Goal: Task Accomplishment & Management: Manage account settings

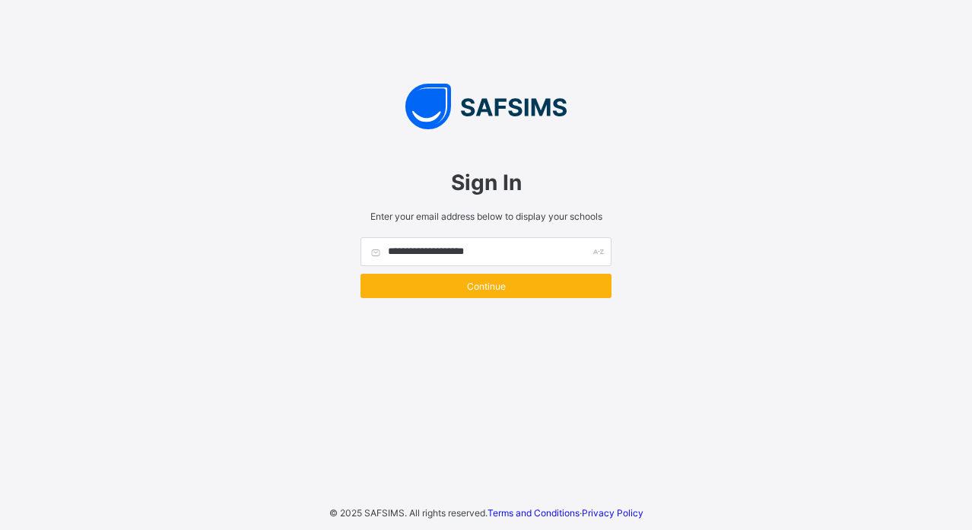
type input "**********"
click at [459, 288] on span "Continue" at bounding box center [486, 286] width 228 height 11
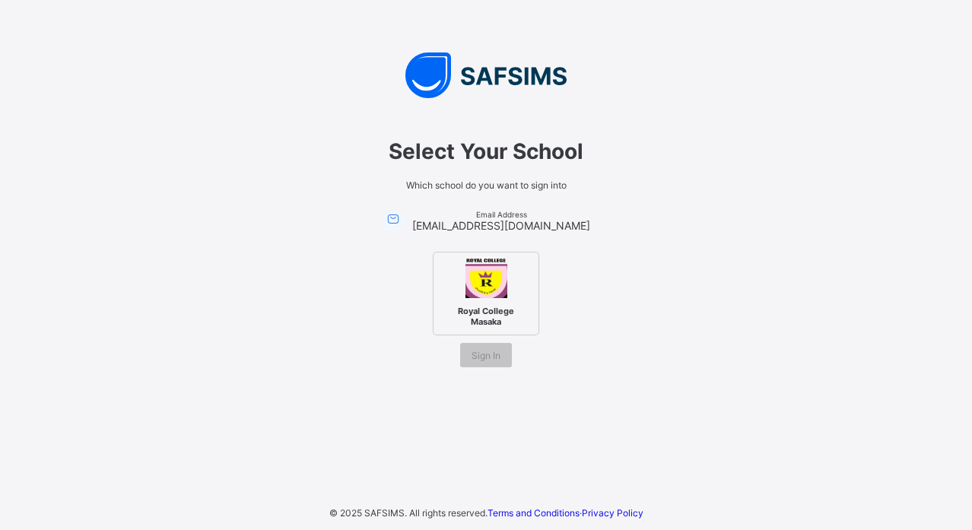
click at [481, 300] on div "Royal College Masaka" at bounding box center [486, 294] width 106 height 84
click at [481, 369] on div "Select Your School Which school do you want to sign into Email Address [EMAIL_A…" at bounding box center [486, 245] width 456 height 275
click at [488, 353] on span "Sign In" at bounding box center [486, 355] width 29 height 11
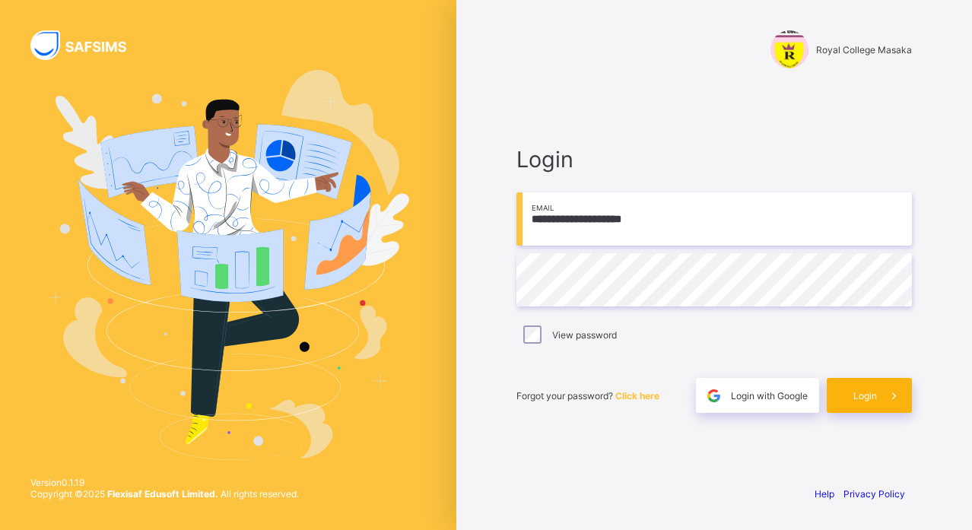
click at [859, 390] on span "Login" at bounding box center [865, 395] width 24 height 11
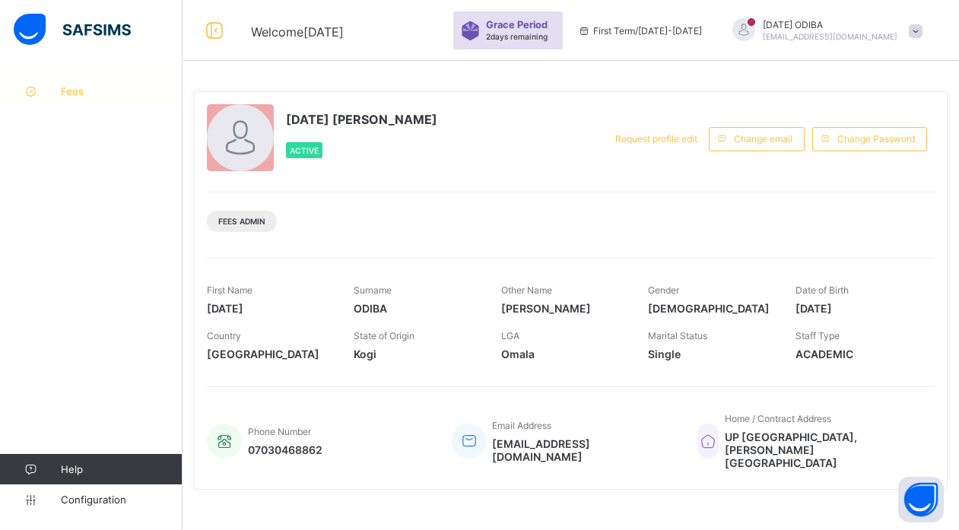
click at [71, 85] on span "Fees" at bounding box center [122, 91] width 122 height 12
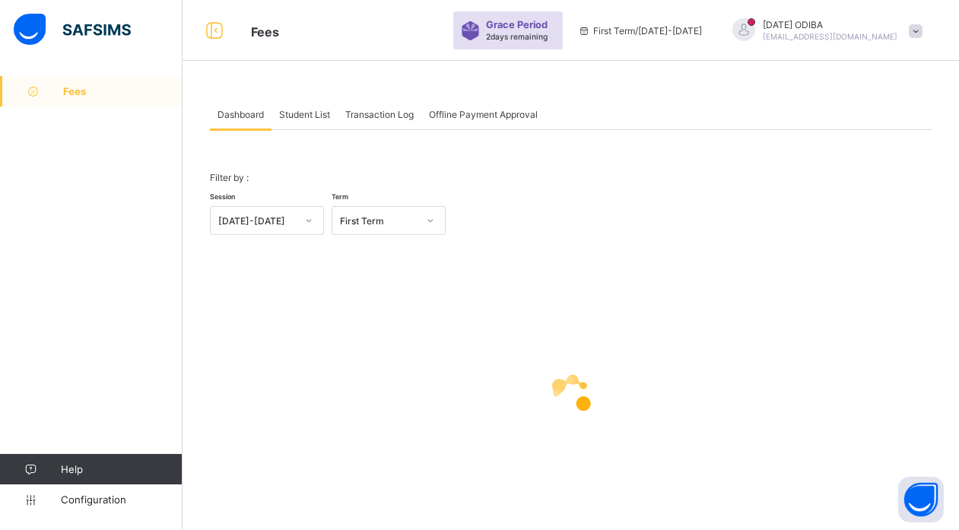
click at [300, 121] on div "Student List" at bounding box center [305, 114] width 66 height 30
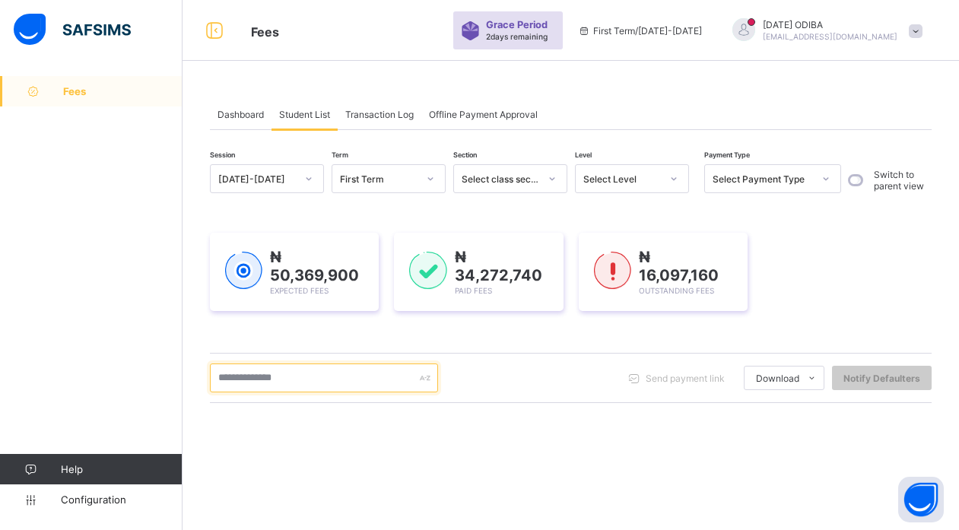
click at [293, 375] on input "text" at bounding box center [324, 378] width 228 height 29
click at [259, 386] on input "***" at bounding box center [324, 378] width 228 height 29
click at [344, 375] on input "***" at bounding box center [324, 378] width 228 height 29
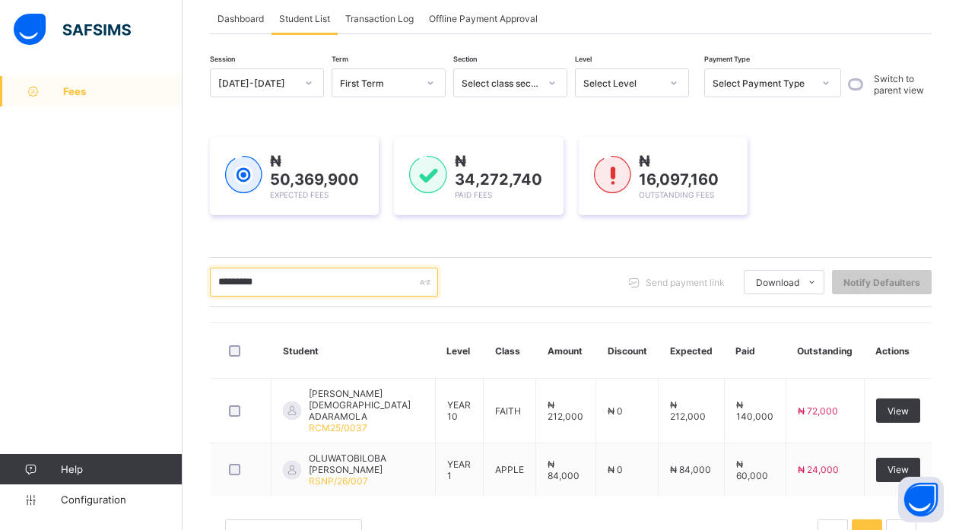
scroll to position [142, 0]
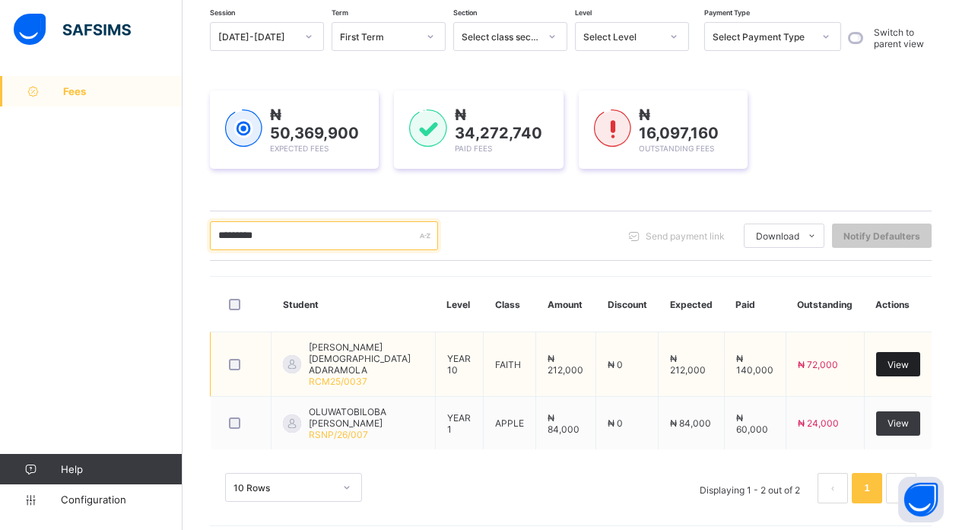
type input "*********"
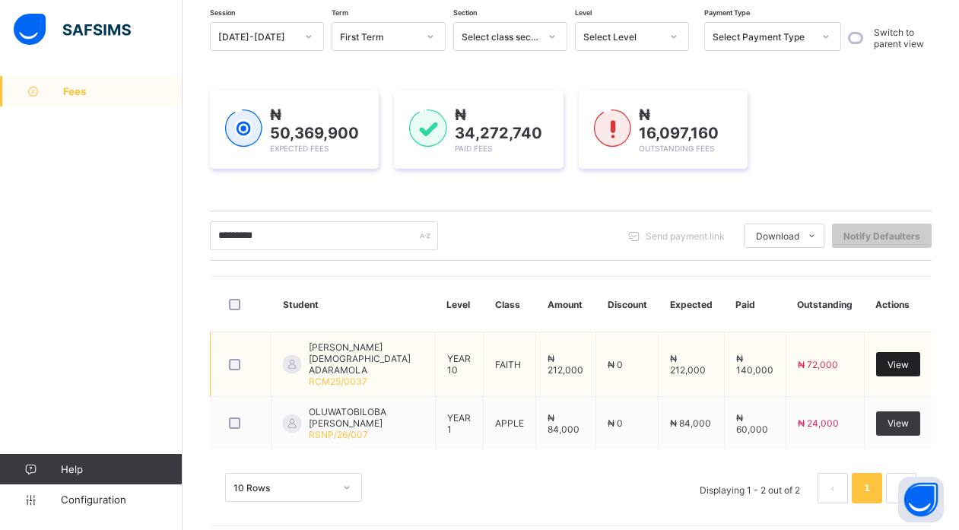
click at [902, 359] on span "View" at bounding box center [898, 364] width 21 height 11
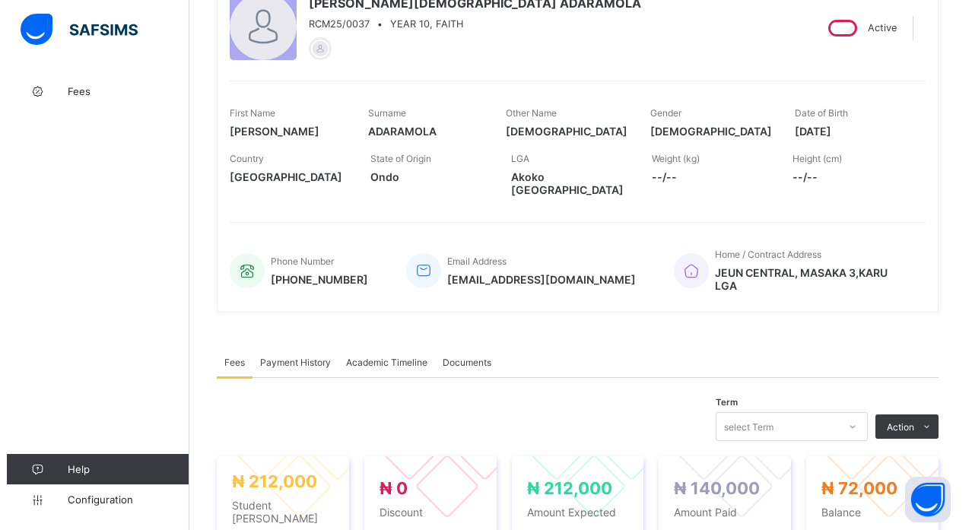
scroll to position [243, 0]
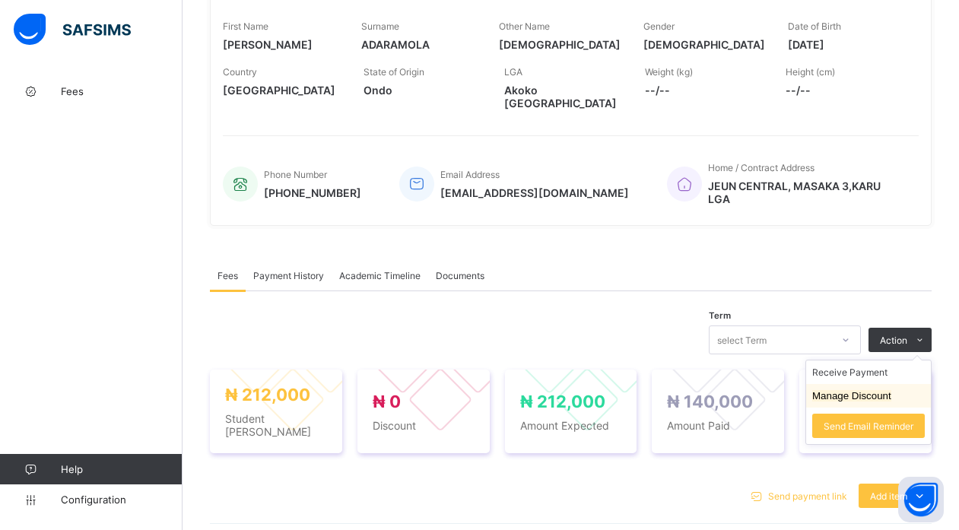
click at [852, 390] on button "Manage Discount" at bounding box center [851, 395] width 79 height 11
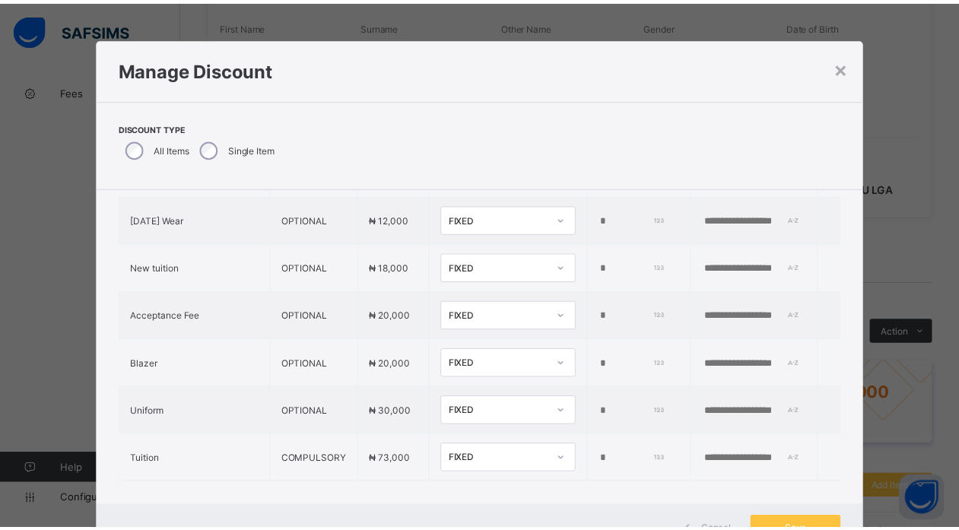
scroll to position [441, 0]
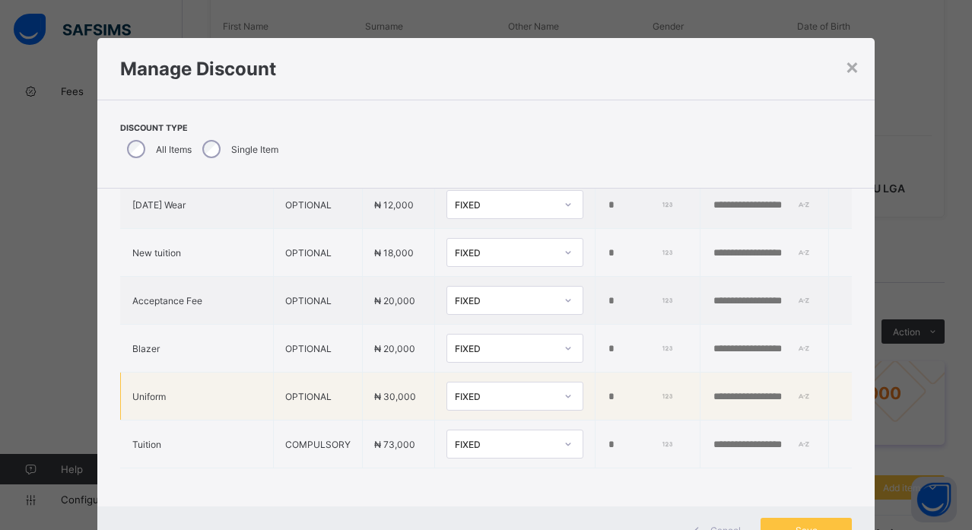
click at [607, 391] on input "*" at bounding box center [640, 397] width 66 height 12
type input "*****"
click at [715, 391] on input "text" at bounding box center [764, 397] width 105 height 12
type input "******"
click at [789, 529] on span "Save" at bounding box center [806, 530] width 68 height 11
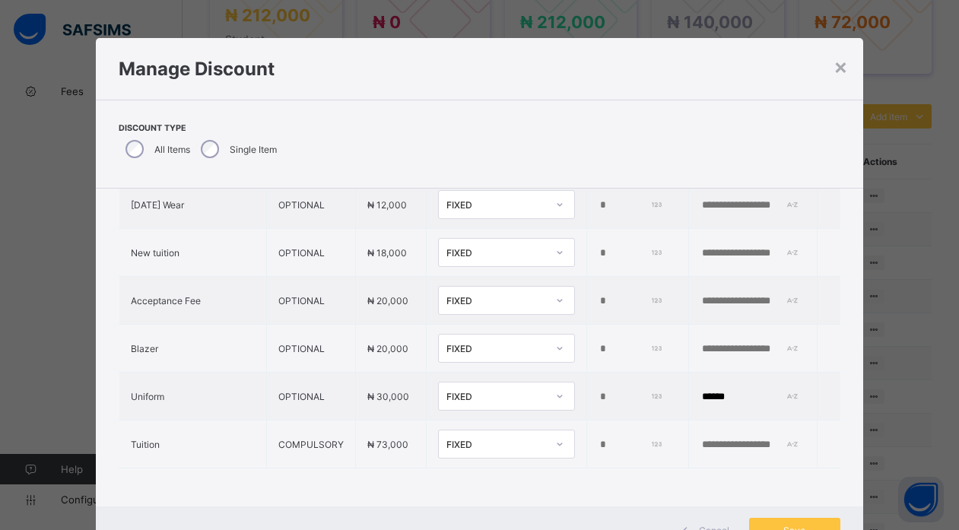
scroll to position [315, 0]
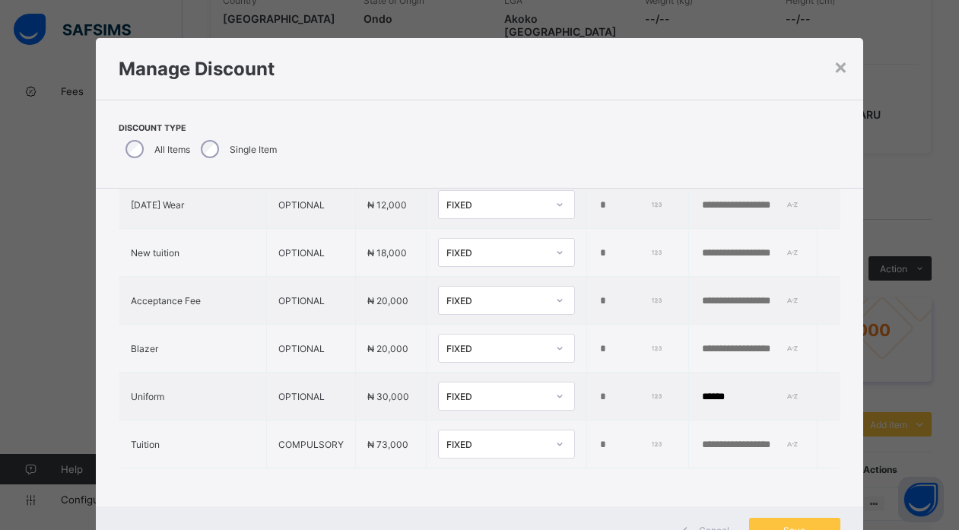
drag, startPoint x: 608, startPoint y: 53, endPoint x: 620, endPoint y: -15, distance: 69.5
click at [620, 0] on html "Student Management Grace Period 2 days remaining First Term / 2025-2026 FRIDAY …" at bounding box center [479, 383] width 959 height 1397
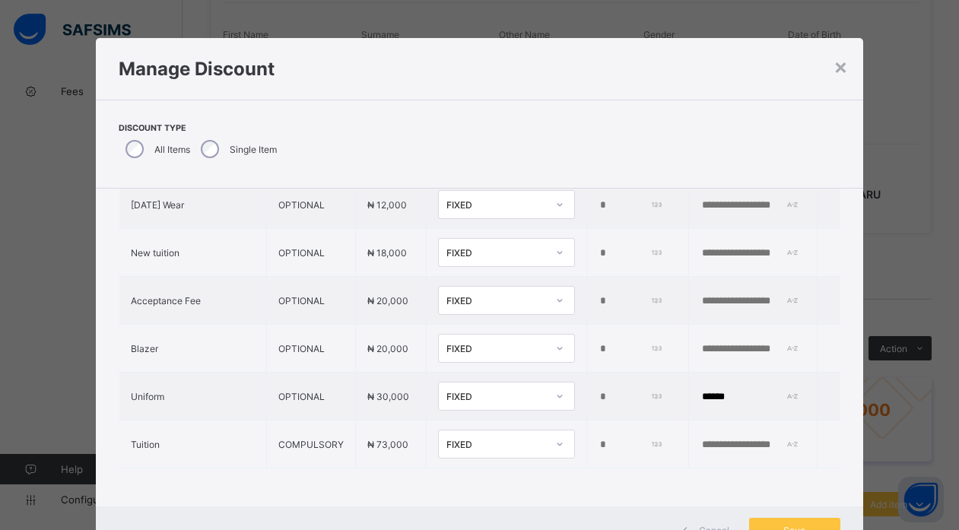
click at [943, 246] on div "× Manage Discount Discount Type All Items Single Item Item Name Item Type Item …" at bounding box center [479, 265] width 959 height 530
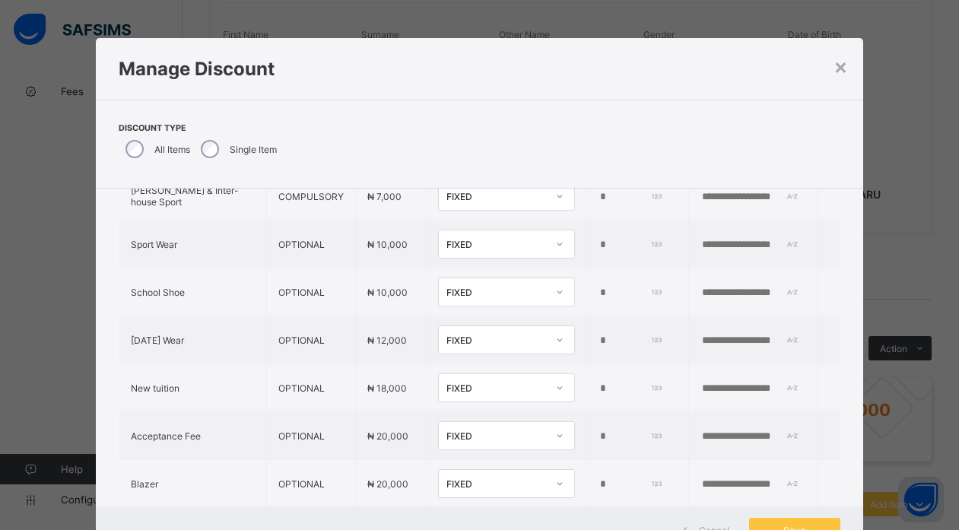
scroll to position [441, 0]
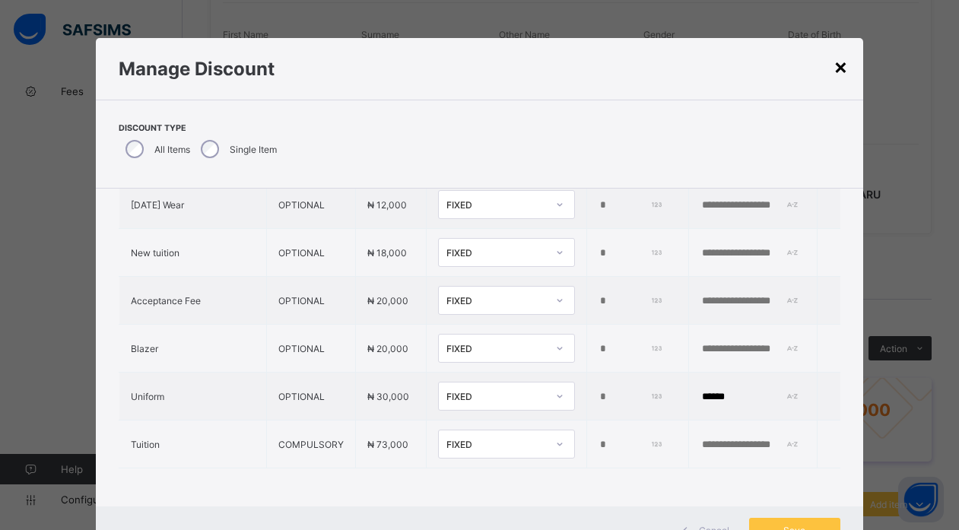
click at [840, 61] on div "×" at bounding box center [841, 66] width 14 height 26
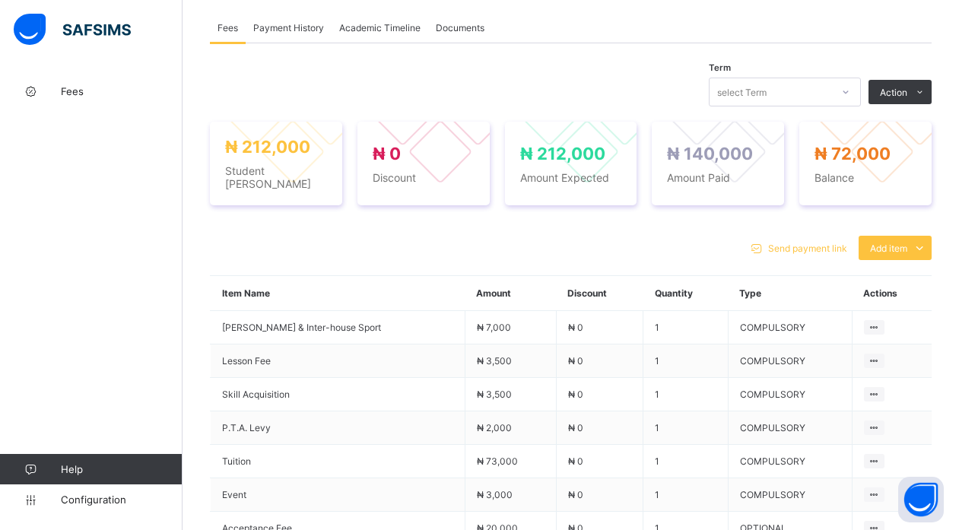
scroll to position [495, 0]
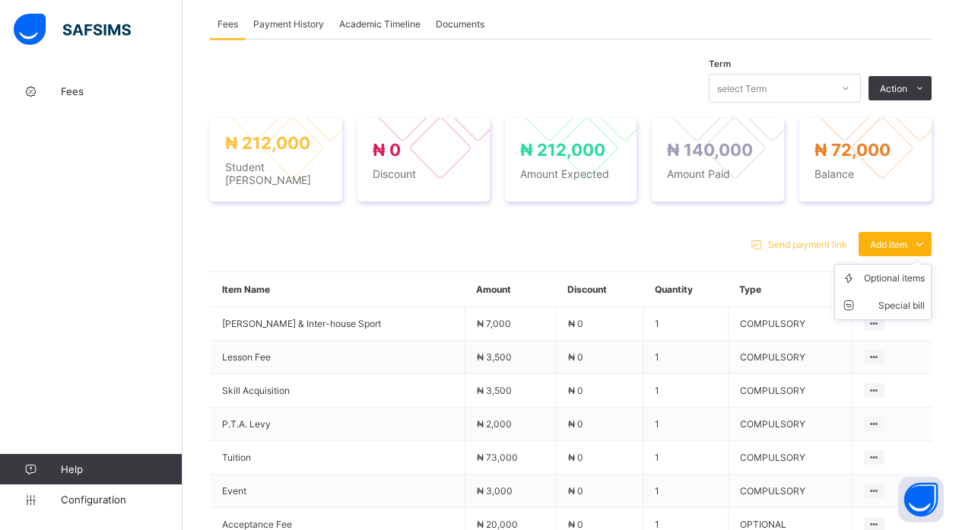
click at [907, 232] on div "Add item" at bounding box center [895, 244] width 73 height 24
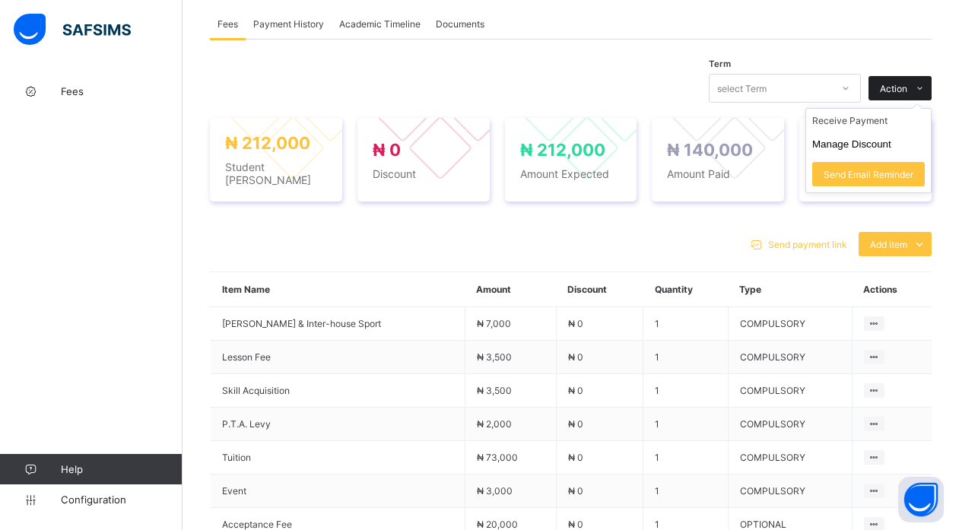
click at [907, 83] on span "Action" at bounding box center [893, 88] width 27 height 11
click at [854, 132] on li "Manage Discount" at bounding box center [868, 144] width 125 height 24
click at [860, 138] on button "Manage Discount" at bounding box center [851, 143] width 79 height 11
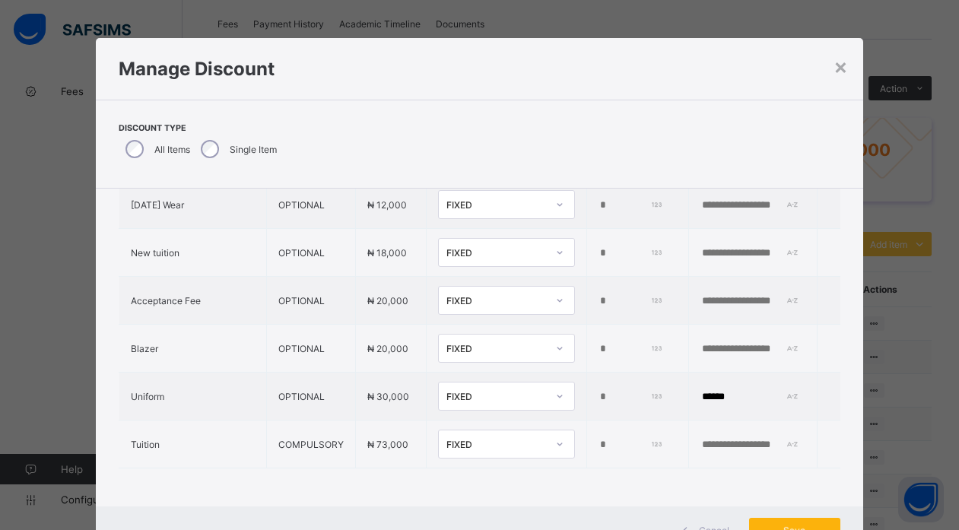
click at [823, 520] on div "Save" at bounding box center [794, 530] width 91 height 24
type input "*"
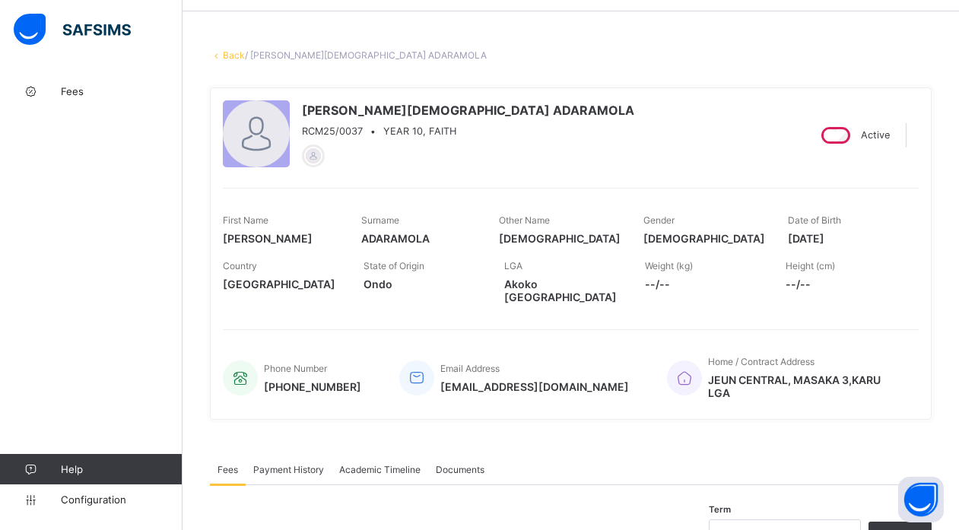
scroll to position [43, 0]
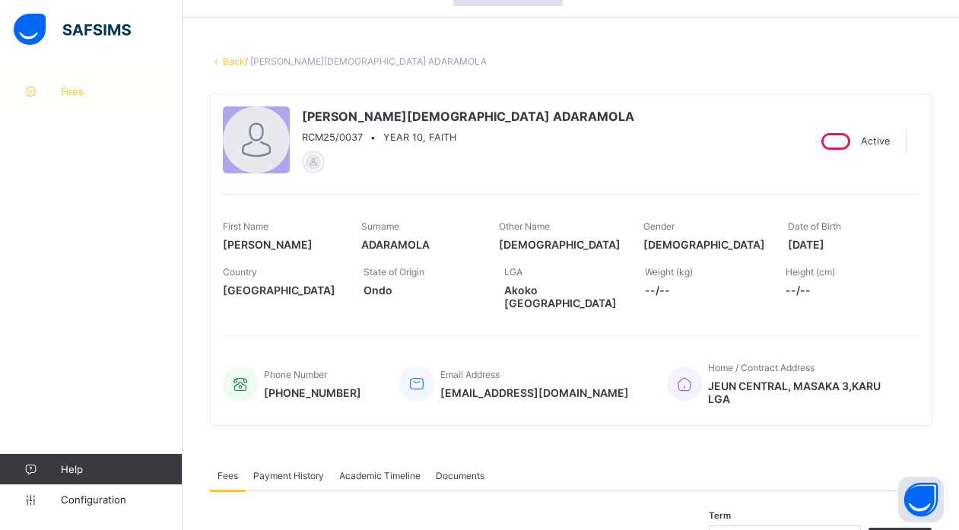
click at [40, 97] on icon at bounding box center [30, 91] width 61 height 11
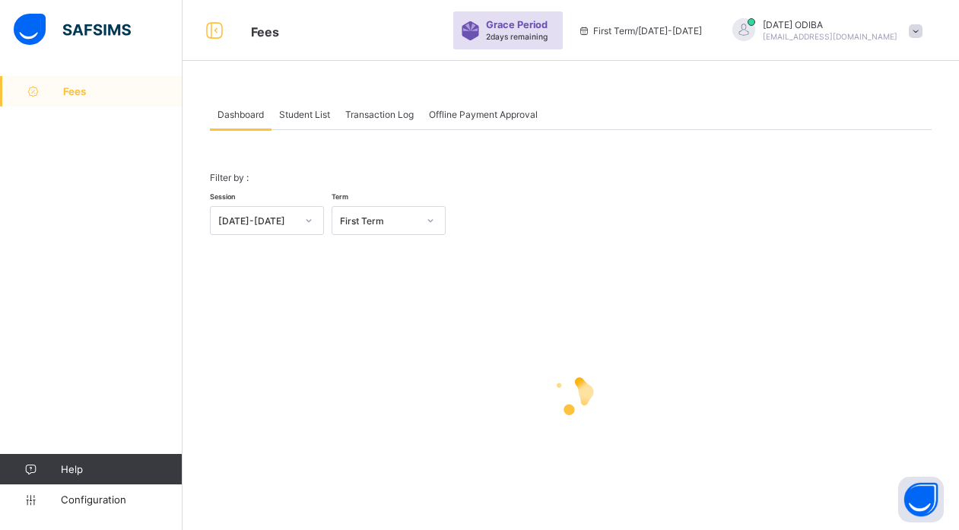
click at [305, 116] on span "Student List" at bounding box center [304, 114] width 51 height 11
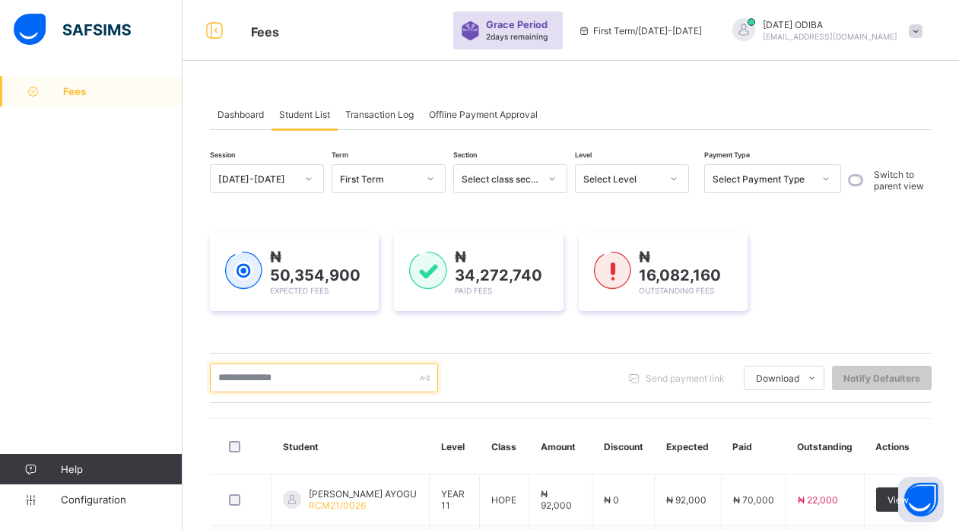
click at [301, 383] on input "text" at bounding box center [324, 378] width 228 height 29
click at [528, 176] on div "Select class section" at bounding box center [501, 178] width 78 height 11
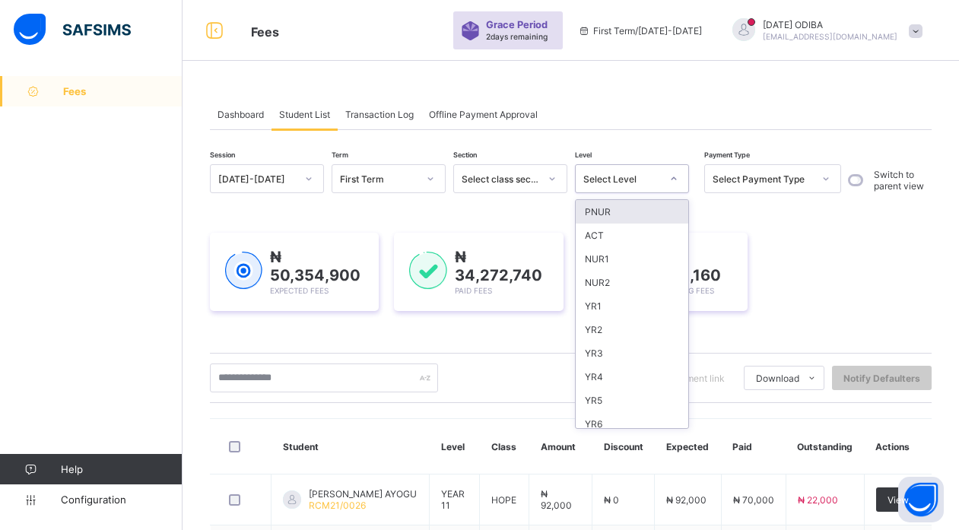
click at [627, 176] on div "Select Level" at bounding box center [622, 178] width 78 height 11
click at [605, 283] on div "NUR2" at bounding box center [632, 283] width 113 height 24
click at [605, 283] on div "₦ 16,082,160 Outstanding Fees" at bounding box center [663, 272] width 138 height 48
click at [684, 305] on div "₦ 16,082,160 Outstanding Fees" at bounding box center [663, 272] width 169 height 78
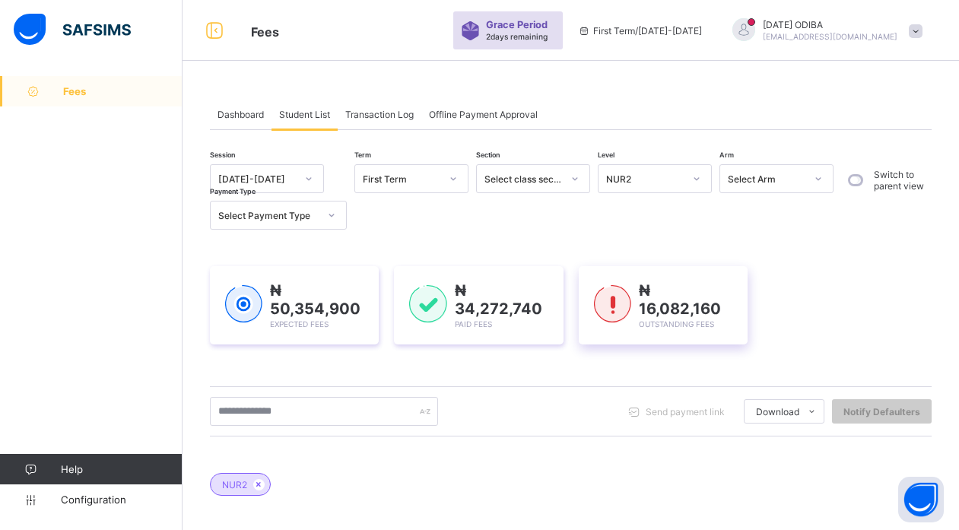
click at [599, 287] on div "₦ 16,082,160 Outstanding Fees" at bounding box center [663, 305] width 169 height 78
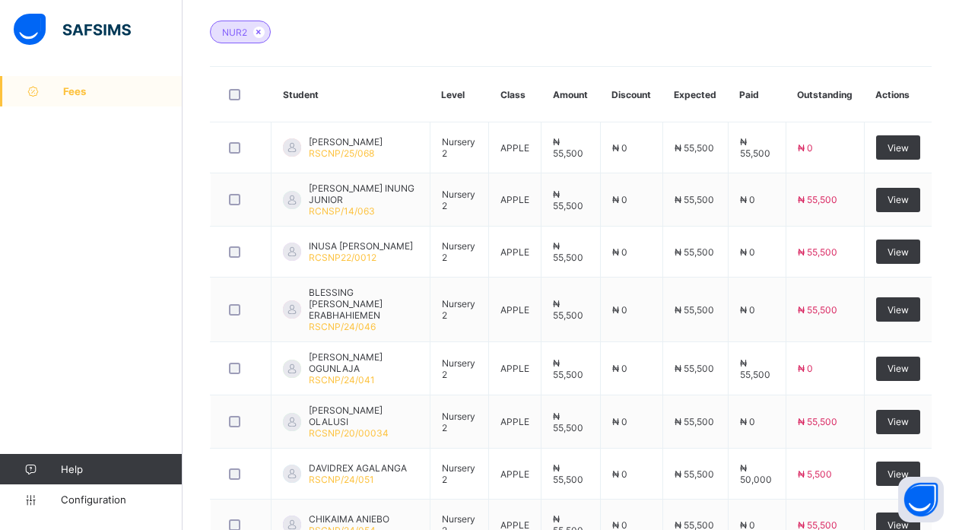
scroll to position [437, 0]
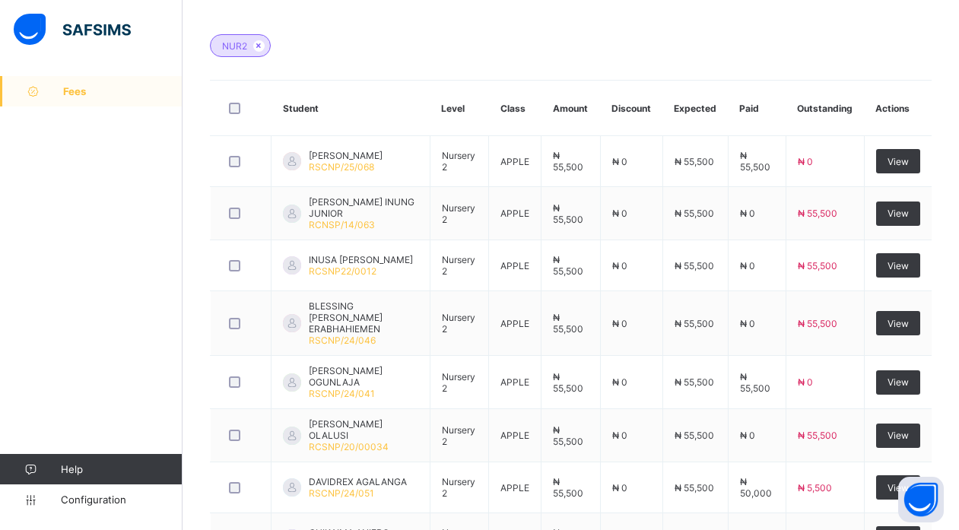
drag, startPoint x: 957, startPoint y: 375, endPoint x: 971, endPoint y: 361, distance: 19.9
click at [959, 361] on html "Fees Grace Period 2 days remaining First Term / 2025-2026 FRIDAY ODIBA Fridayp1…" at bounding box center [479, 161] width 959 height 1196
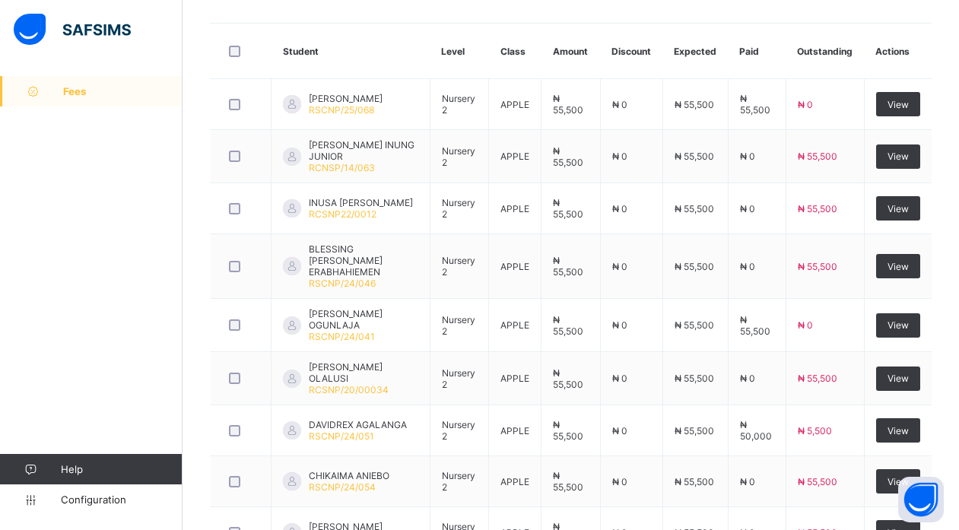
scroll to position [653, 0]
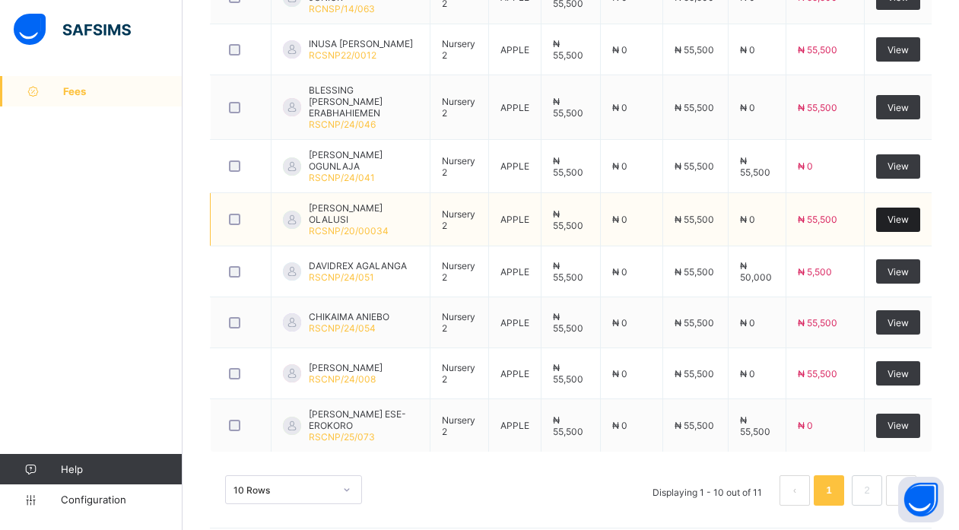
click at [909, 214] on span "View" at bounding box center [898, 219] width 21 height 11
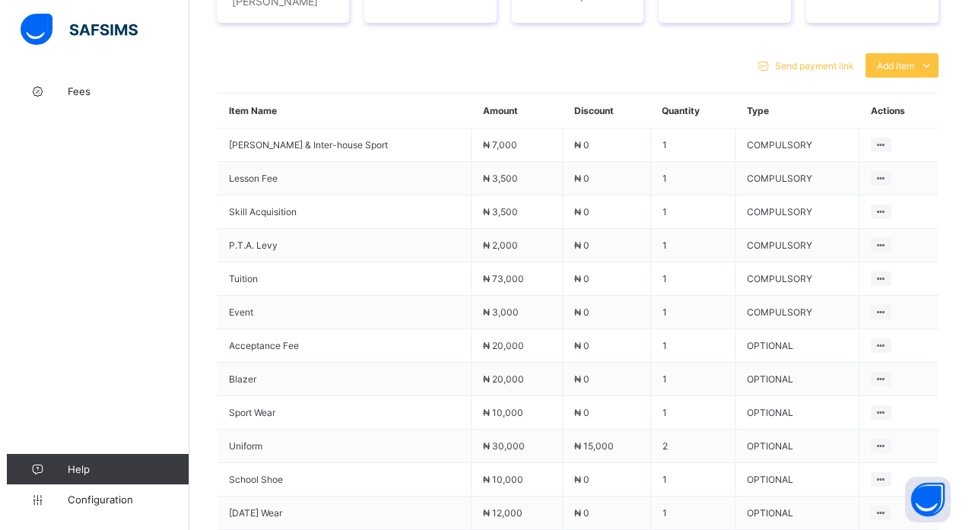
scroll to position [189, 0]
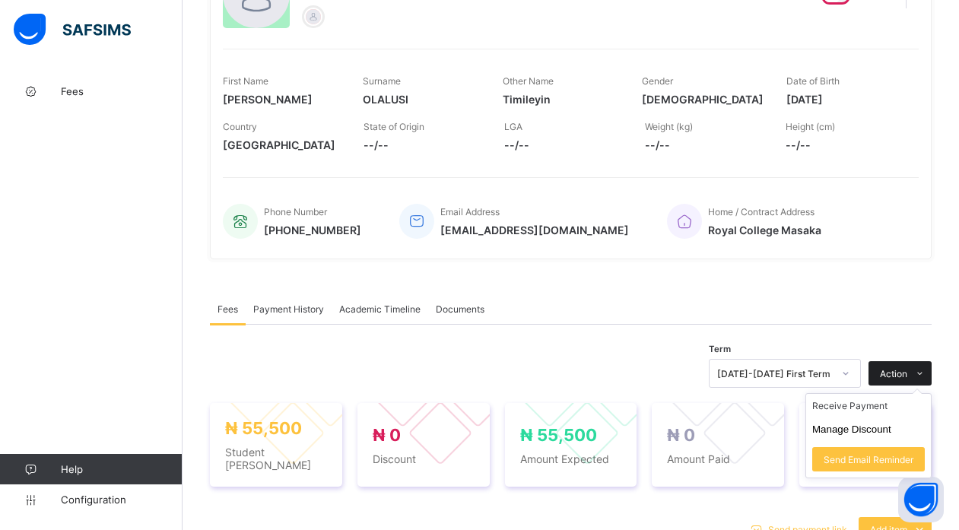
click at [907, 375] on span "Action" at bounding box center [893, 373] width 27 height 11
click at [843, 430] on button "Manage Discount" at bounding box center [851, 429] width 79 height 11
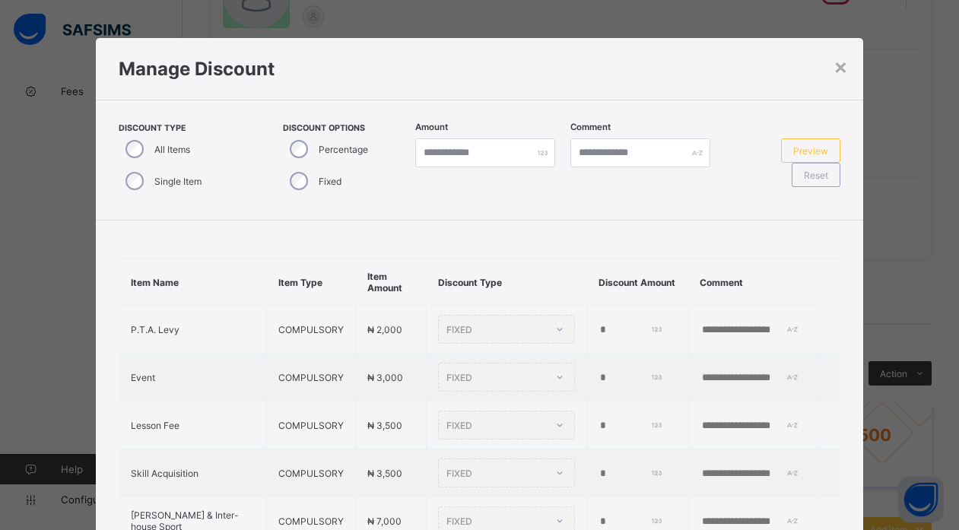
click at [135, 187] on div "Single Item" at bounding box center [162, 181] width 87 height 32
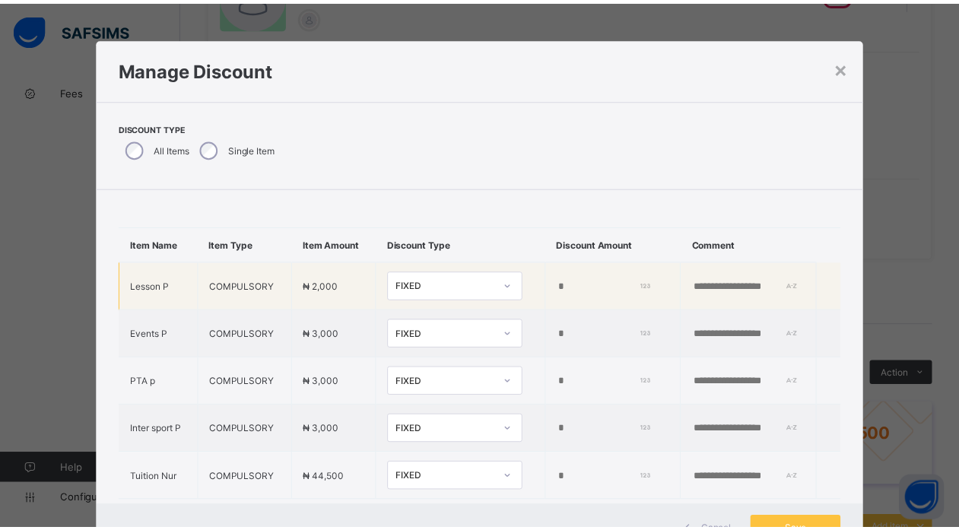
scroll to position [40, 0]
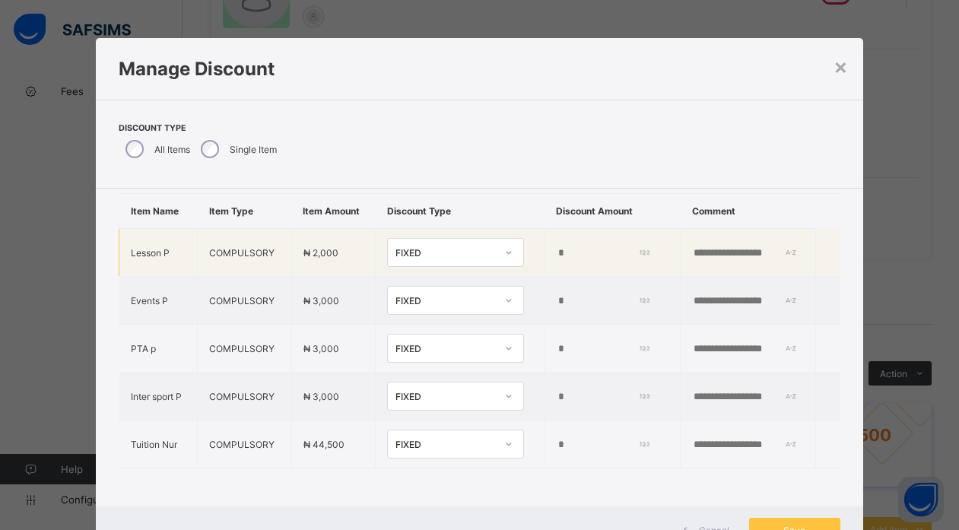
click at [414, 259] on div "FIXED" at bounding box center [445, 252] width 100 height 11
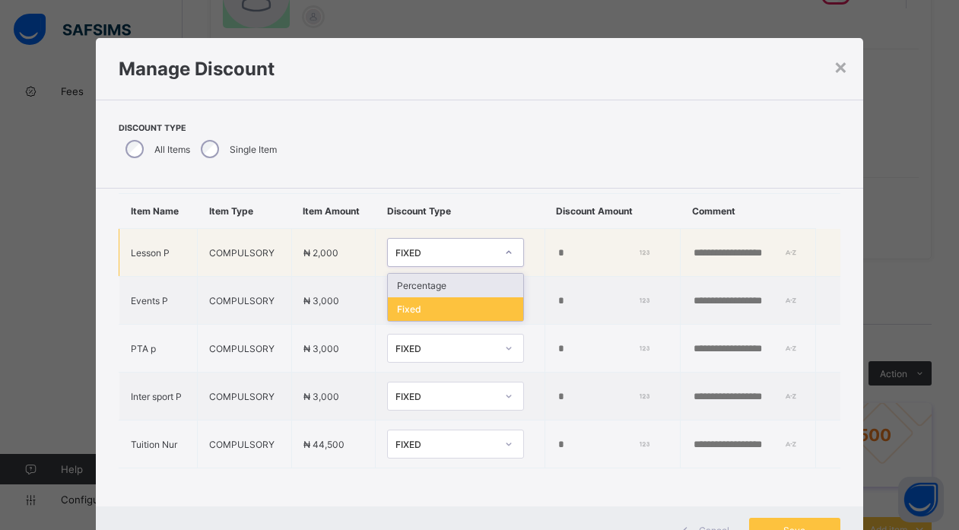
click at [466, 259] on div "FIXED" at bounding box center [445, 252] width 100 height 11
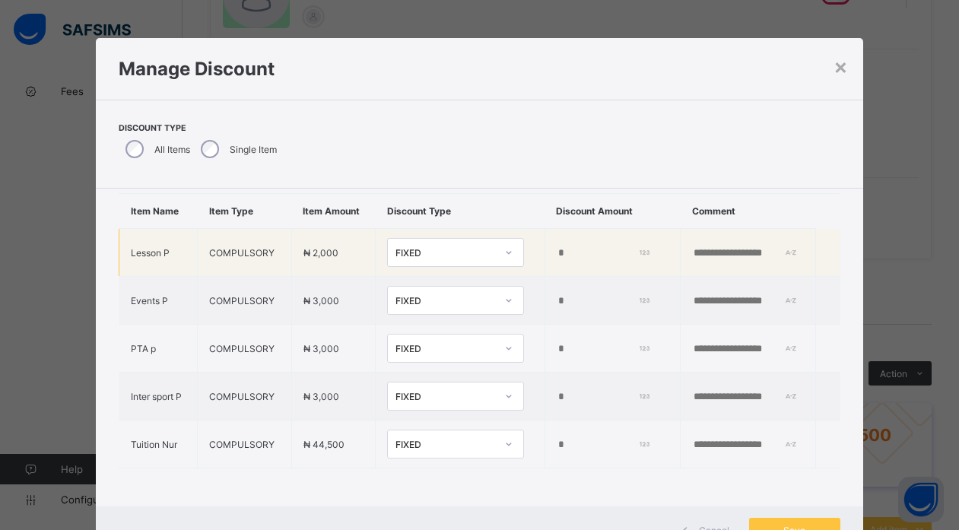
click at [557, 254] on input "*" at bounding box center [602, 253] width 91 height 12
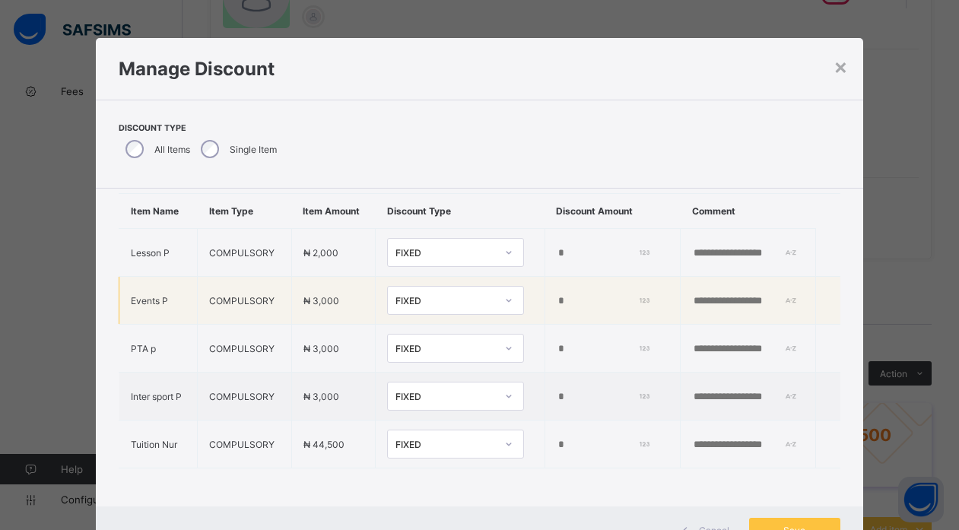
type input "****"
click at [557, 303] on input "*" at bounding box center [602, 301] width 91 height 12
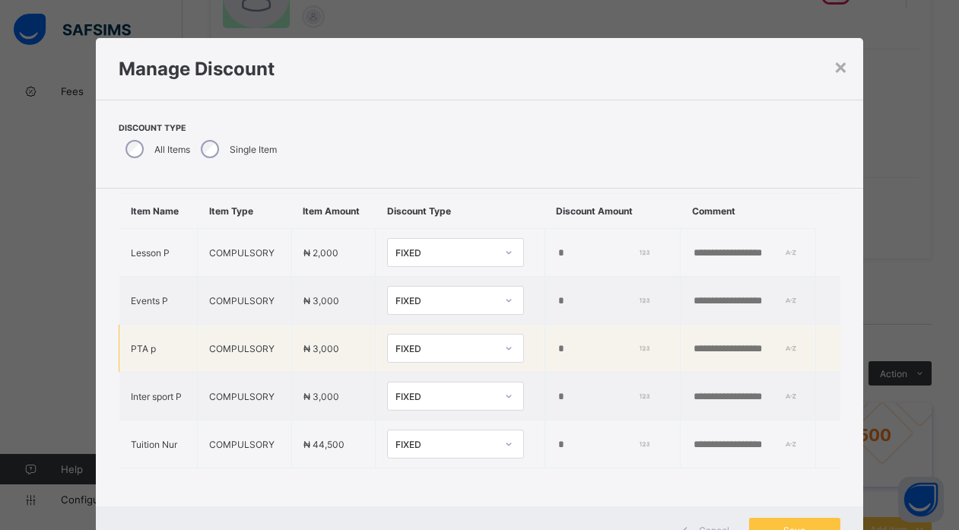
type input "****"
click at [557, 355] on input "*" at bounding box center [602, 349] width 91 height 12
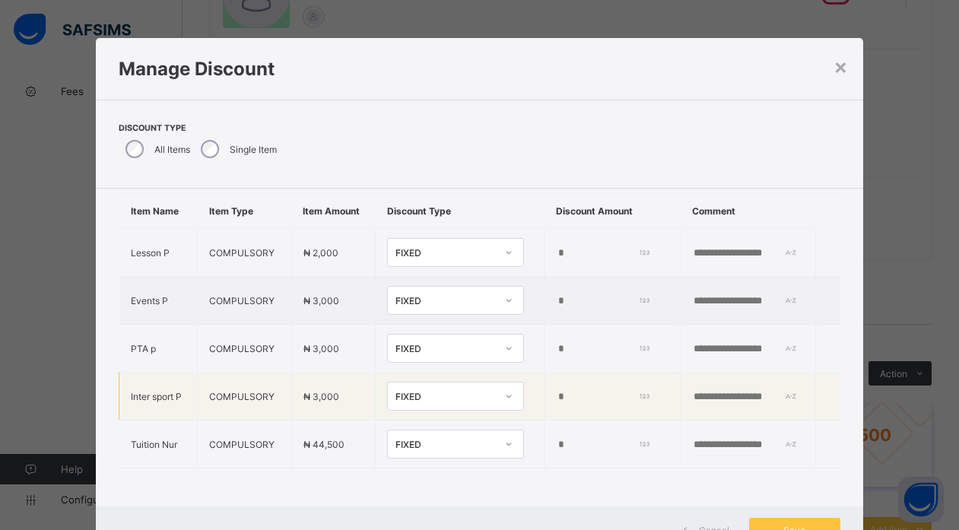
type input "****"
click at [557, 403] on input "*" at bounding box center [602, 397] width 91 height 12
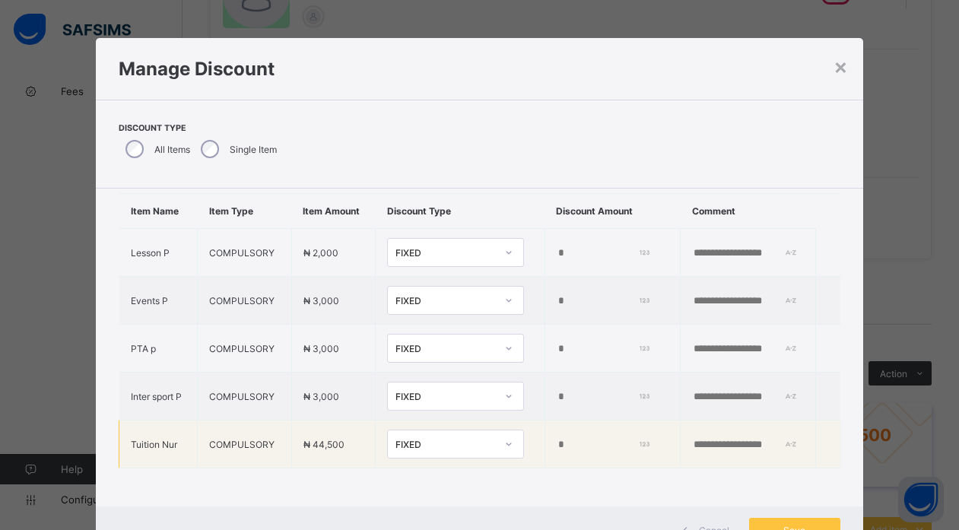
type input "****"
click at [557, 446] on input "*" at bounding box center [602, 445] width 91 height 12
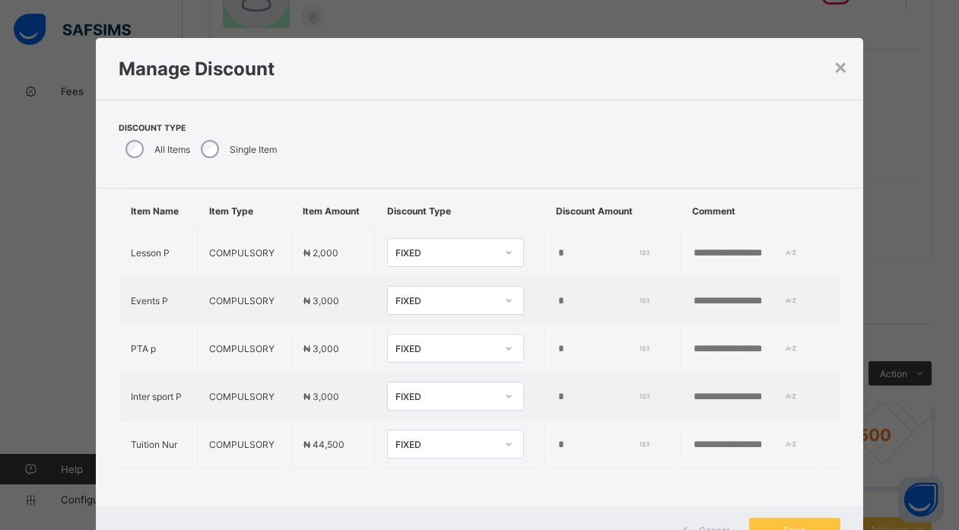
scroll to position [58, 0]
type input "*****"
click at [802, 526] on span "Save" at bounding box center [795, 530] width 68 height 11
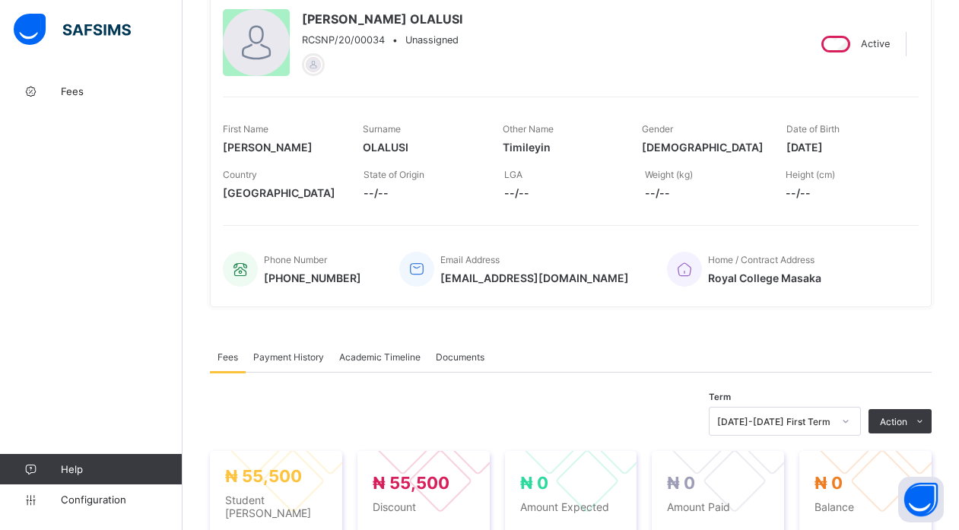
scroll to position [260, 0]
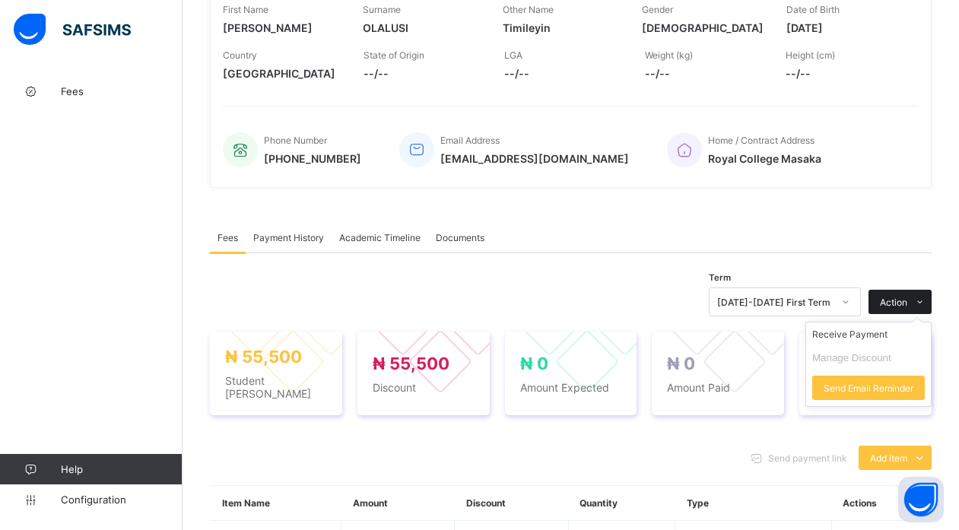
click at [907, 299] on span "Action" at bounding box center [893, 302] width 27 height 11
click at [878, 333] on li "Receive Payment" at bounding box center [868, 334] width 125 height 24
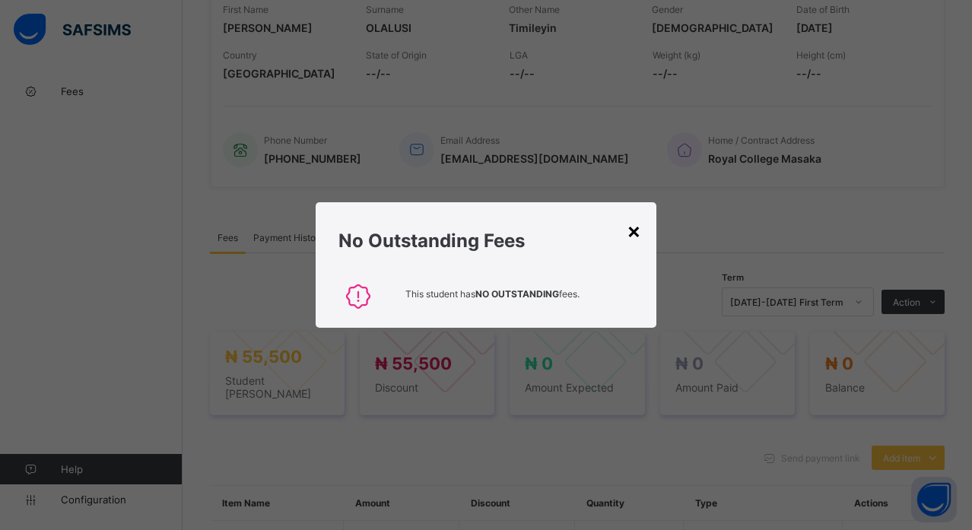
click at [630, 228] on div "×" at bounding box center [634, 231] width 14 height 26
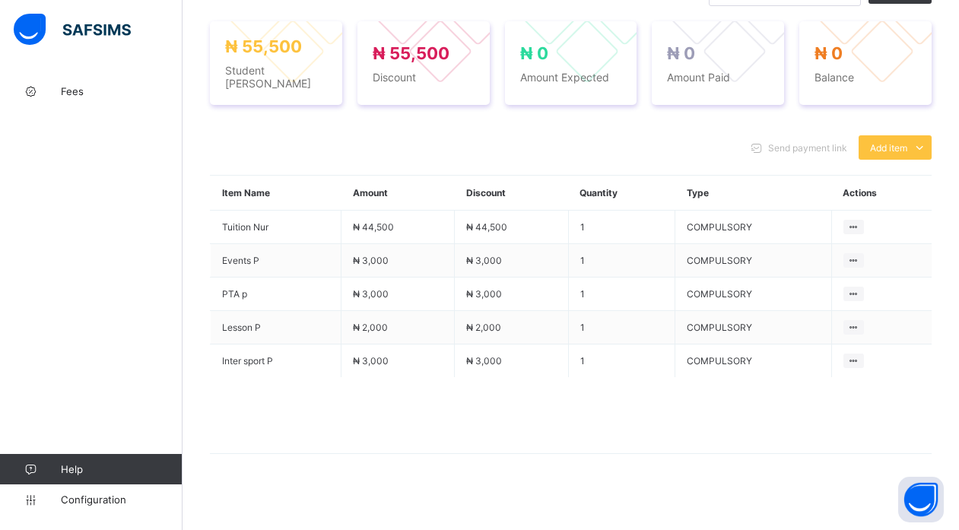
scroll to position [31, 0]
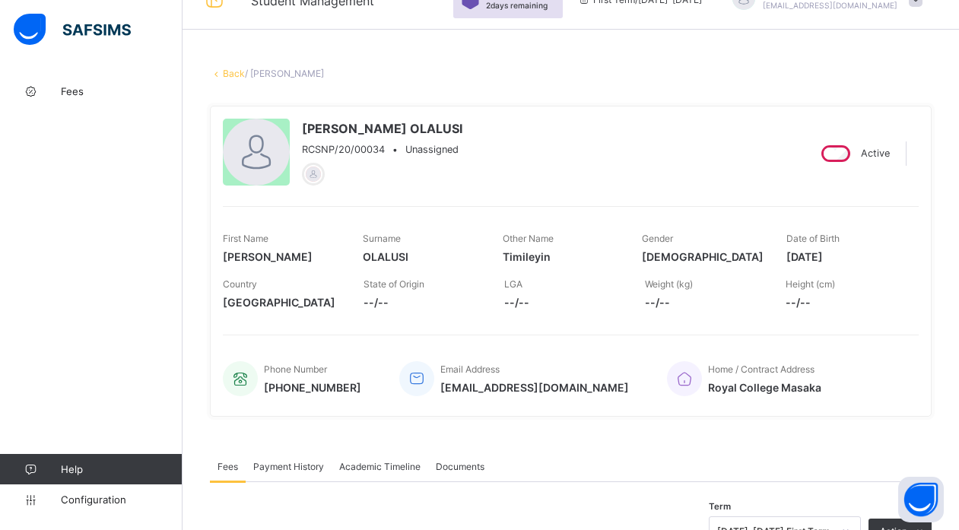
click at [228, 71] on link "Back" at bounding box center [234, 73] width 22 height 11
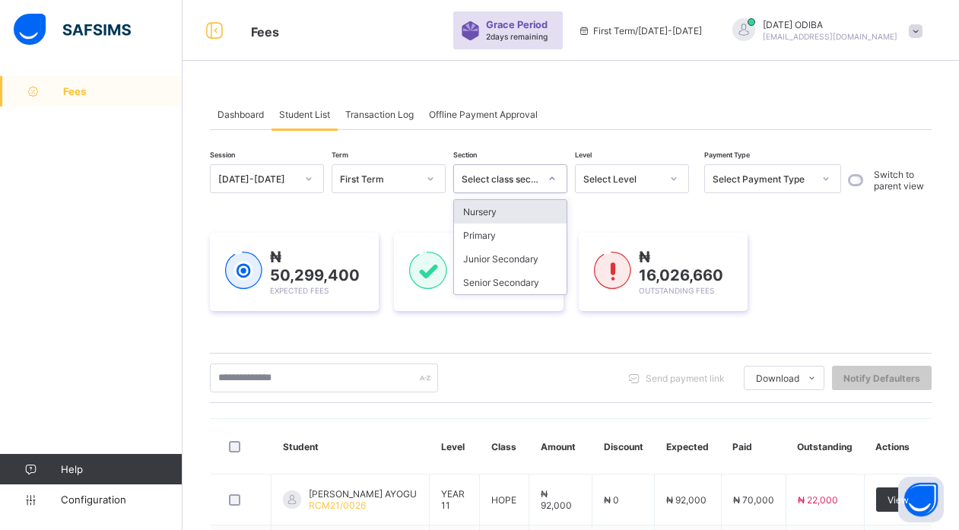
click at [526, 183] on div "Select class section" at bounding box center [501, 178] width 78 height 11
click at [486, 211] on div "₦ 50,299,400 Expected Fees ₦ 34,272,740 Paid Fees ₦ 16,026,660 Outstanding Fees" at bounding box center [571, 272] width 722 height 124
click at [594, 221] on div "₦ 50,299,400 Expected Fees ₦ 34,272,740 Paid Fees ₦ 16,026,660 Outstanding Fees" at bounding box center [571, 272] width 722 height 124
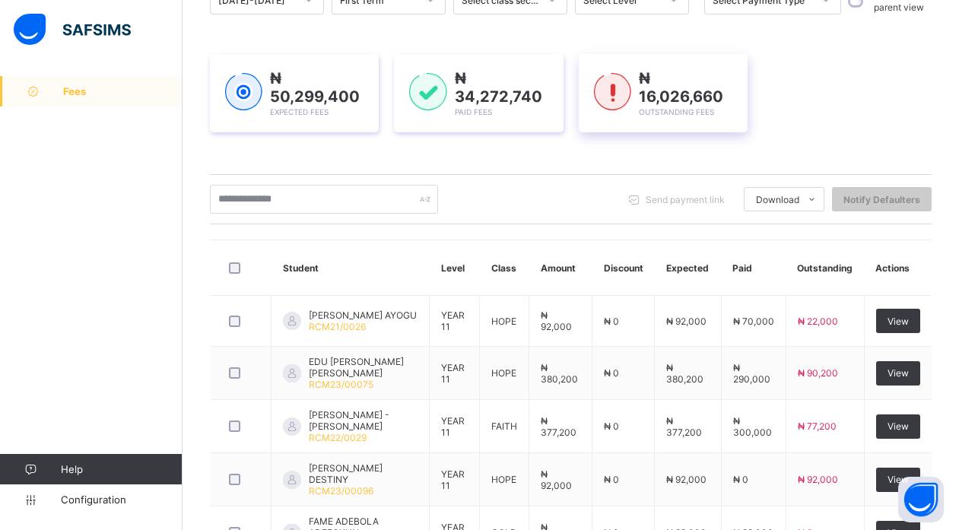
scroll to position [53, 0]
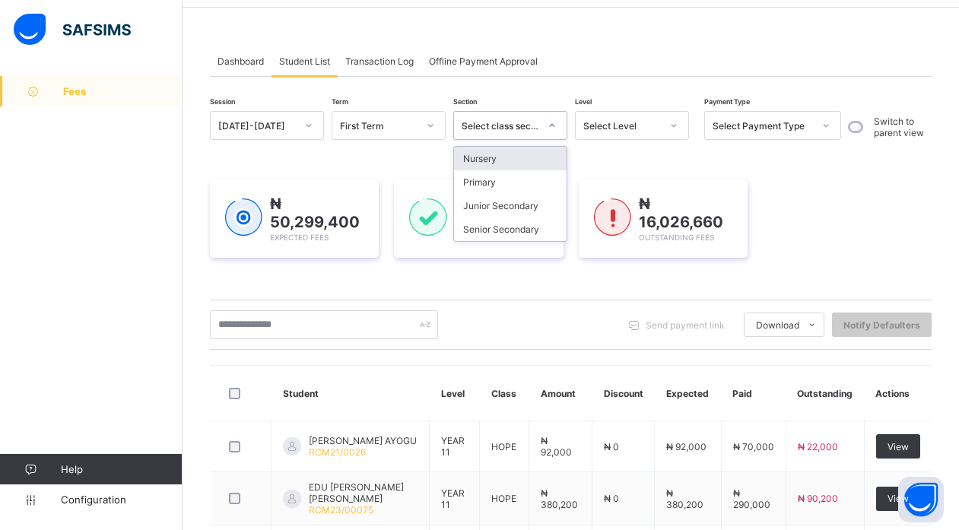
click at [484, 122] on div "Select class section" at bounding box center [501, 125] width 78 height 11
click at [484, 164] on div "Nursery" at bounding box center [510, 159] width 113 height 24
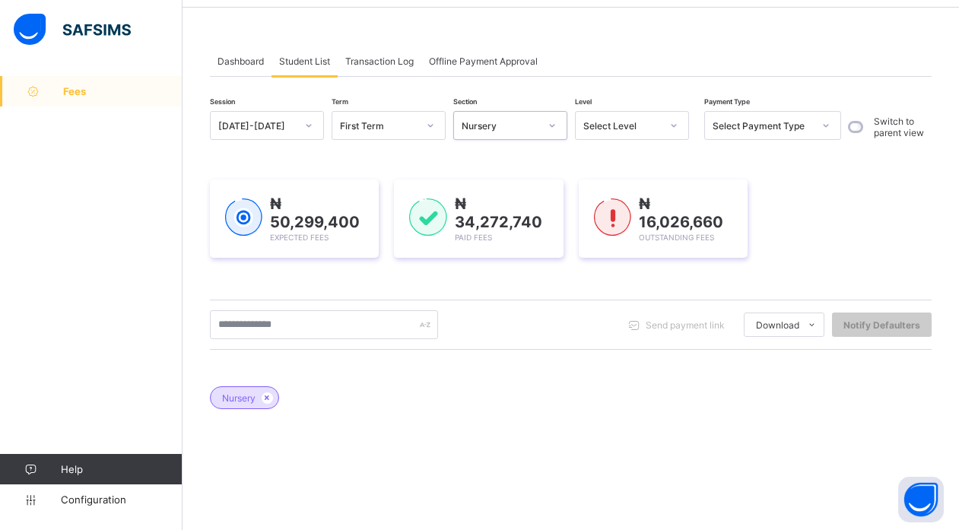
click at [662, 120] on div at bounding box center [674, 125] width 26 height 24
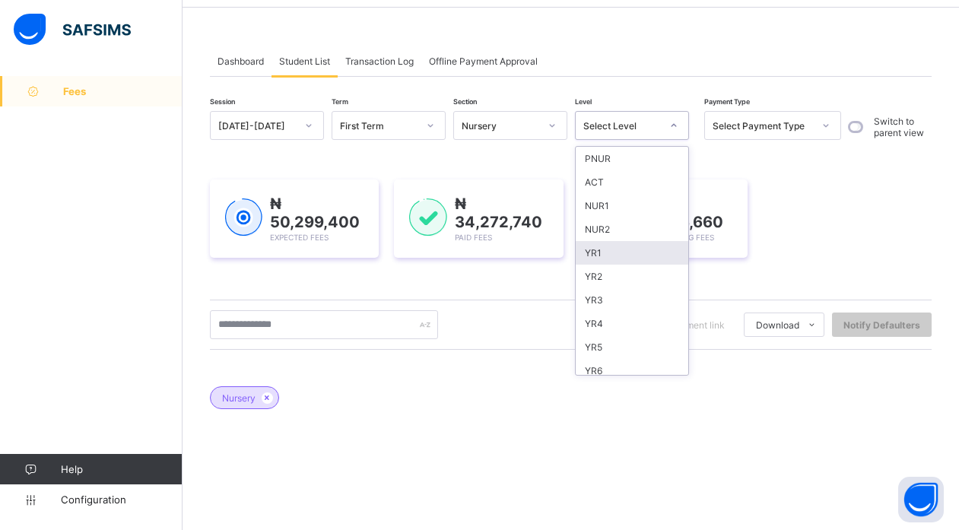
click at [606, 249] on div "YR1" at bounding box center [632, 253] width 113 height 24
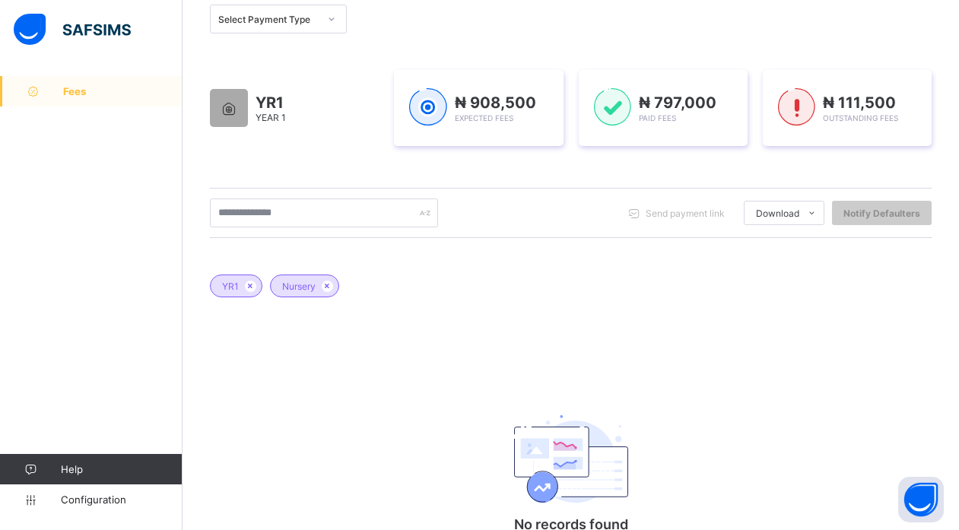
scroll to position [283, 0]
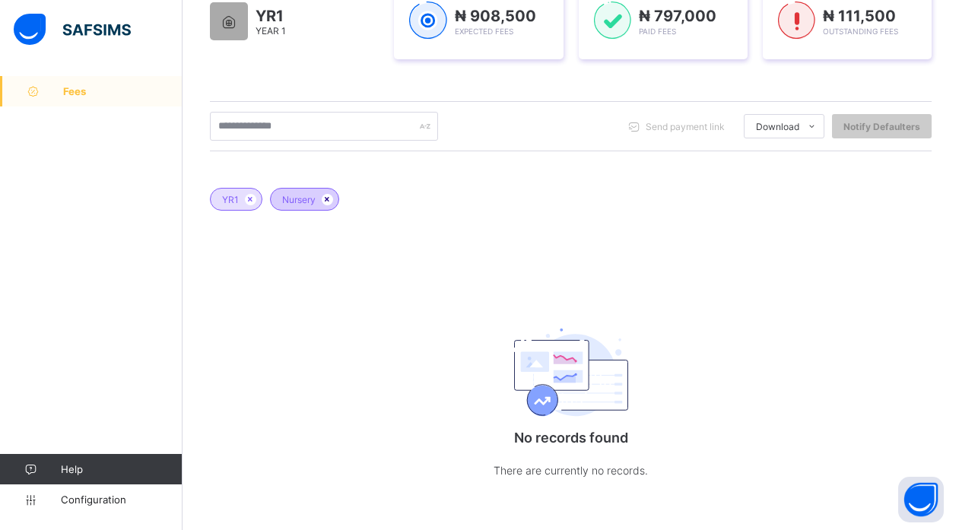
click at [329, 198] on icon at bounding box center [327, 199] width 13 height 9
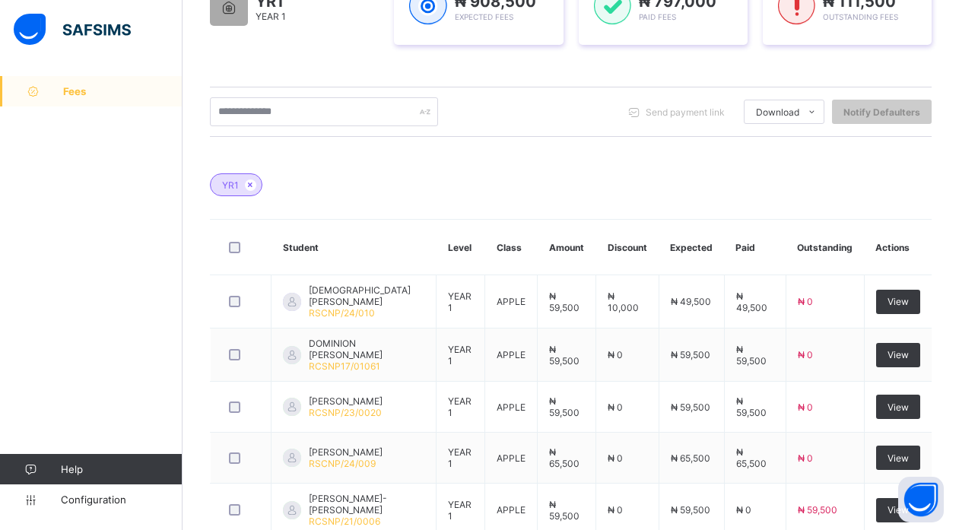
scroll to position [294, 0]
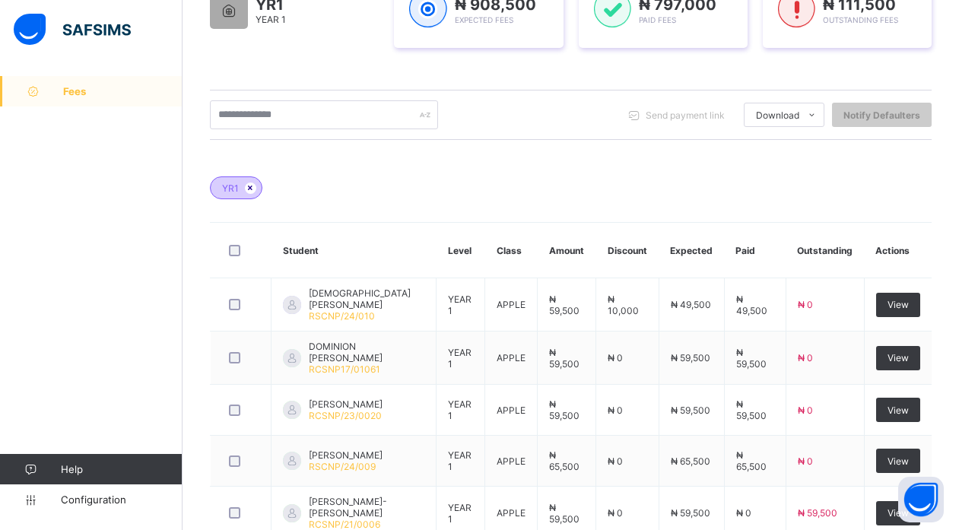
click at [250, 184] on icon at bounding box center [250, 187] width 13 height 9
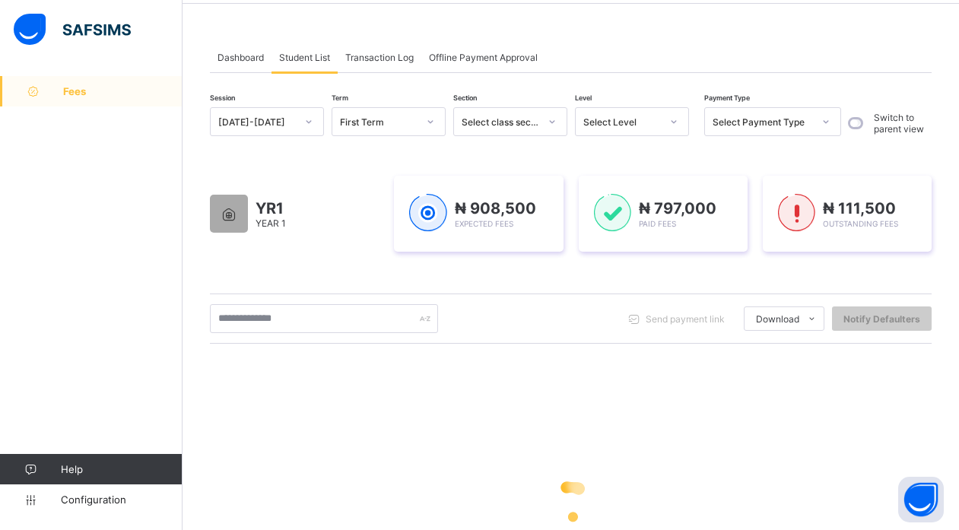
scroll to position [38, 0]
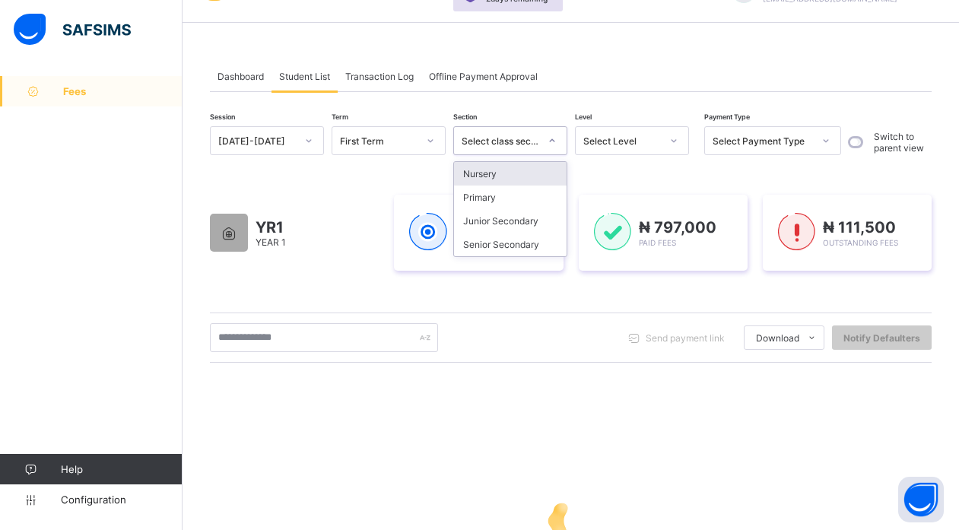
click at [534, 138] on div "Select class section" at bounding box center [501, 140] width 78 height 11
click at [516, 197] on div "Primary" at bounding box center [510, 198] width 113 height 24
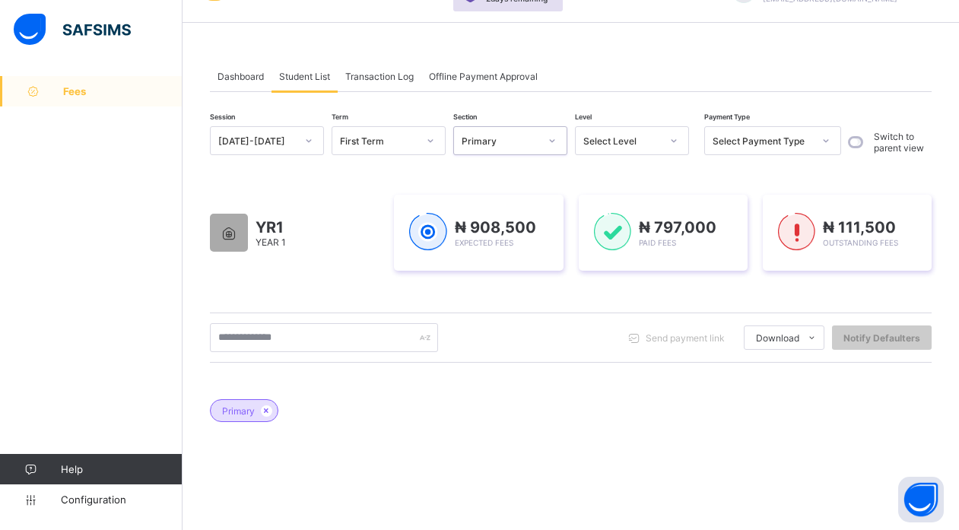
click at [628, 144] on div "Select Level" at bounding box center [622, 140] width 78 height 11
click at [672, 134] on icon at bounding box center [673, 140] width 9 height 15
click at [602, 140] on div "Select Level" at bounding box center [622, 140] width 78 height 11
click at [622, 140] on div "Select Level" at bounding box center [622, 140] width 78 height 11
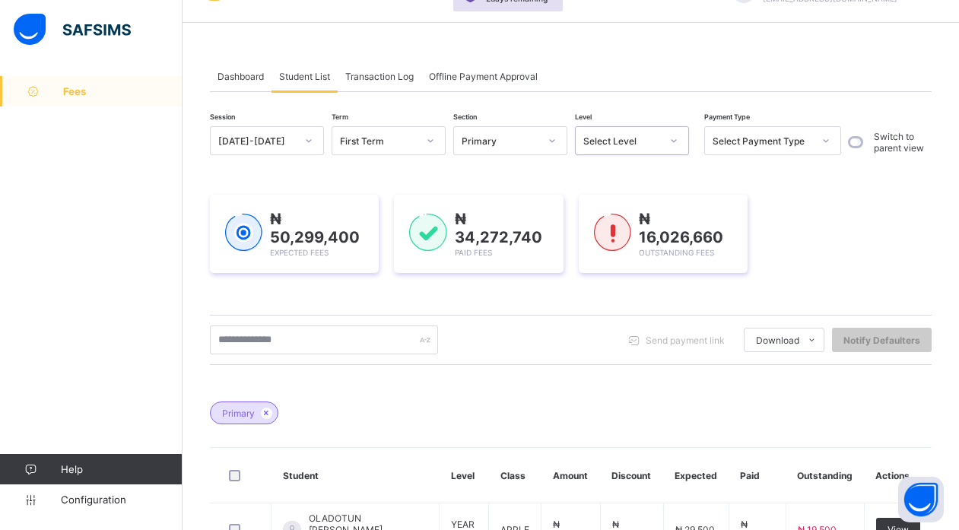
click at [617, 141] on div "Select Level" at bounding box center [622, 140] width 78 height 11
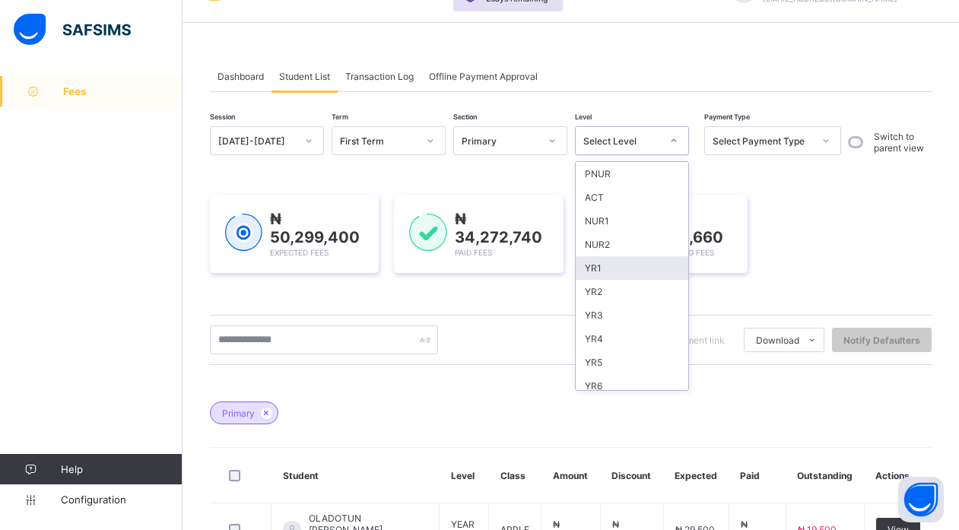
click at [601, 275] on div "YR1" at bounding box center [632, 268] width 113 height 24
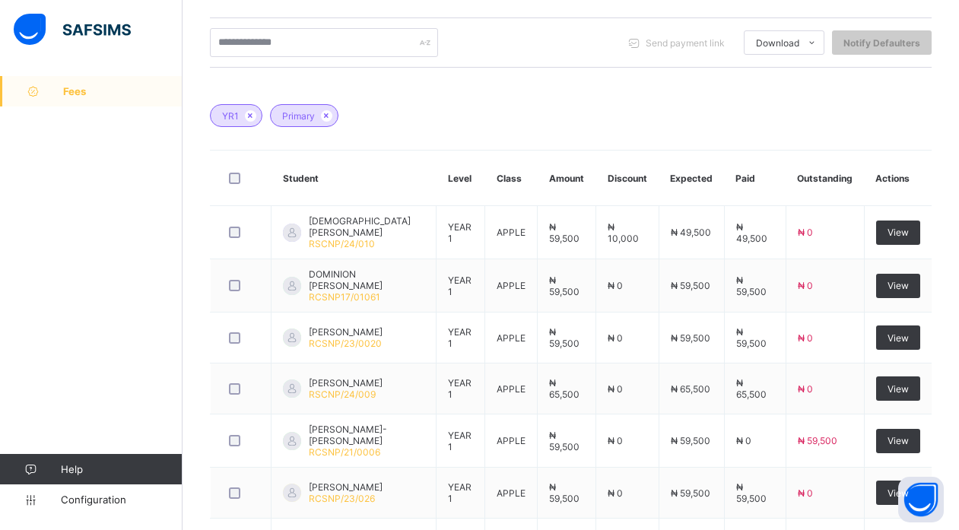
scroll to position [490, 0]
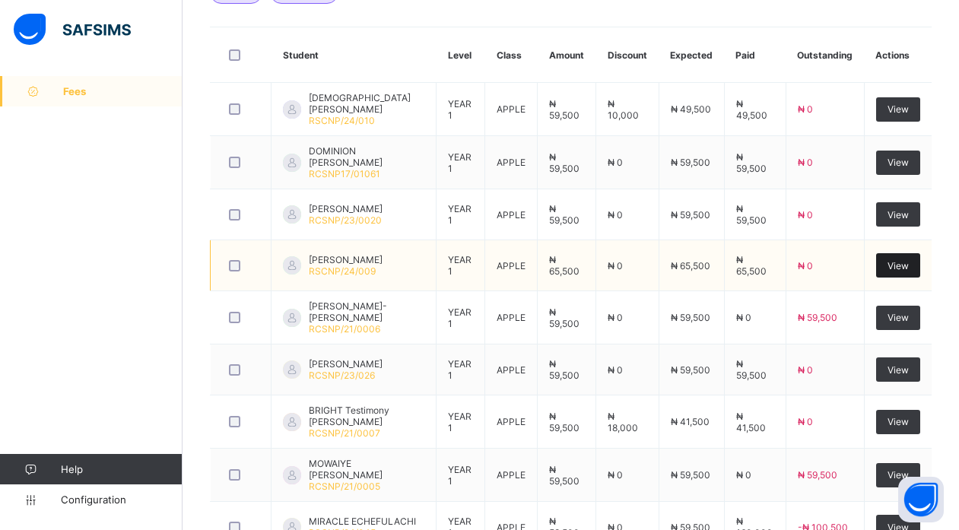
click at [898, 267] on div "View" at bounding box center [898, 265] width 44 height 24
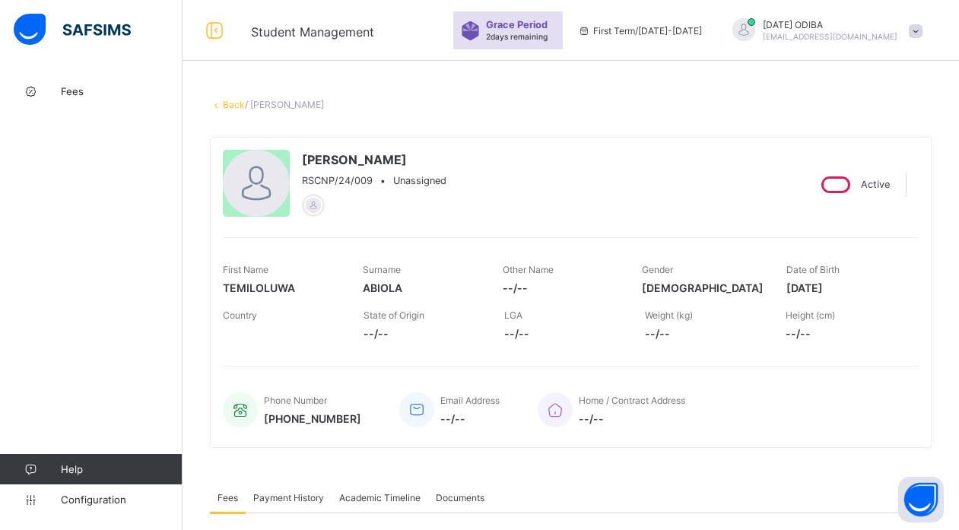
click at [229, 105] on link "Back" at bounding box center [234, 104] width 22 height 11
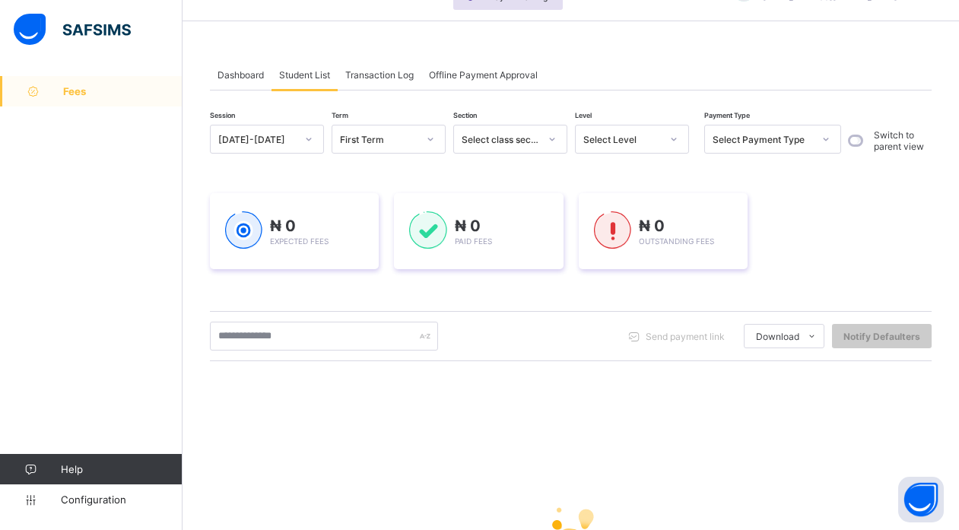
scroll to position [14, 0]
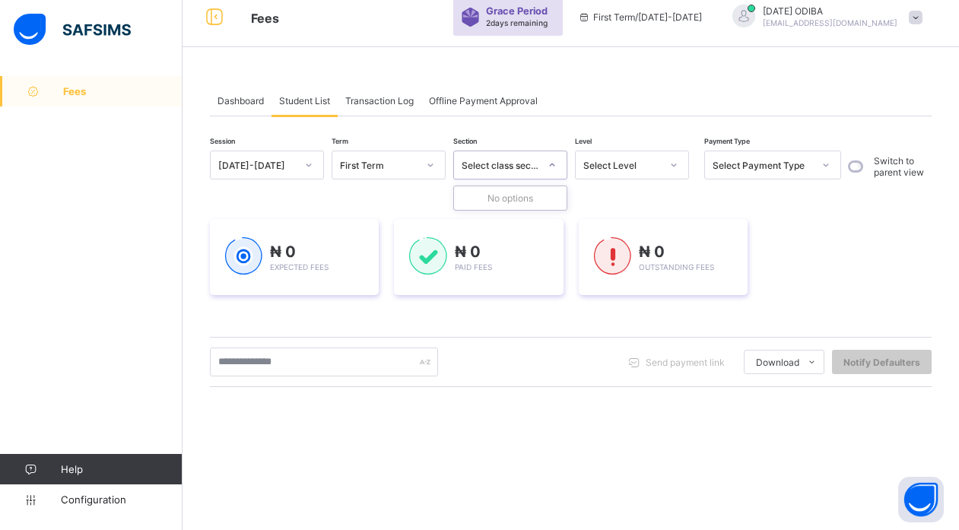
click at [495, 161] on div "Select class section" at bounding box center [501, 165] width 78 height 11
click at [398, 157] on div "First Term" at bounding box center [374, 164] width 84 height 21
click at [544, 166] on div at bounding box center [552, 165] width 26 height 24
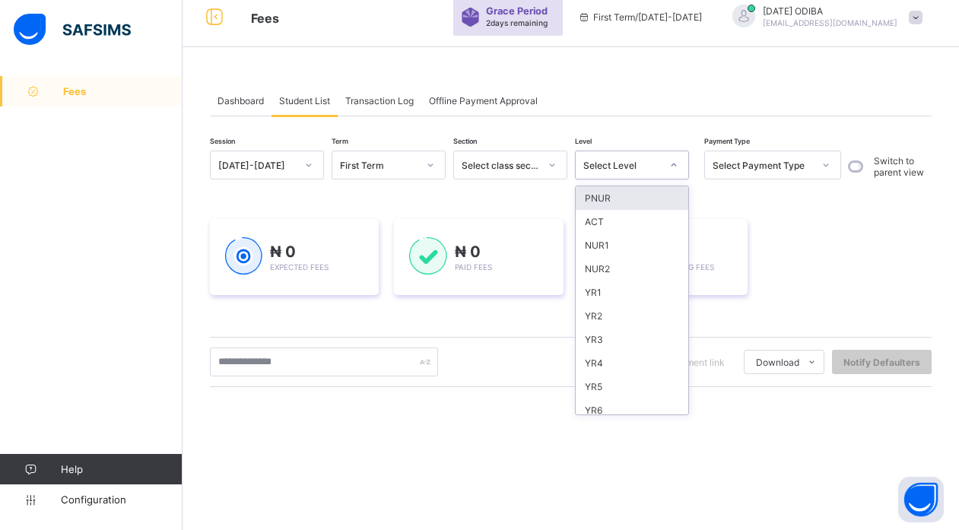
click at [604, 162] on div "Select Level" at bounding box center [622, 165] width 78 height 11
click at [605, 297] on div "YR1" at bounding box center [632, 293] width 113 height 24
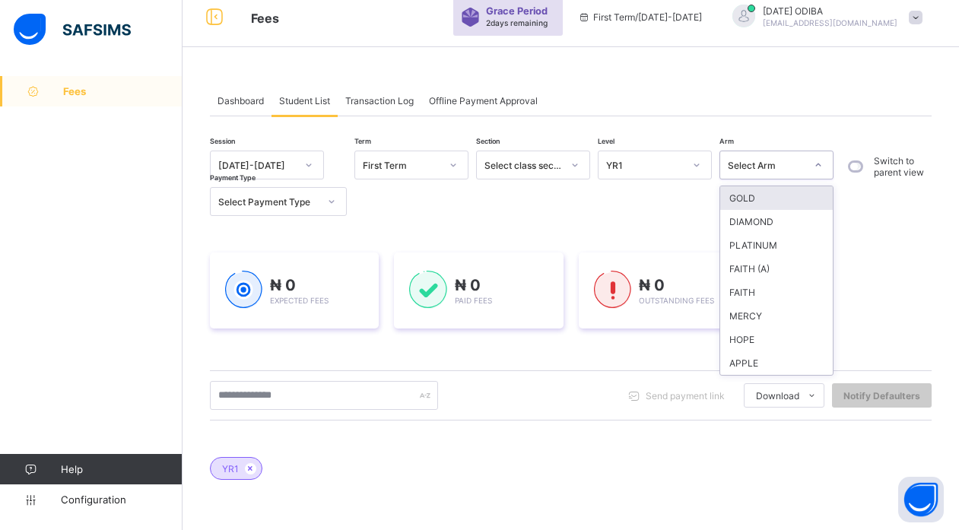
click at [770, 166] on div "Select Arm" at bounding box center [762, 164] width 84 height 21
click at [770, 166] on div "Select Arm" at bounding box center [767, 165] width 78 height 11
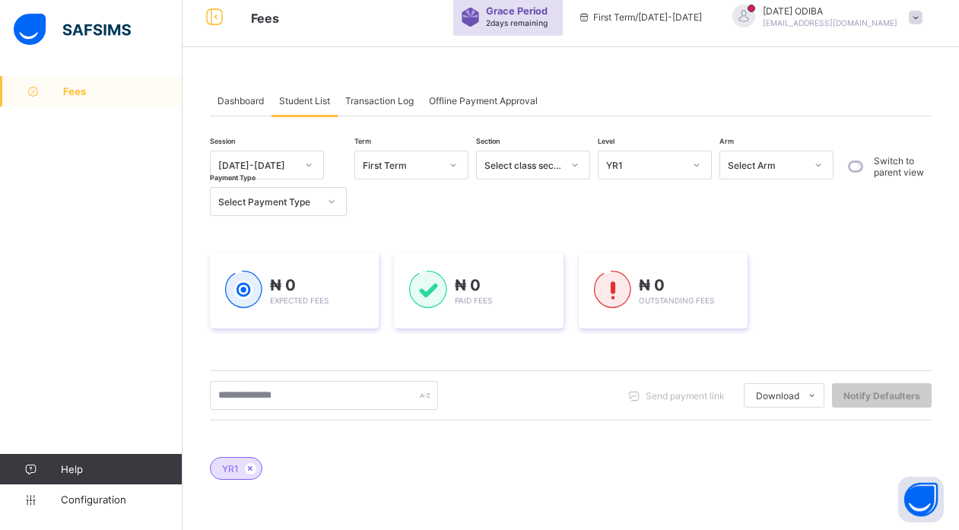
click at [710, 219] on div "Session 2025-2026 Term First Term Section Select class section Level YR1 Arm Se…" at bounding box center [571, 464] width 722 height 626
click at [561, 163] on div at bounding box center [575, 164] width 29 height 27
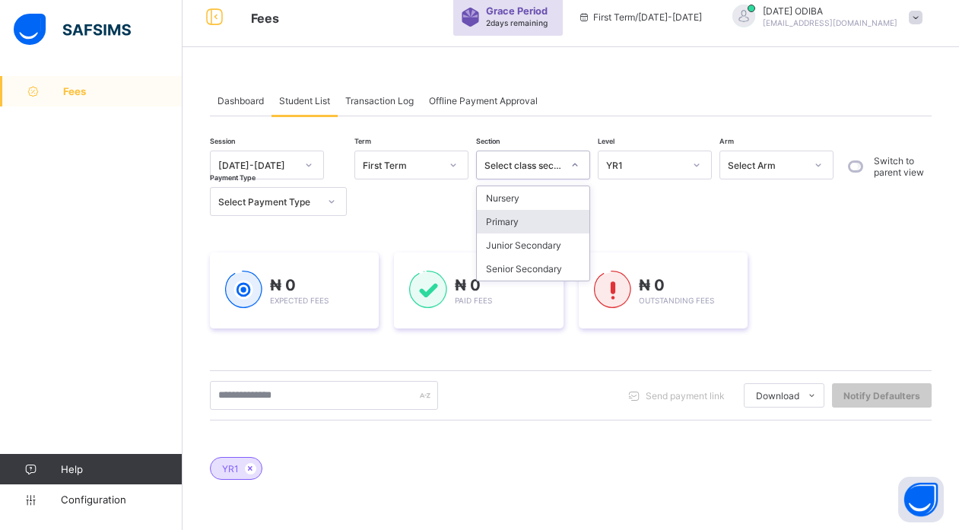
click at [532, 225] on div "Primary" at bounding box center [533, 222] width 113 height 24
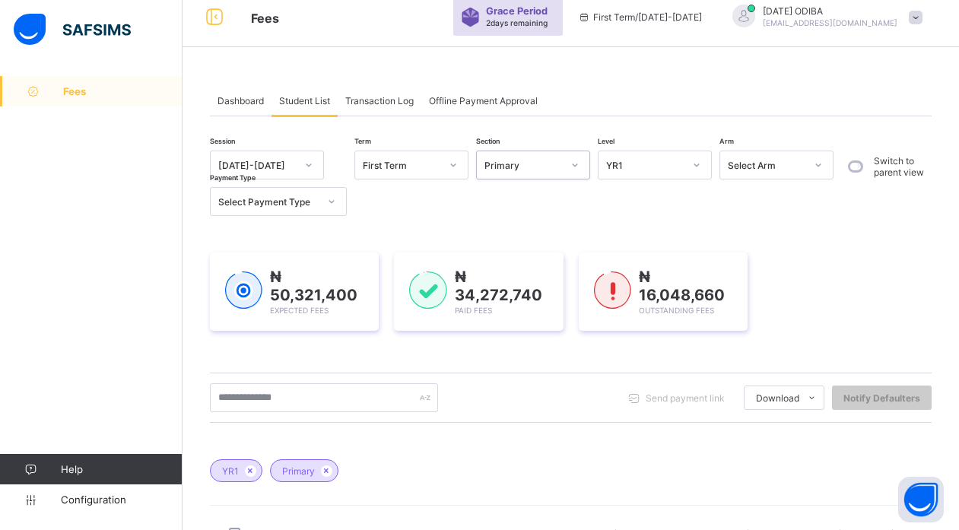
scroll to position [280, 0]
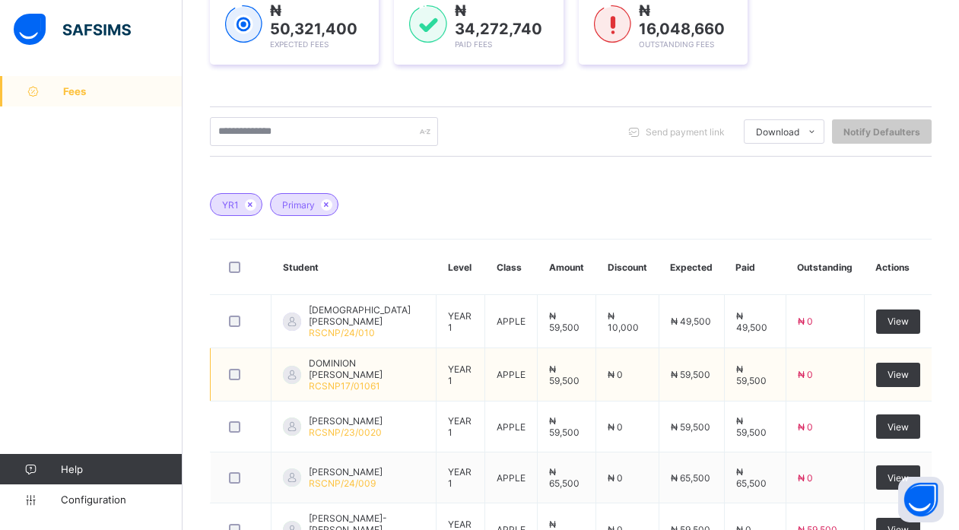
click at [786, 399] on td "₦ 59,500" at bounding box center [755, 374] width 62 height 53
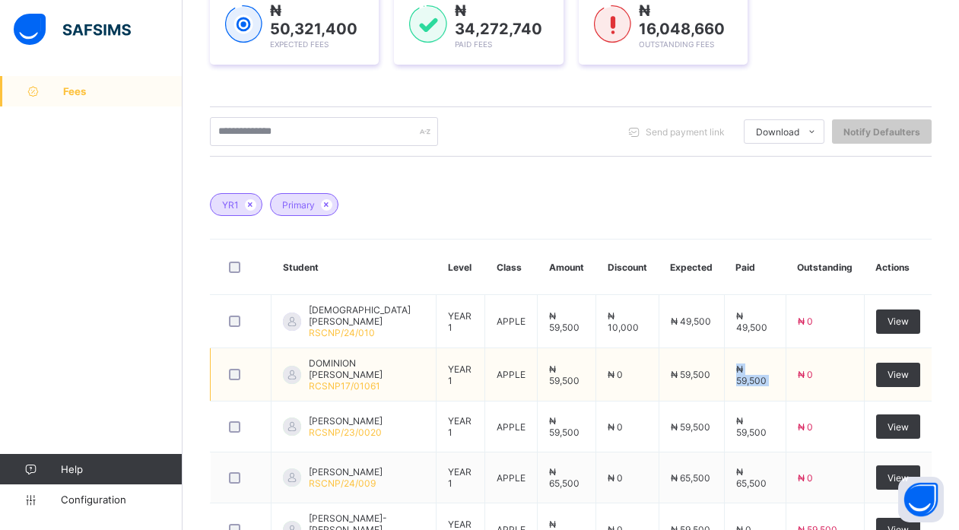
click at [786, 399] on td "₦ 59,500" at bounding box center [755, 374] width 62 height 53
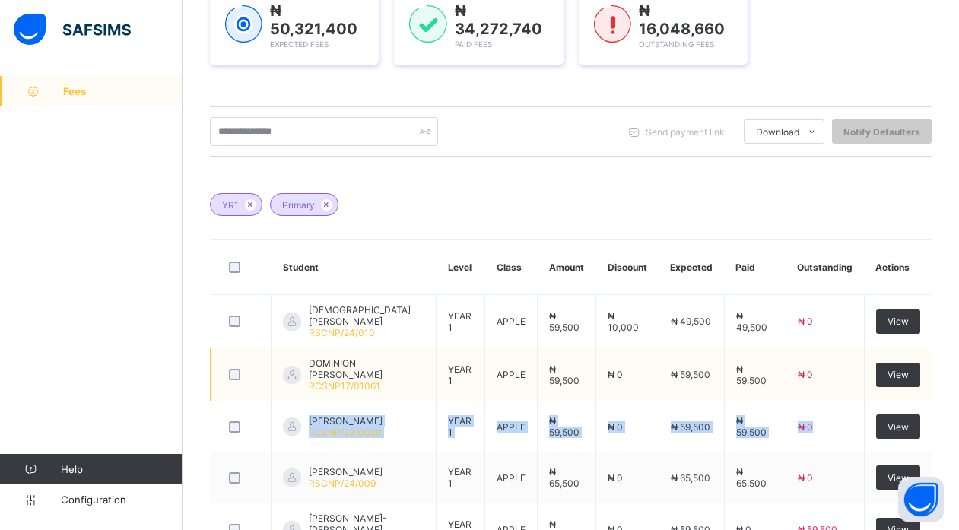
drag, startPoint x: 875, startPoint y: 409, endPoint x: 914, endPoint y: 392, distance: 42.9
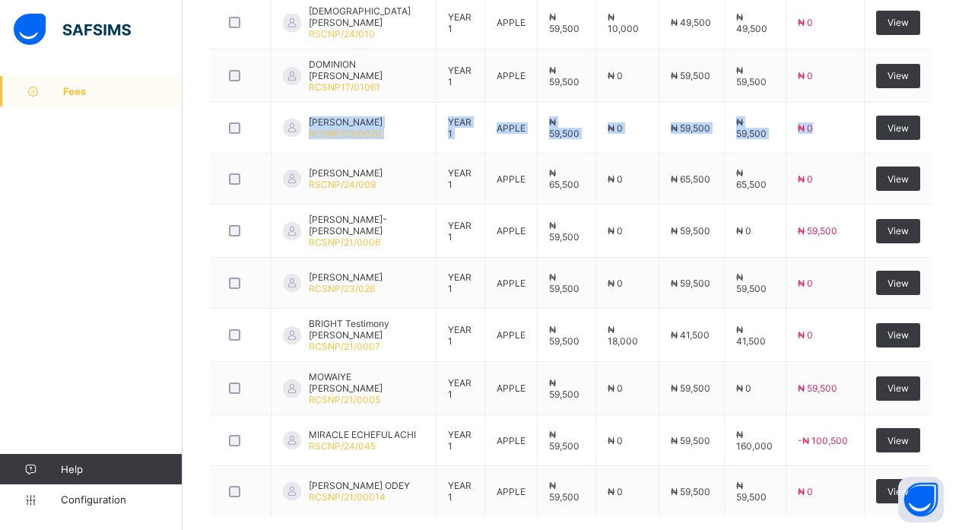
scroll to position [655, 0]
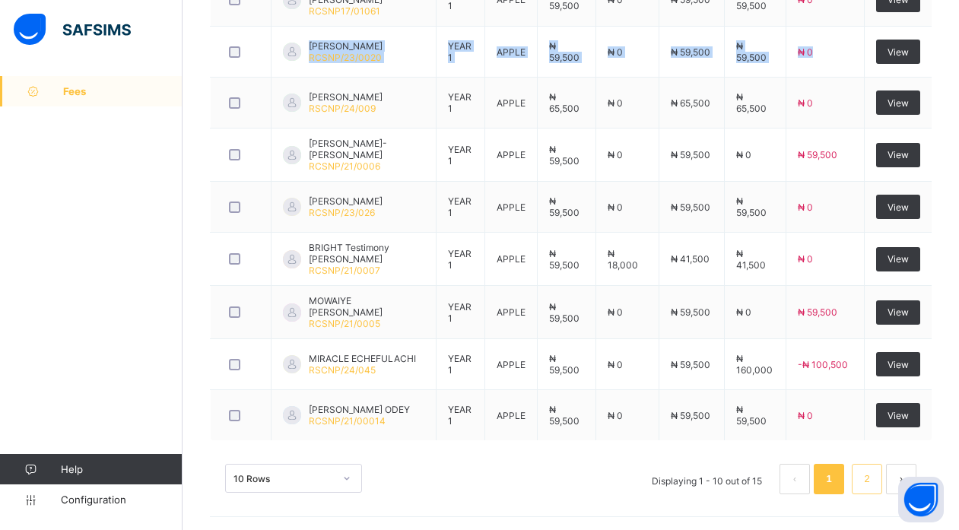
click at [874, 479] on link "2" at bounding box center [866, 479] width 14 height 20
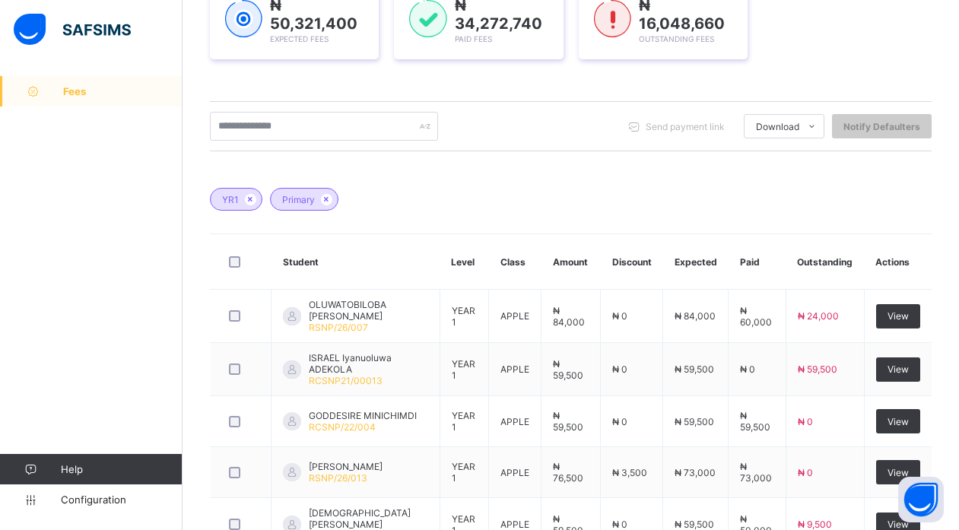
scroll to position [398, 0]
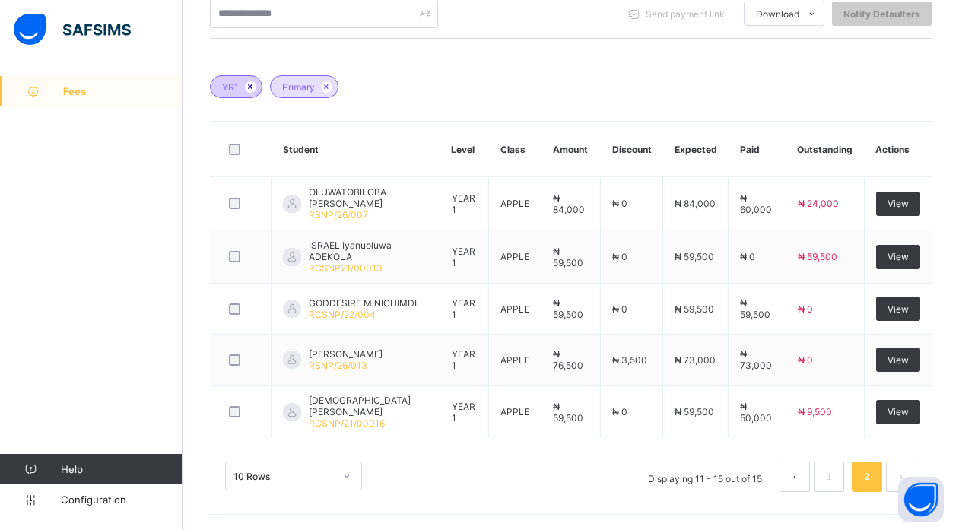
click at [248, 85] on icon at bounding box center [250, 86] width 13 height 9
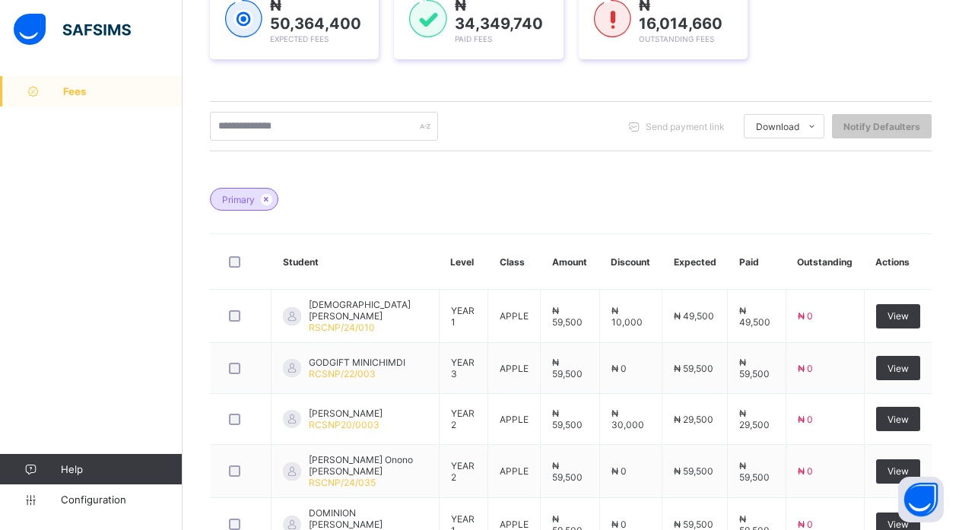
scroll to position [0, 0]
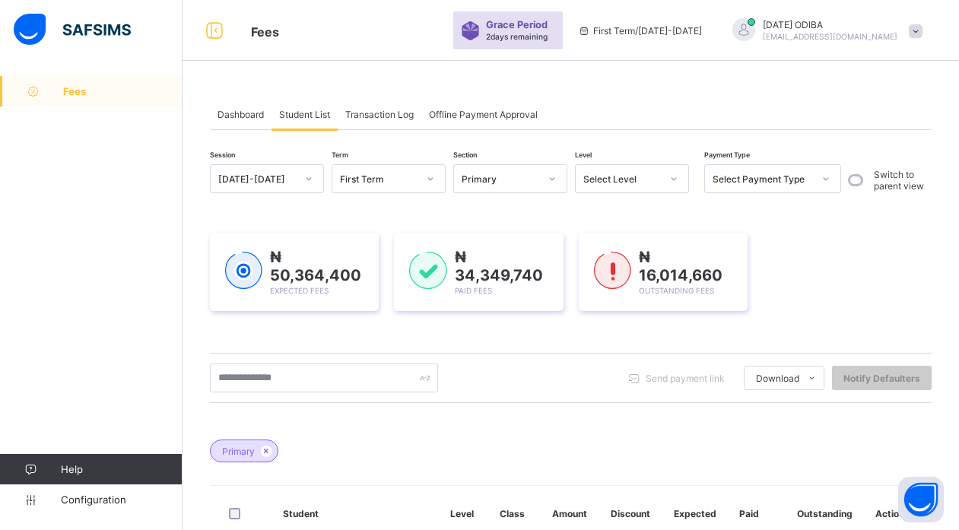
click at [495, 182] on div "Primary" at bounding box center [501, 178] width 78 height 11
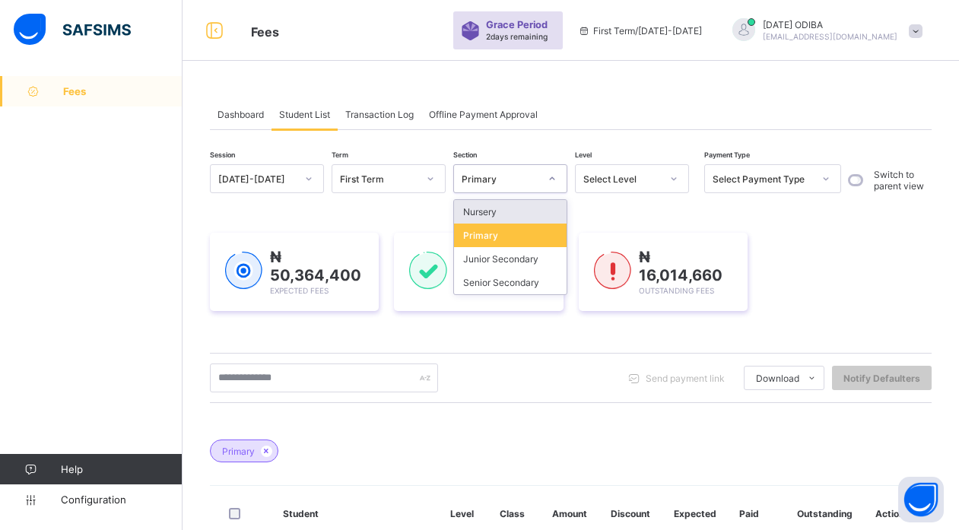
click at [495, 182] on div "Primary" at bounding box center [501, 178] width 78 height 11
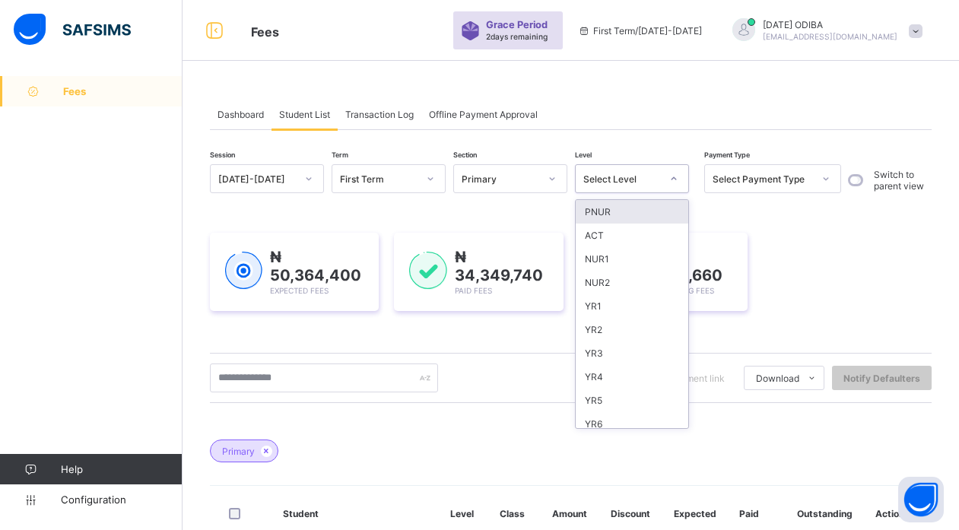
click at [602, 173] on div "Select Level" at bounding box center [622, 178] width 78 height 11
click at [603, 322] on div "YR2" at bounding box center [632, 330] width 113 height 24
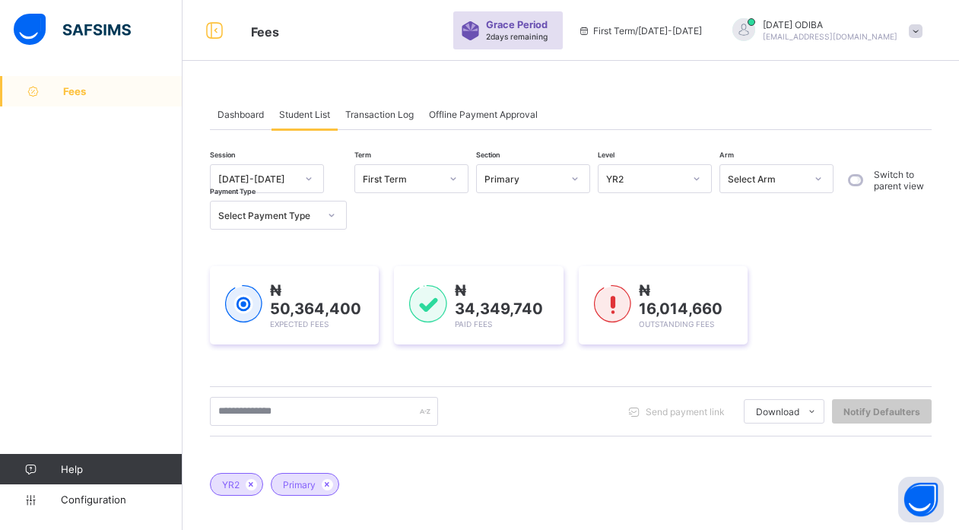
click at [603, 322] on img at bounding box center [612, 304] width 37 height 38
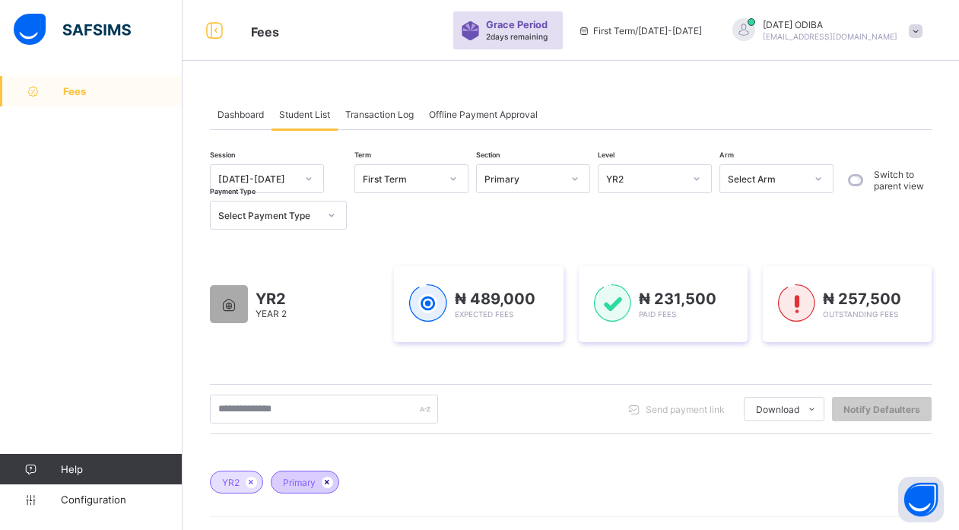
click at [331, 484] on icon at bounding box center [327, 482] width 13 height 9
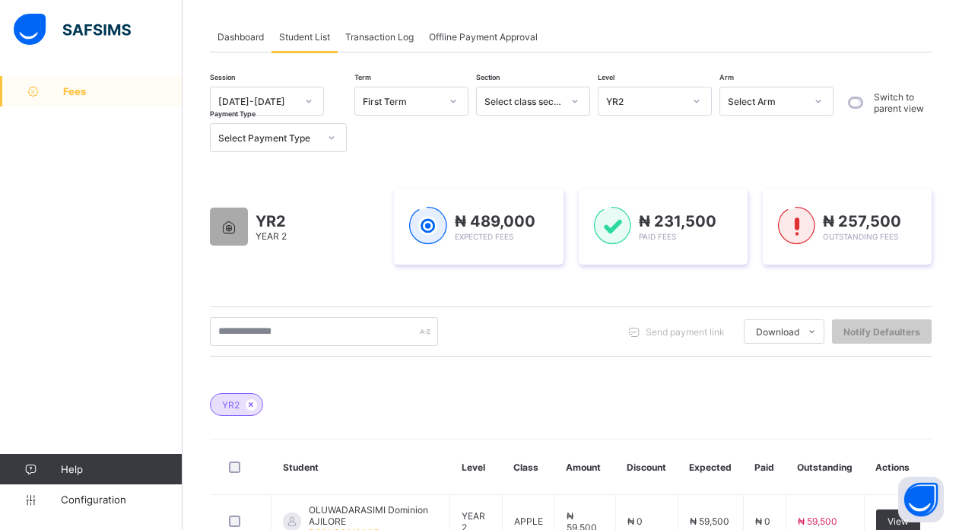
scroll to position [187, 0]
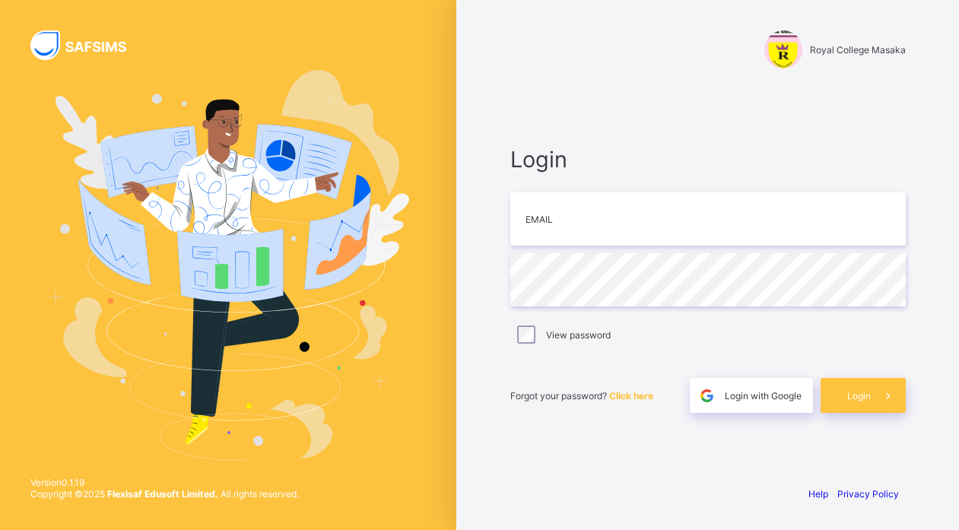
type input "**********"
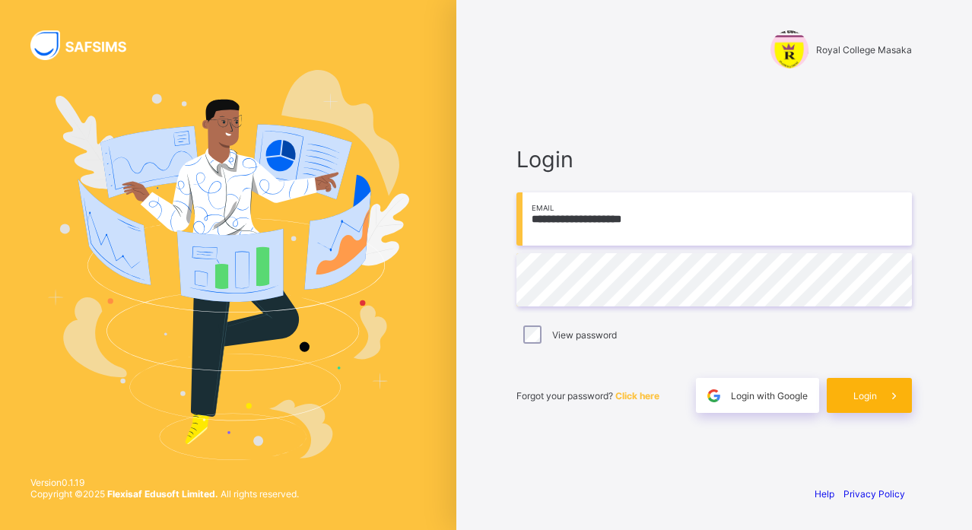
click at [857, 396] on span "Login" at bounding box center [865, 395] width 24 height 11
click at [814, 330] on div "View password" at bounding box center [714, 335] width 388 height 18
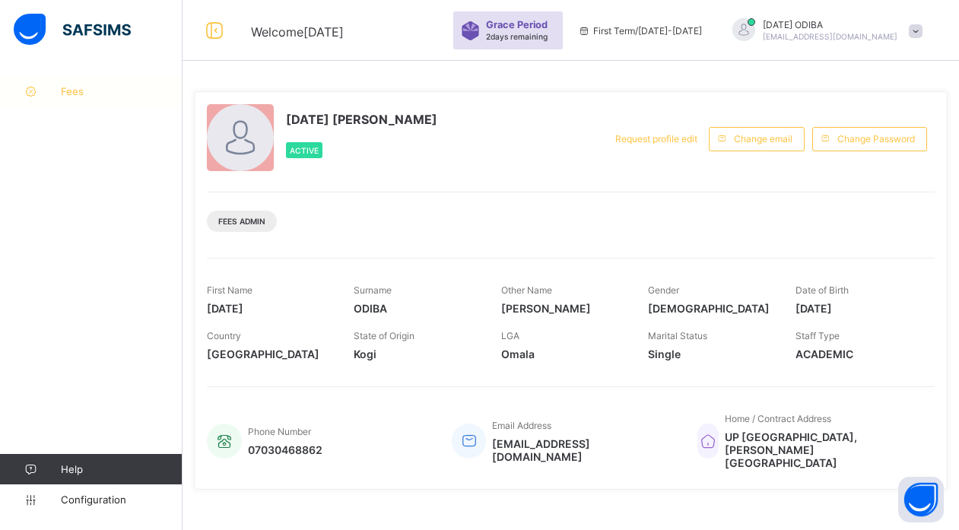
click at [72, 92] on span "Fees" at bounding box center [122, 91] width 122 height 12
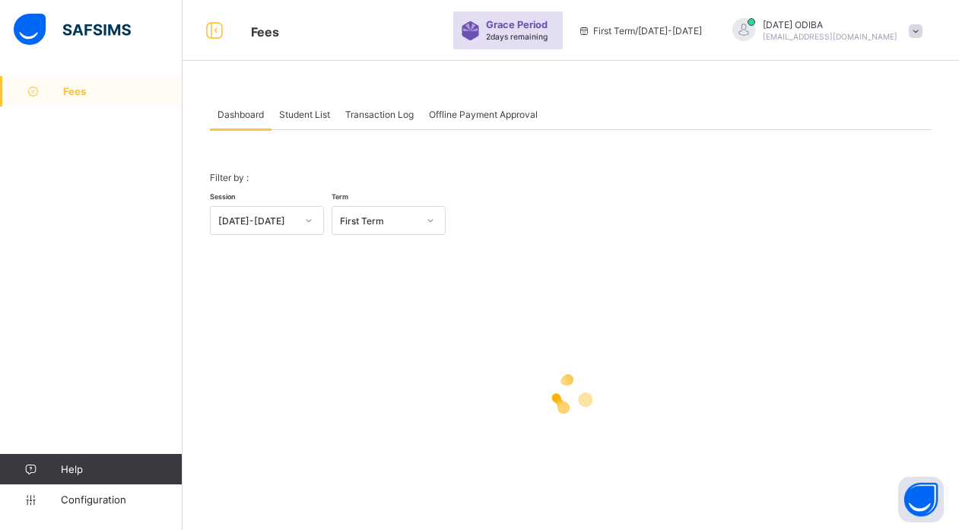
click at [303, 112] on span "Student List" at bounding box center [304, 114] width 51 height 11
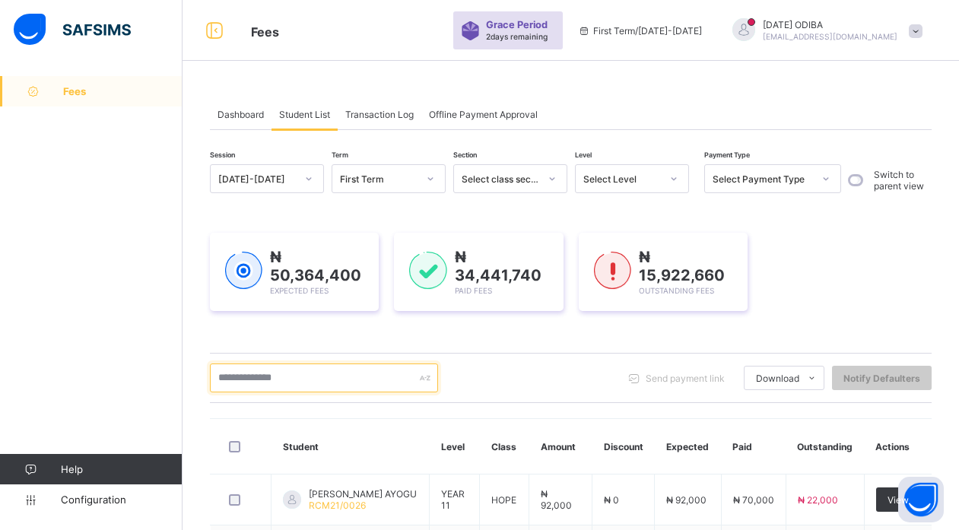
click at [293, 380] on input "text" at bounding box center [324, 378] width 228 height 29
click at [509, 181] on div "Select class section" at bounding box center [501, 178] width 78 height 11
click at [551, 181] on icon at bounding box center [552, 178] width 9 height 15
click at [660, 181] on div at bounding box center [673, 178] width 29 height 27
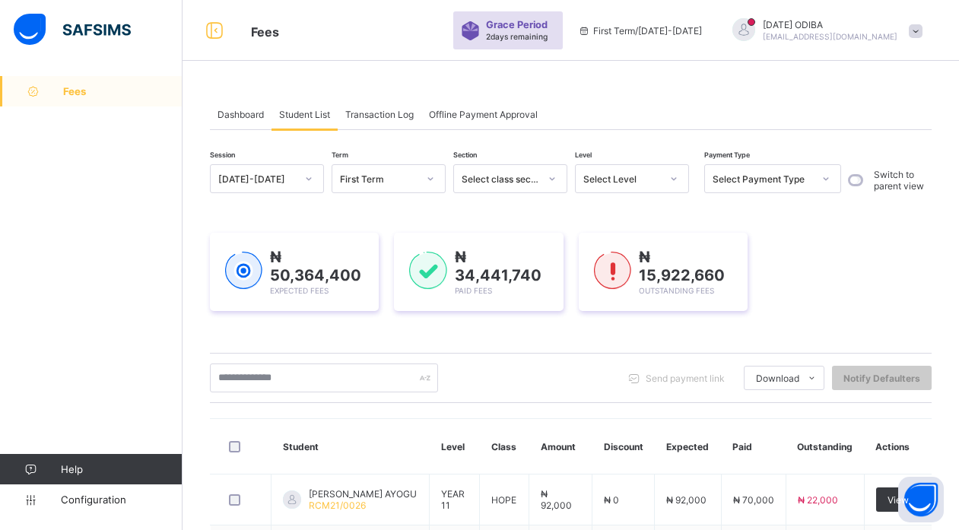
click at [674, 174] on icon at bounding box center [673, 178] width 9 height 15
click at [668, 179] on div at bounding box center [674, 179] width 26 height 24
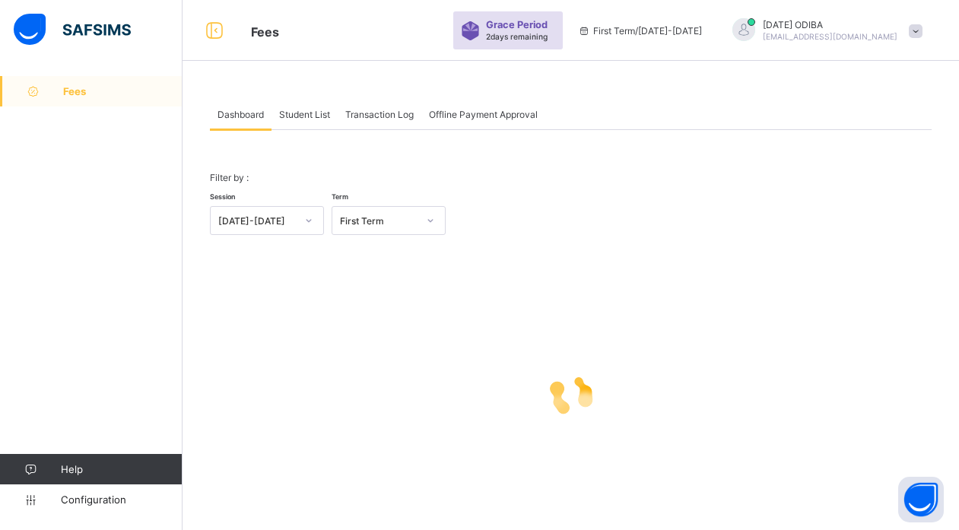
click at [312, 113] on span "Student List" at bounding box center [304, 114] width 51 height 11
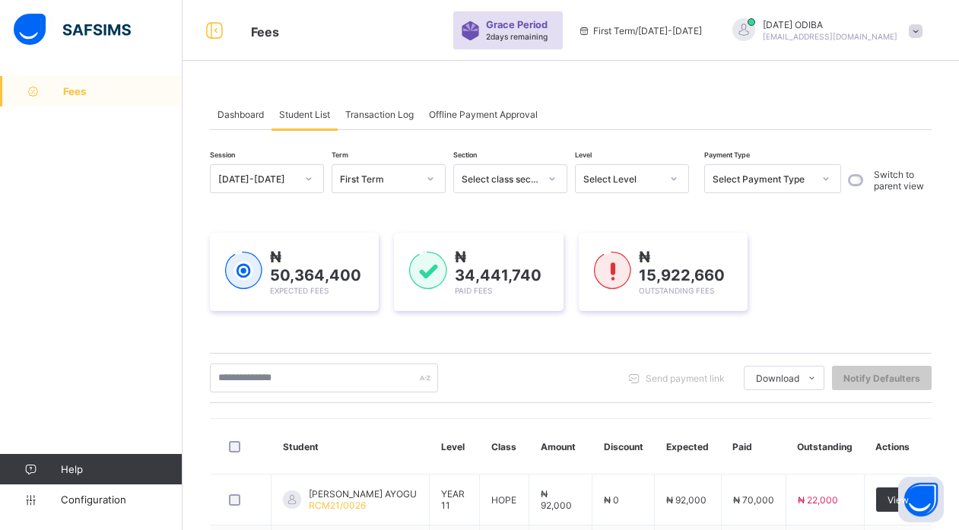
click at [608, 182] on div "Select Level" at bounding box center [622, 178] width 78 height 11
click at [528, 184] on div "Select class section" at bounding box center [501, 178] width 78 height 11
click at [411, 173] on div "First Term" at bounding box center [379, 178] width 78 height 11
click at [622, 185] on div "Select Level" at bounding box center [618, 178] width 84 height 21
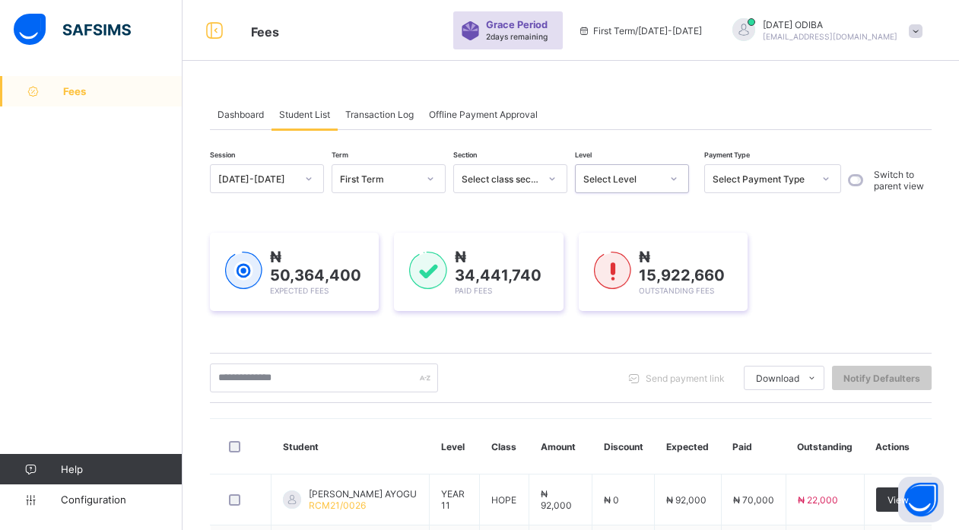
click at [615, 183] on div "Select Level" at bounding box center [622, 178] width 78 height 11
click at [669, 175] on icon at bounding box center [673, 178] width 9 height 15
click at [672, 176] on icon at bounding box center [673, 178] width 9 height 15
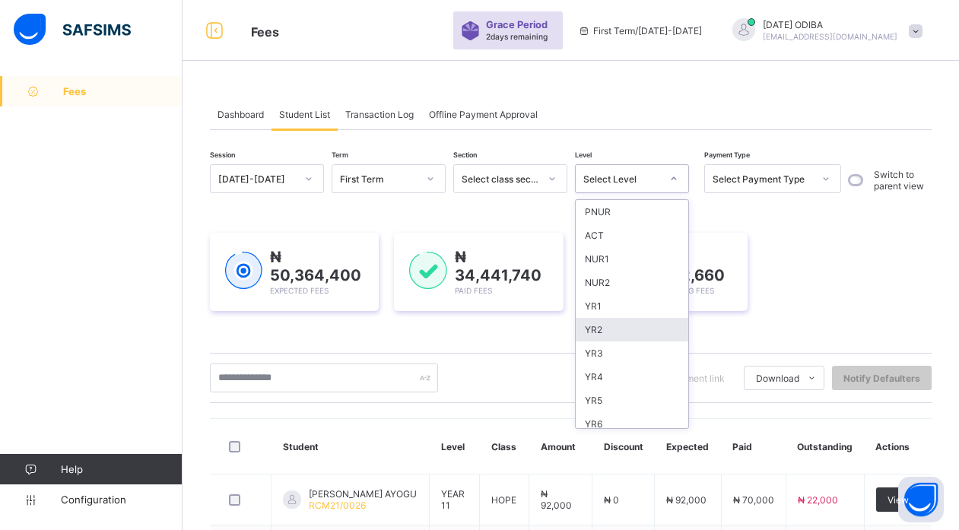
click at [607, 334] on div "YR2" at bounding box center [632, 330] width 113 height 24
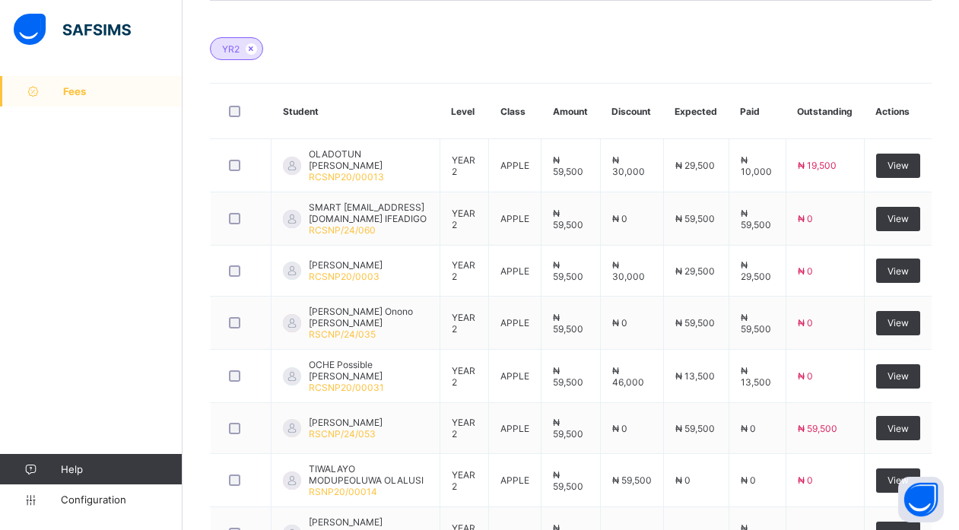
scroll to position [316, 0]
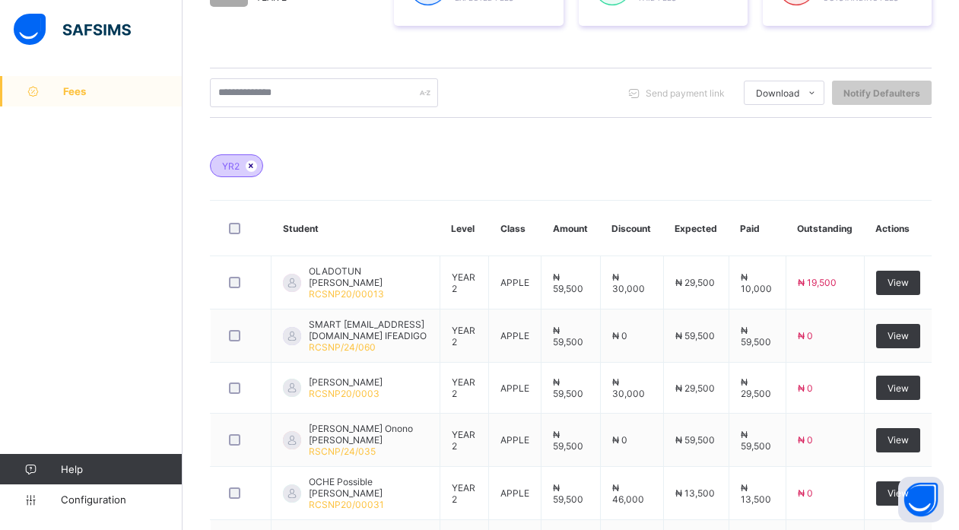
click at [248, 166] on icon at bounding box center [251, 165] width 13 height 9
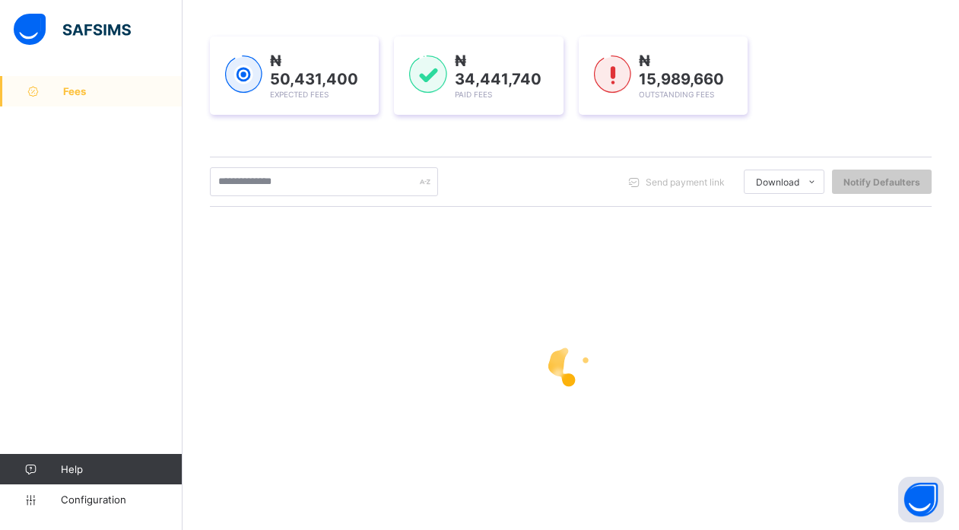
scroll to position [0, 0]
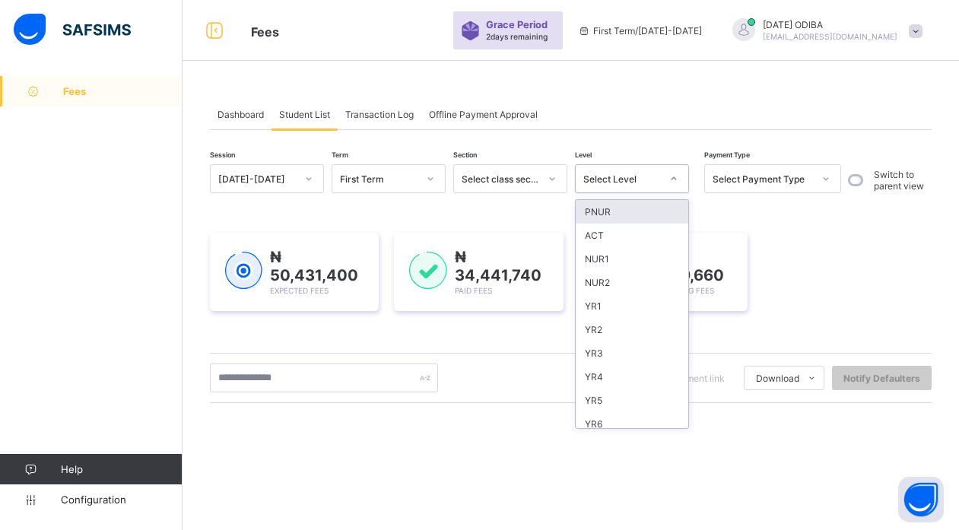
click at [624, 177] on div "Select Level" at bounding box center [622, 178] width 78 height 11
click at [600, 359] on div "YR3" at bounding box center [632, 353] width 113 height 24
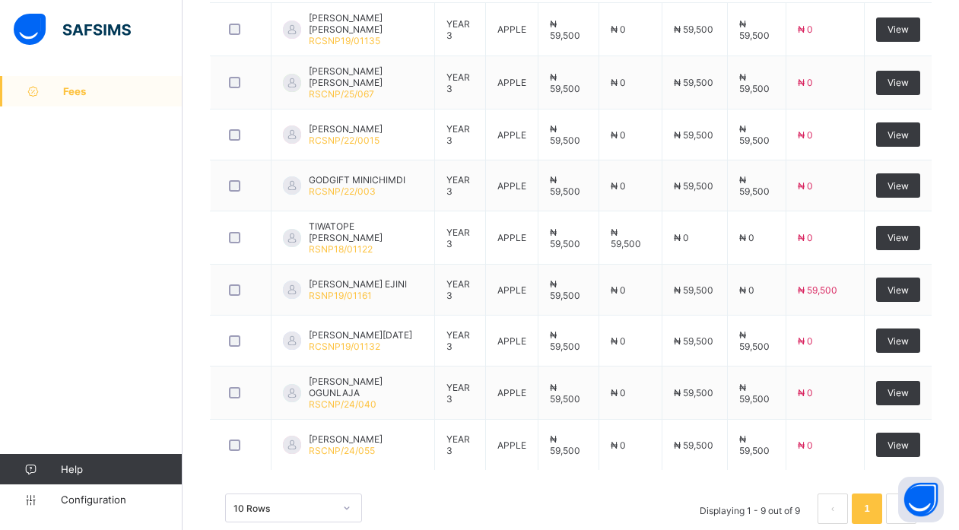
scroll to position [573, 0]
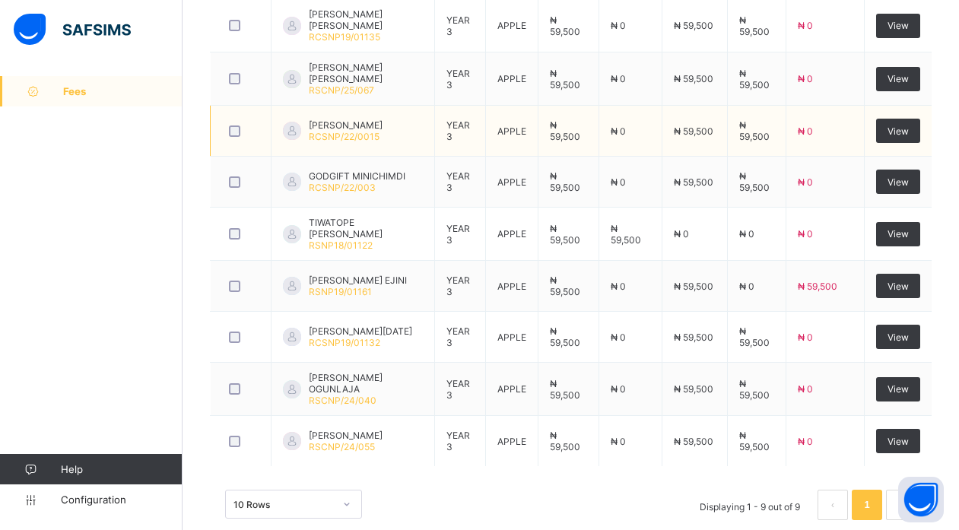
click at [907, 470] on div "10 Rows Displaying 1 - 9 out of 9 1" at bounding box center [571, 497] width 722 height 76
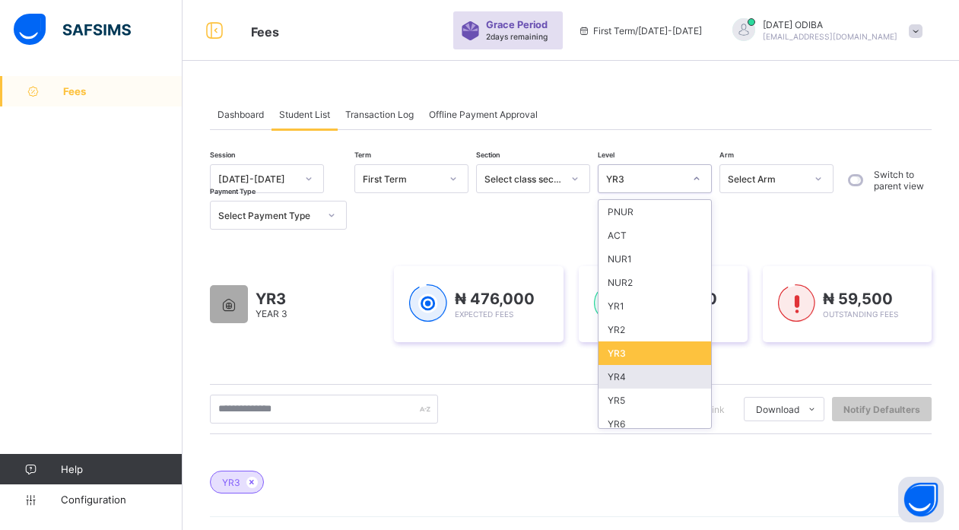
click at [625, 378] on div "YR4" at bounding box center [655, 377] width 113 height 24
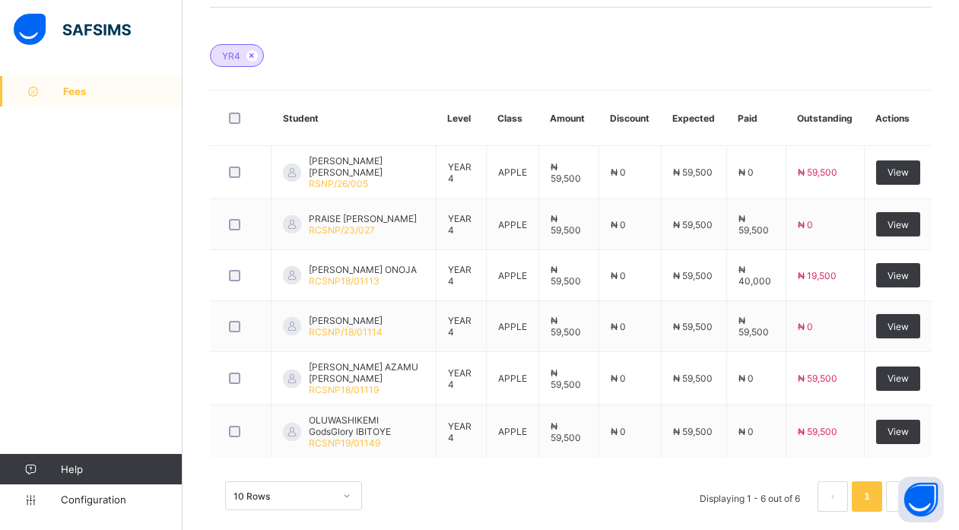
scroll to position [449, 0]
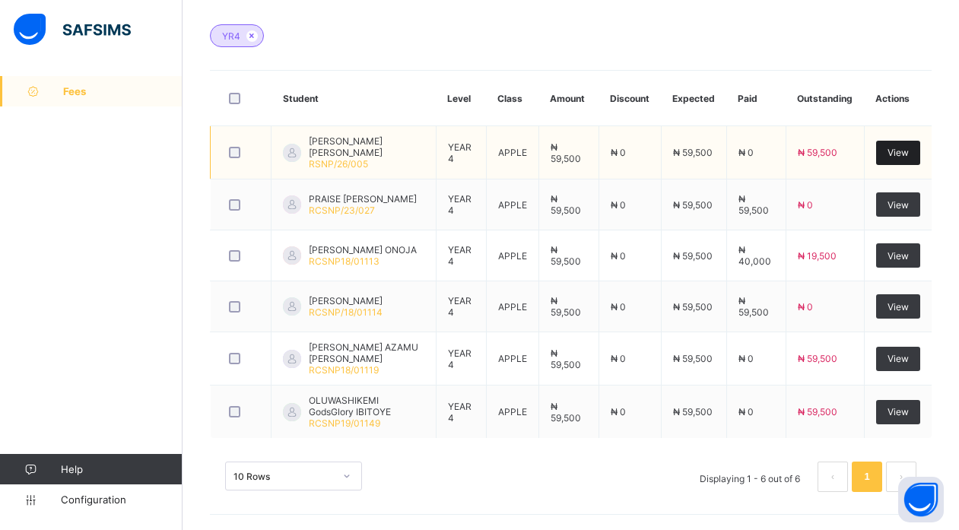
click at [909, 148] on span "View" at bounding box center [898, 152] width 21 height 11
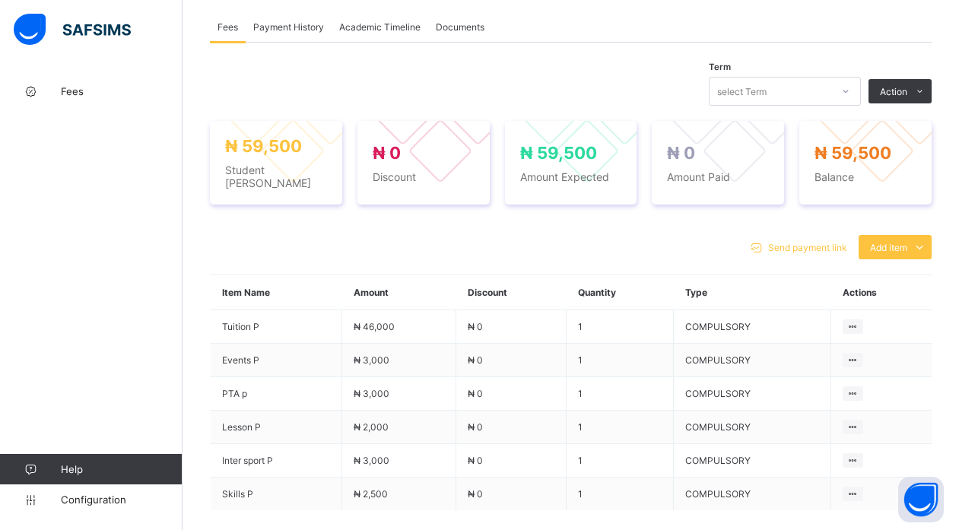
scroll to position [457, 0]
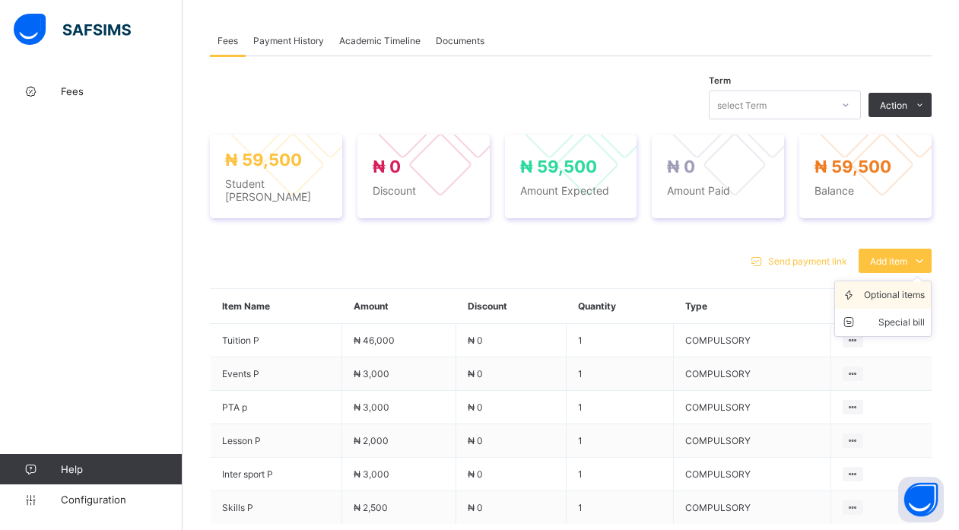
click at [911, 289] on div "Optional items" at bounding box center [894, 294] width 61 height 15
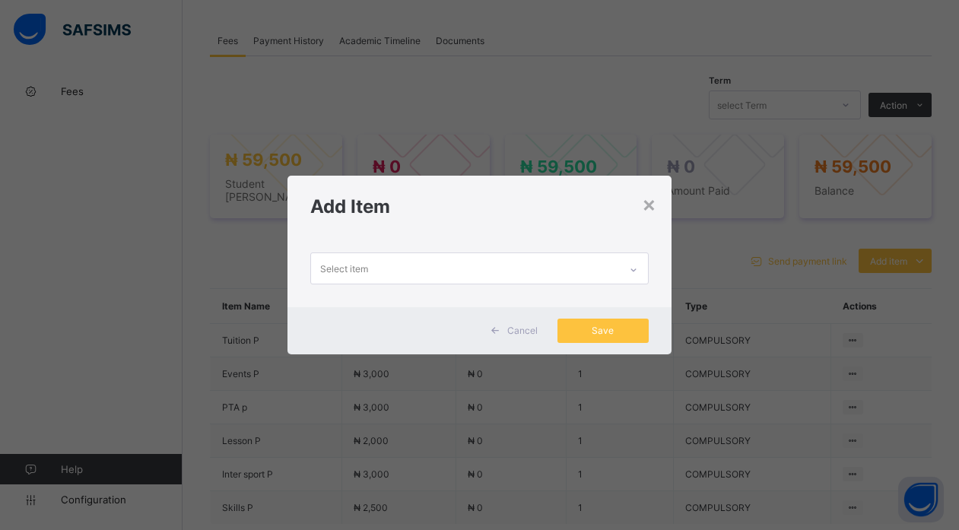
click at [526, 326] on span "Cancel" at bounding box center [522, 330] width 30 height 11
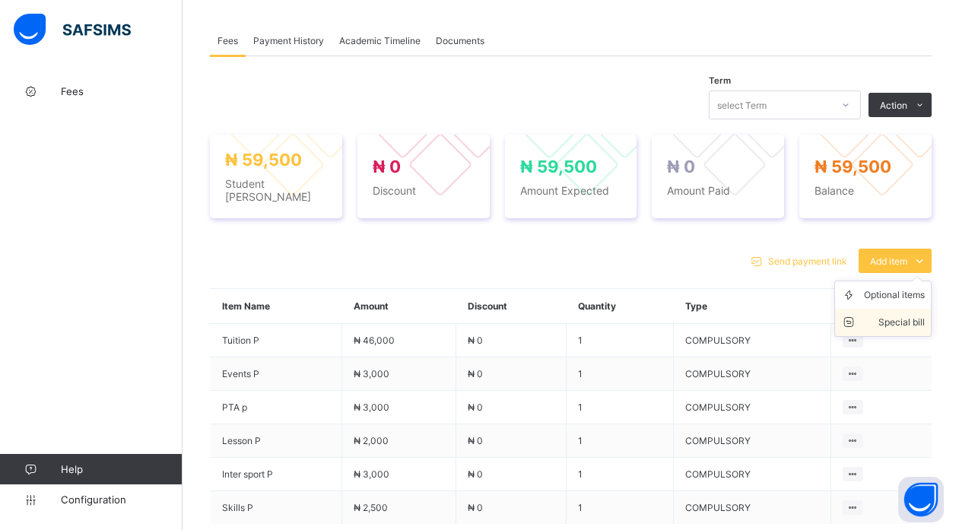
click at [916, 315] on div "Special bill" at bounding box center [894, 322] width 61 height 15
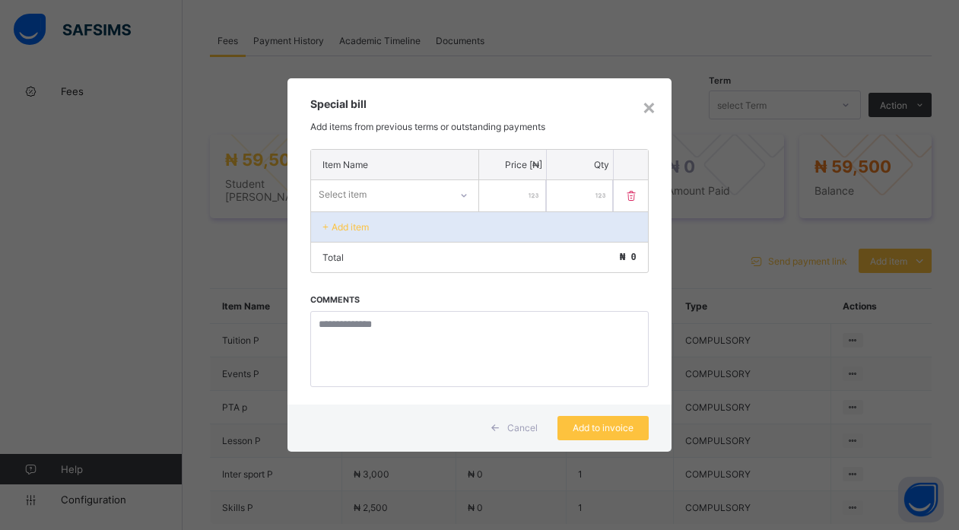
click at [412, 194] on div "Select item" at bounding box center [380, 194] width 138 height 21
drag, startPoint x: 439, startPoint y: 206, endPoint x: 468, endPoint y: 278, distance: 77.1
click at [468, 278] on div "Item Name Price [₦] Qty 0 results available. Select is focused ,type to refine …" at bounding box center [478, 277] width 383 height 256
click at [652, 111] on div "×" at bounding box center [649, 107] width 14 height 26
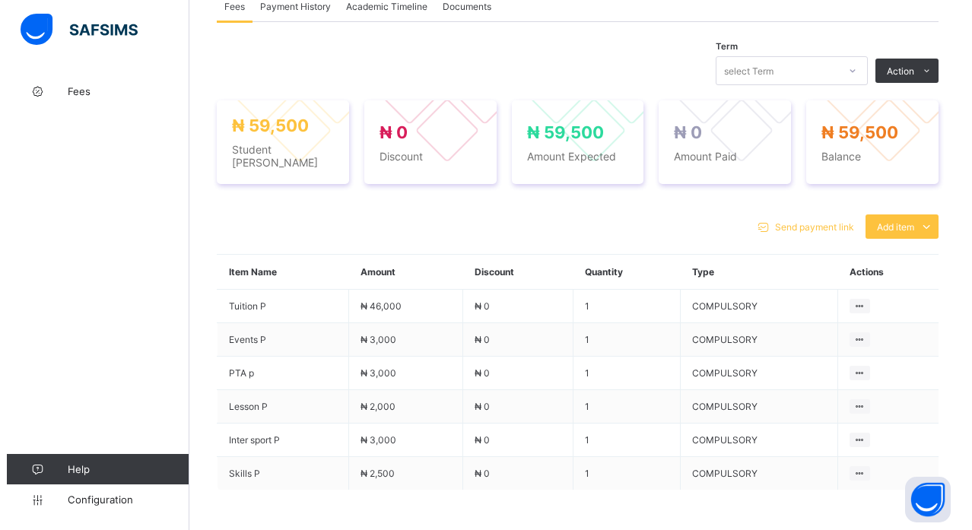
scroll to position [503, 0]
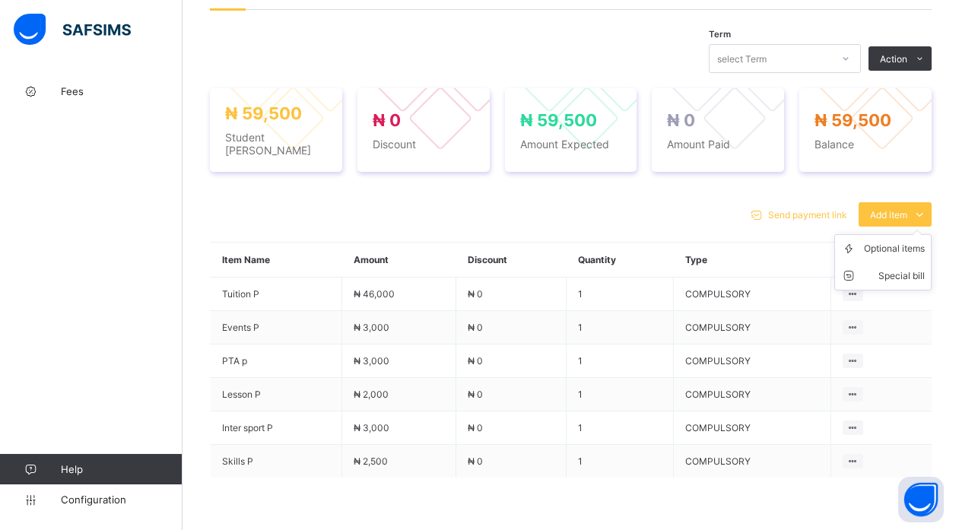
click at [899, 234] on ul "Optional items Special bill" at bounding box center [882, 262] width 97 height 56
click at [899, 241] on div "Optional items" at bounding box center [894, 248] width 61 height 15
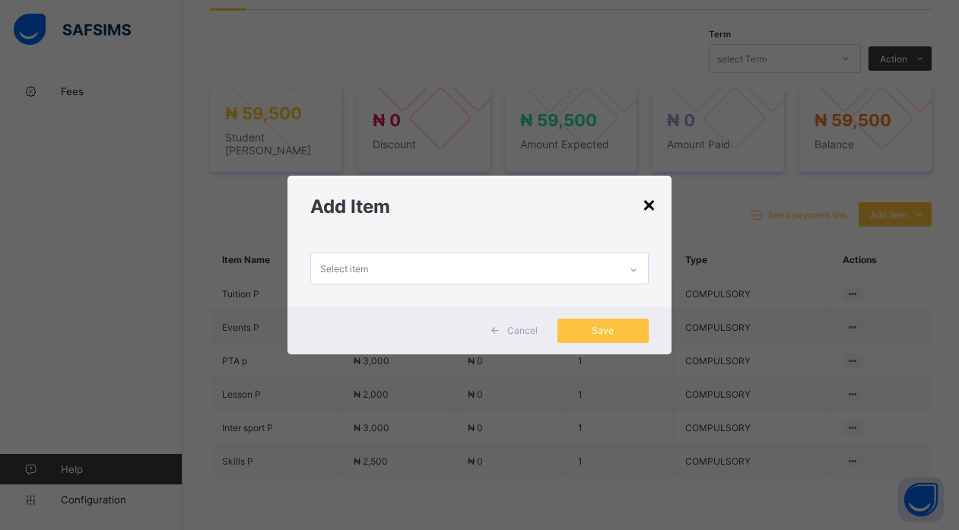
click at [646, 201] on div "×" at bounding box center [649, 204] width 14 height 26
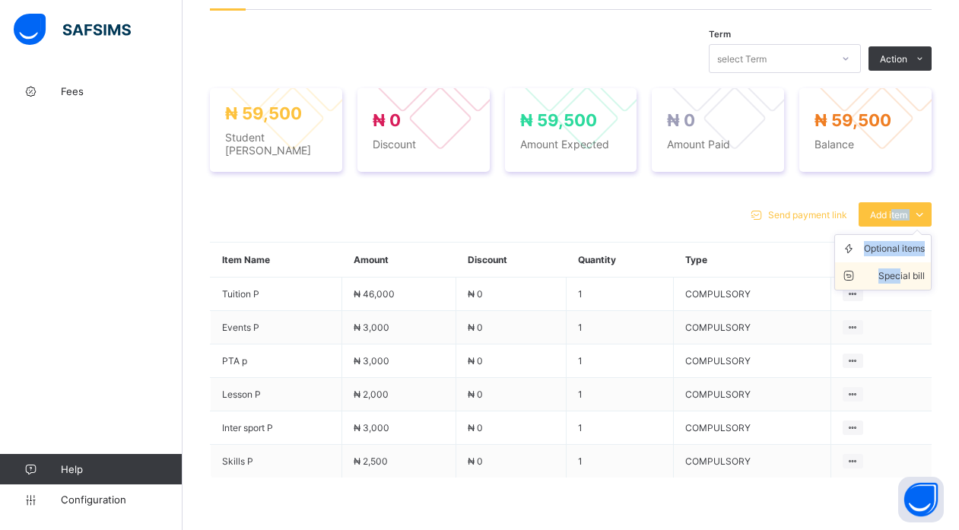
drag, startPoint x: 905, startPoint y: 205, endPoint x: 911, endPoint y: 265, distance: 60.4
click at [911, 227] on div "Add item Optional items Special bill" at bounding box center [895, 214] width 73 height 24
click at [911, 268] on div "Special bill" at bounding box center [894, 275] width 61 height 15
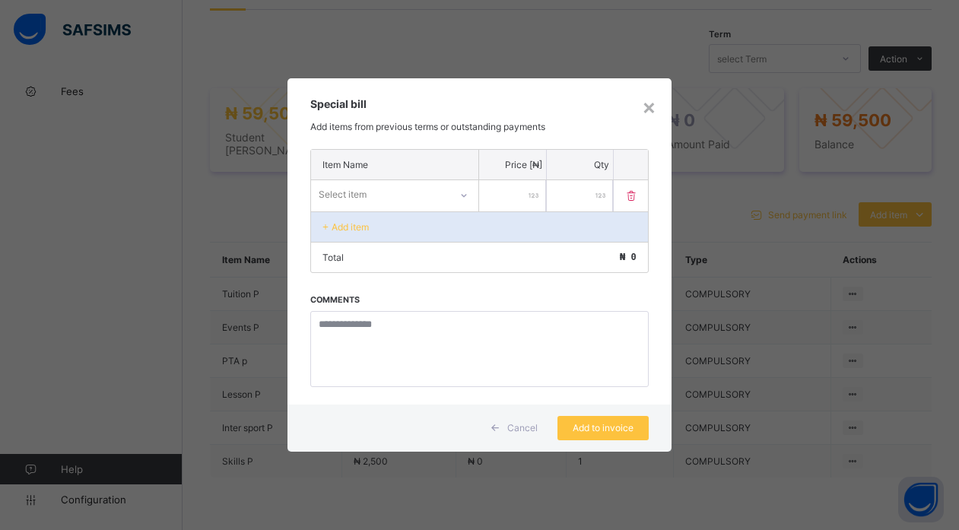
click at [433, 189] on div "Select item" at bounding box center [380, 194] width 138 height 21
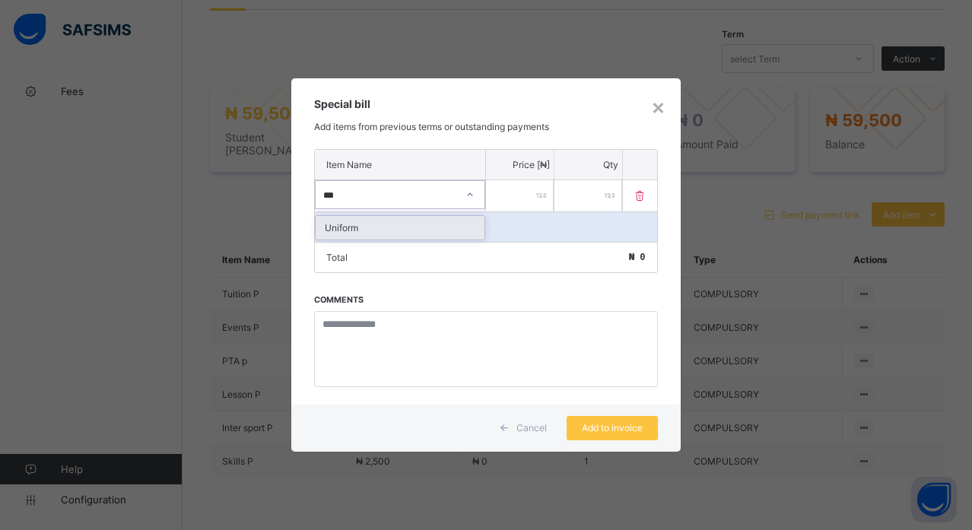
type input "****"
click at [522, 190] on input "number" at bounding box center [520, 195] width 68 height 31
type input "****"
click at [474, 235] on div "Add item" at bounding box center [485, 226] width 341 height 30
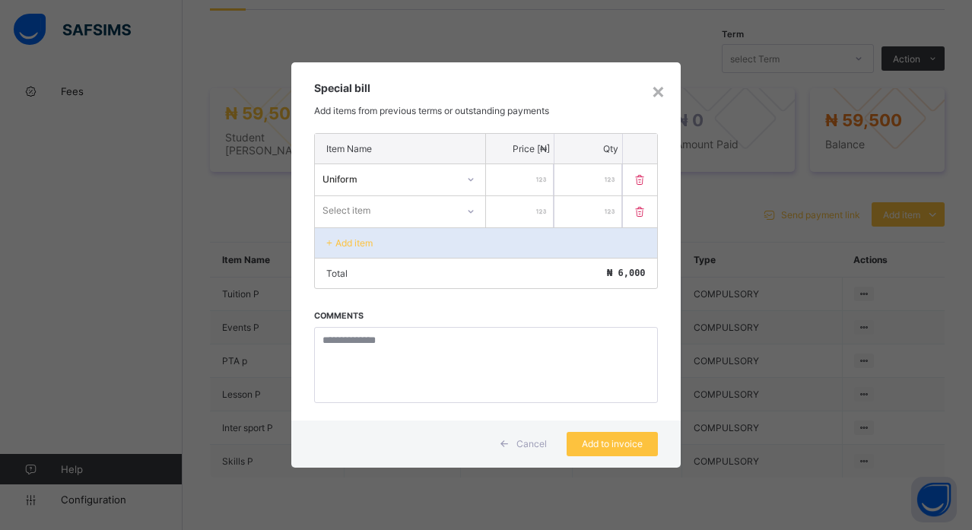
click at [403, 209] on div "Select item" at bounding box center [385, 210] width 141 height 21
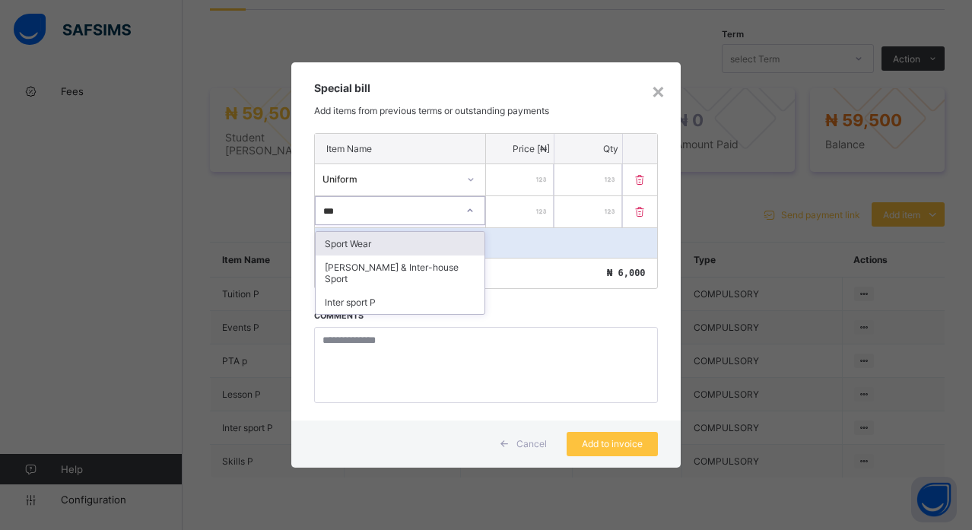
type input "****"
click at [362, 247] on div "Sport Wear" at bounding box center [400, 244] width 169 height 24
click at [524, 211] on input "number" at bounding box center [520, 211] width 68 height 31
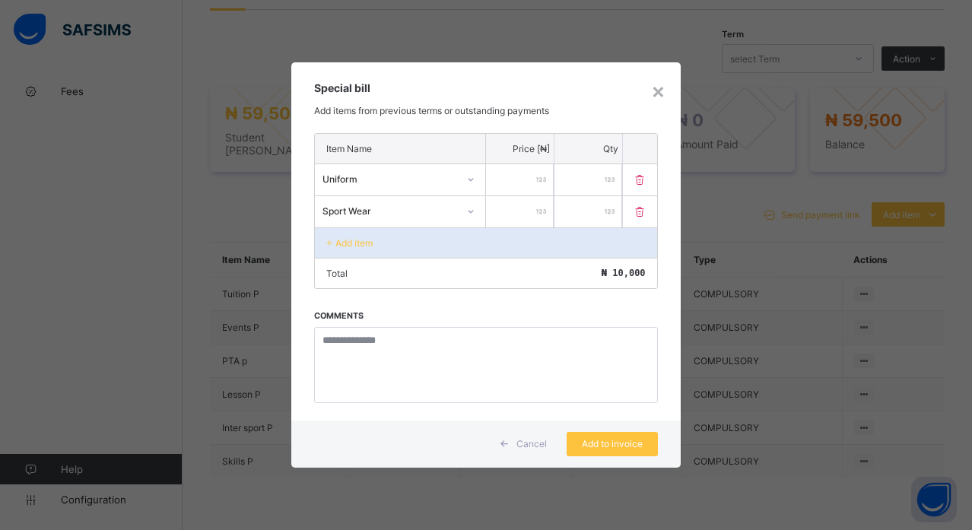
type input "****"
click at [376, 247] on div "Add item" at bounding box center [485, 242] width 341 height 30
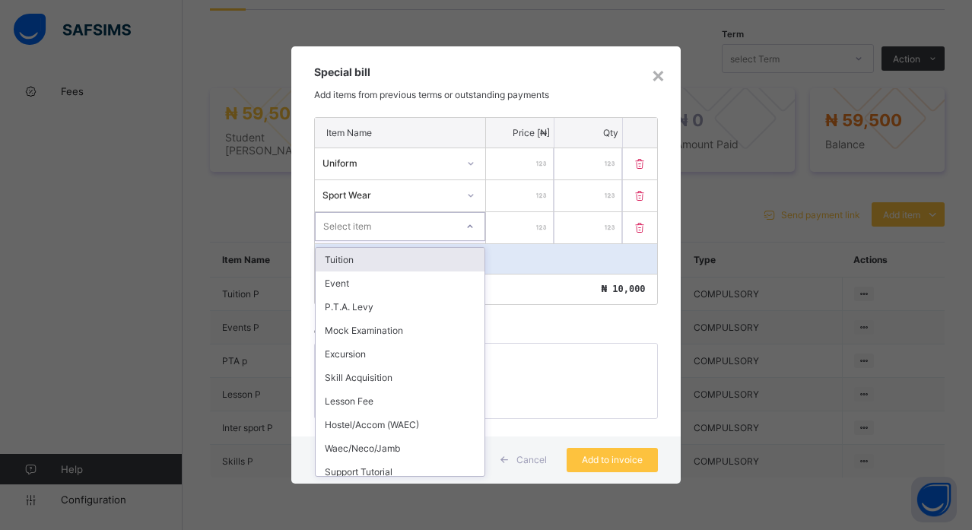
click at [376, 221] on div "Select item" at bounding box center [386, 226] width 140 height 21
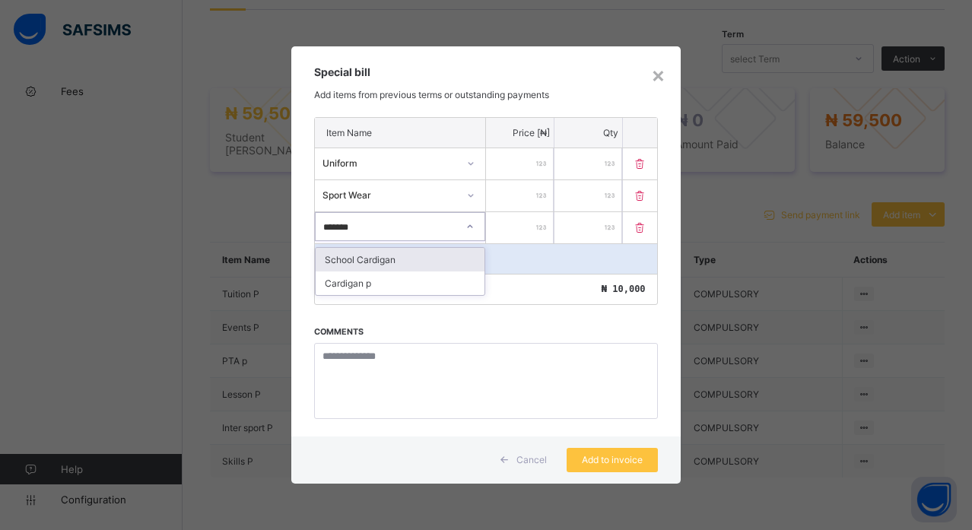
type input "********"
click at [383, 280] on div "Cardigan p" at bounding box center [400, 284] width 169 height 24
click at [535, 227] on div at bounding box center [520, 227] width 68 height 31
click at [526, 227] on input "number" at bounding box center [520, 227] width 68 height 31
type input "****"
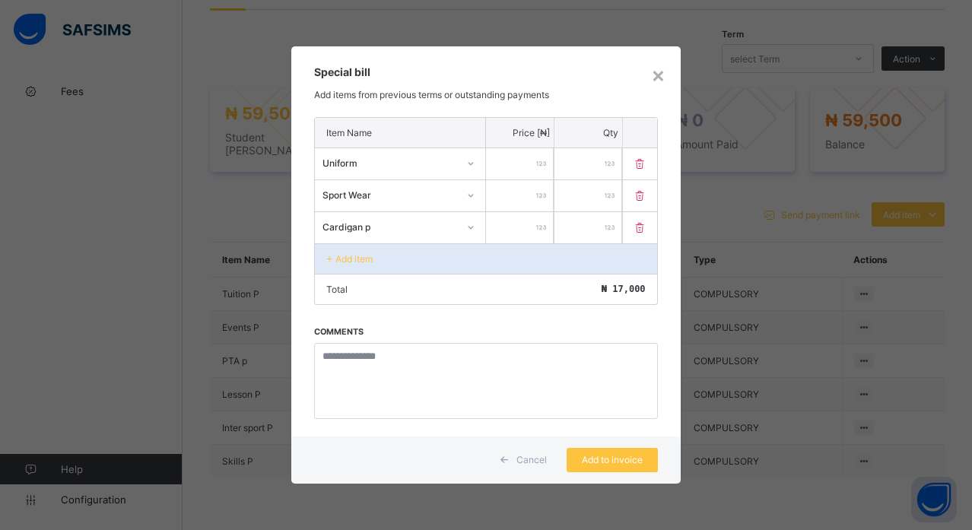
click at [421, 257] on div "Add item" at bounding box center [485, 258] width 341 height 30
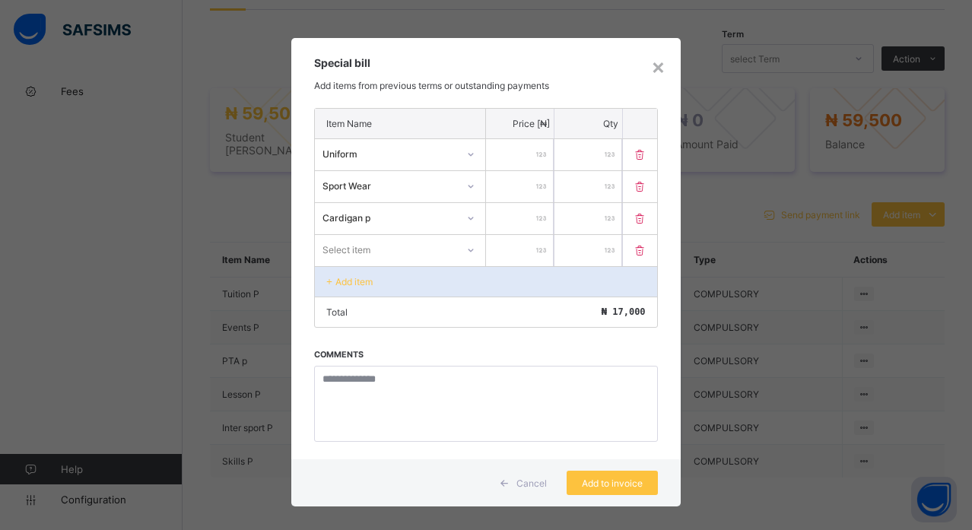
click at [399, 240] on div "Select item" at bounding box center [385, 249] width 141 height 21
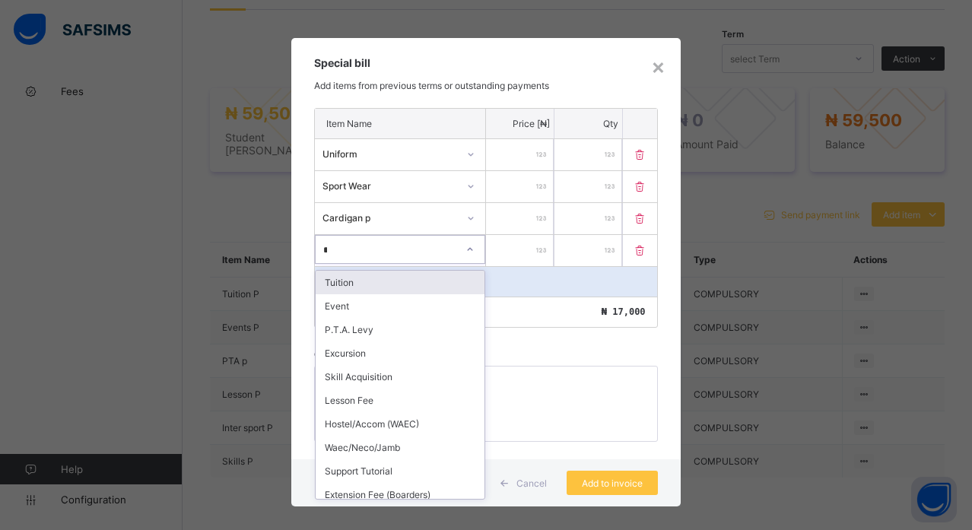
type input "**"
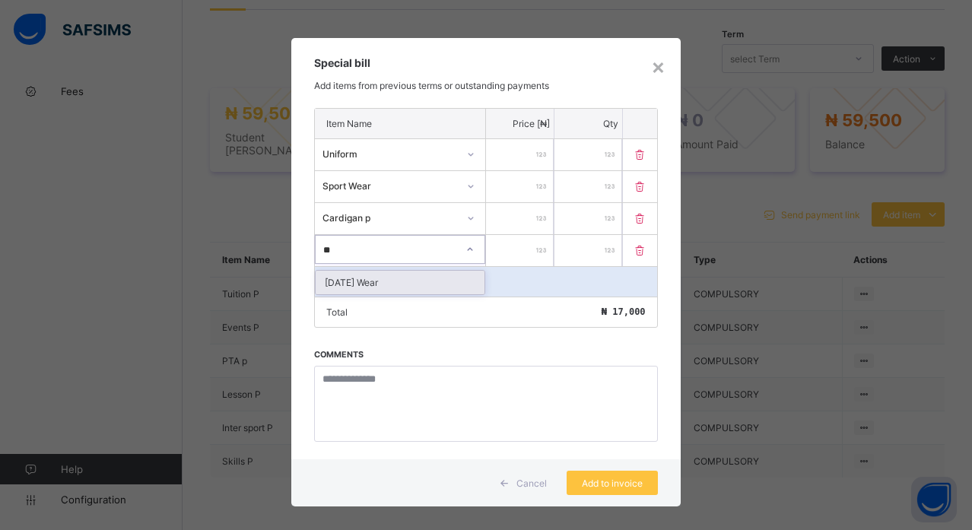
click at [365, 284] on div "[DATE] Wear" at bounding box center [400, 283] width 169 height 24
click at [528, 256] on input "number" at bounding box center [520, 250] width 68 height 31
type input "****"
click at [478, 290] on div "Add item" at bounding box center [485, 281] width 341 height 30
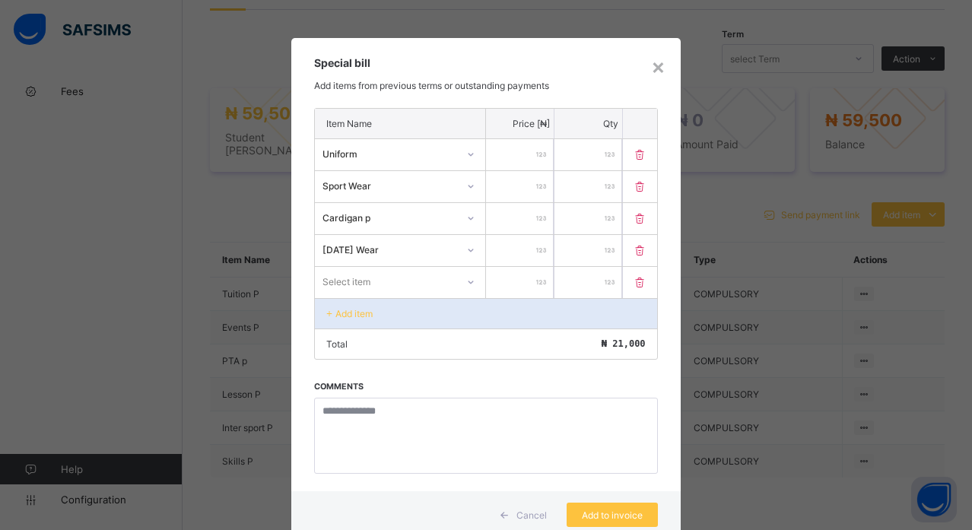
click at [440, 284] on div "Select item" at bounding box center [385, 281] width 141 height 21
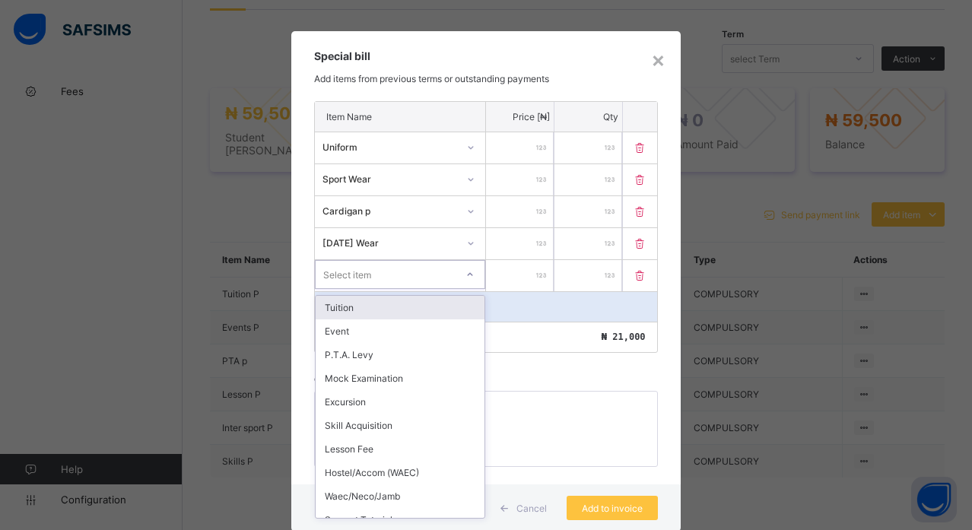
scroll to position [8, 0]
type input "***"
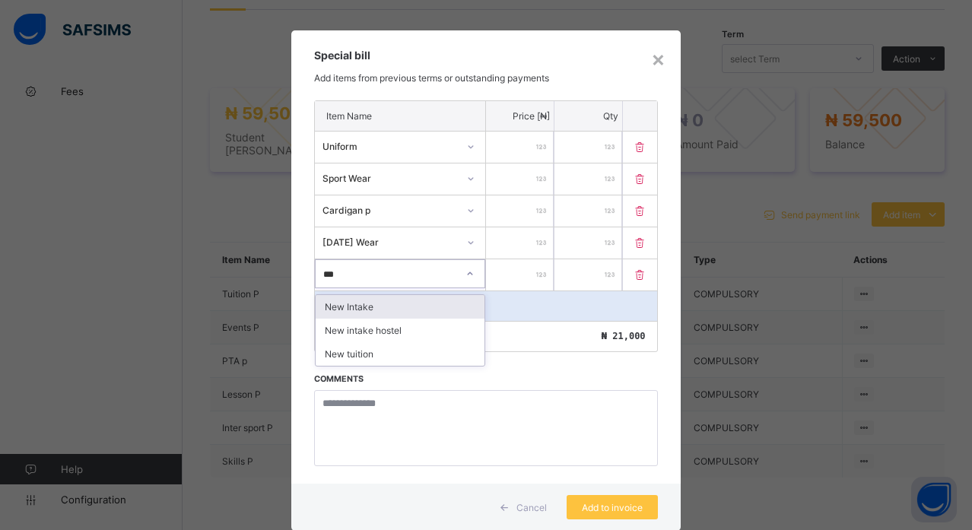
click at [392, 306] on div "New Intake" at bounding box center [400, 307] width 169 height 24
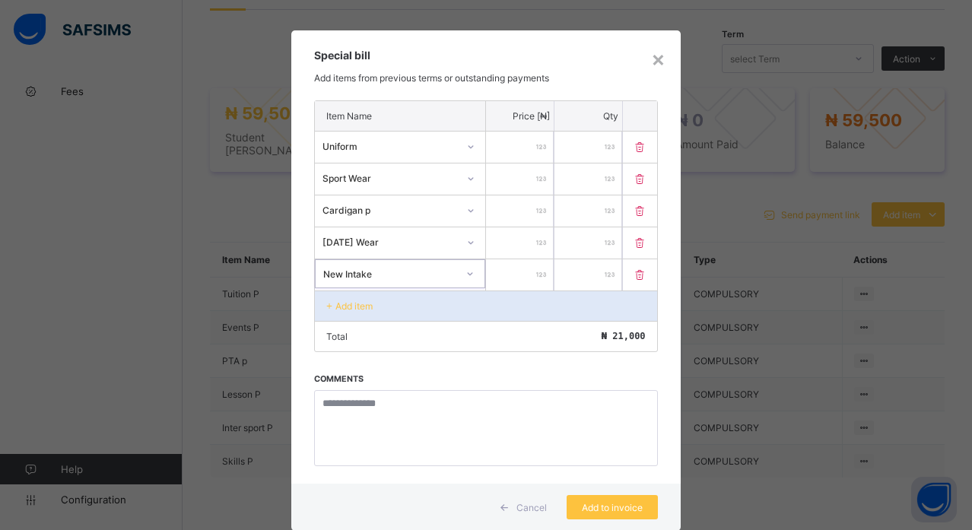
click at [516, 271] on input "number" at bounding box center [520, 274] width 68 height 31
type input "****"
click at [595, 507] on span "Add to invoice" at bounding box center [612, 507] width 68 height 11
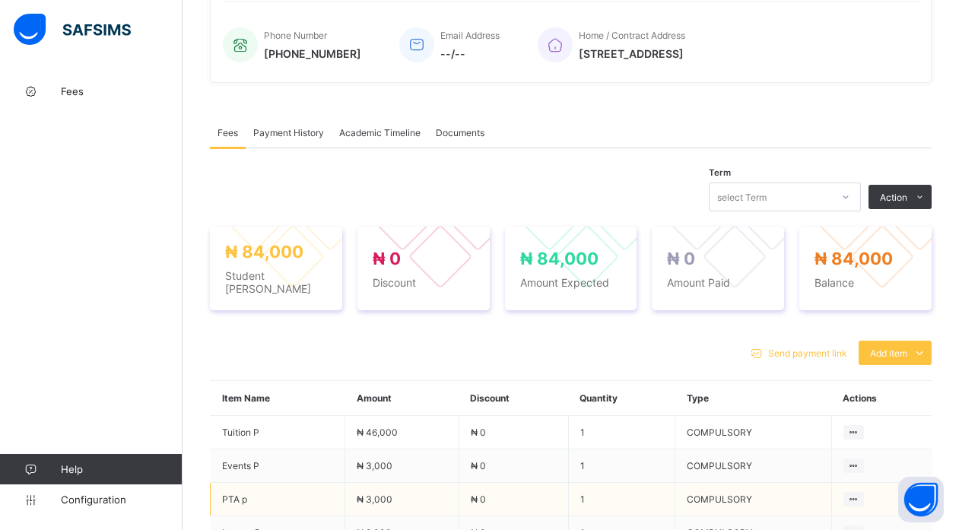
scroll to position [395, 0]
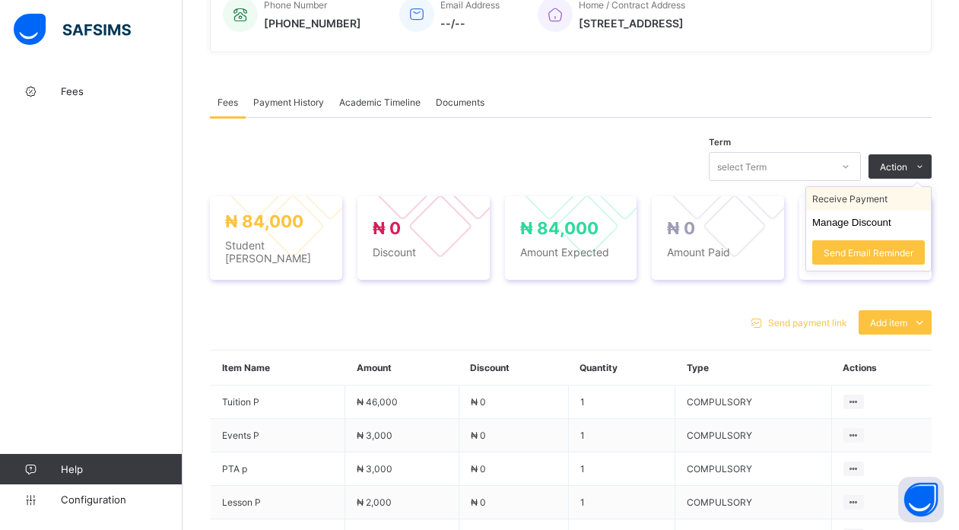
click at [843, 205] on li "Receive Payment" at bounding box center [868, 199] width 125 height 24
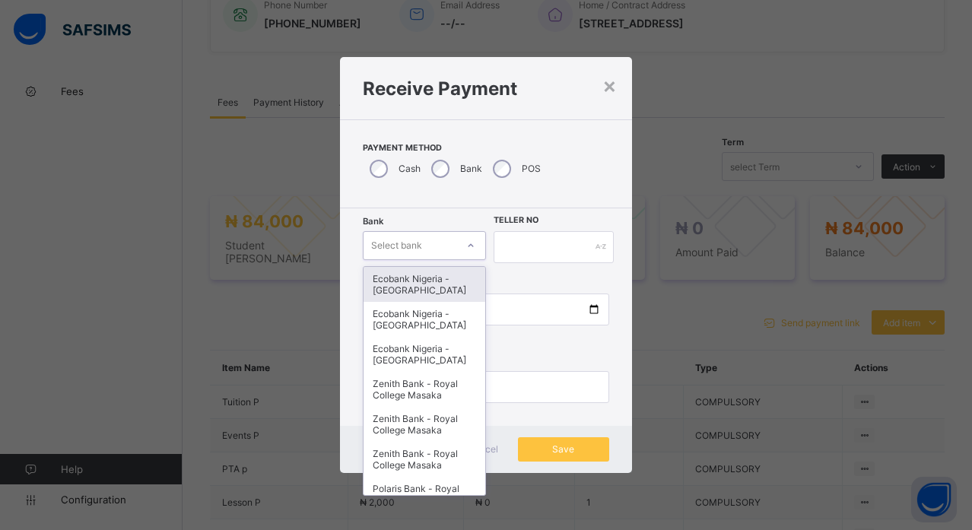
click at [402, 249] on div "Select bank" at bounding box center [396, 245] width 51 height 29
type input "**"
click at [420, 284] on div "Polaris Bank - Royal College (Nur-Pry)" at bounding box center [425, 284] width 122 height 35
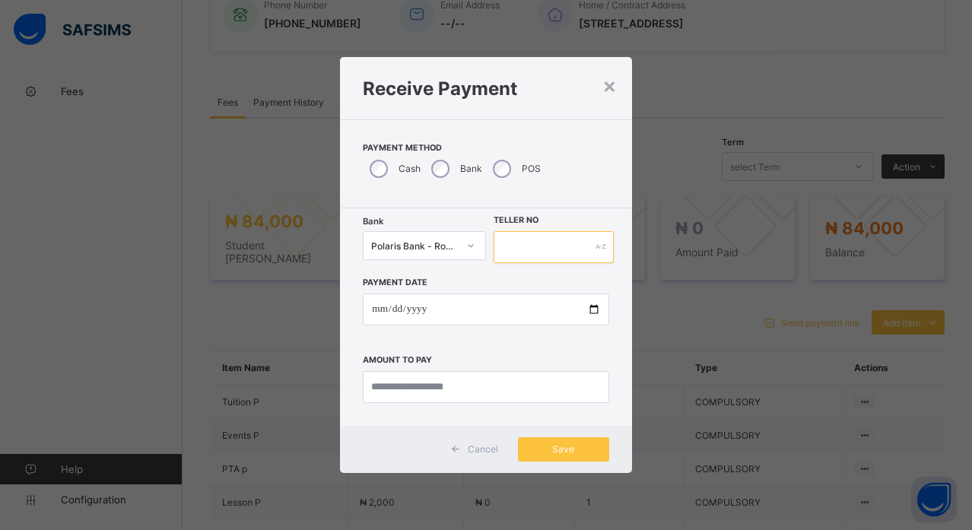
click at [527, 247] on input "text" at bounding box center [554, 247] width 120 height 32
type input "*"
type input "******"
click at [597, 307] on input "date" at bounding box center [486, 310] width 246 height 32
type input "**********"
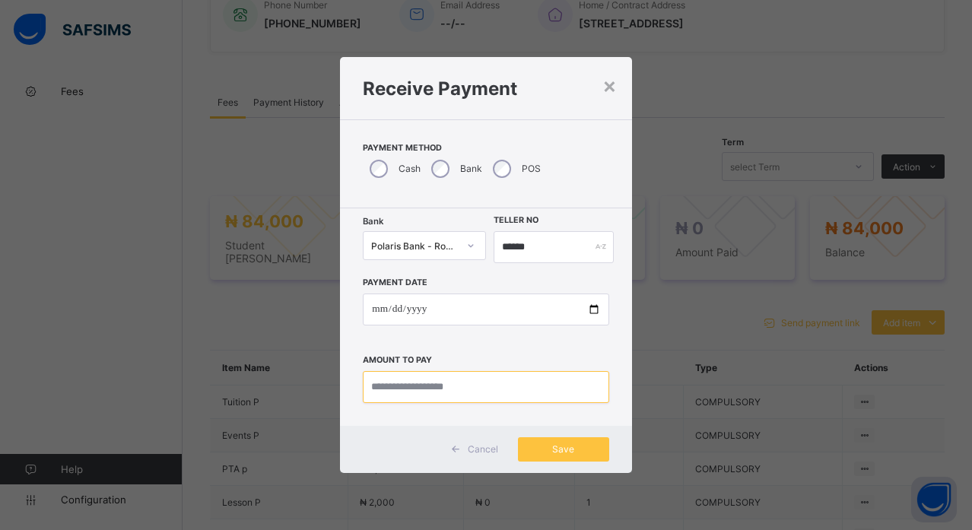
click at [541, 389] on input "currency" at bounding box center [486, 387] width 246 height 32
type input "********"
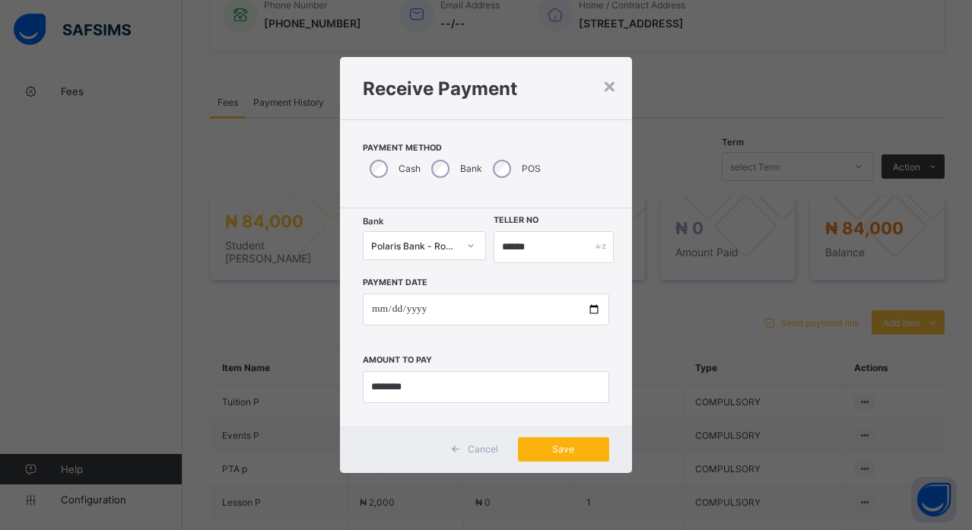
click at [561, 452] on span "Save" at bounding box center [563, 448] width 68 height 11
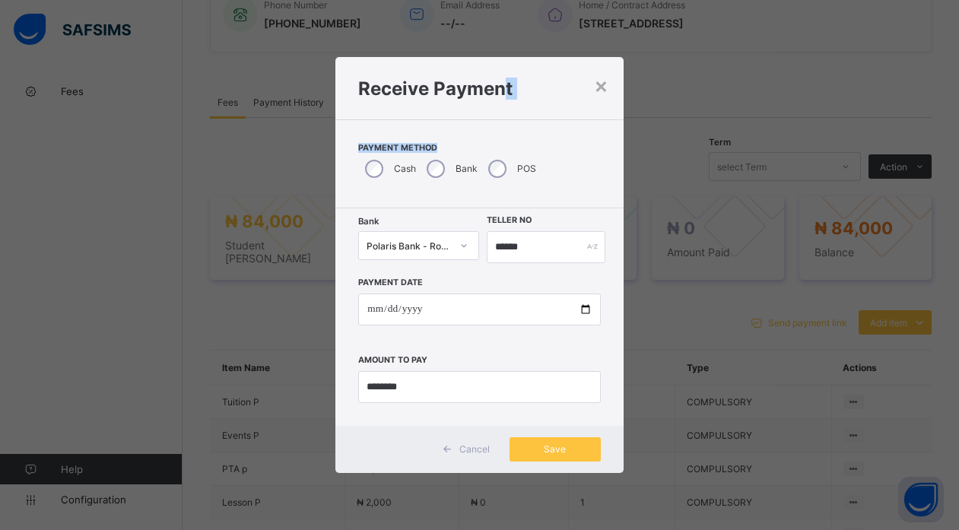
drag, startPoint x: 500, startPoint y: 73, endPoint x: 538, endPoint y: 151, distance: 86.7
click at [538, 151] on div "**********" at bounding box center [478, 264] width 287 height 415
click at [576, 151] on span "Payment Method" at bounding box center [479, 148] width 242 height 10
click at [549, 443] on div "Save" at bounding box center [555, 449] width 91 height 24
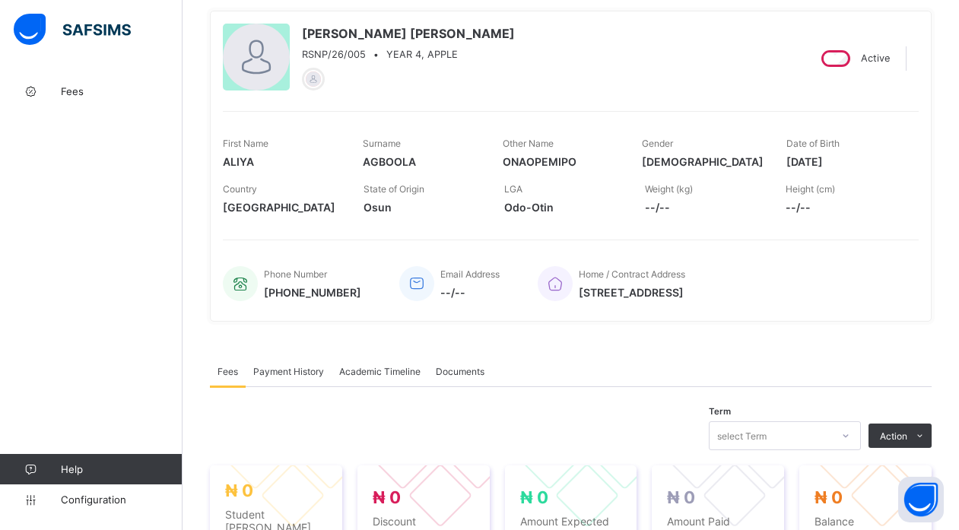
scroll to position [0, 0]
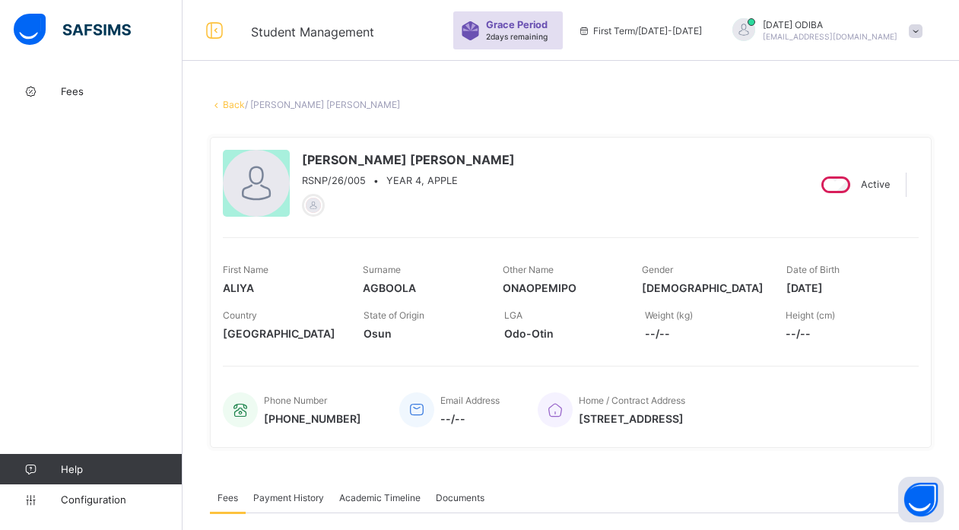
click at [230, 106] on link "Back" at bounding box center [234, 104] width 22 height 11
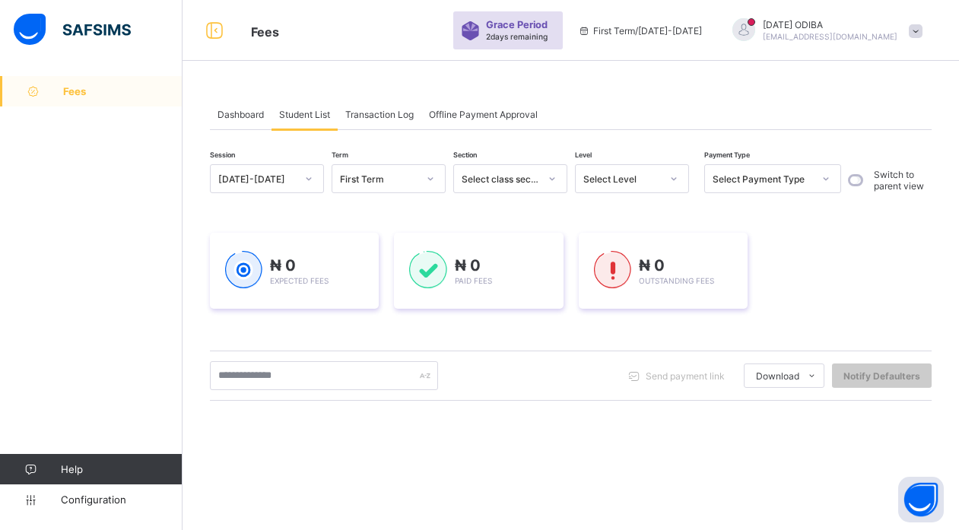
click at [630, 177] on div "Select Level" at bounding box center [622, 178] width 78 height 11
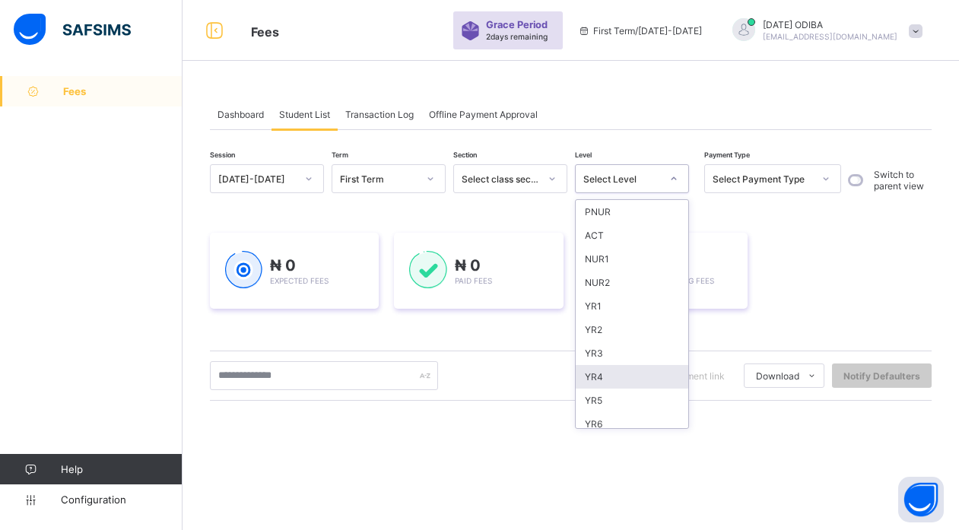
click at [605, 376] on div "YR4" at bounding box center [632, 377] width 113 height 24
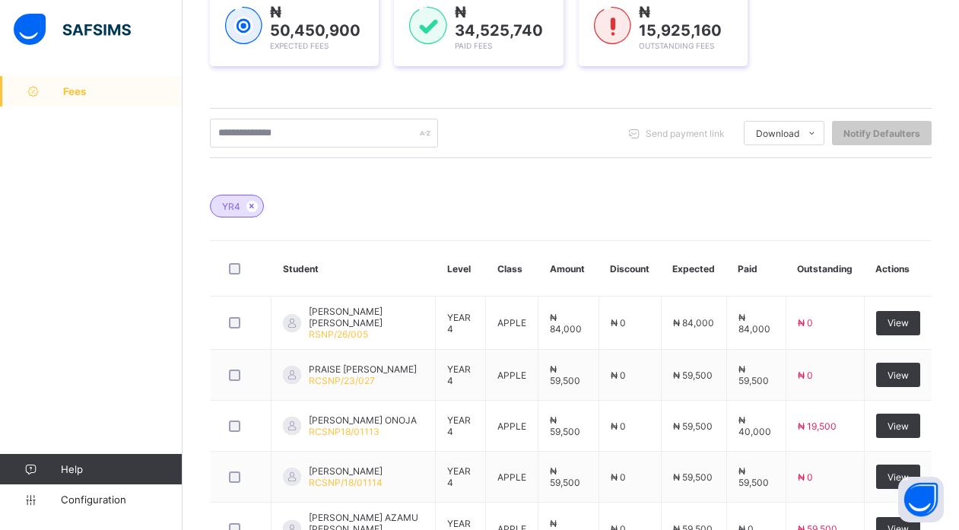
scroll to position [451, 0]
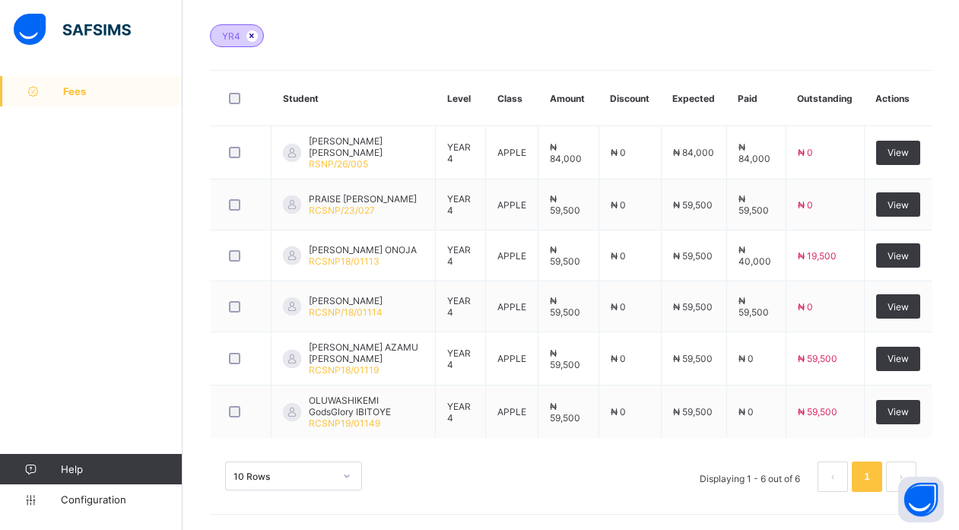
click at [252, 33] on icon at bounding box center [252, 35] width 13 height 9
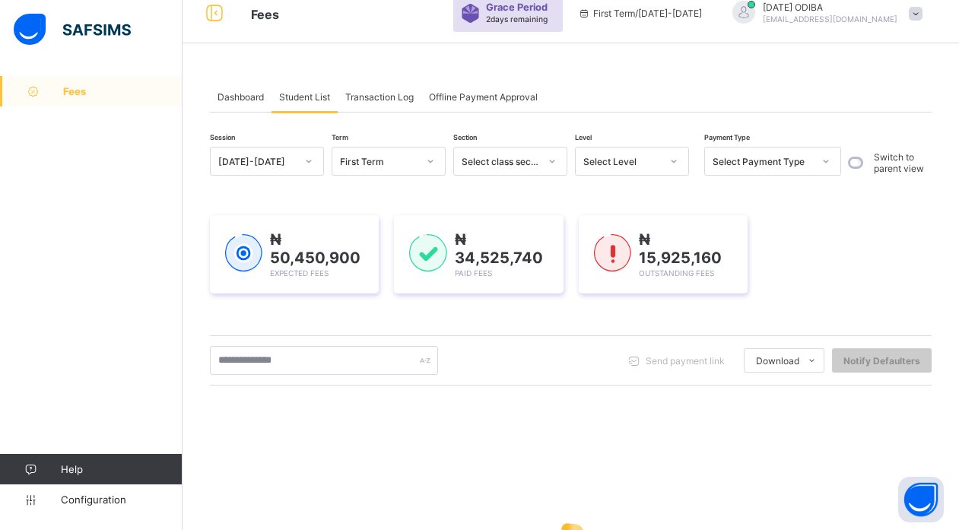
scroll to position [0, 0]
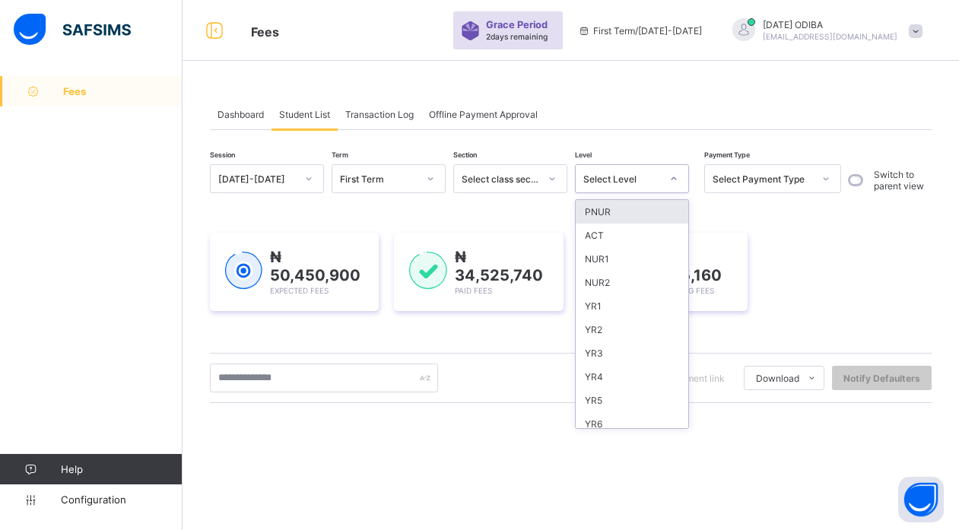
click at [648, 182] on div "Select Level" at bounding box center [622, 178] width 78 height 11
click at [607, 407] on div "YR5" at bounding box center [632, 401] width 113 height 24
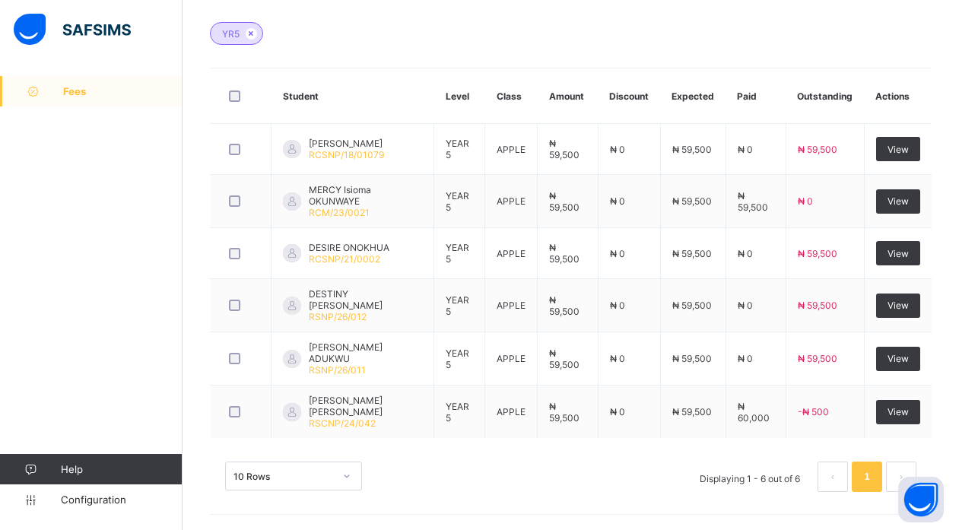
scroll to position [446, 0]
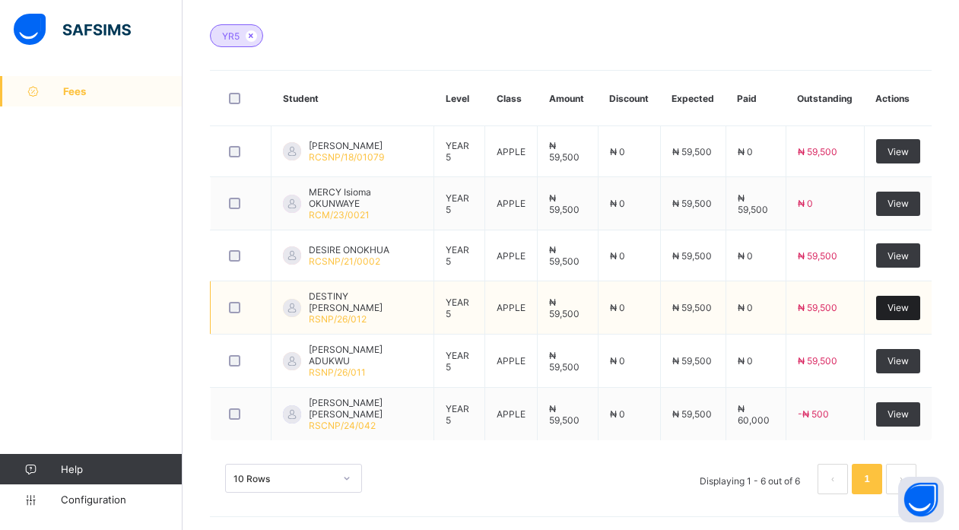
click at [904, 304] on span "View" at bounding box center [898, 307] width 21 height 11
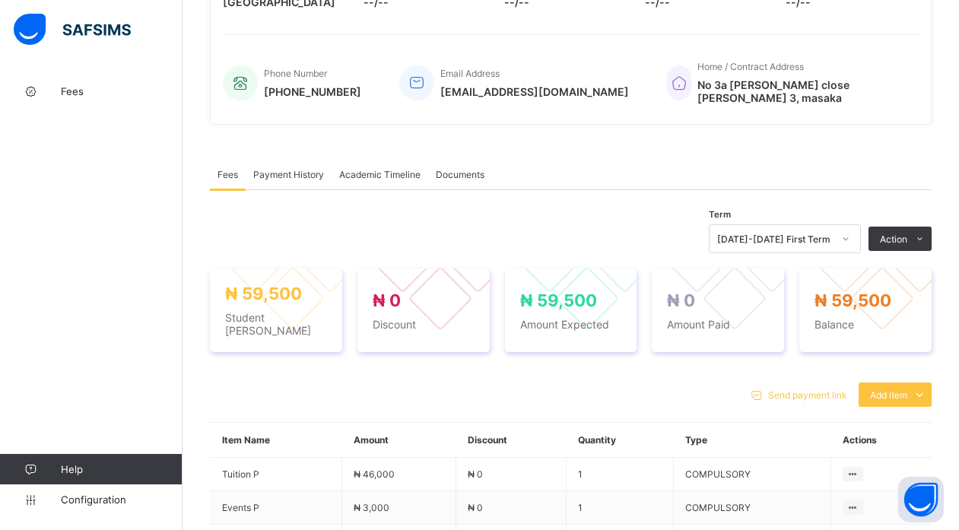
scroll to position [334, 0]
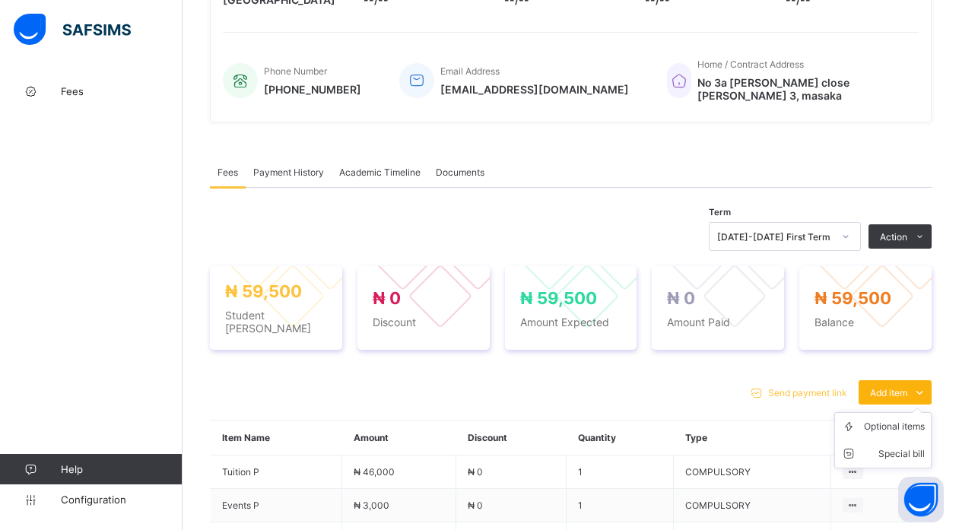
click at [907, 387] on span "Add item" at bounding box center [888, 392] width 37 height 11
click at [908, 446] on div "Special bill" at bounding box center [894, 453] width 61 height 15
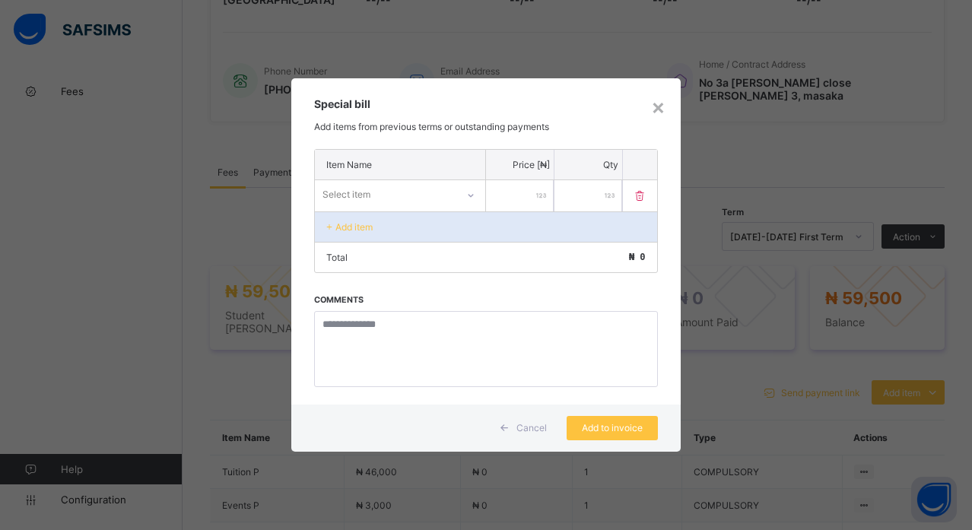
click at [463, 192] on div at bounding box center [471, 195] width 26 height 24
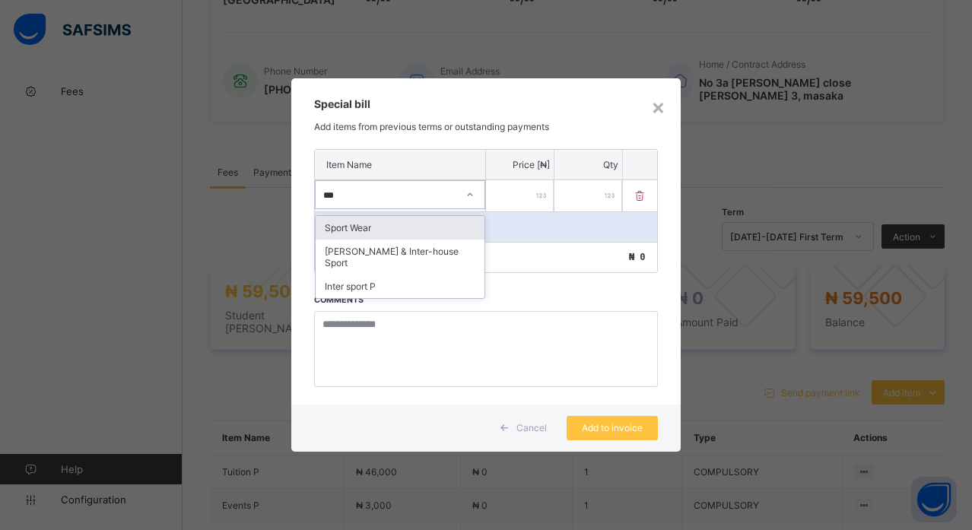
type input "****"
click at [366, 236] on div "Sport Wear" at bounding box center [400, 228] width 169 height 24
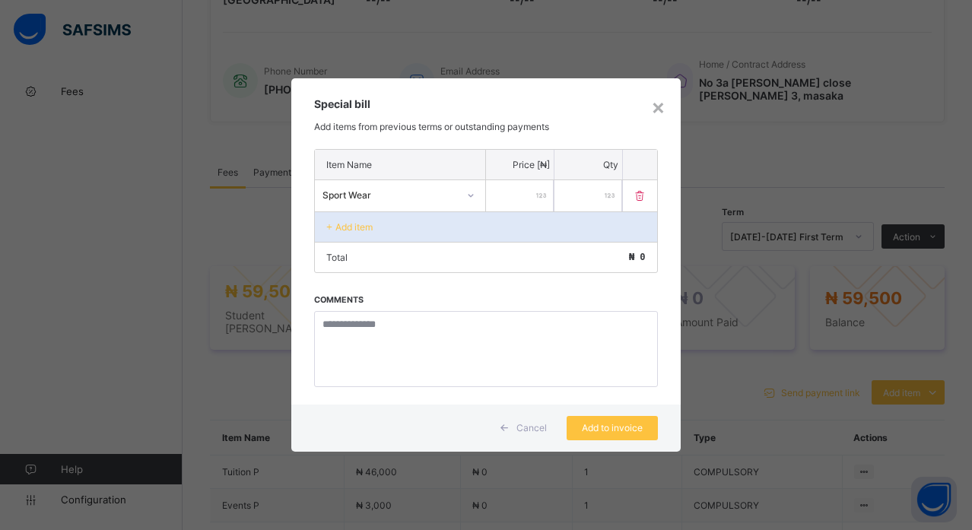
click at [532, 198] on input "number" at bounding box center [520, 195] width 68 height 31
type input "****"
click at [446, 237] on div "Add item" at bounding box center [485, 226] width 341 height 30
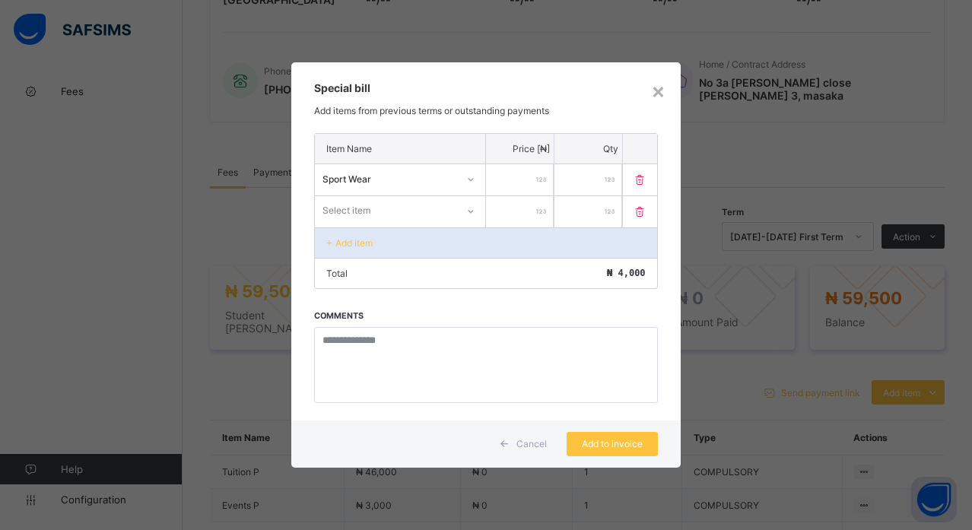
click at [375, 207] on div "Select item" at bounding box center [385, 210] width 141 height 21
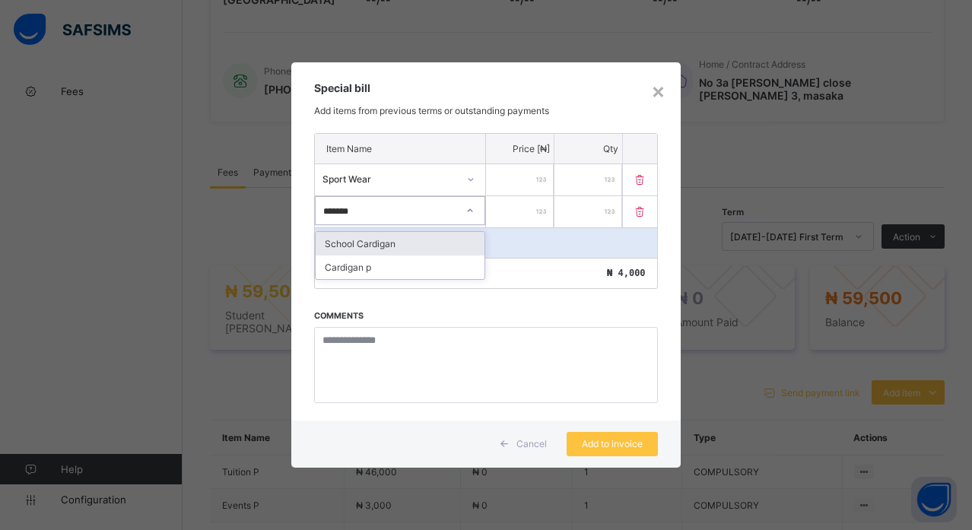
type input "********"
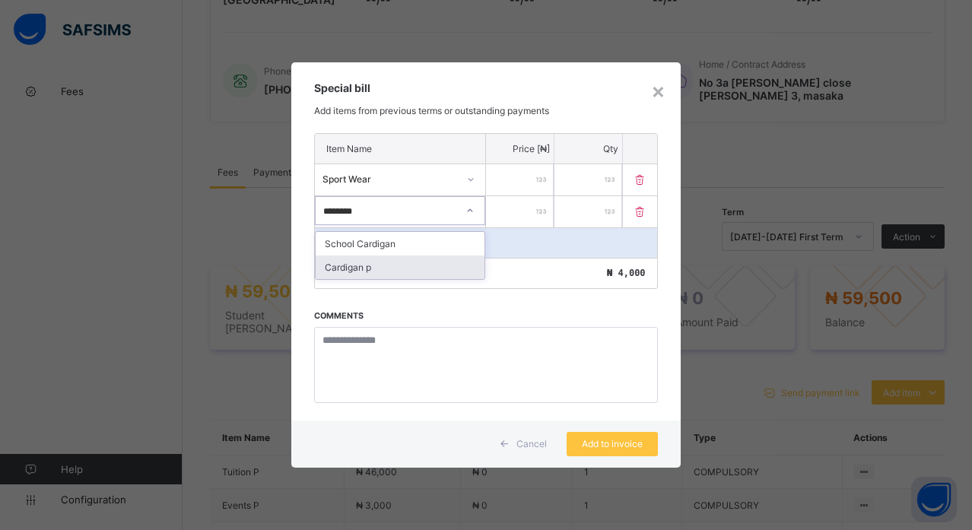
click at [389, 265] on div "Cardigan p" at bounding box center [400, 268] width 169 height 24
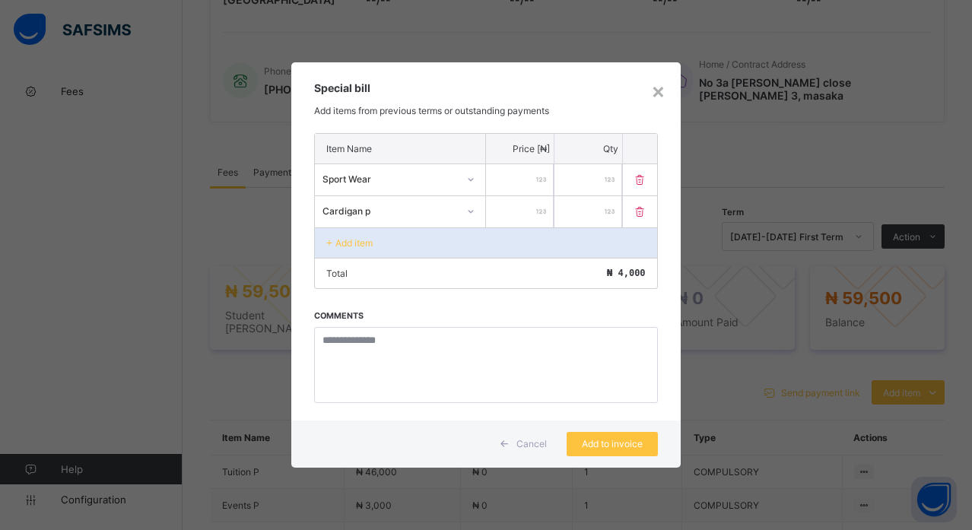
click at [531, 208] on input "number" at bounding box center [520, 211] width 68 height 31
type input "****"
click at [402, 246] on div "Add item" at bounding box center [485, 242] width 341 height 30
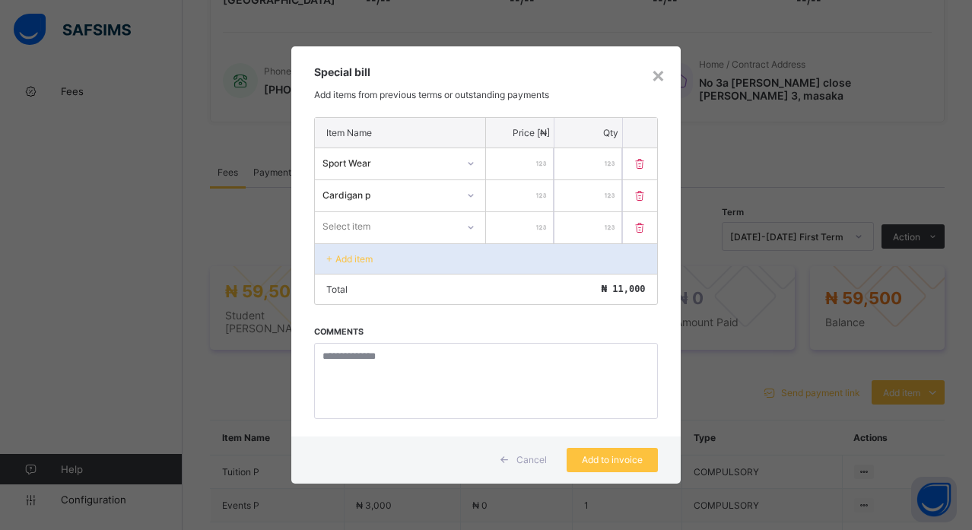
click at [409, 223] on div "Select item" at bounding box center [385, 226] width 141 height 21
type input "*****"
click at [381, 256] on div "[DATE] Wear" at bounding box center [400, 260] width 169 height 24
click at [519, 229] on input "number" at bounding box center [520, 227] width 68 height 31
type input "****"
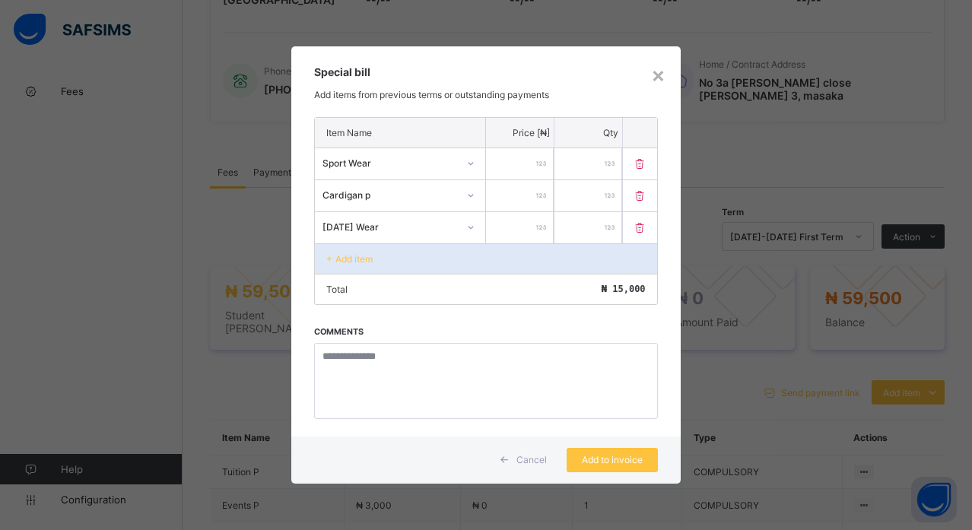
click at [377, 258] on div "Add item" at bounding box center [485, 258] width 341 height 30
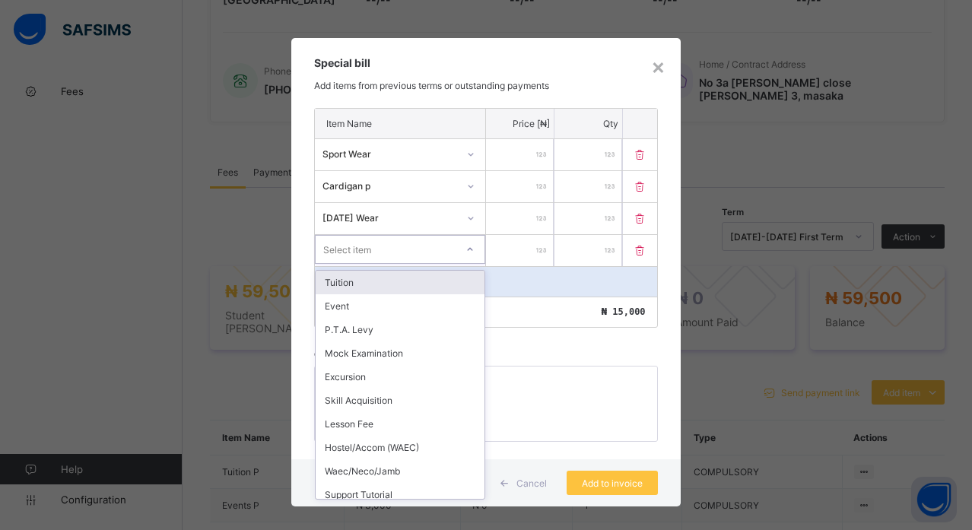
click at [399, 250] on div "Select item" at bounding box center [386, 249] width 140 height 21
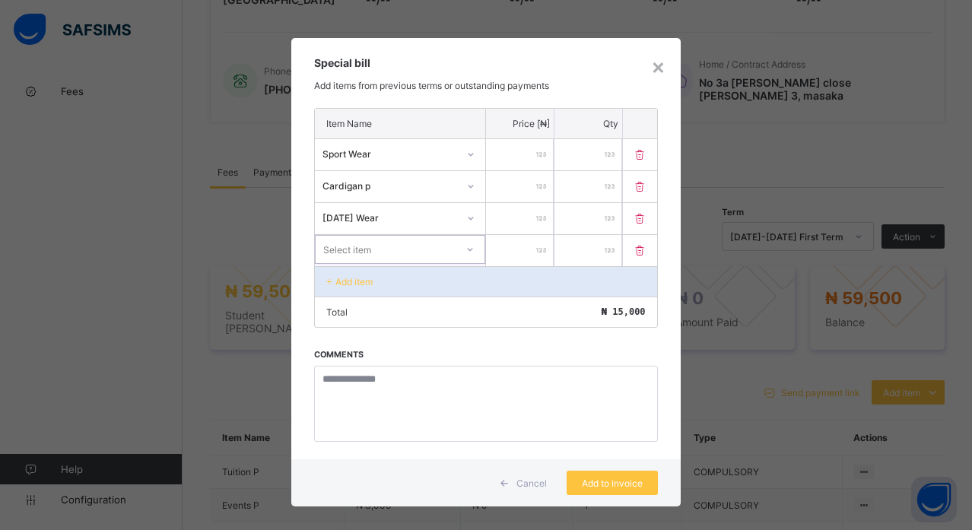
click at [399, 250] on div "Select item" at bounding box center [386, 249] width 140 height 21
type input "***"
click at [365, 291] on div "New Intake" at bounding box center [400, 283] width 169 height 24
click at [524, 253] on input "number" at bounding box center [520, 250] width 68 height 31
type input "****"
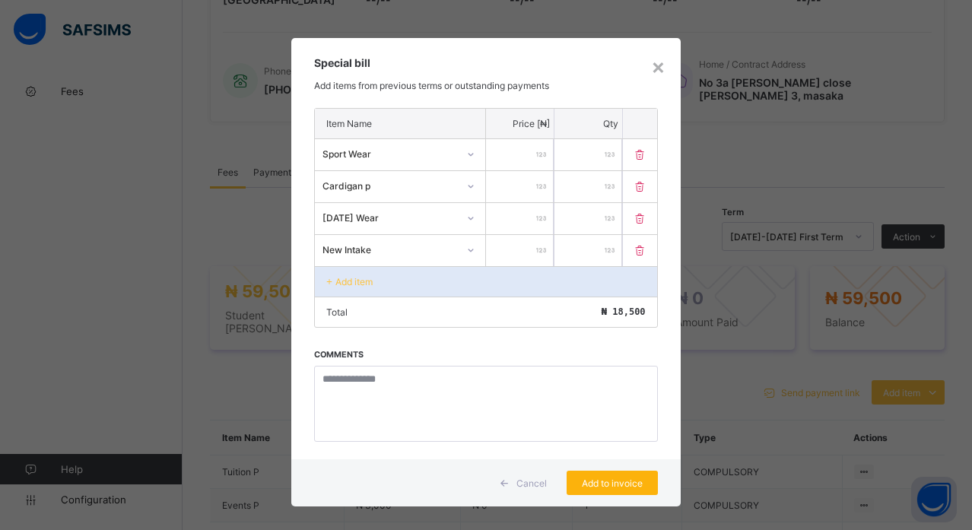
click at [596, 488] on span "Add to invoice" at bounding box center [612, 483] width 68 height 11
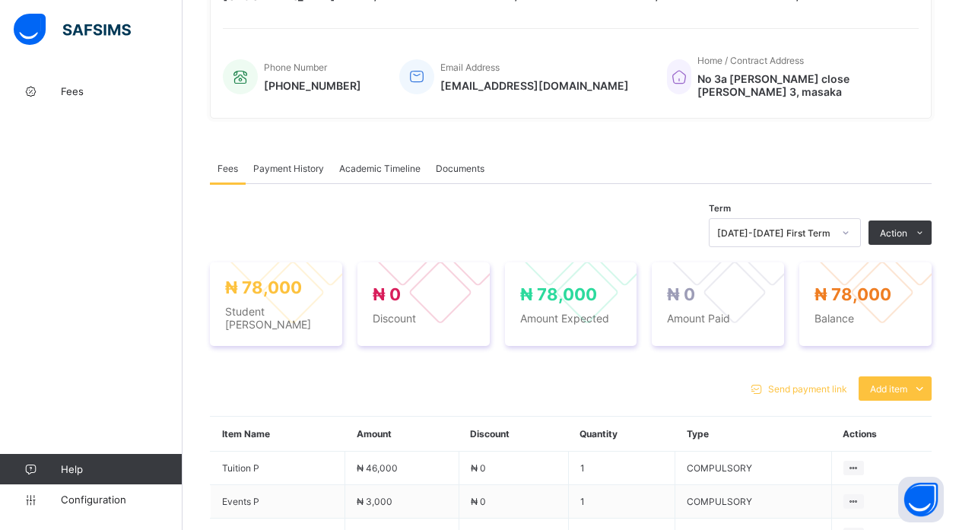
scroll to position [339, 0]
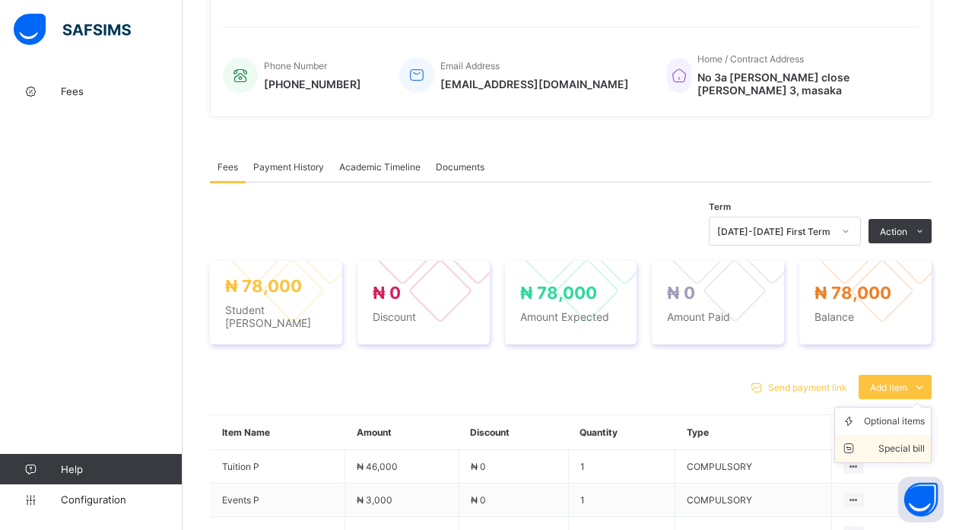
click at [919, 441] on div "Special bill" at bounding box center [894, 448] width 61 height 15
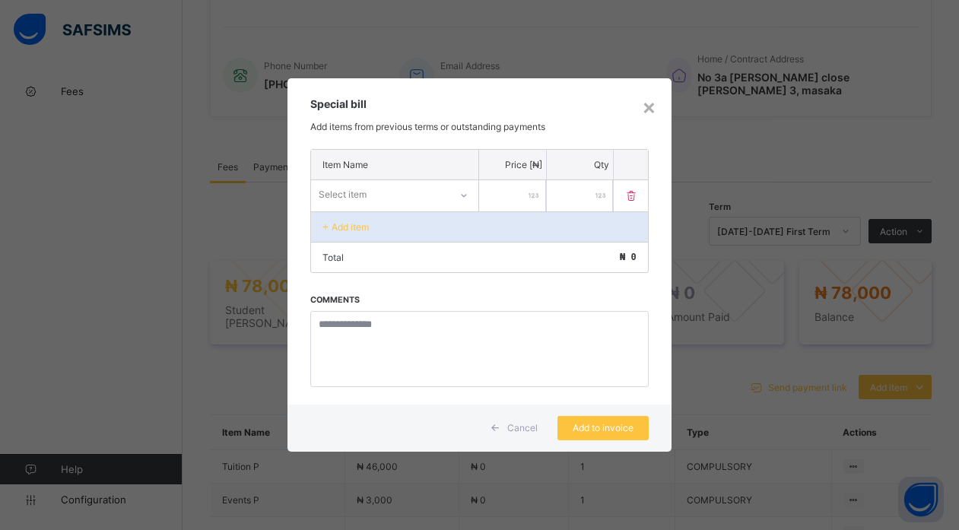
click at [408, 192] on div "Select item" at bounding box center [380, 194] width 138 height 21
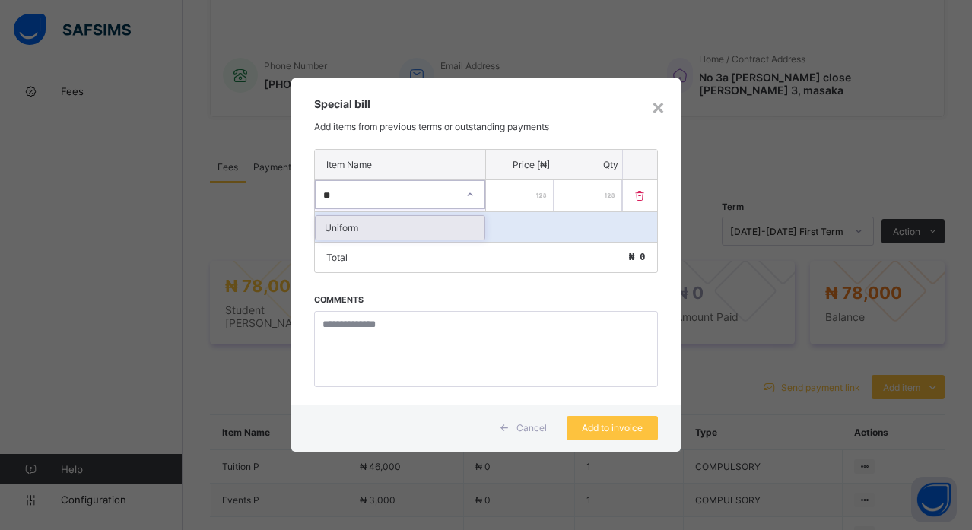
type input "***"
click at [407, 227] on div "Uniform" at bounding box center [400, 228] width 169 height 24
click at [522, 190] on input "number" at bounding box center [520, 195] width 68 height 31
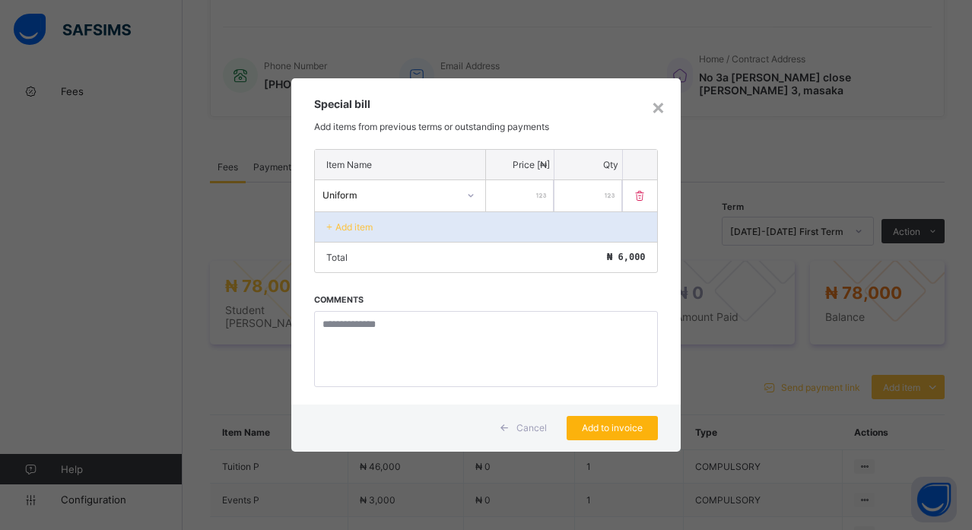
type input "****"
click at [602, 437] on div "Add to invoice" at bounding box center [612, 428] width 91 height 24
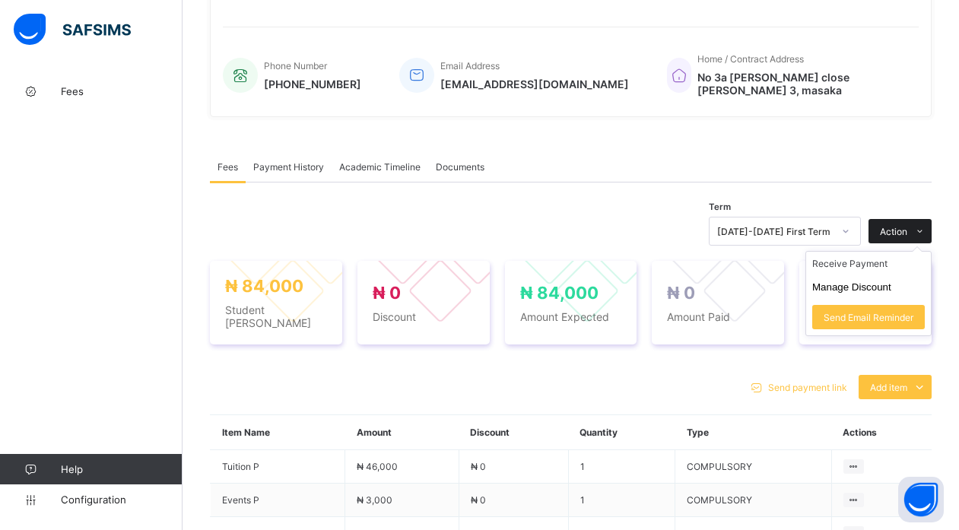
click at [926, 227] on icon at bounding box center [919, 232] width 11 height 10
click at [868, 253] on li "Receive Payment" at bounding box center [868, 264] width 125 height 24
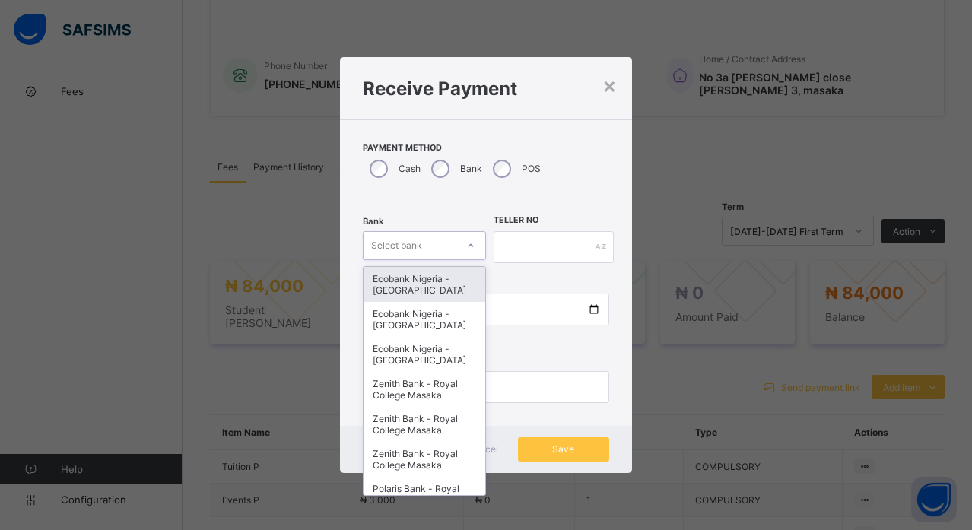
click at [426, 241] on div "Select bank" at bounding box center [410, 245] width 93 height 21
type input "**"
click at [425, 286] on div "Polaris Bank - Royal College (Nur-Pry)" at bounding box center [425, 284] width 122 height 35
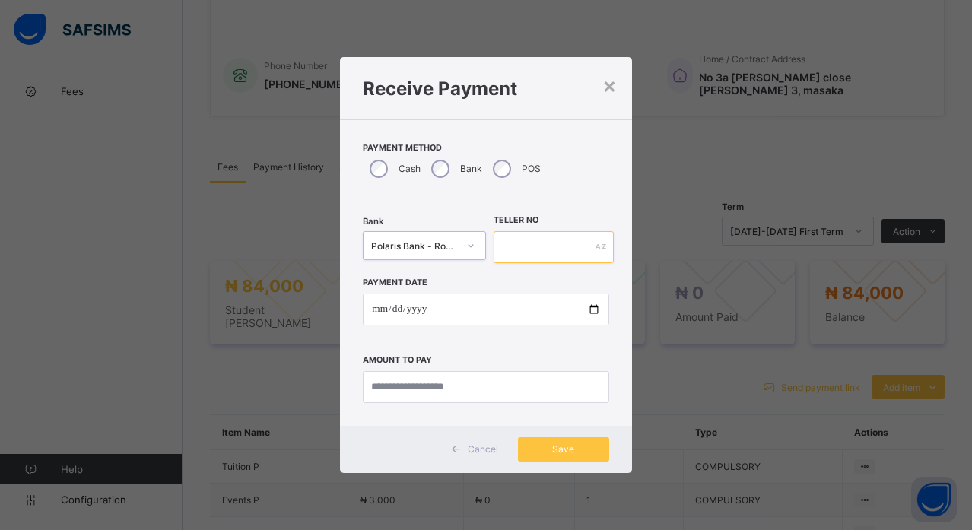
click at [537, 249] on input "text" at bounding box center [554, 247] width 120 height 32
type input "******"
click at [599, 310] on input "date" at bounding box center [486, 310] width 246 height 32
type input "**********"
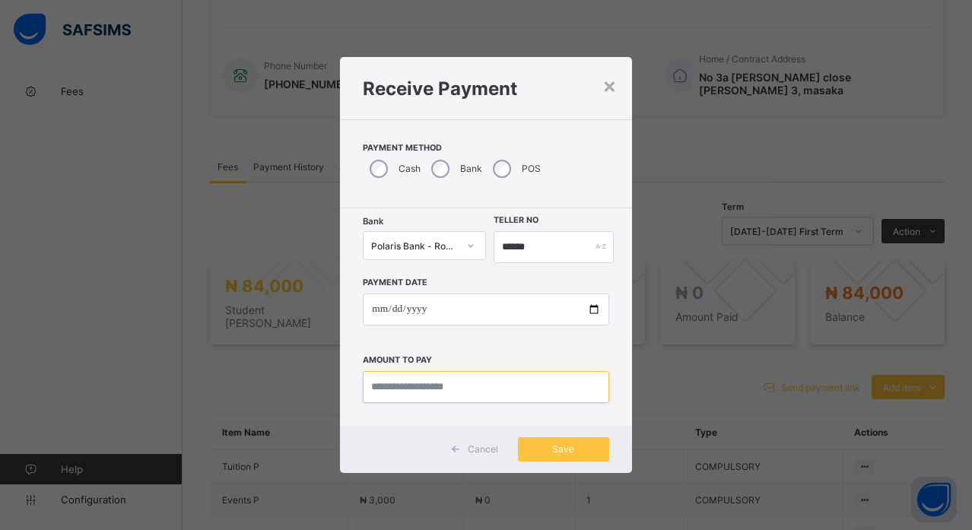
click at [426, 389] on input "currency" at bounding box center [486, 387] width 246 height 32
type input "********"
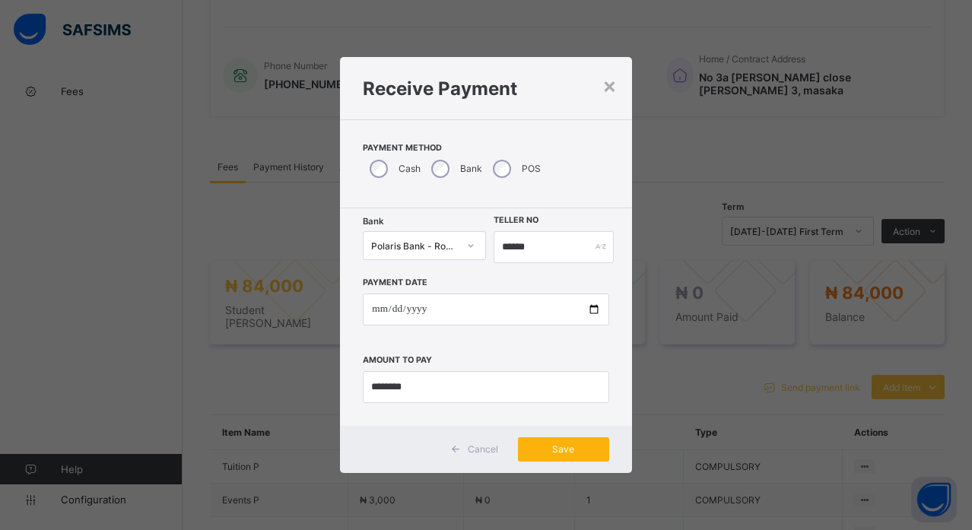
click at [547, 442] on div "Save" at bounding box center [563, 449] width 91 height 24
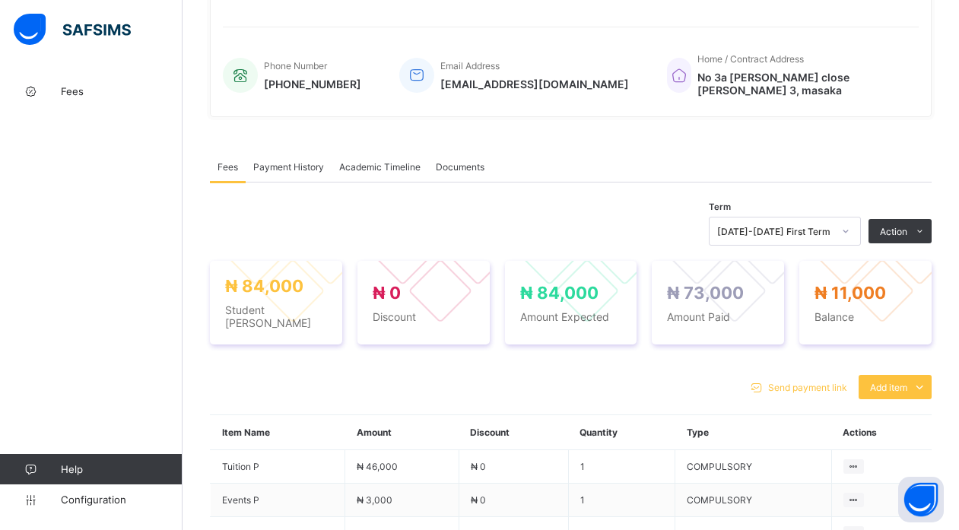
click at [288, 161] on span "Payment History" at bounding box center [288, 166] width 71 height 11
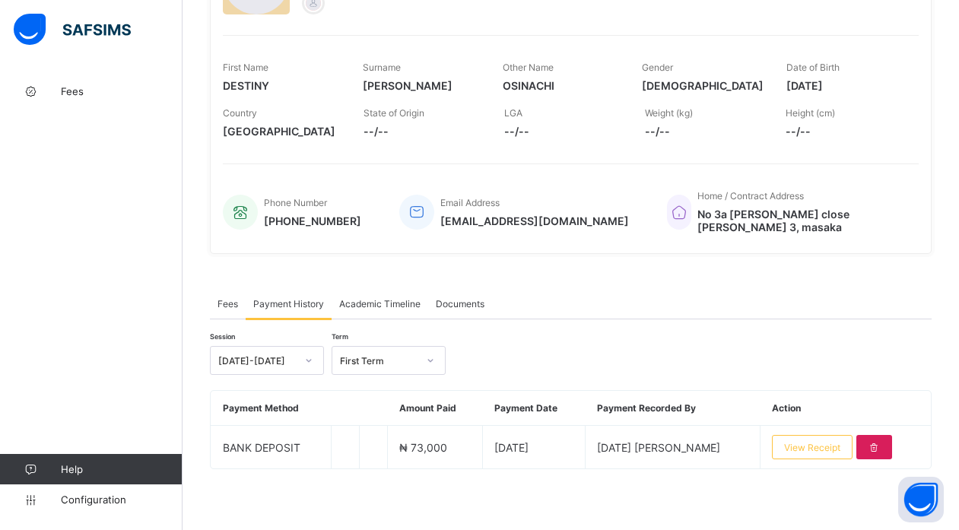
scroll to position [194, 0]
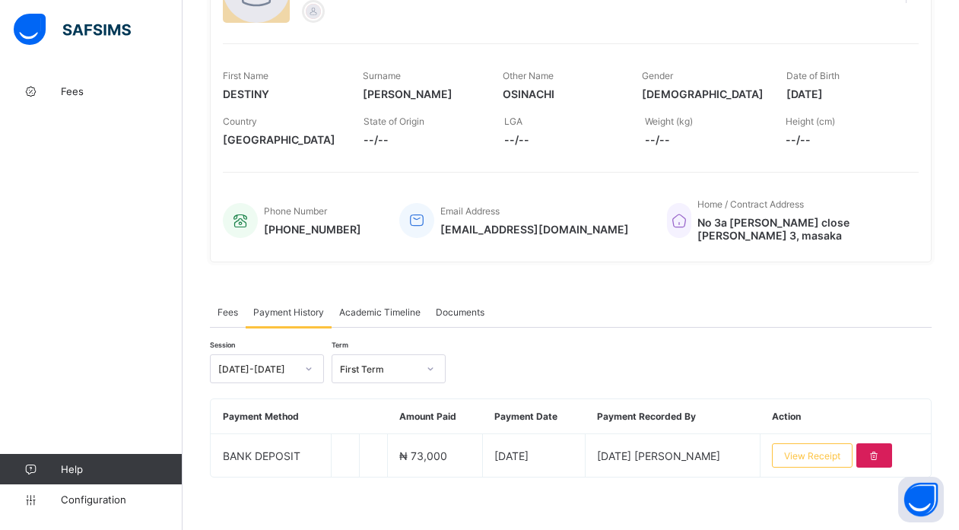
click at [220, 309] on span "Fees" at bounding box center [228, 312] width 21 height 11
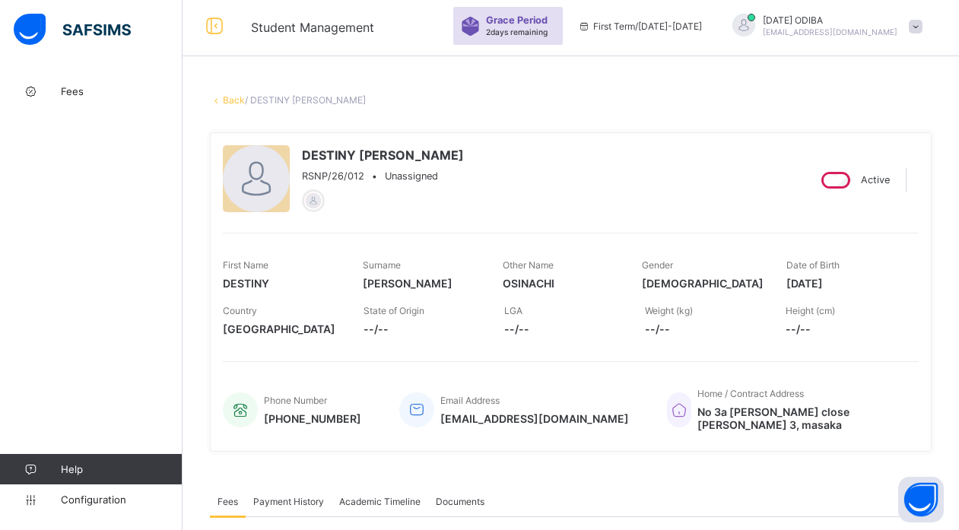
scroll to position [0, 0]
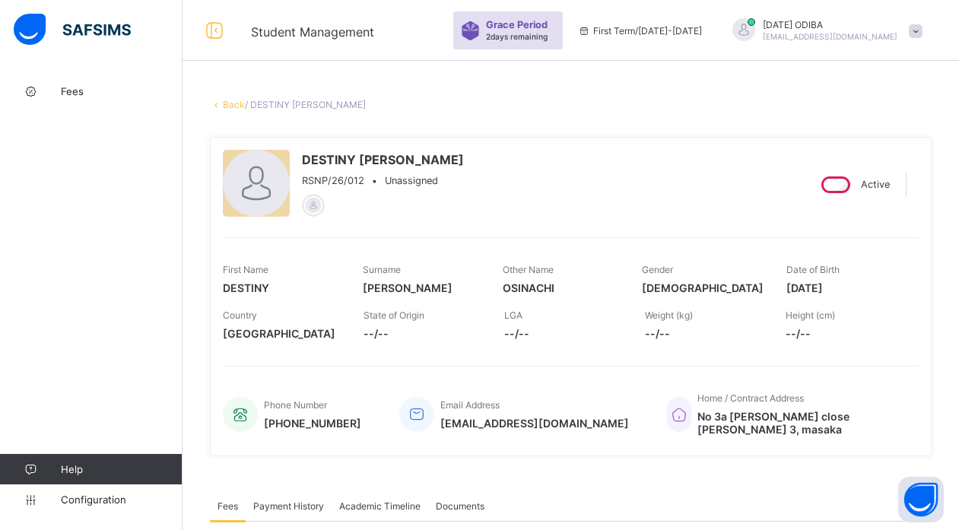
click at [230, 103] on link "Back" at bounding box center [234, 104] width 22 height 11
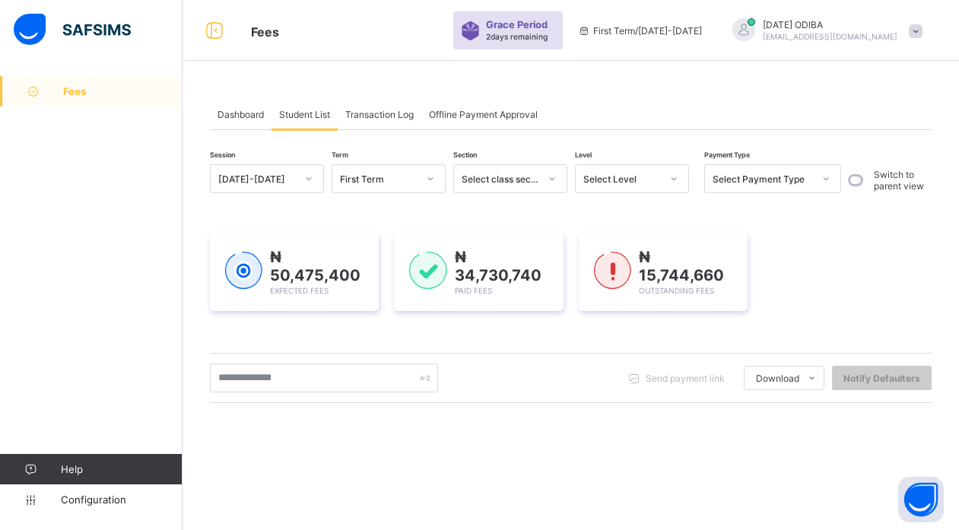
click at [246, 116] on span "Dashboard" at bounding box center [241, 114] width 46 height 11
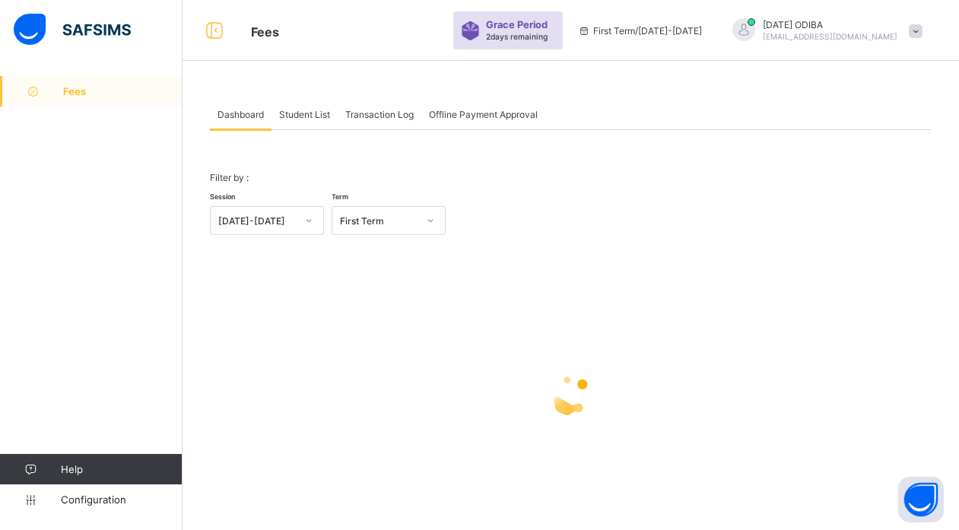
click at [310, 115] on span "Student List" at bounding box center [304, 114] width 51 height 11
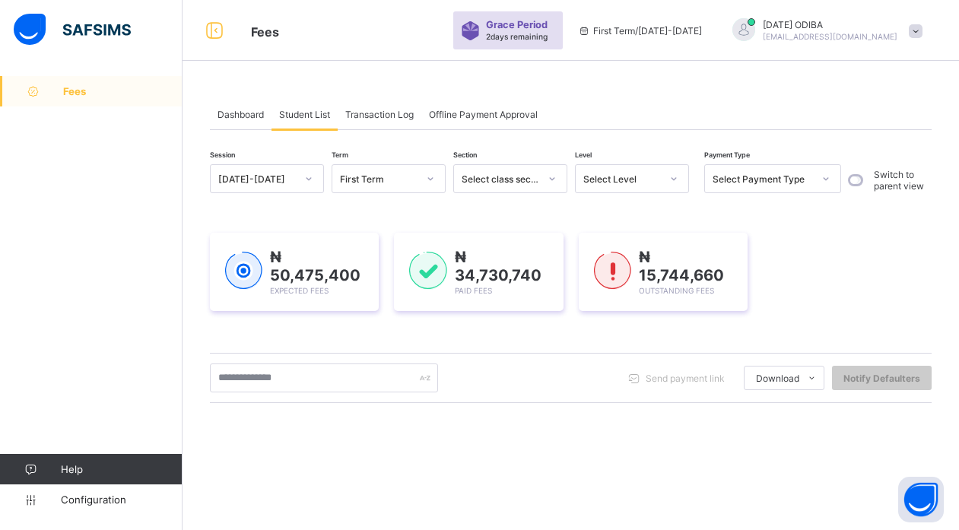
click at [626, 179] on div "Select Level" at bounding box center [622, 178] width 78 height 11
click at [605, 178] on div "Select Level" at bounding box center [622, 178] width 78 height 11
click at [639, 180] on div "Select Level" at bounding box center [622, 178] width 78 height 11
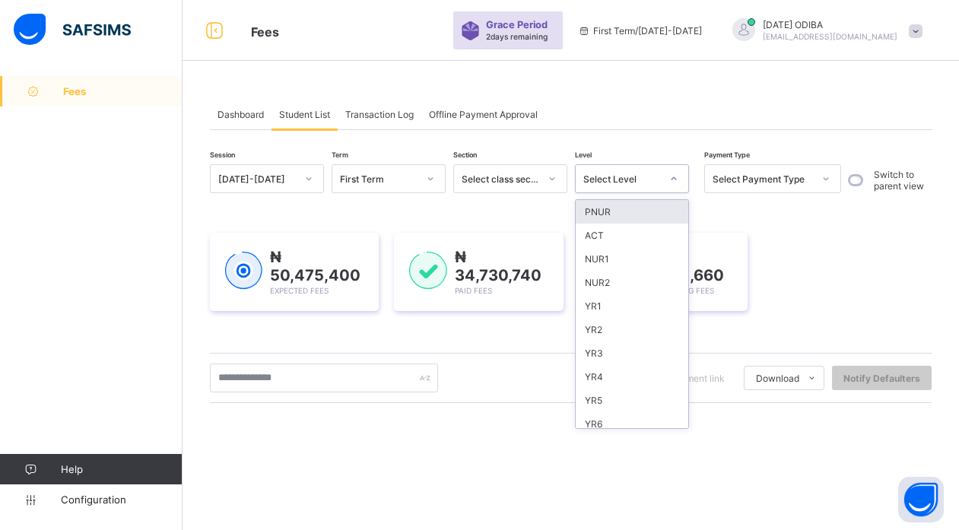
click at [678, 181] on icon at bounding box center [673, 178] width 9 height 15
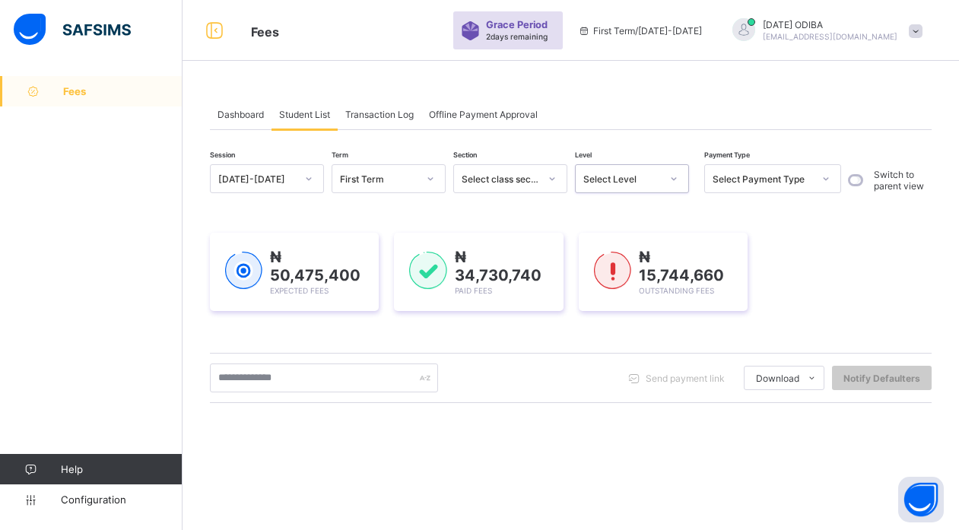
click at [678, 181] on icon at bounding box center [673, 178] width 9 height 15
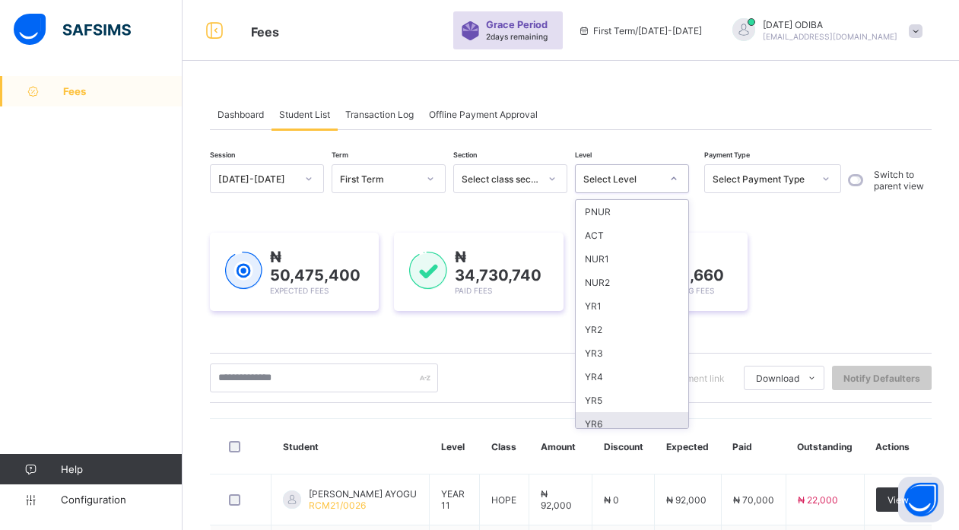
click at [612, 418] on div "YR6" at bounding box center [632, 424] width 113 height 24
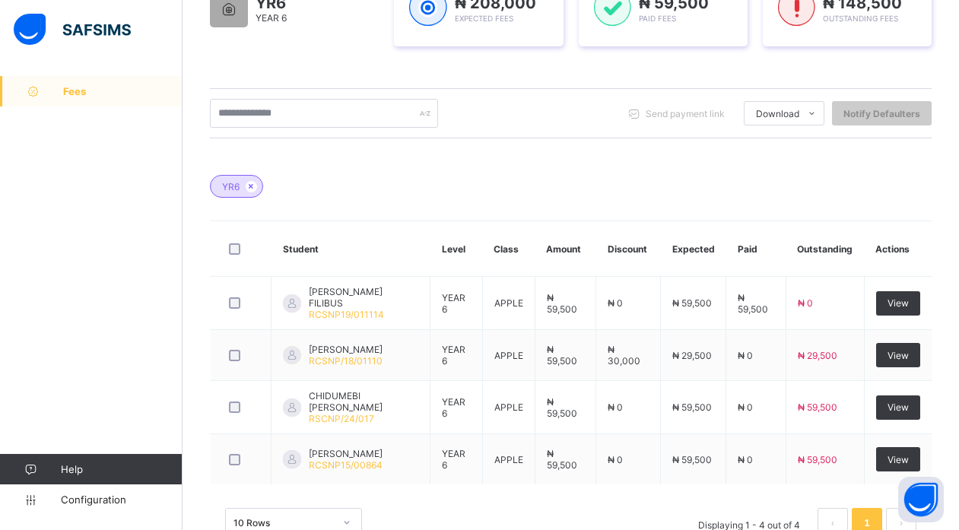
scroll to position [342, 0]
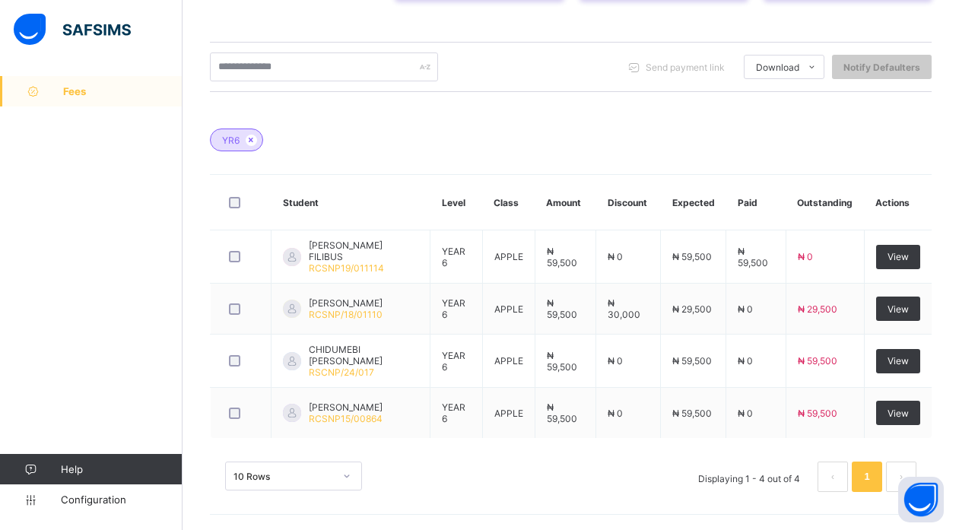
drag, startPoint x: 476, startPoint y: 173, endPoint x: 474, endPoint y: 141, distance: 32.8
click at [474, 141] on div "YR6 Student Level Class Amount Discount Expected Paid Outstanding Actions ASHLA…" at bounding box center [571, 307] width 722 height 402
click at [474, 141] on div "YR6" at bounding box center [571, 132] width 722 height 53
click at [251, 145] on span at bounding box center [251, 140] width 11 height 11
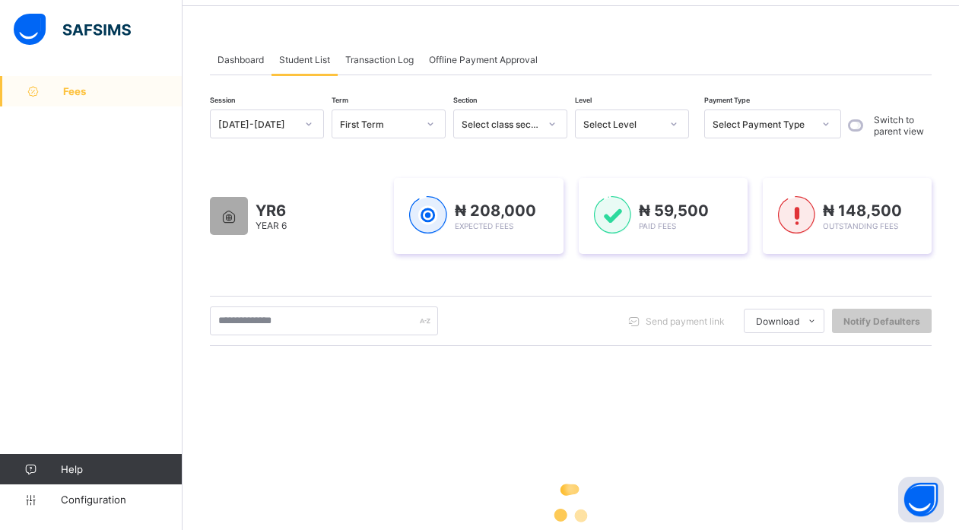
scroll to position [0, 0]
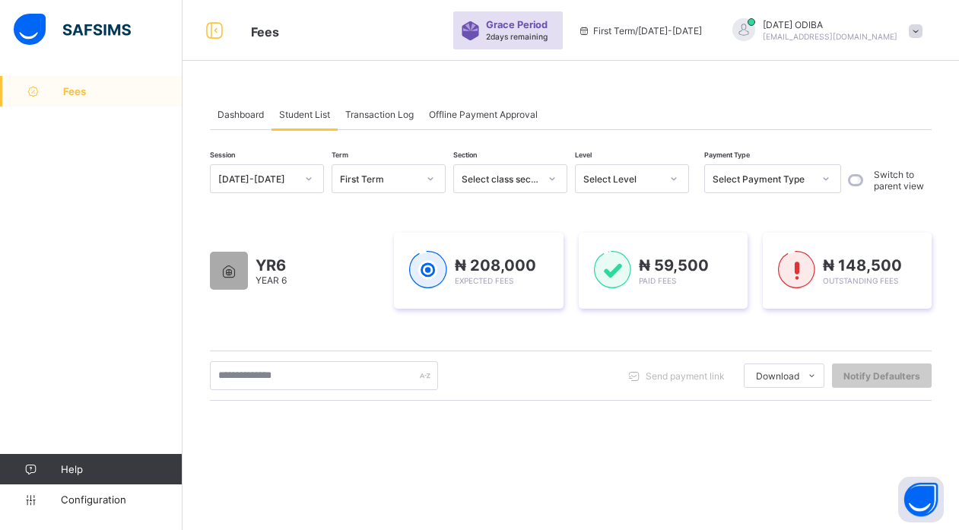
click at [636, 174] on div "Select Level" at bounding box center [622, 178] width 78 height 11
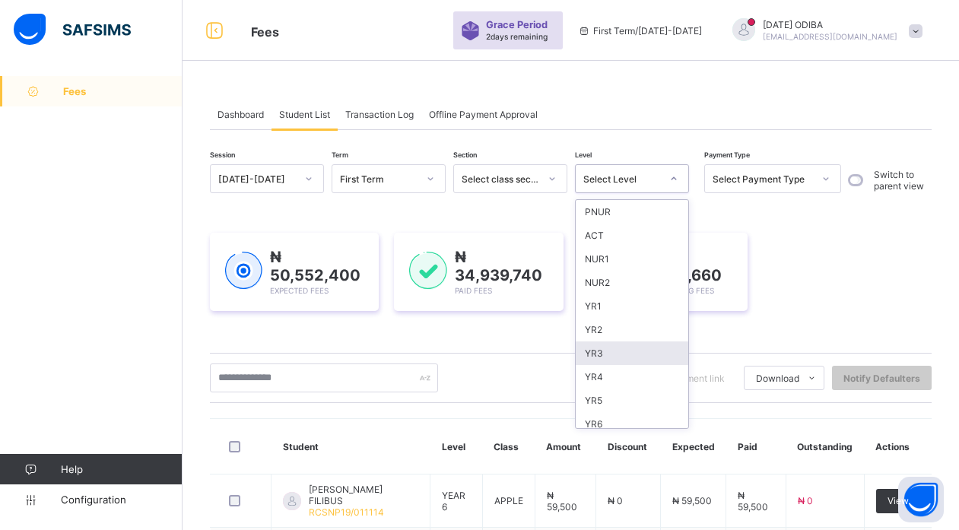
click at [608, 351] on div "YR3" at bounding box center [632, 353] width 113 height 24
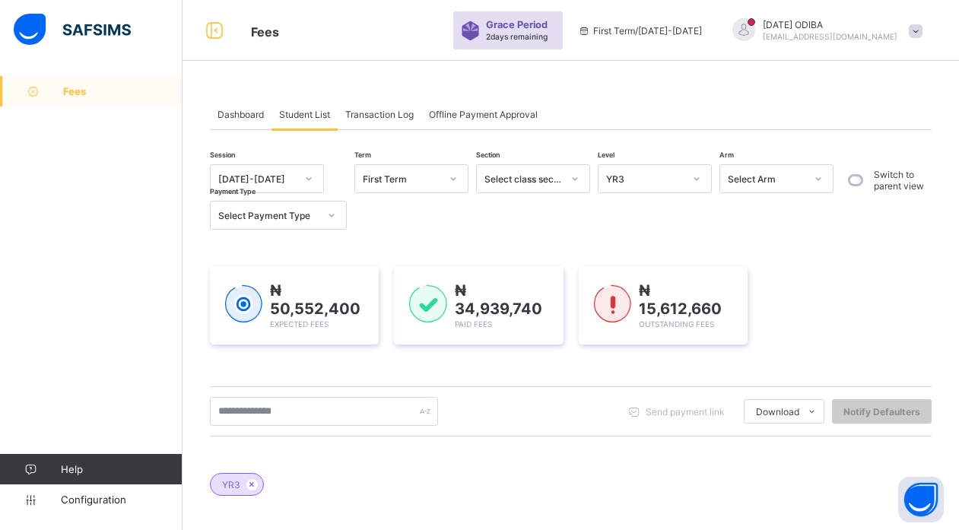
click at [608, 351] on div "₦ 50,552,400 Expected Fees ₦ 34,939,740 Paid Fees ₦ 15,612,660 Outstanding Fees" at bounding box center [571, 305] width 722 height 124
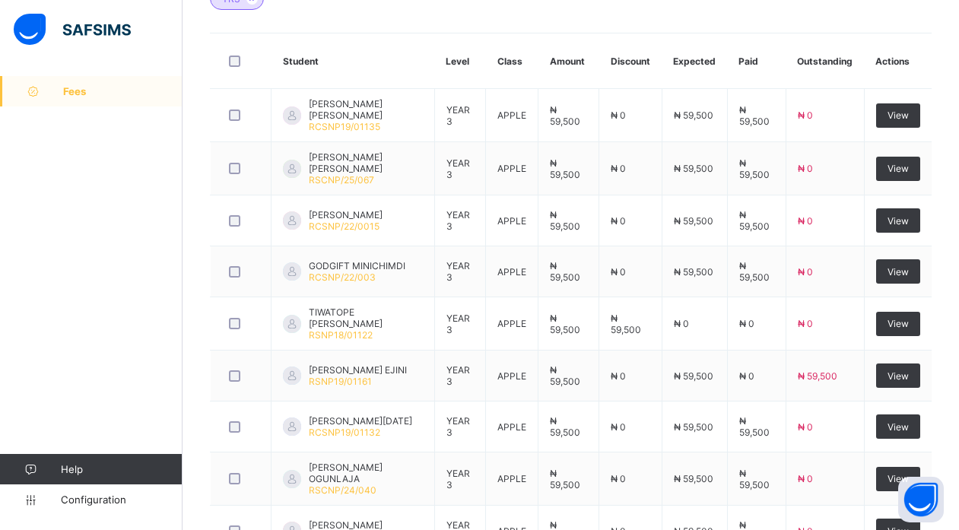
scroll to position [514, 0]
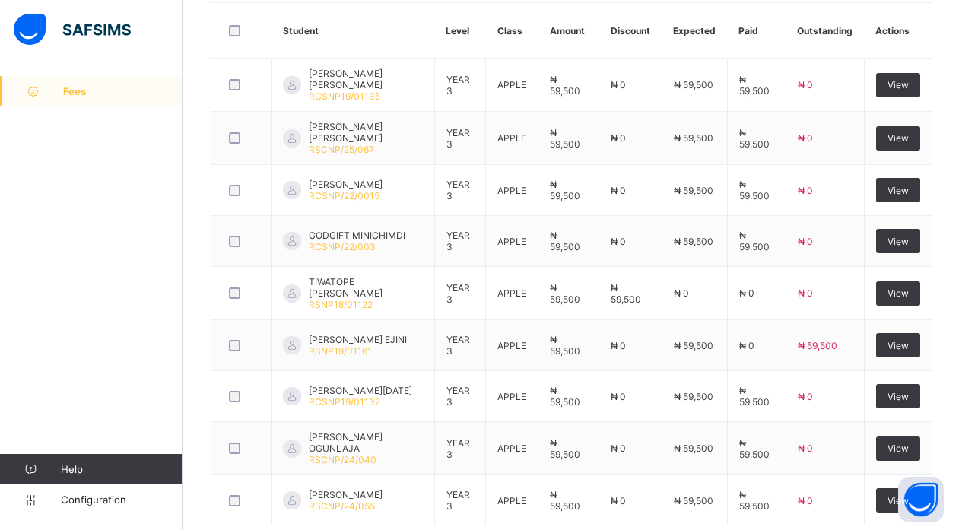
click at [198, 222] on div "Dashboard Student List Transaction Log Offline Payment Approval Student List Mo…" at bounding box center [571, 90] width 777 height 1056
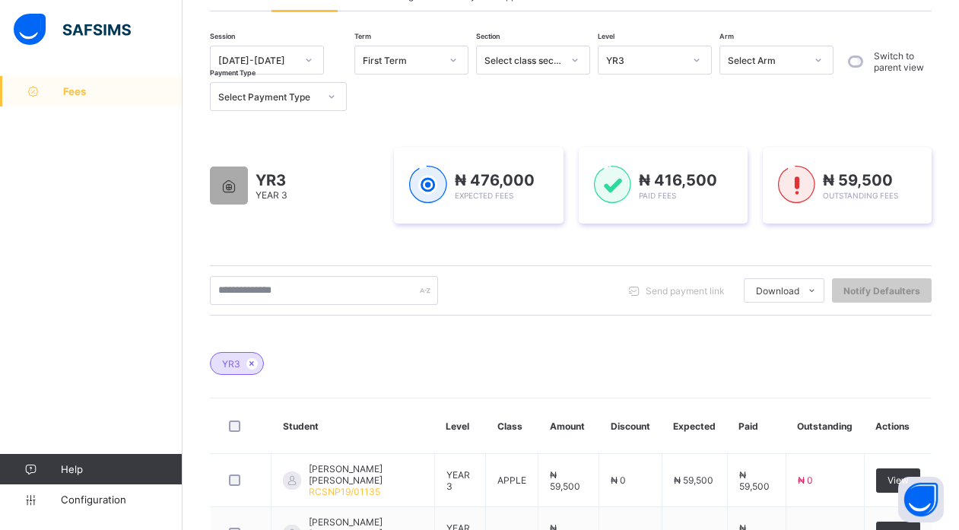
scroll to position [88, 0]
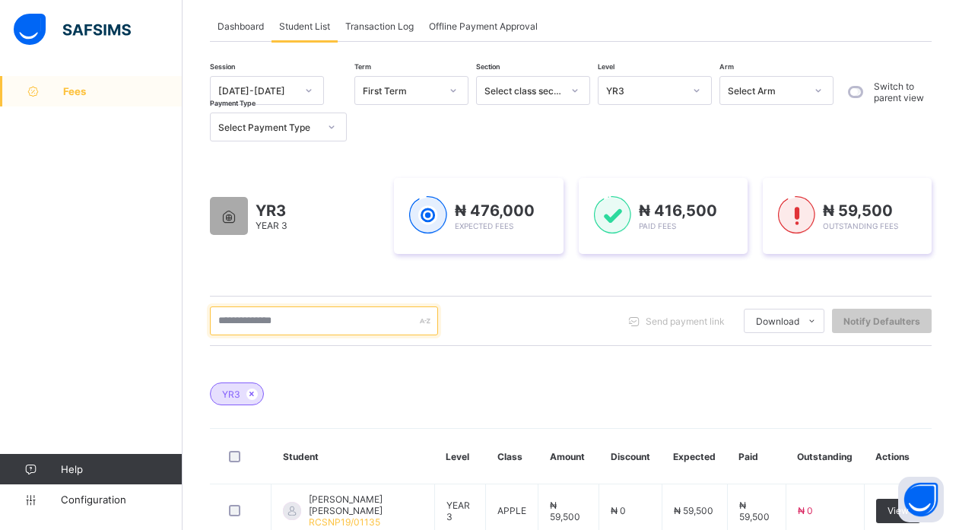
click at [227, 326] on input "text" at bounding box center [324, 321] width 228 height 29
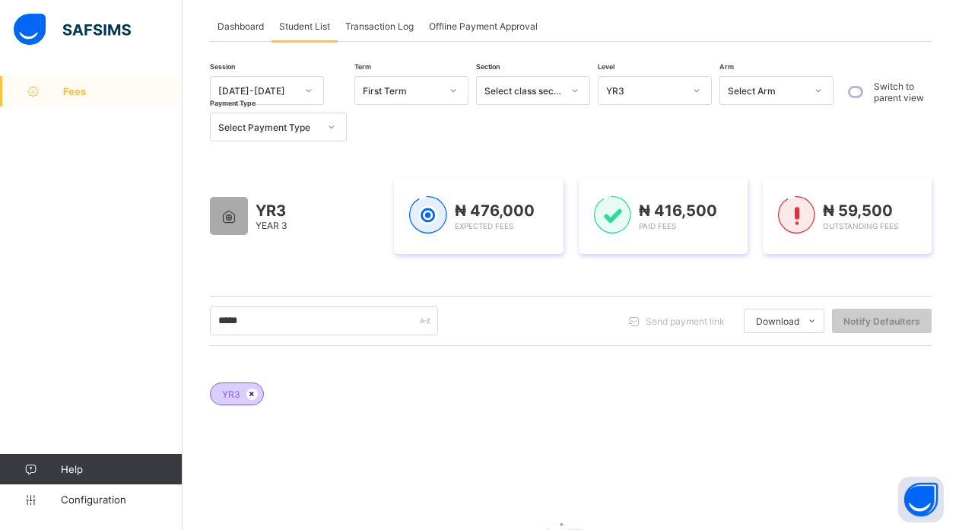
click at [251, 392] on icon at bounding box center [252, 393] width 13 height 9
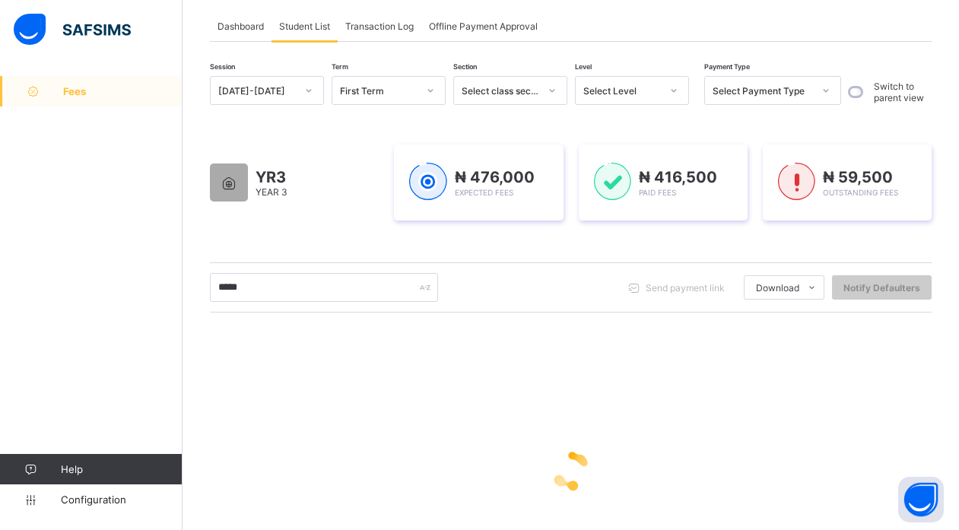
click at [367, 376] on div at bounding box center [571, 470] width 722 height 289
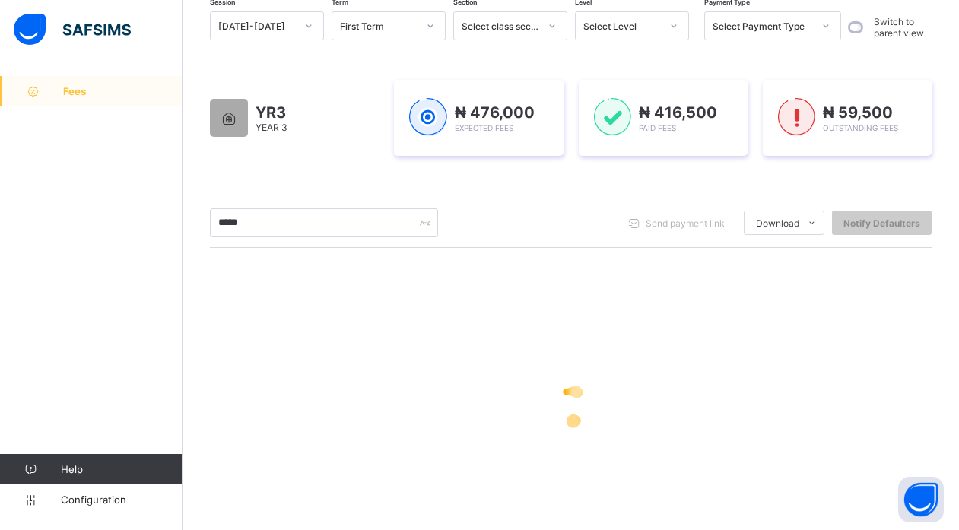
scroll to position [179, 0]
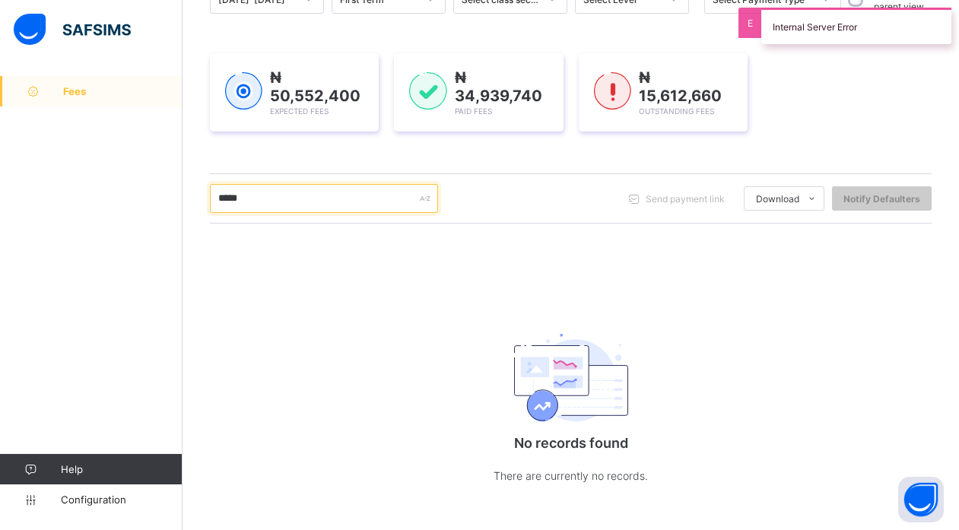
click at [266, 194] on input "*****" at bounding box center [324, 198] width 228 height 29
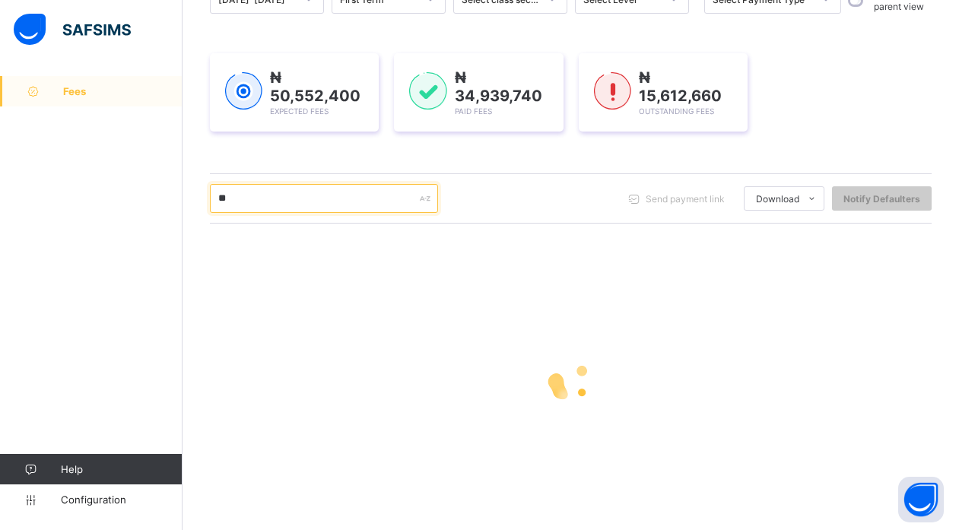
type input "*"
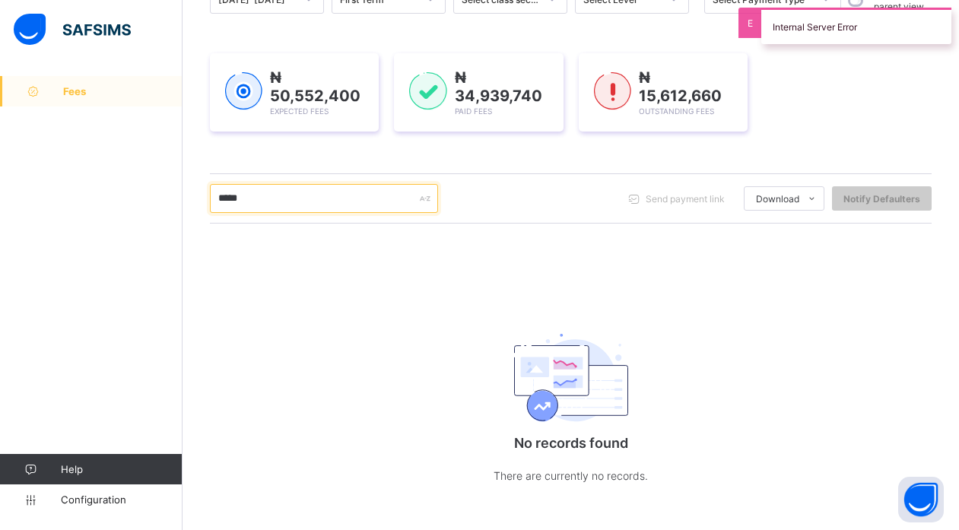
click at [259, 213] on input "*****" at bounding box center [324, 198] width 228 height 29
click at [272, 213] on input "*****" at bounding box center [324, 198] width 228 height 29
click at [256, 284] on div "Session 2025-2026 Term First Term Section Select class section Level Select Lev…" at bounding box center [571, 250] width 722 height 531
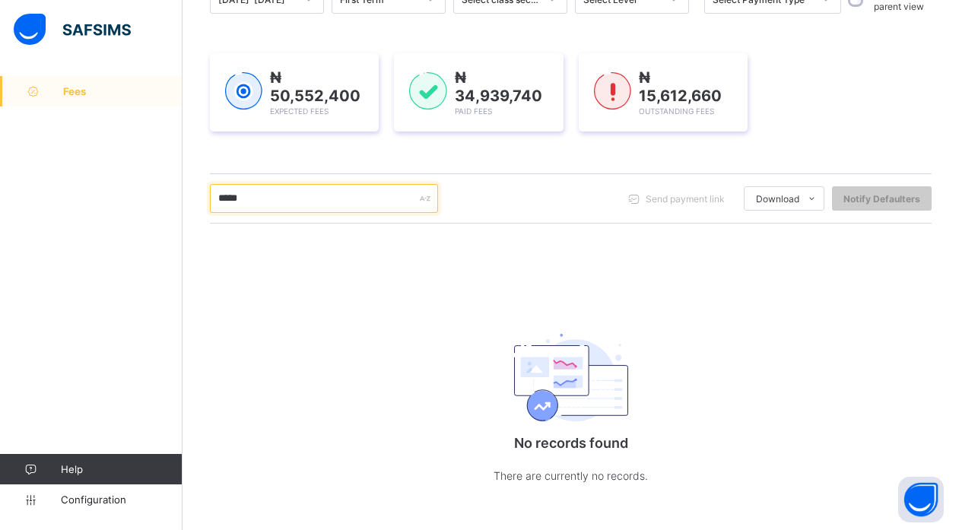
click at [262, 202] on input "*****" at bounding box center [324, 198] width 228 height 29
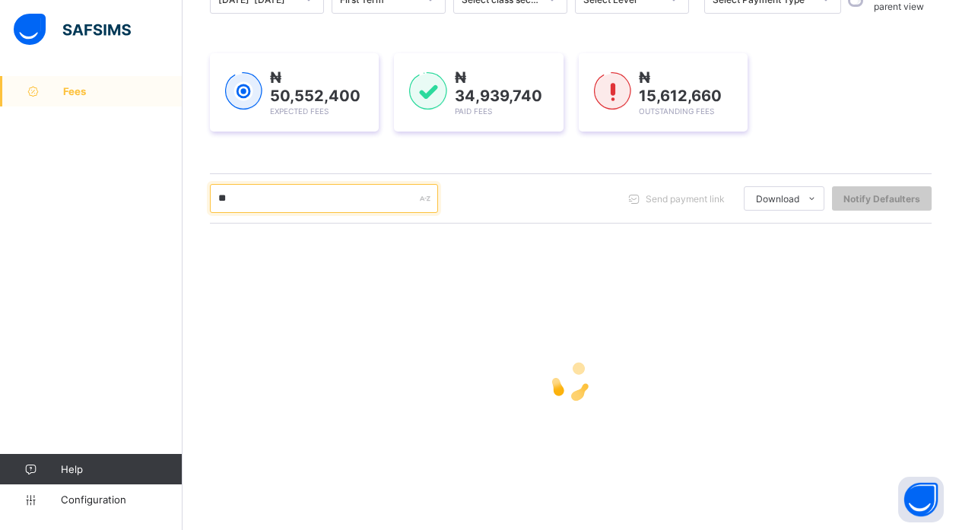
type input "*"
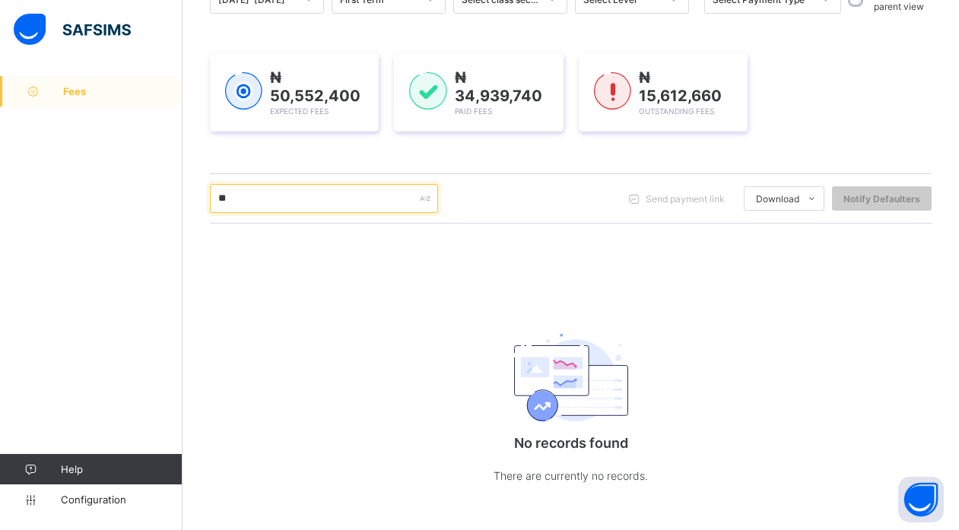
type input "*"
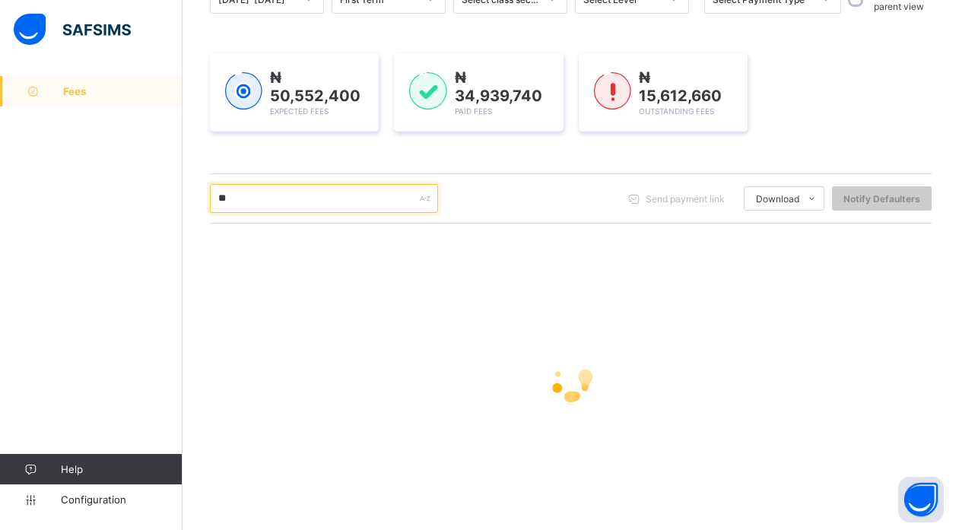
type input "*"
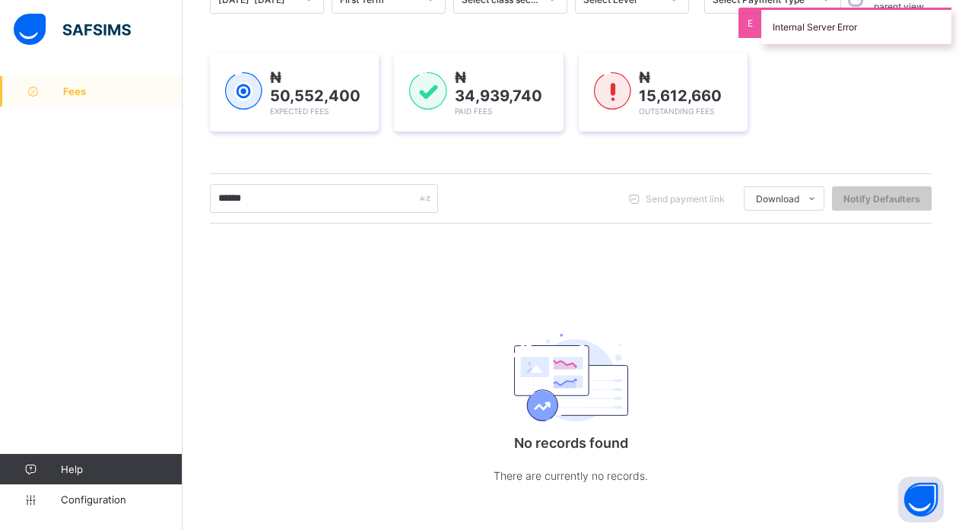
click at [347, 268] on div "Session 2025-2026 Term First Term Section Select class section Level Select Lev…" at bounding box center [571, 250] width 722 height 531
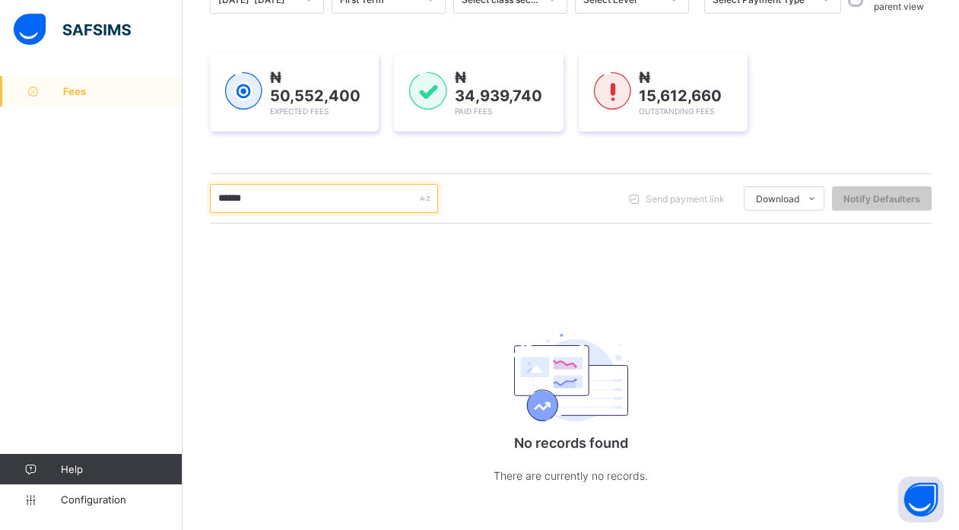
click at [260, 203] on input "******" at bounding box center [324, 198] width 228 height 29
type input "*"
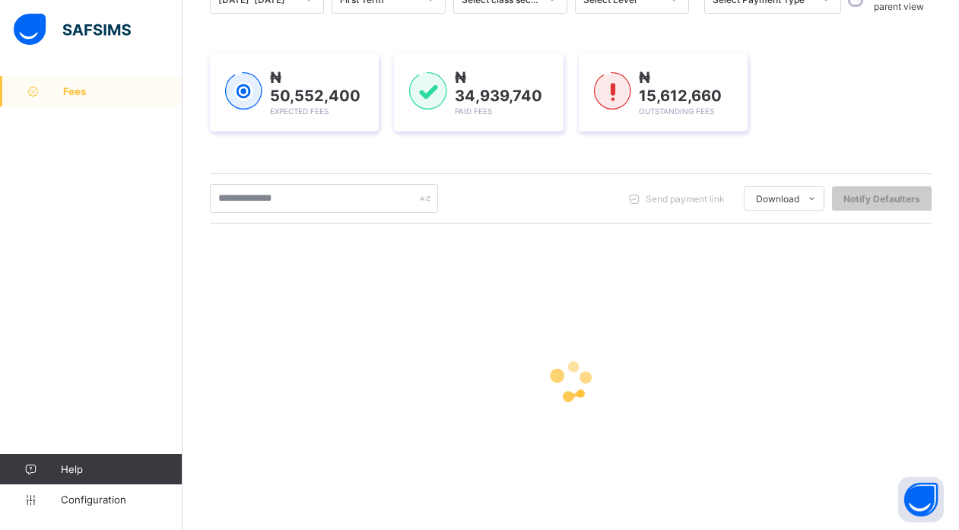
click at [224, 169] on div "Session 2025-2026 Term First Term Section Select class section Level Select Lev…" at bounding box center [571, 256] width 722 height 542
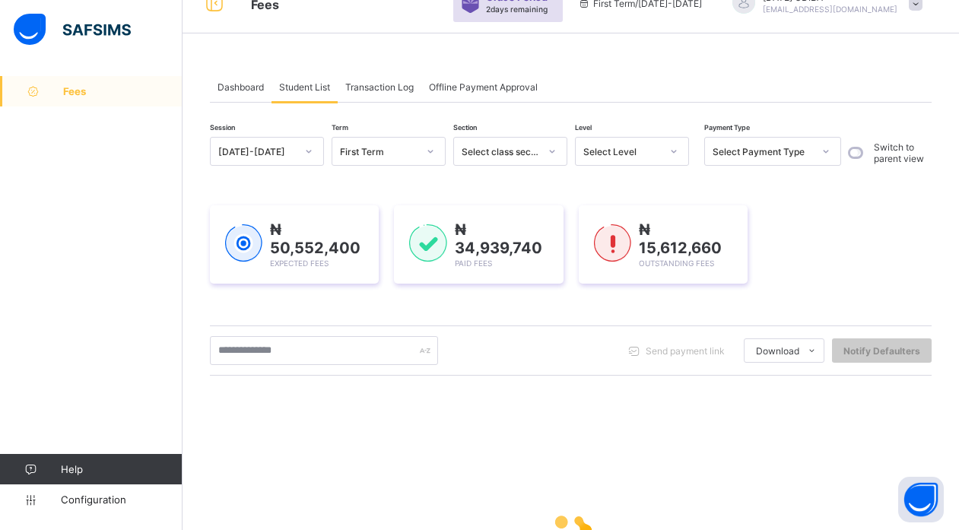
scroll to position [0, 0]
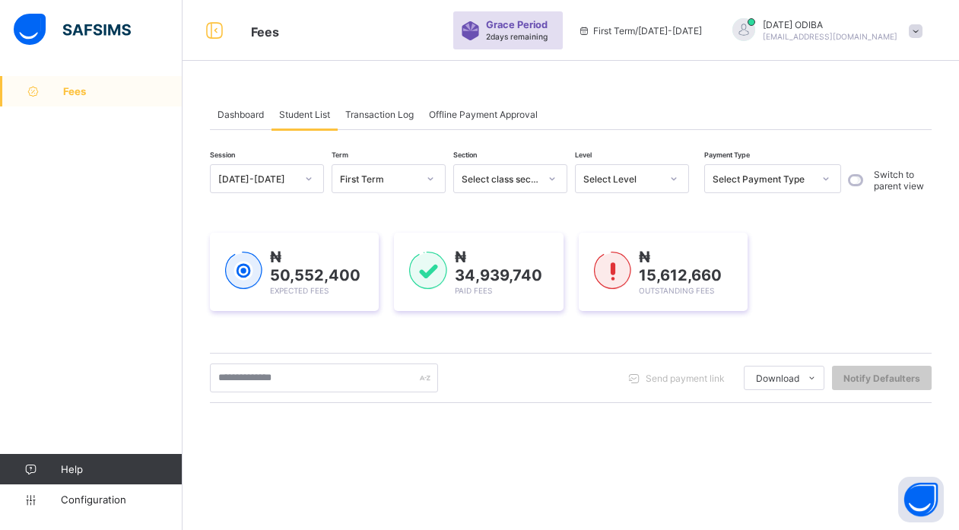
click at [662, 176] on div at bounding box center [674, 179] width 26 height 24
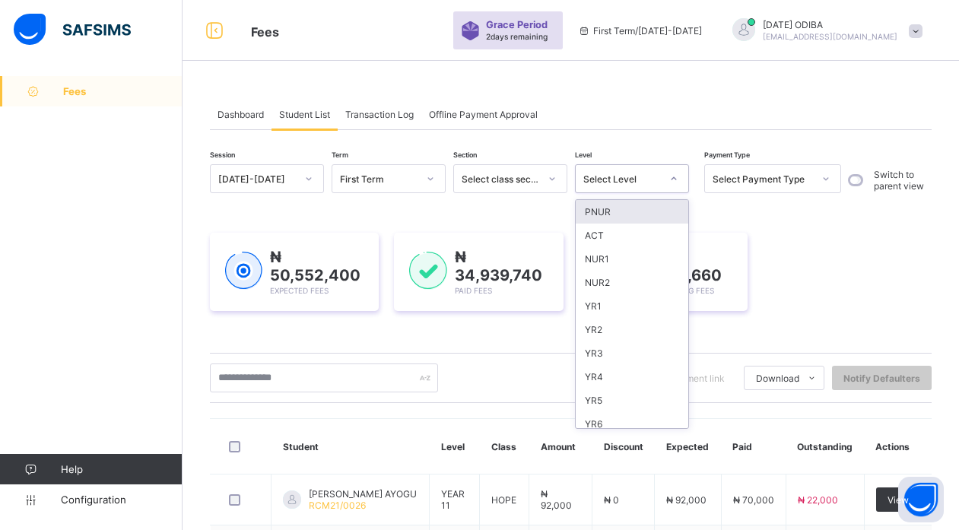
scroll to position [61, 0]
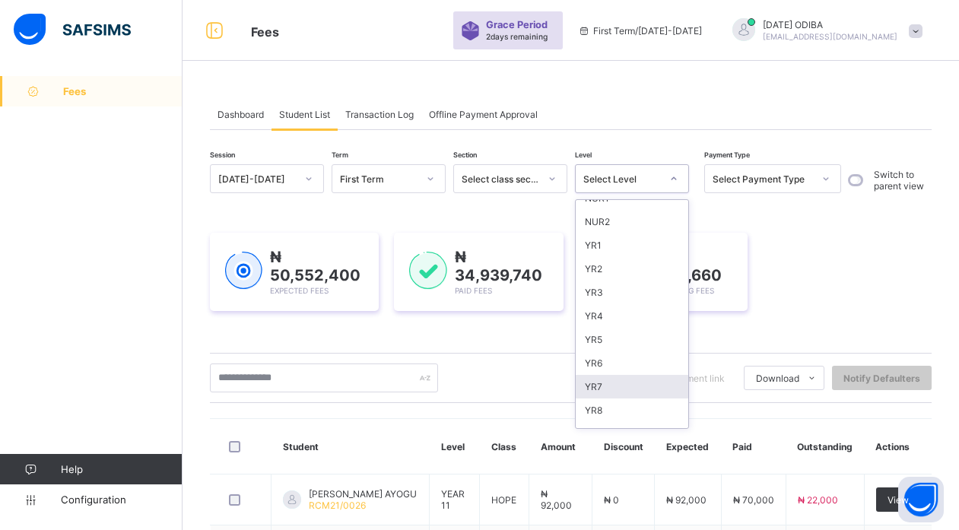
click at [646, 390] on div "YR7" at bounding box center [632, 387] width 113 height 24
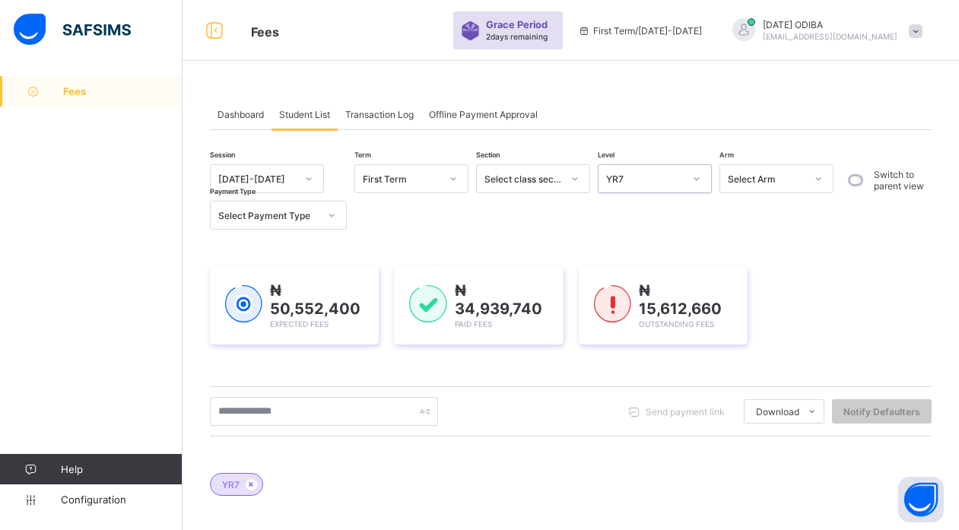
click at [529, 456] on div "YR7" at bounding box center [571, 476] width 722 height 53
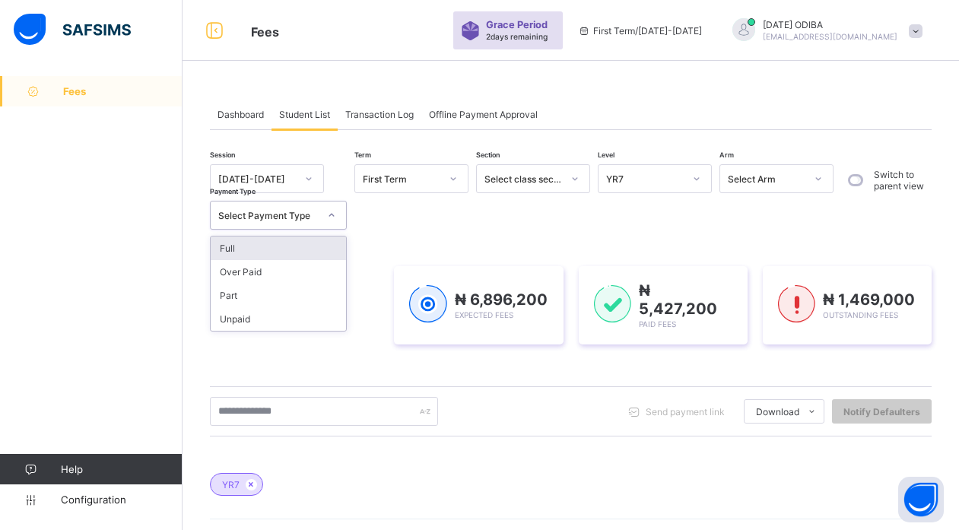
click at [334, 222] on div at bounding box center [332, 215] width 26 height 24
click at [319, 320] on div "Unpaid" at bounding box center [278, 319] width 135 height 24
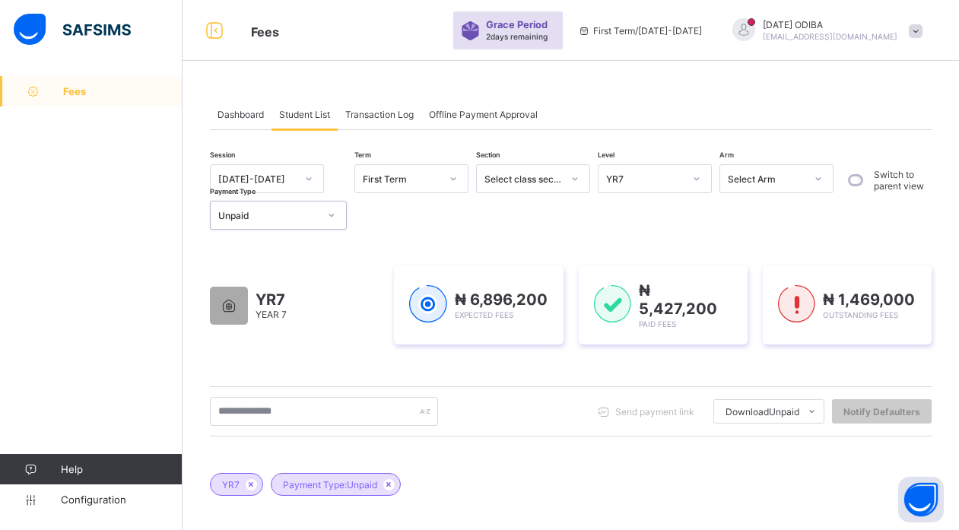
click at [488, 454] on div "YR7 Payment Type: Unpaid" at bounding box center [571, 476] width 722 height 53
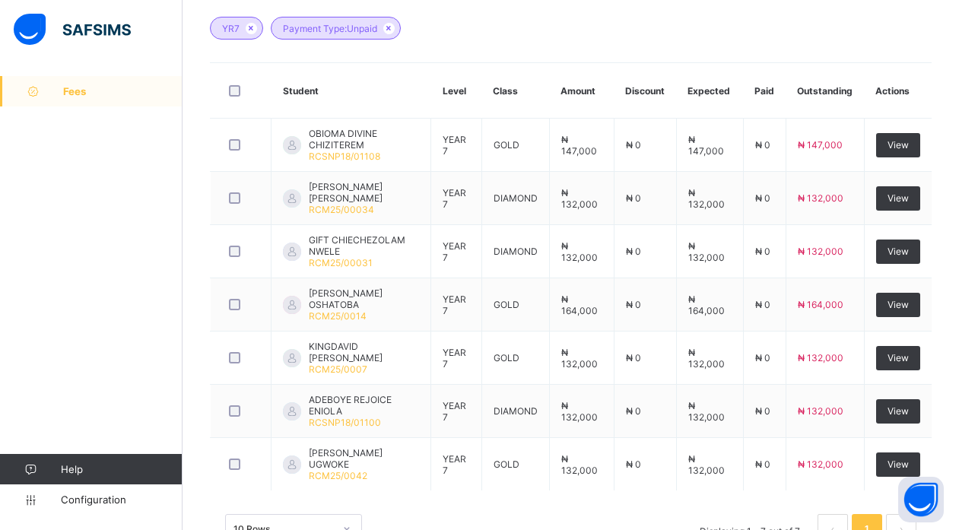
scroll to position [487, 0]
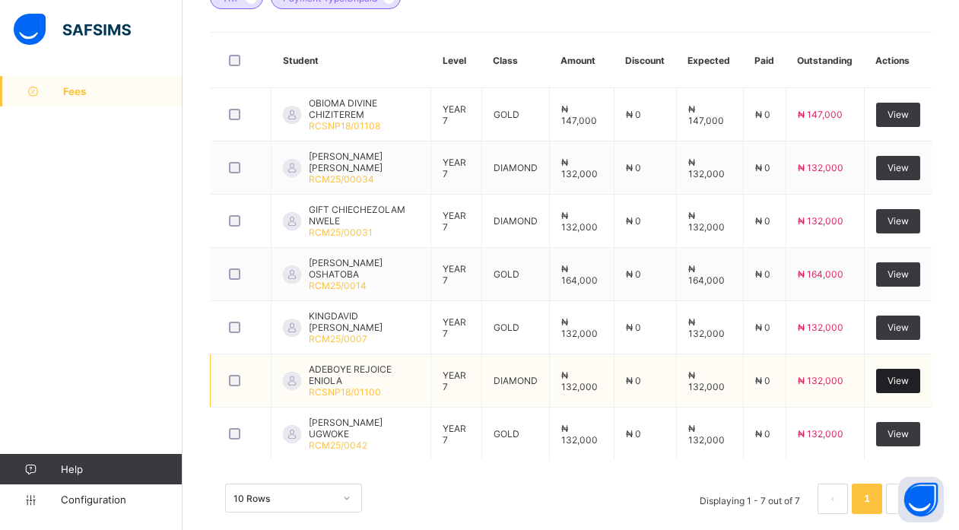
click at [903, 379] on span "View" at bounding box center [898, 380] width 21 height 11
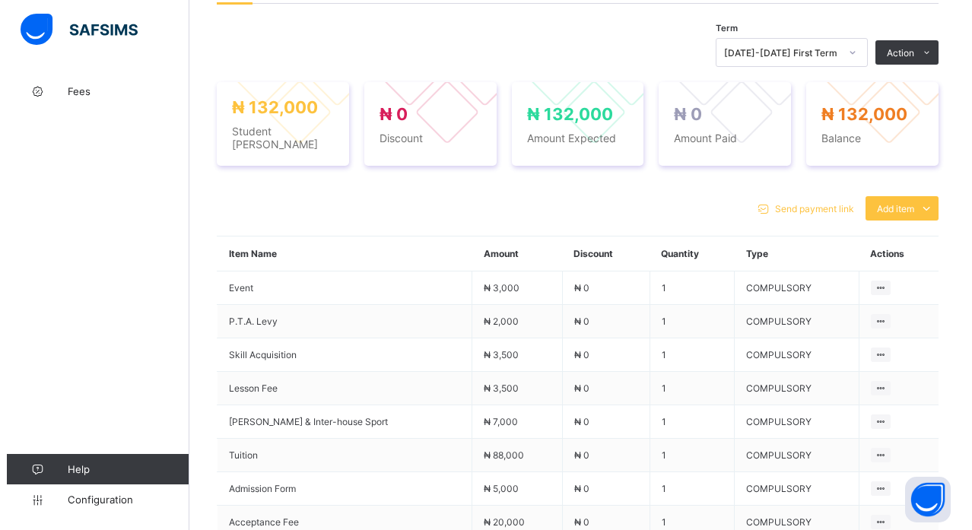
scroll to position [527, 0]
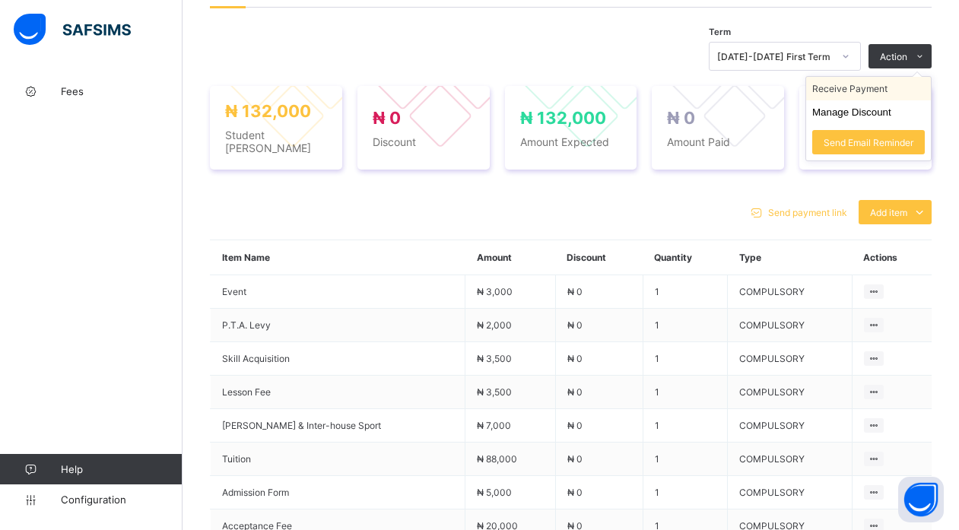
click at [916, 78] on li "Receive Payment" at bounding box center [868, 89] width 125 height 24
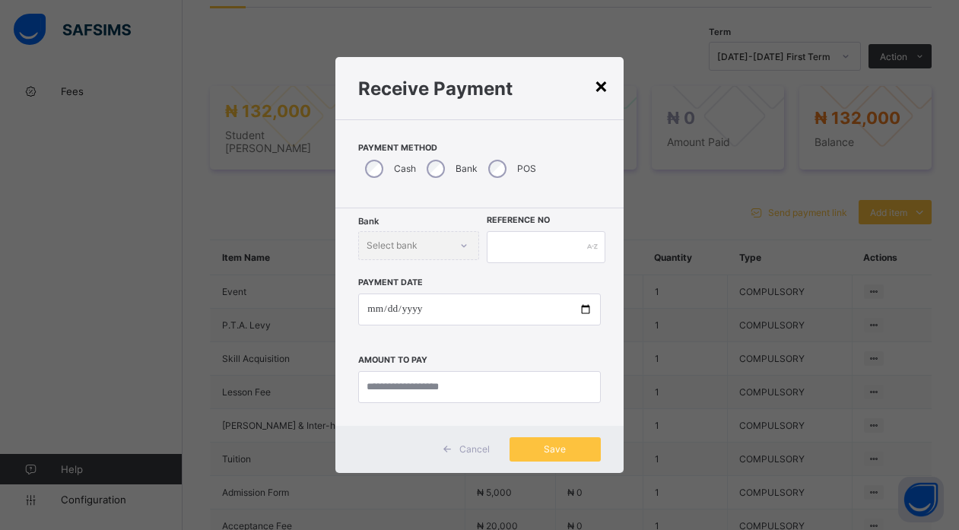
click at [602, 91] on div "×" at bounding box center [601, 85] width 14 height 26
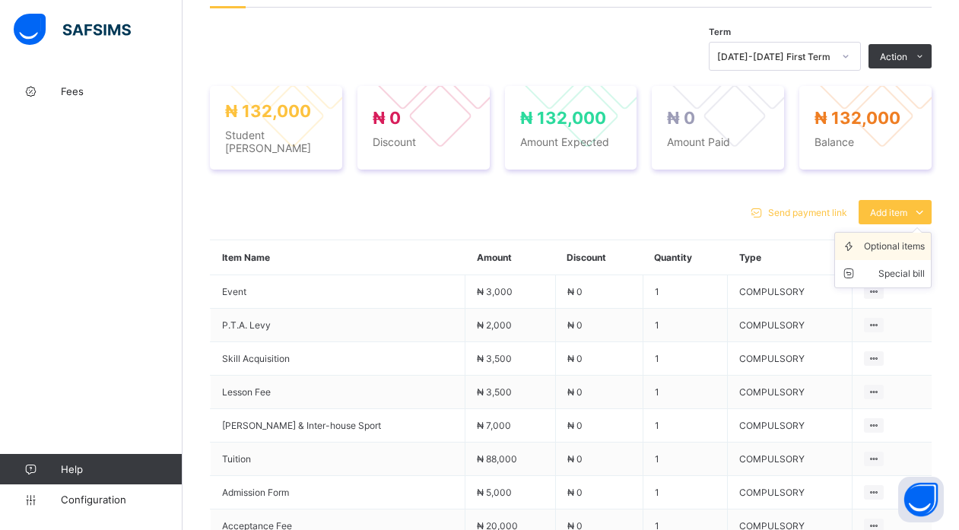
click at [900, 239] on div "Optional items" at bounding box center [894, 246] width 61 height 15
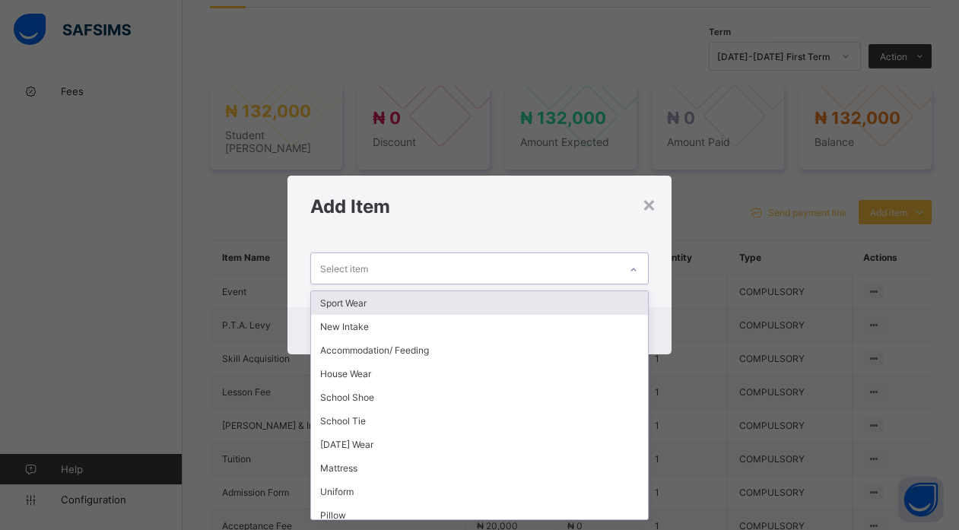
click at [634, 275] on icon at bounding box center [633, 269] width 9 height 15
click at [542, 311] on div "Sport Wear" at bounding box center [479, 303] width 336 height 24
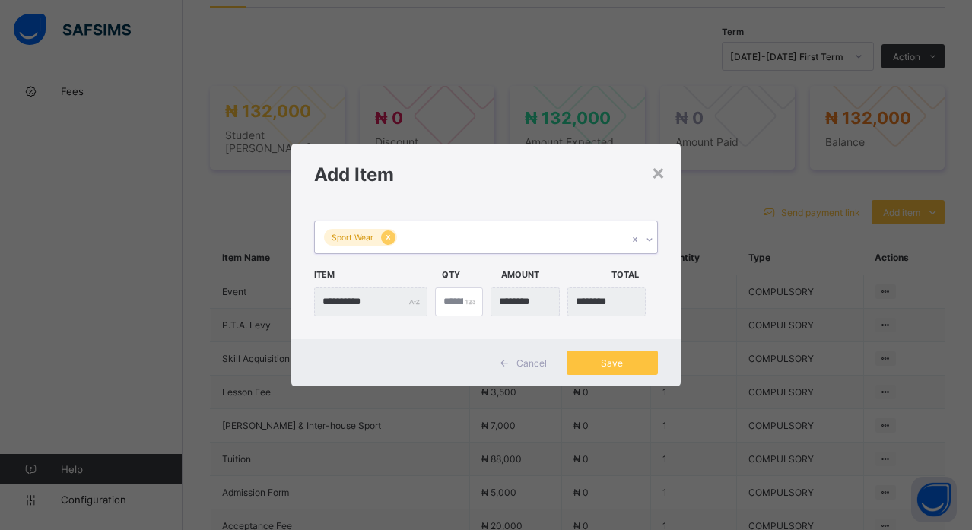
click at [390, 238] on icon at bounding box center [388, 237] width 8 height 11
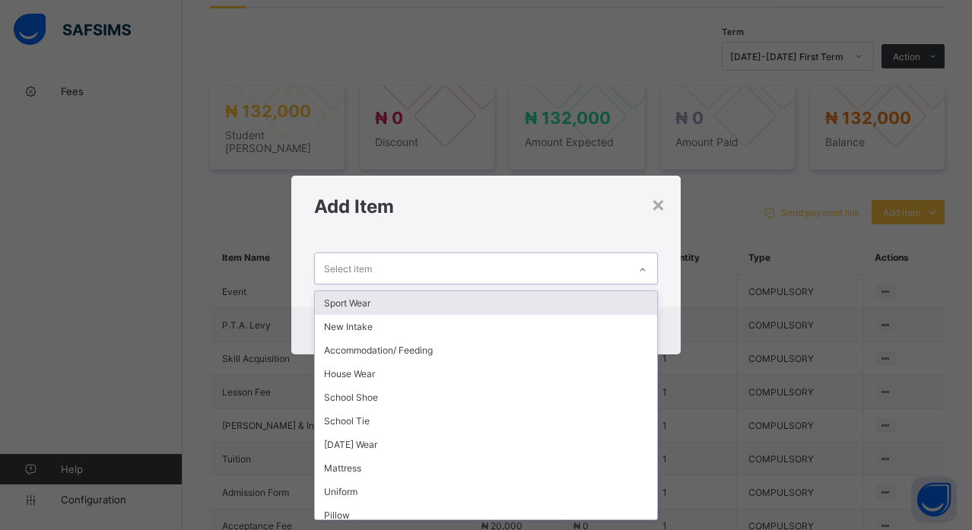
click at [640, 268] on icon at bounding box center [642, 269] width 9 height 15
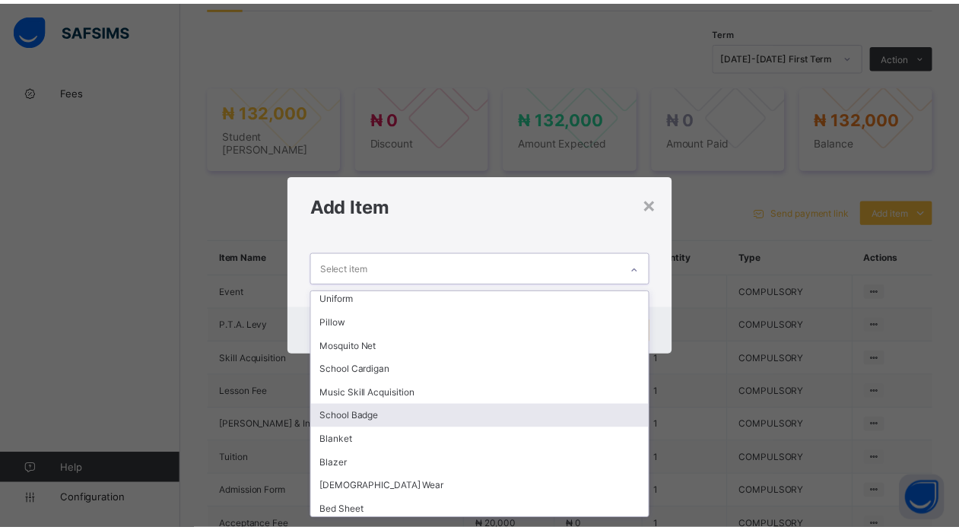
scroll to position [196, 0]
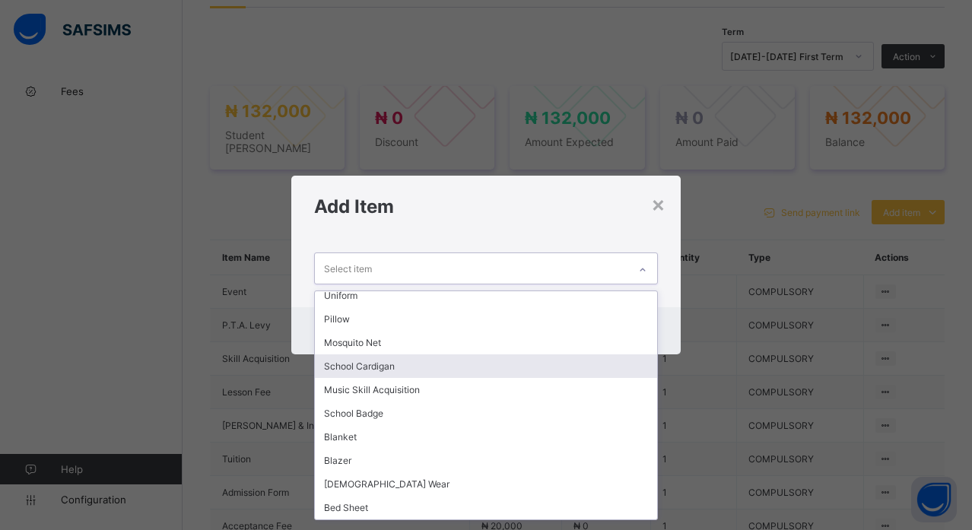
click at [539, 367] on div "School Cardigan" at bounding box center [485, 366] width 341 height 24
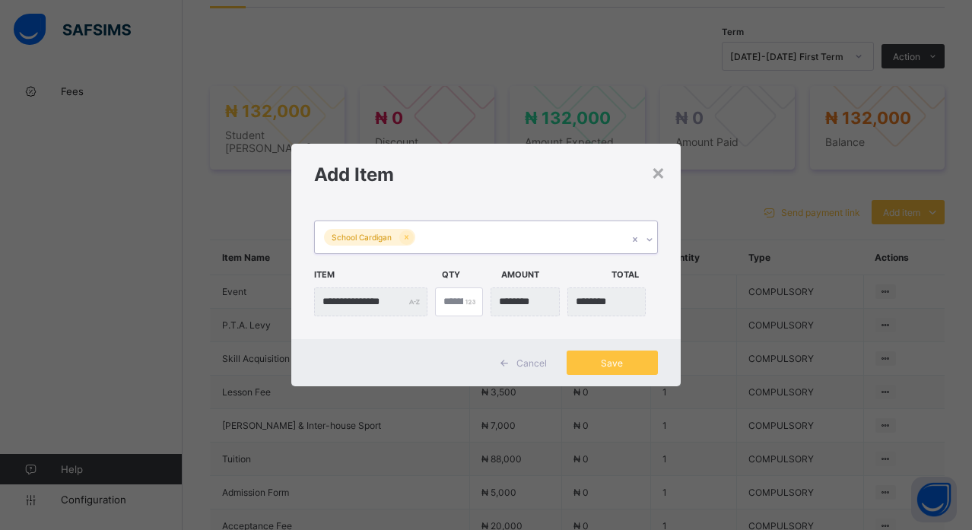
click at [646, 242] on icon at bounding box center [649, 239] width 9 height 15
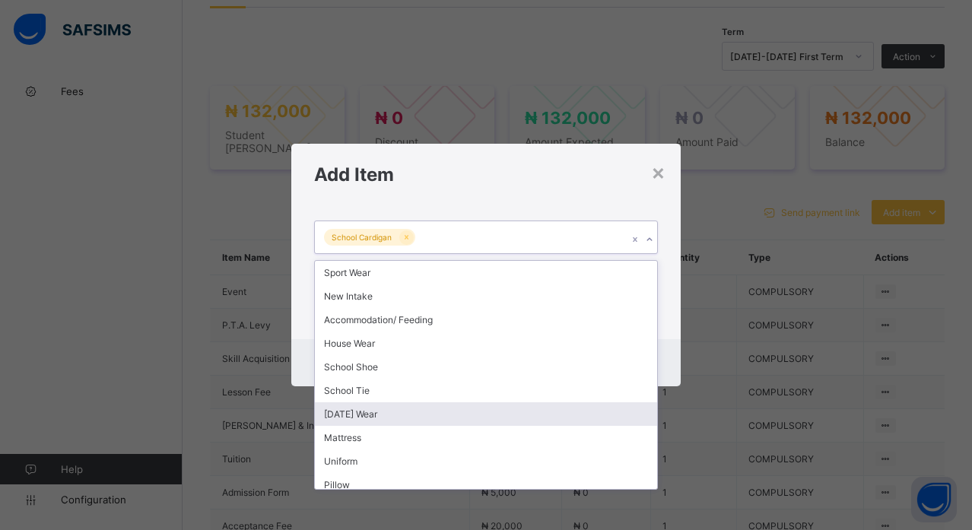
click at [586, 410] on div "[DATE] Wear" at bounding box center [485, 414] width 341 height 24
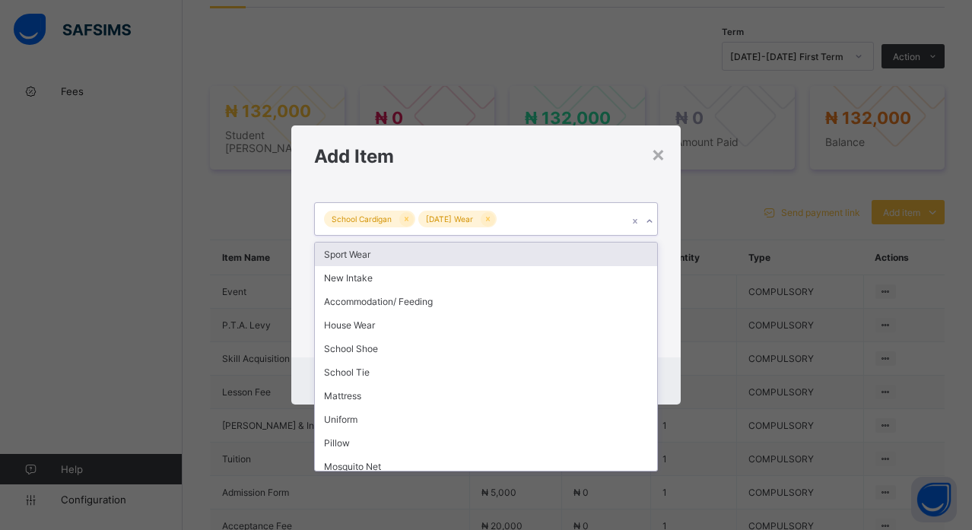
click at [650, 221] on icon at bounding box center [649, 221] width 9 height 15
click at [599, 256] on div "Sport Wear" at bounding box center [485, 255] width 341 height 24
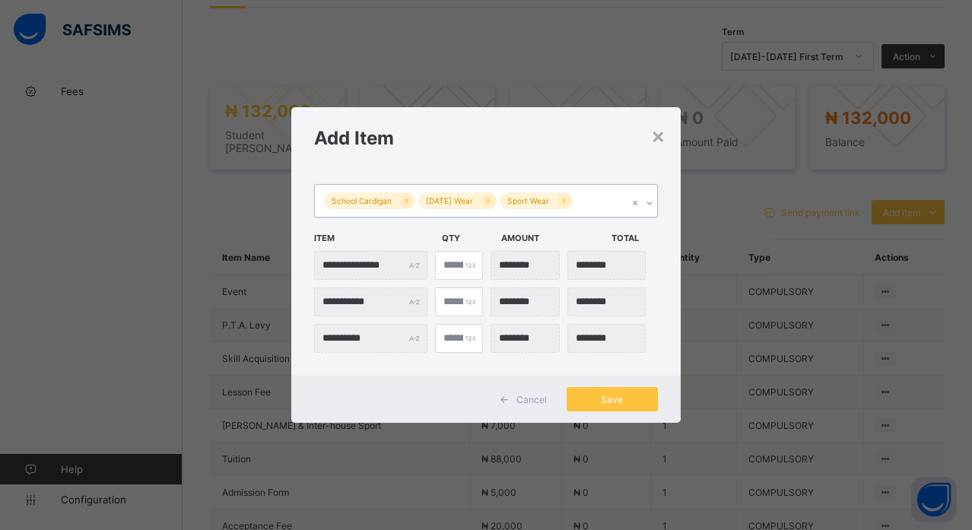
click at [646, 207] on icon at bounding box center [649, 202] width 9 height 15
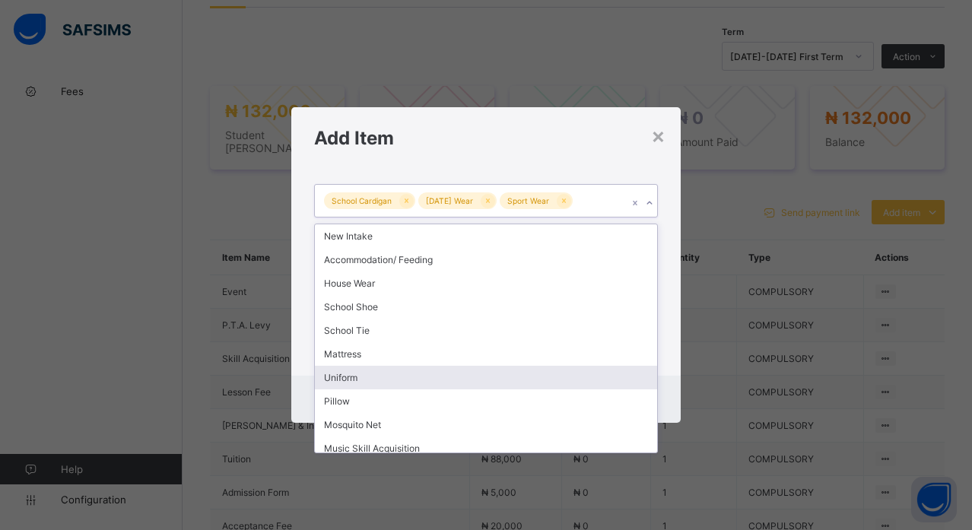
click at [555, 378] on div "Uniform" at bounding box center [485, 378] width 341 height 24
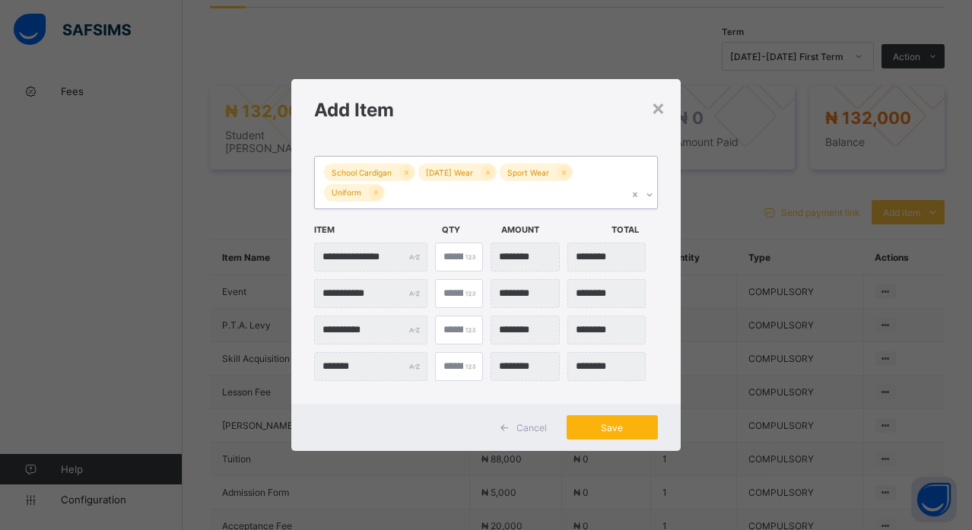
click at [586, 420] on div "Save" at bounding box center [612, 427] width 91 height 24
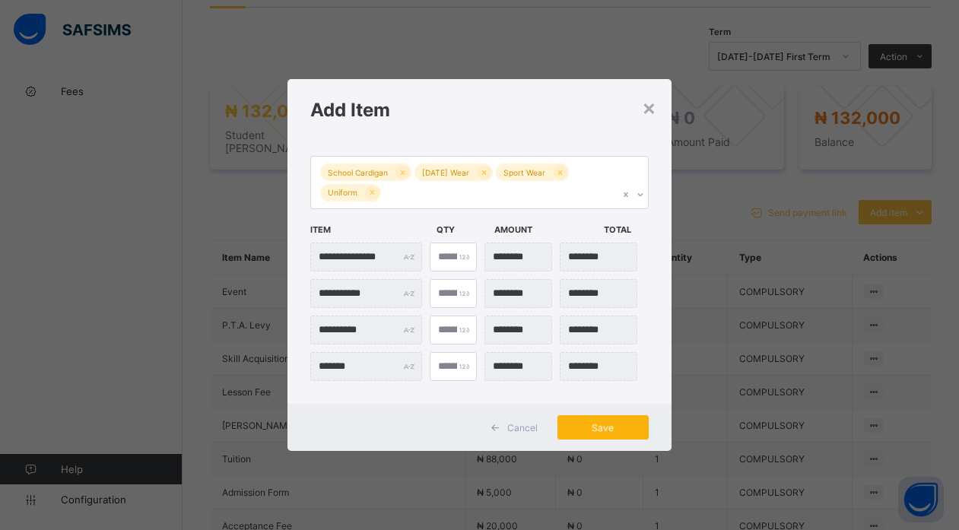
click at [608, 426] on div "Save" at bounding box center [602, 427] width 91 height 24
click at [608, 426] on span "Save" at bounding box center [603, 427] width 68 height 11
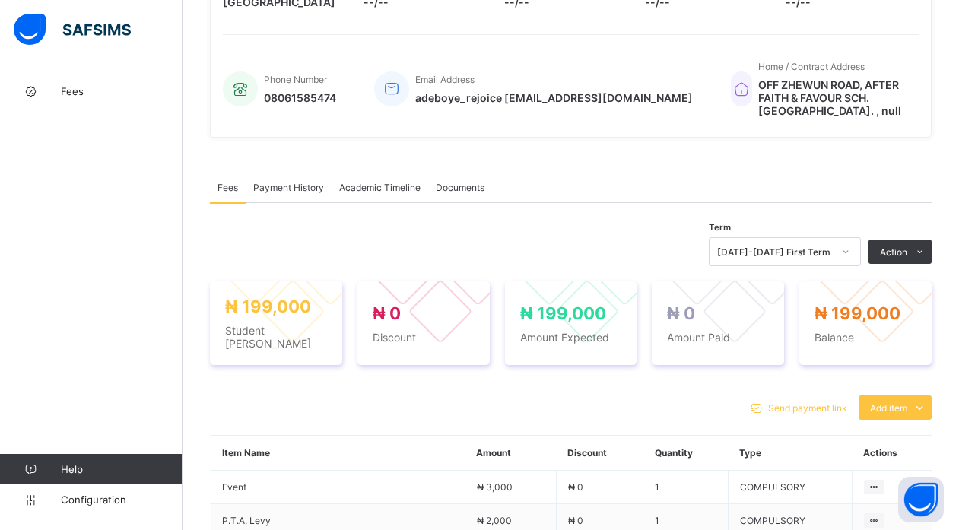
scroll to position [314, 0]
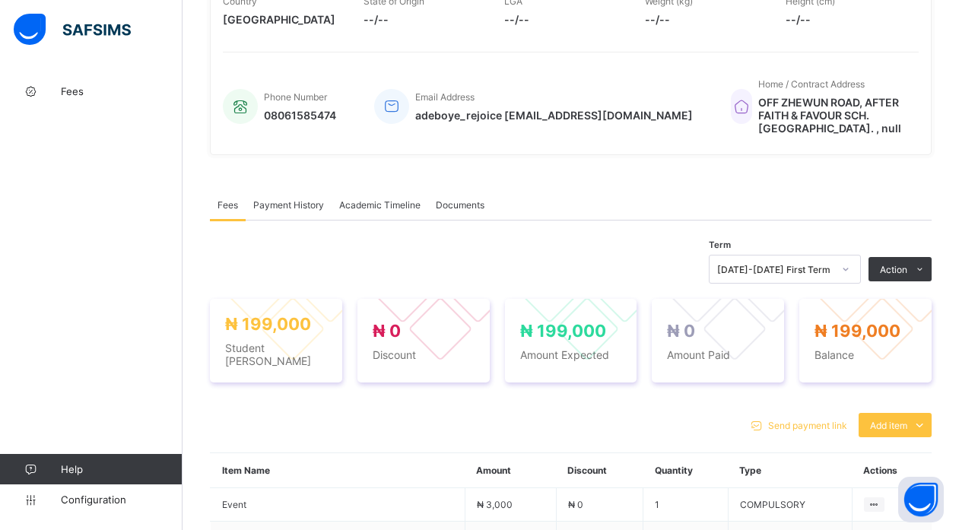
click at [237, 255] on div "Term 2025-2026 First Term Action Receive Payment Manage Discount Send Email Rem…" at bounding box center [571, 269] width 722 height 29
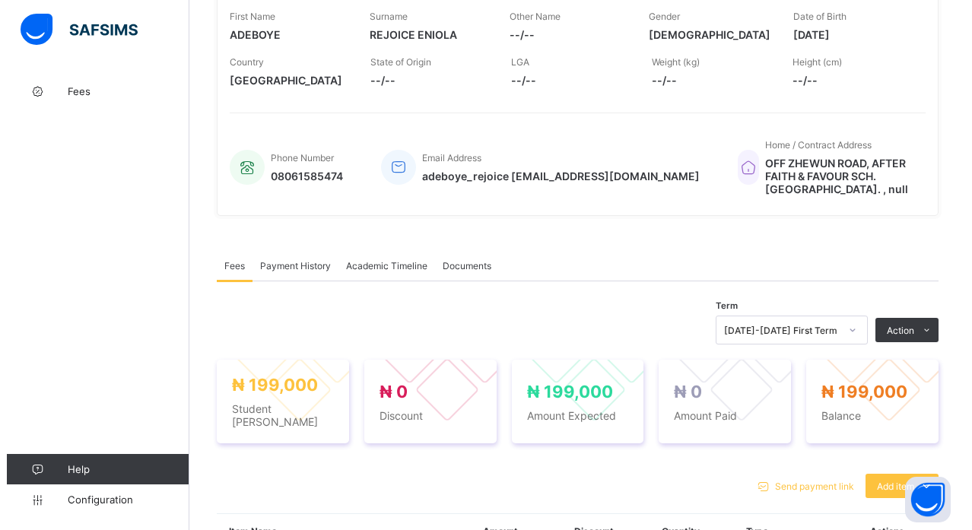
scroll to position [223, 0]
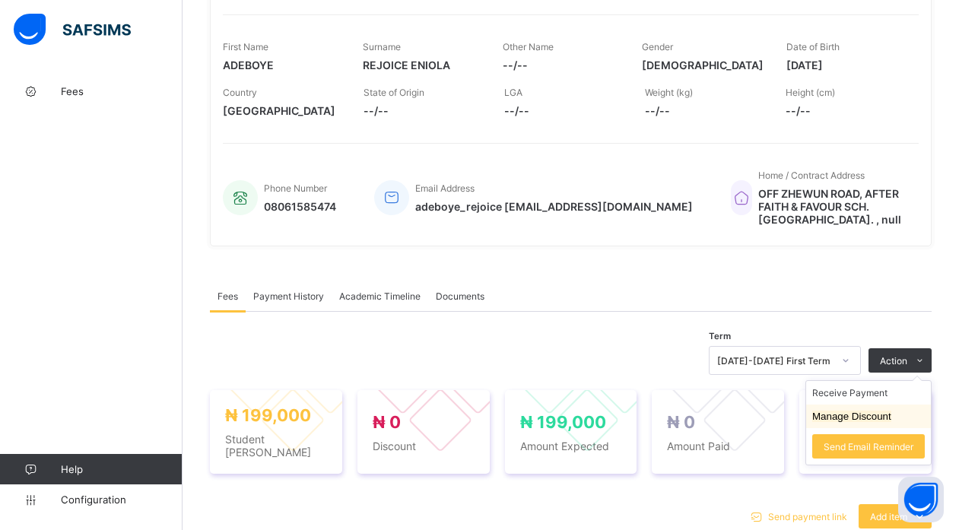
click at [889, 411] on button "Manage Discount" at bounding box center [851, 416] width 79 height 11
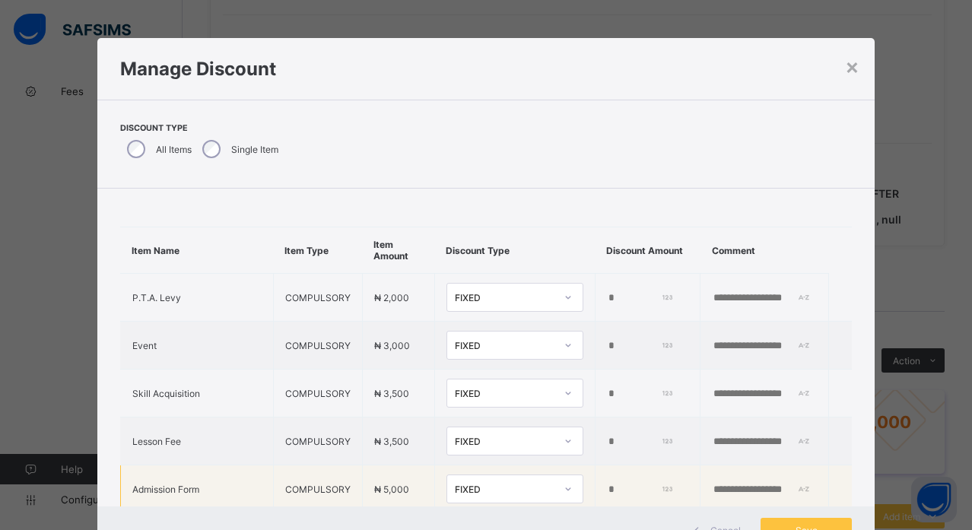
click at [607, 491] on input "*" at bounding box center [640, 490] width 66 height 12
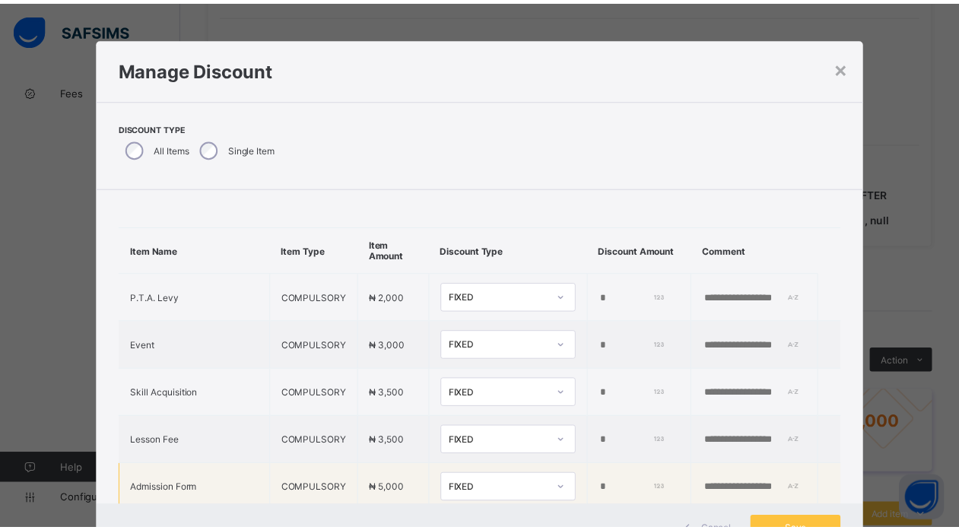
scroll to position [1, 0]
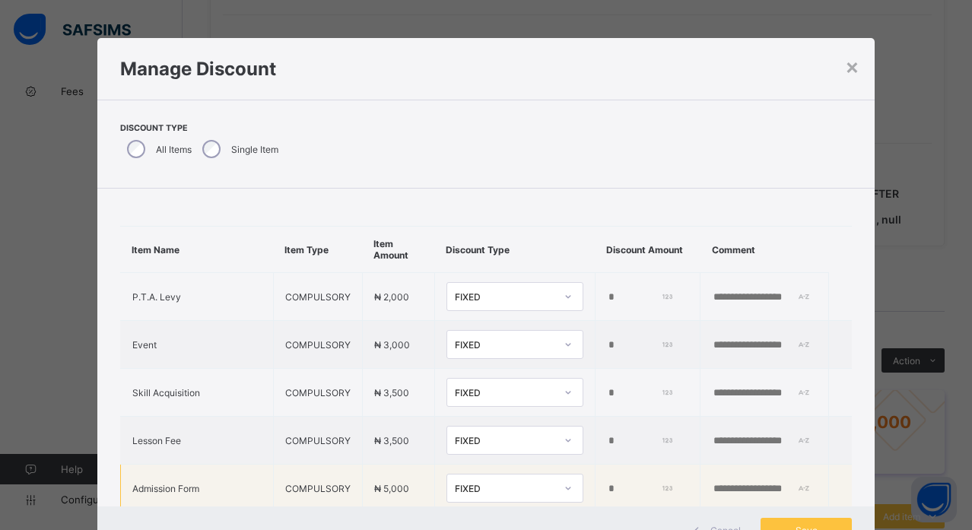
type input "****"
click at [712, 491] on input "text" at bounding box center [764, 489] width 105 height 12
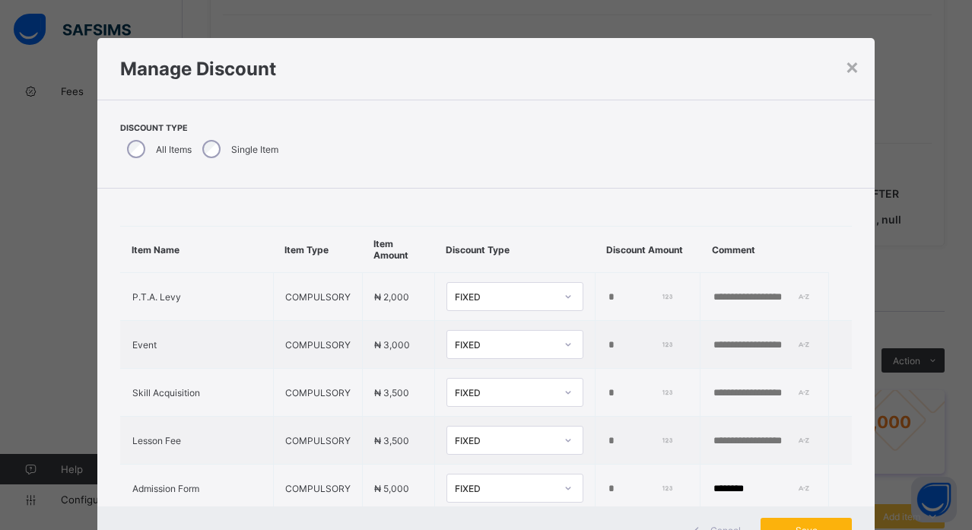
type input "********"
click at [818, 522] on div "Save" at bounding box center [806, 530] width 91 height 24
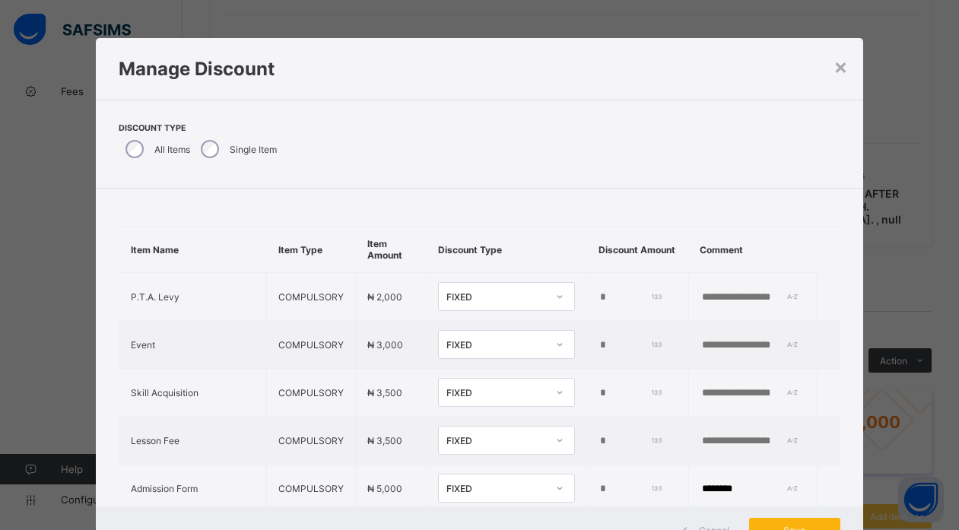
click at [818, 522] on div "Save" at bounding box center [794, 530] width 91 height 24
click at [808, 525] on div "Save" at bounding box center [794, 530] width 91 height 24
click at [808, 523] on div "Save" at bounding box center [794, 530] width 91 height 24
click at [884, 228] on div "× Manage Discount Discount Type All Items Single Item Item Name Item Type Item …" at bounding box center [479, 265] width 959 height 530
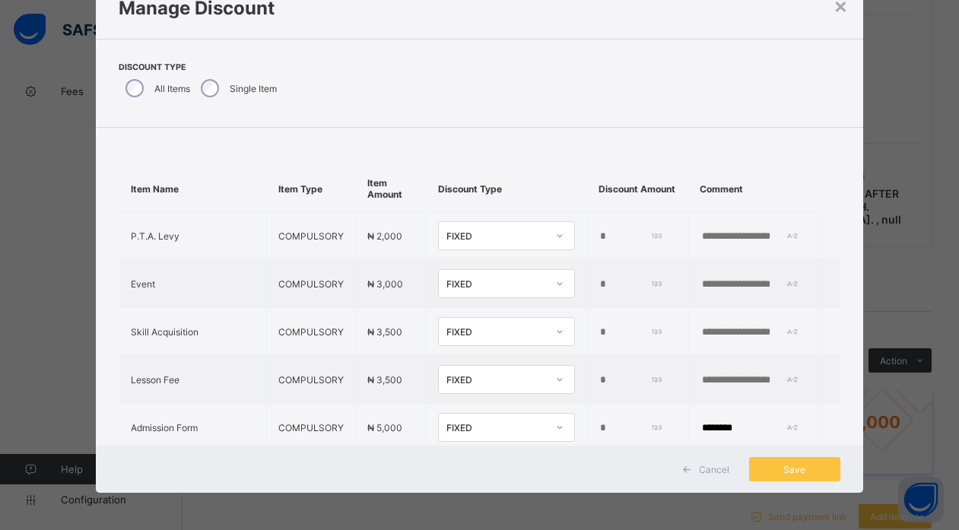
scroll to position [62, 0]
click at [811, 469] on span "Save" at bounding box center [795, 468] width 68 height 11
click at [797, 469] on div "Save" at bounding box center [794, 468] width 91 height 24
click at [797, 469] on span "Save" at bounding box center [795, 468] width 68 height 11
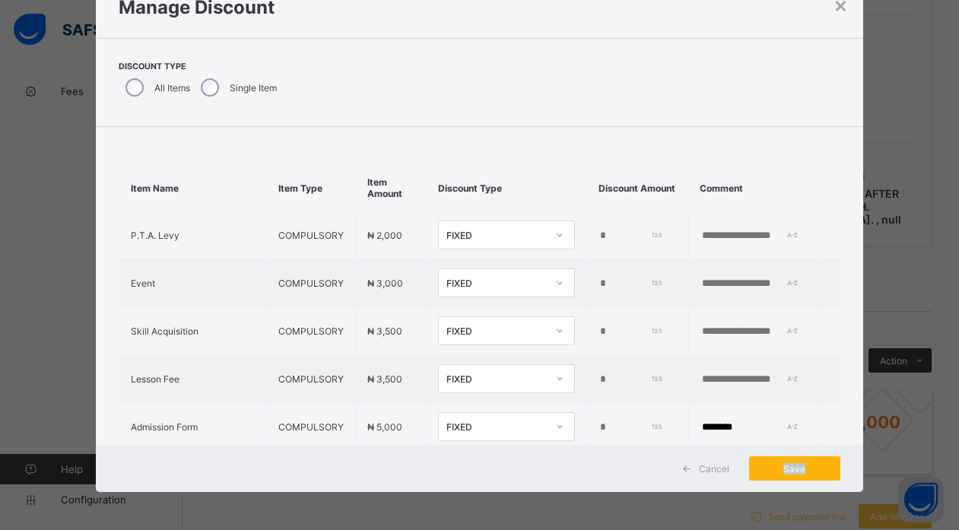
click at [797, 469] on span "Save" at bounding box center [795, 468] width 68 height 11
click at [823, 470] on span "Save" at bounding box center [795, 468] width 68 height 11
click at [810, 470] on div "Save" at bounding box center [794, 468] width 91 height 24
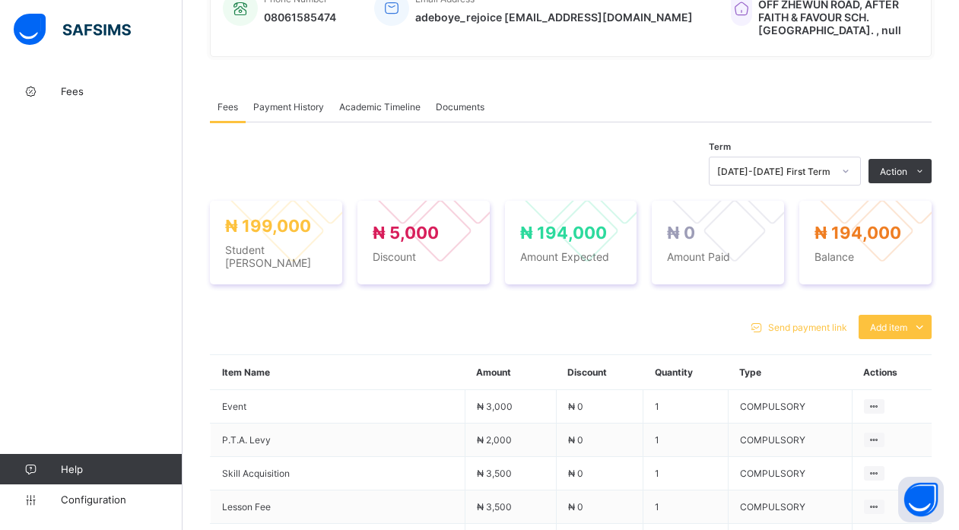
scroll to position [383, 0]
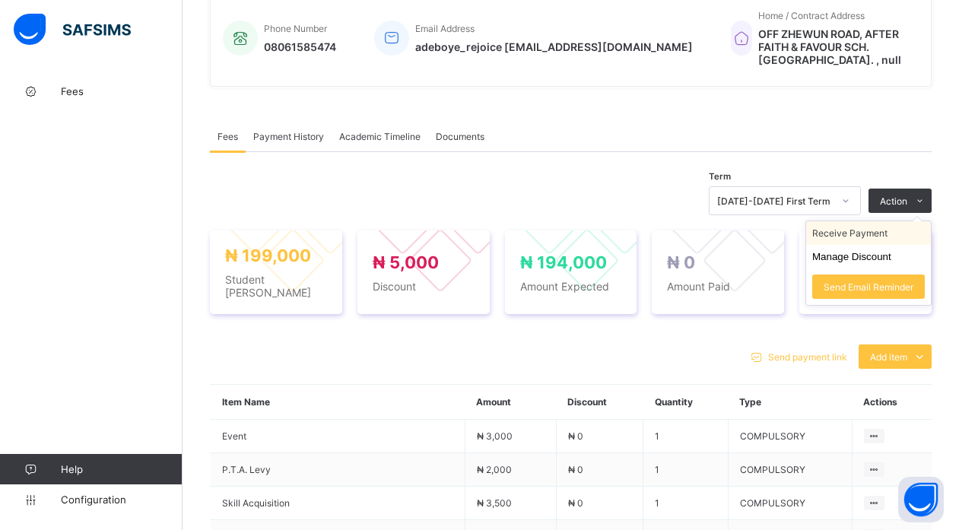
click at [881, 223] on li "Receive Payment" at bounding box center [868, 233] width 125 height 24
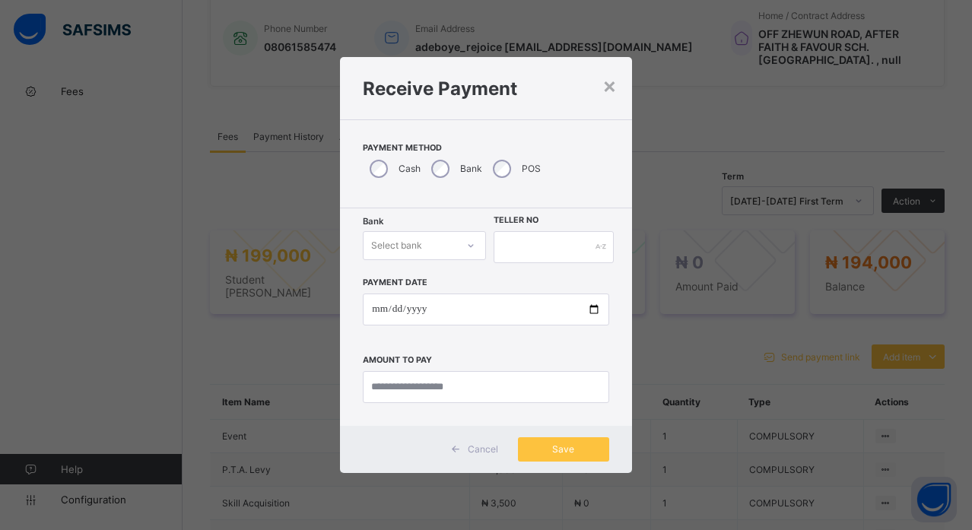
click at [461, 250] on div at bounding box center [471, 245] width 26 height 24
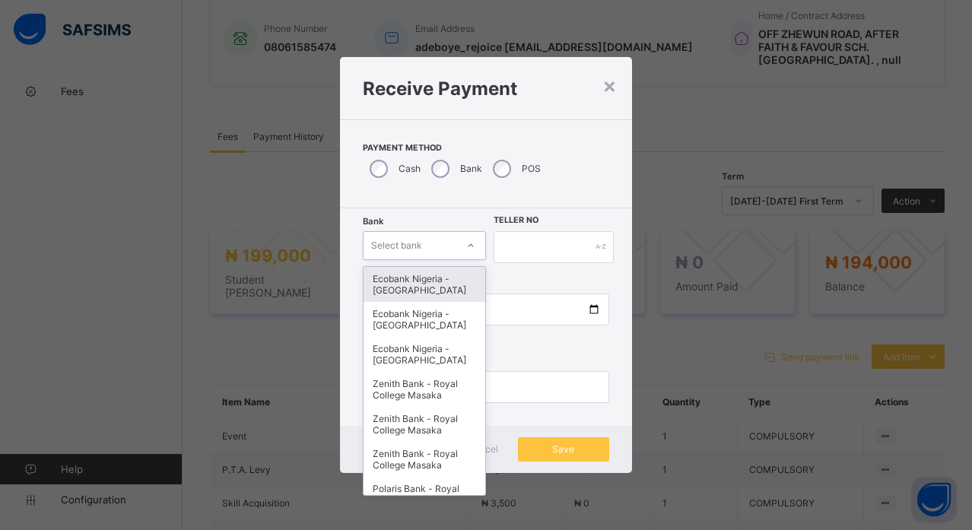
click at [457, 290] on div "Ecobank Nigeria - [GEOGRAPHIC_DATA]" at bounding box center [425, 284] width 122 height 35
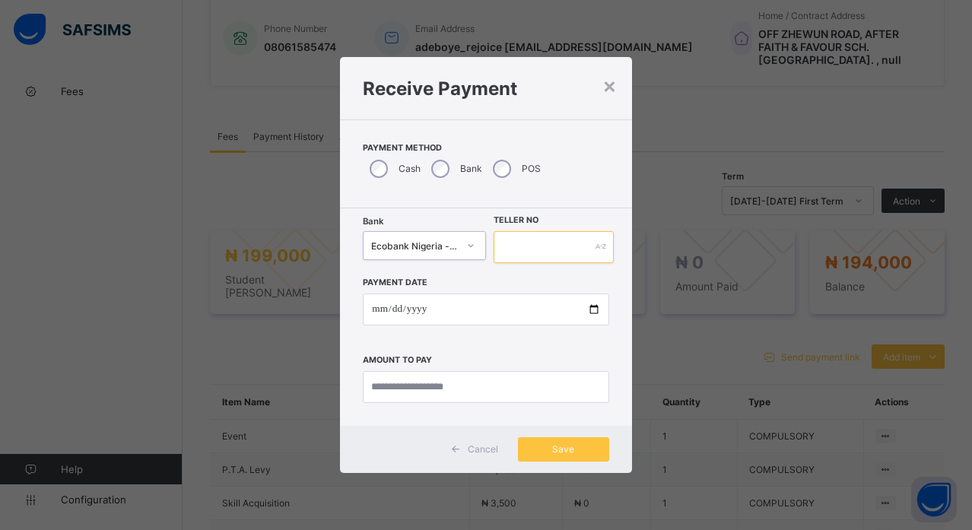
click at [510, 249] on input "text" at bounding box center [554, 247] width 120 height 32
type input "*******"
click at [597, 311] on input "date" at bounding box center [486, 310] width 246 height 32
type input "**********"
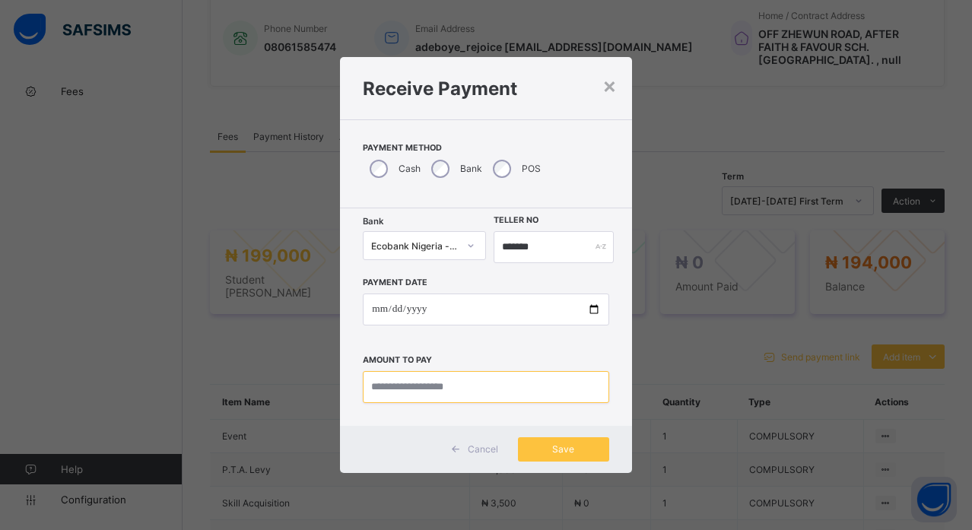
click at [410, 397] on input "currency" at bounding box center [486, 387] width 246 height 32
type input "*********"
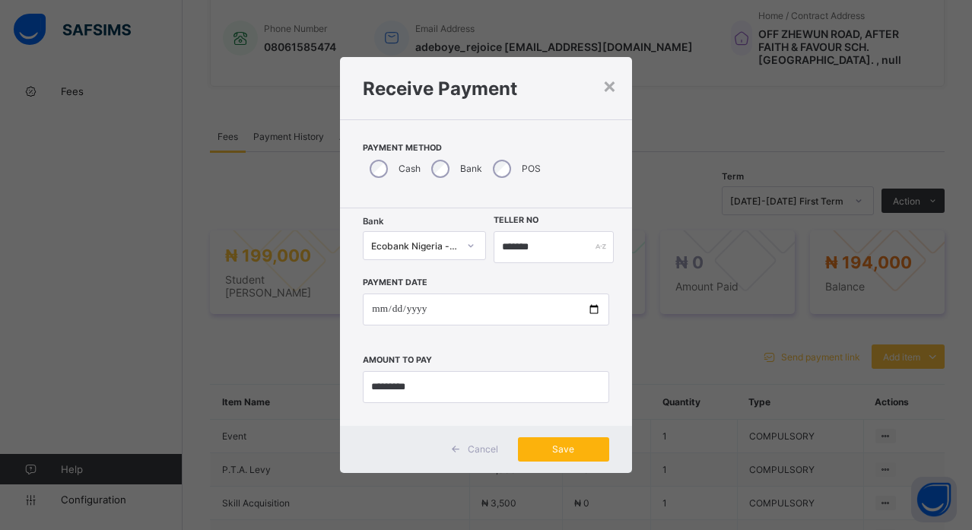
click at [567, 450] on span "Save" at bounding box center [563, 448] width 68 height 11
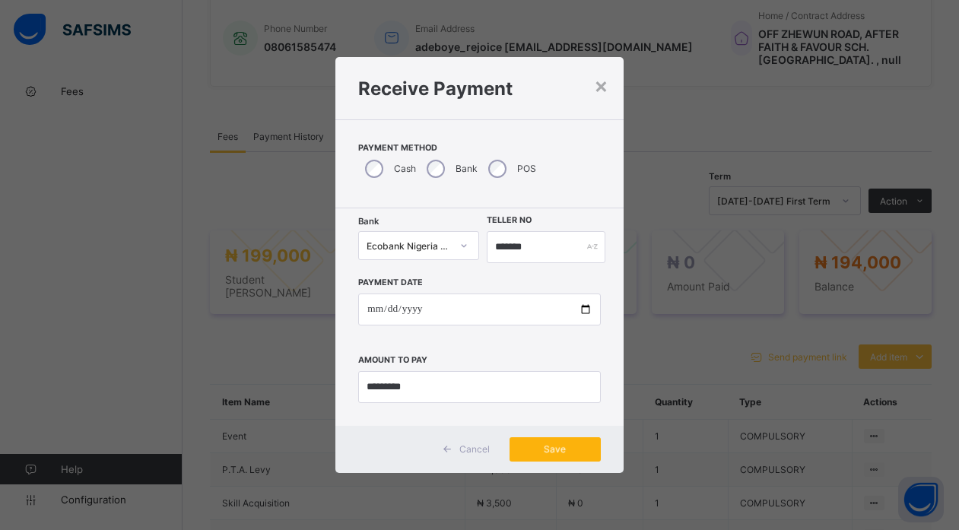
click at [567, 450] on div "Save" at bounding box center [555, 449] width 91 height 24
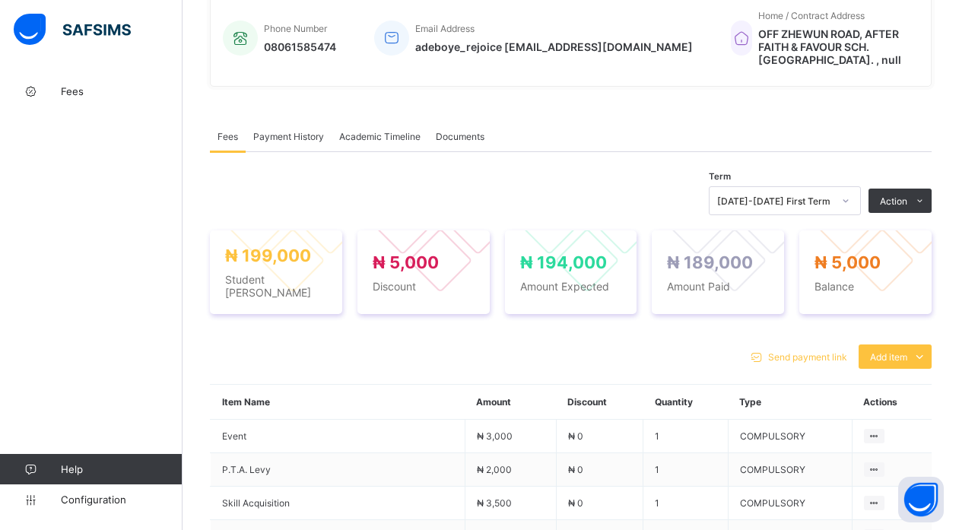
click at [397, 189] on div "Term 2025-2026 First Term Action Receive Payment Manage Discount Send Email Rem…" at bounding box center [571, 200] width 722 height 29
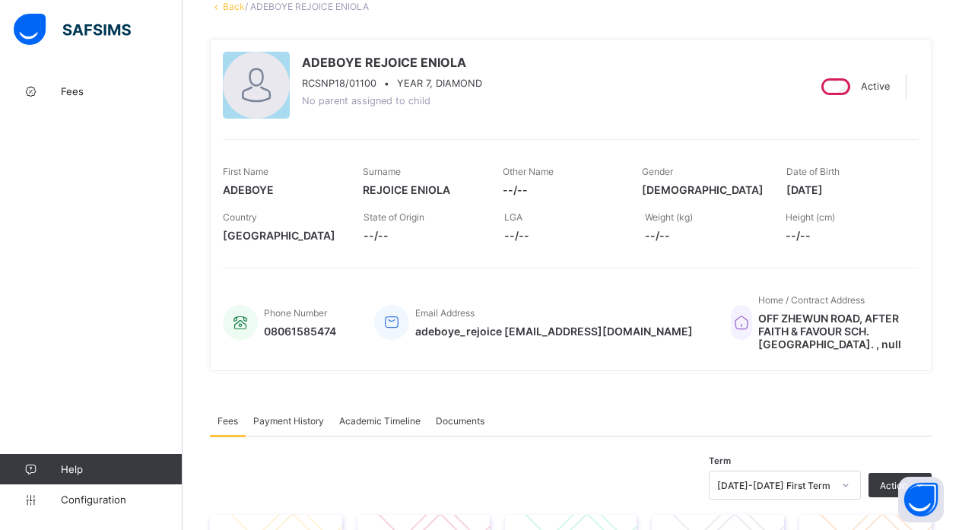
scroll to position [0, 0]
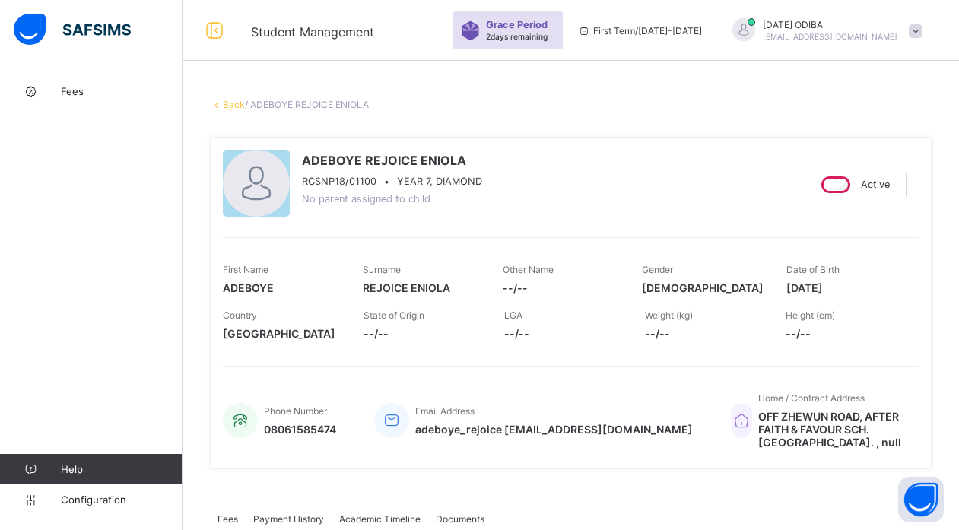
click at [230, 108] on link "Back" at bounding box center [234, 104] width 22 height 11
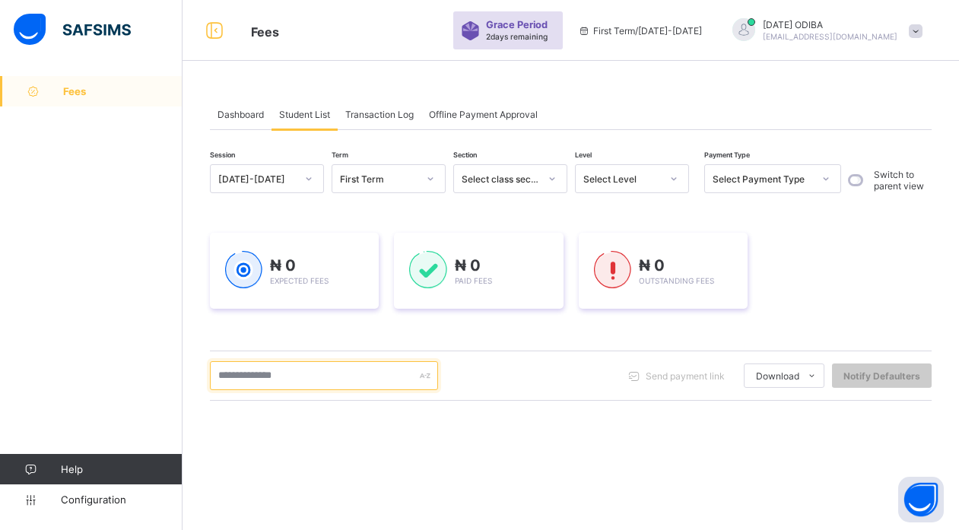
click at [256, 383] on input "text" at bounding box center [324, 375] width 228 height 29
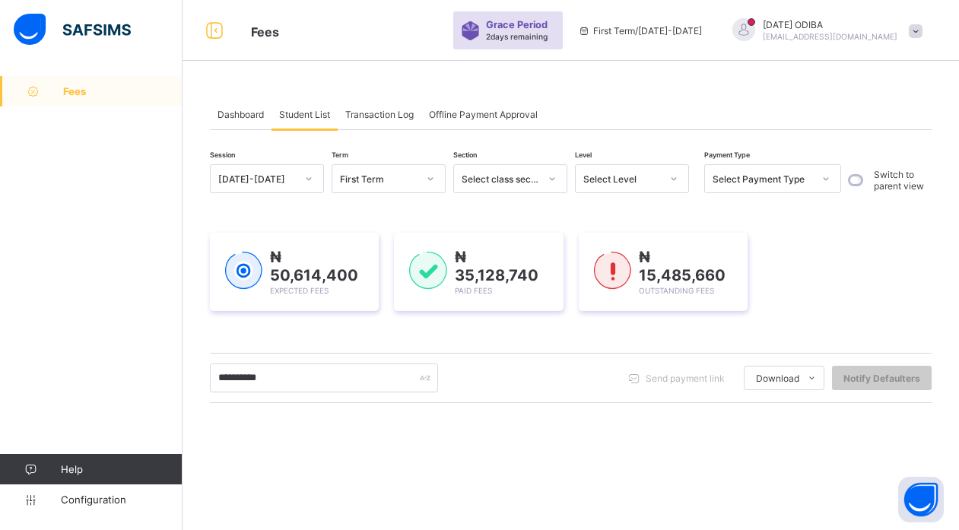
click at [319, 179] on div at bounding box center [309, 179] width 26 height 24
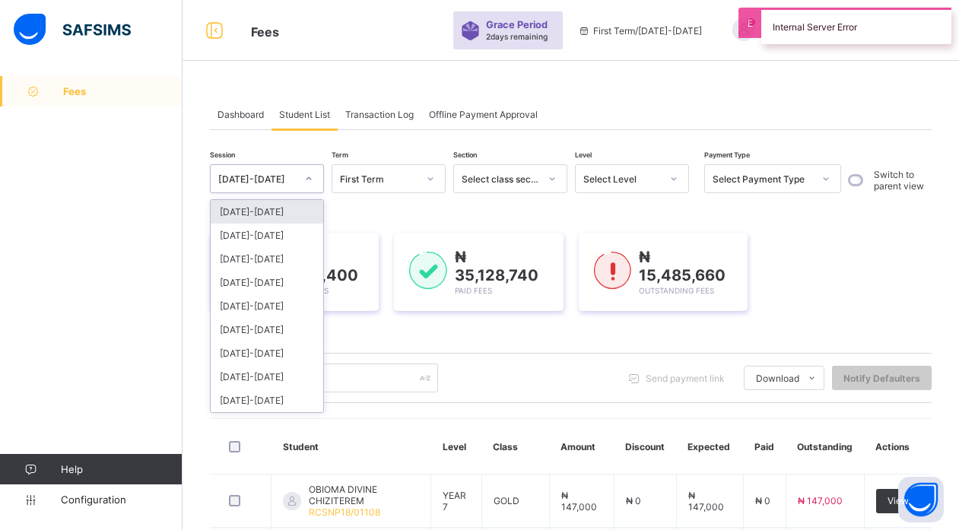
scroll to position [199, 0]
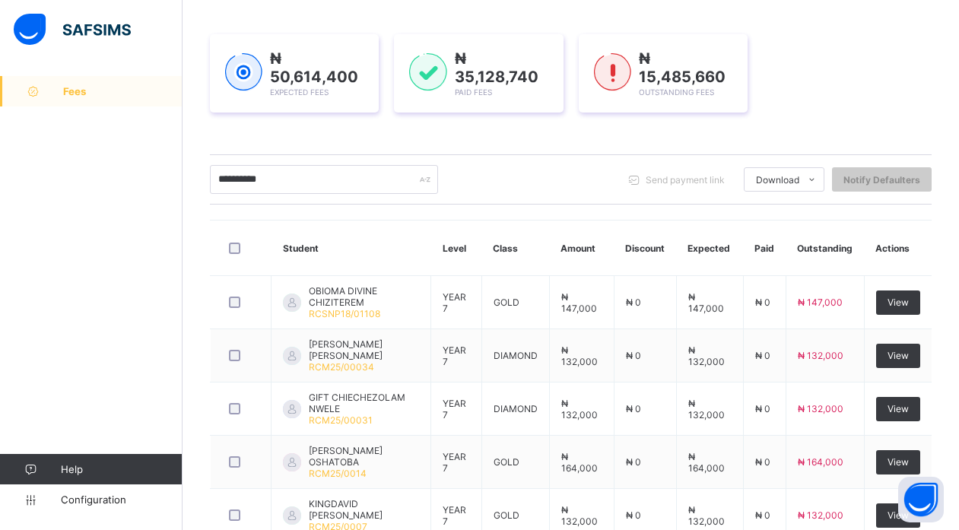
click at [487, 168] on div "**********" at bounding box center [571, 179] width 722 height 29
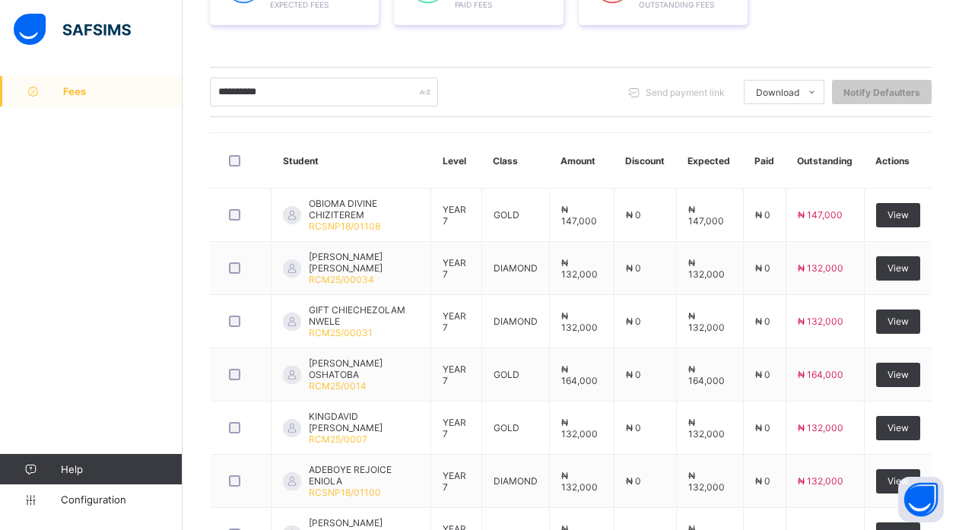
scroll to position [320, 0]
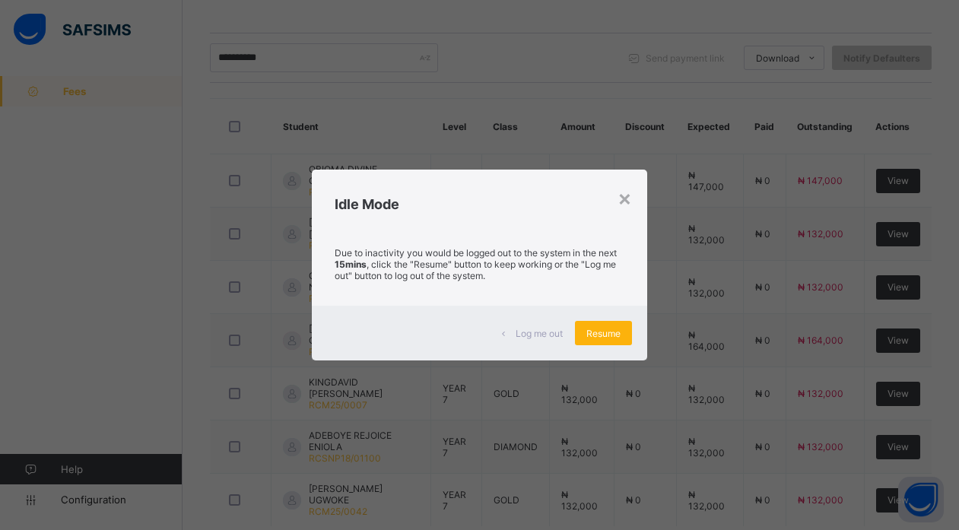
click at [597, 330] on span "Resume" at bounding box center [603, 333] width 34 height 11
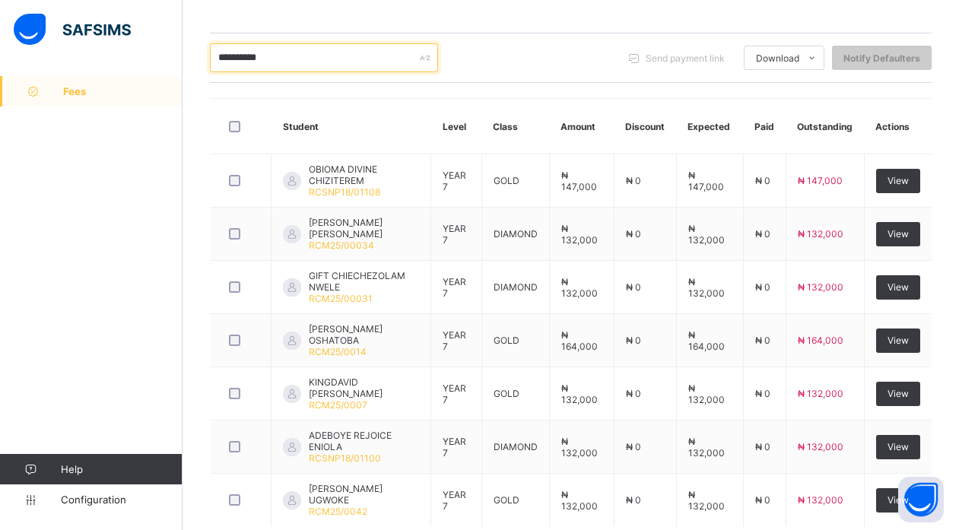
click at [324, 62] on input "**********" at bounding box center [324, 57] width 228 height 29
type input "*"
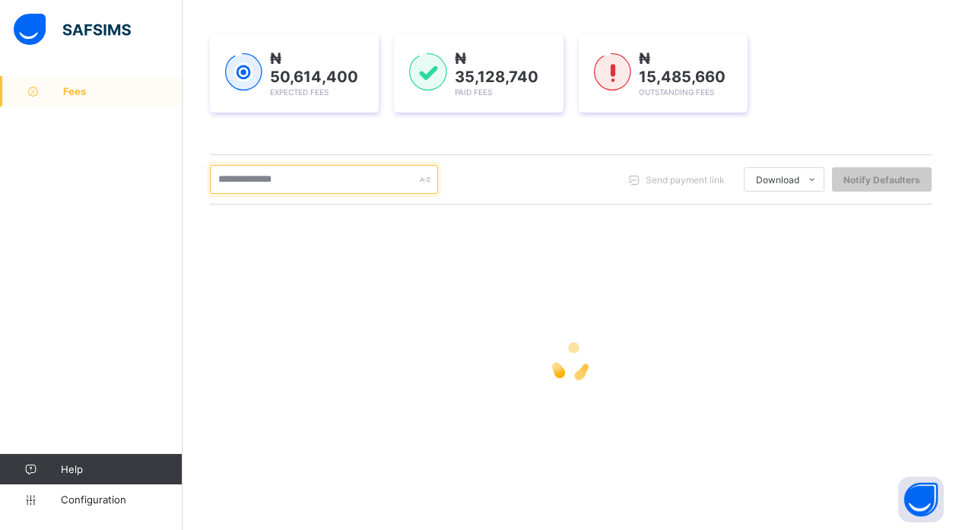
scroll to position [199, 0]
type input "*"
type input "*****"
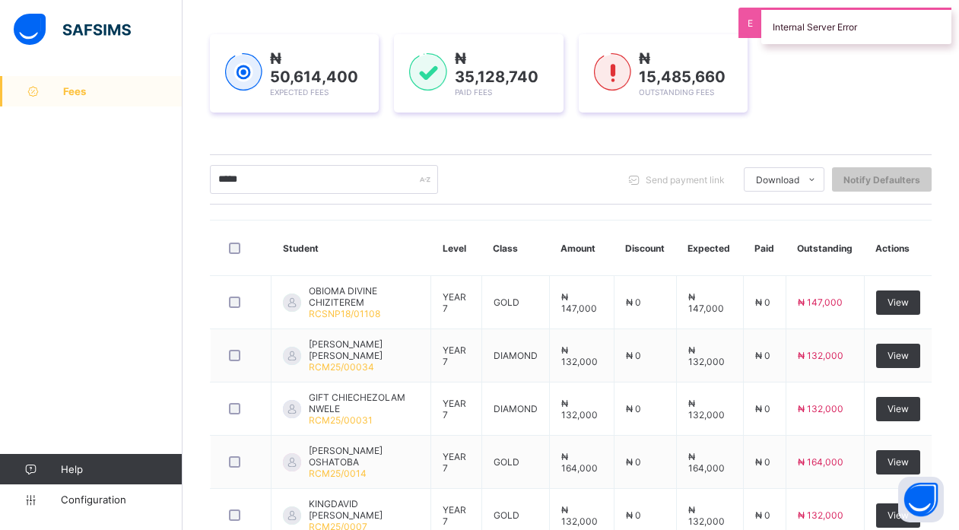
scroll to position [320, 0]
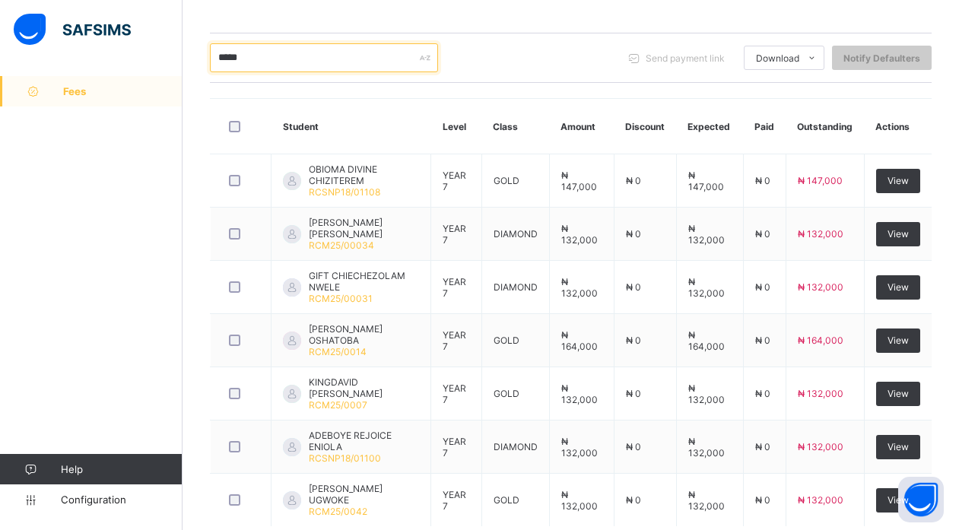
click at [437, 63] on input "*****" at bounding box center [324, 57] width 228 height 29
click at [280, 60] on input "*****" at bounding box center [324, 57] width 228 height 29
click at [291, 58] on input "*****" at bounding box center [324, 57] width 228 height 29
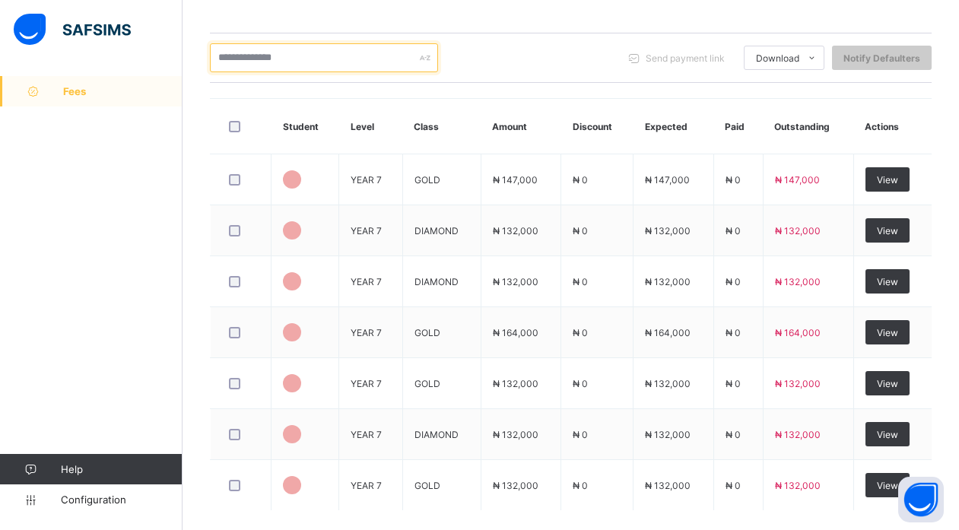
click at [363, 49] on input "text" at bounding box center [324, 57] width 228 height 29
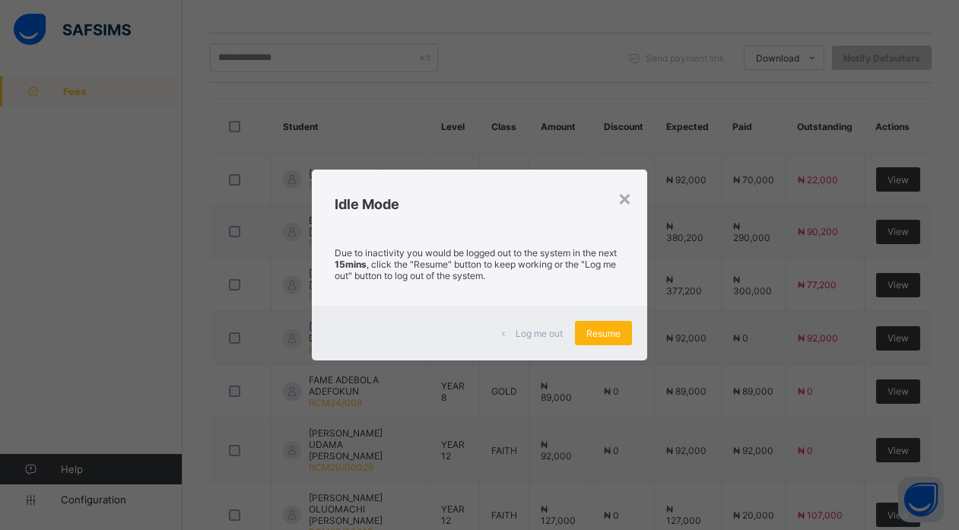
click at [609, 337] on span "Resume" at bounding box center [603, 333] width 34 height 11
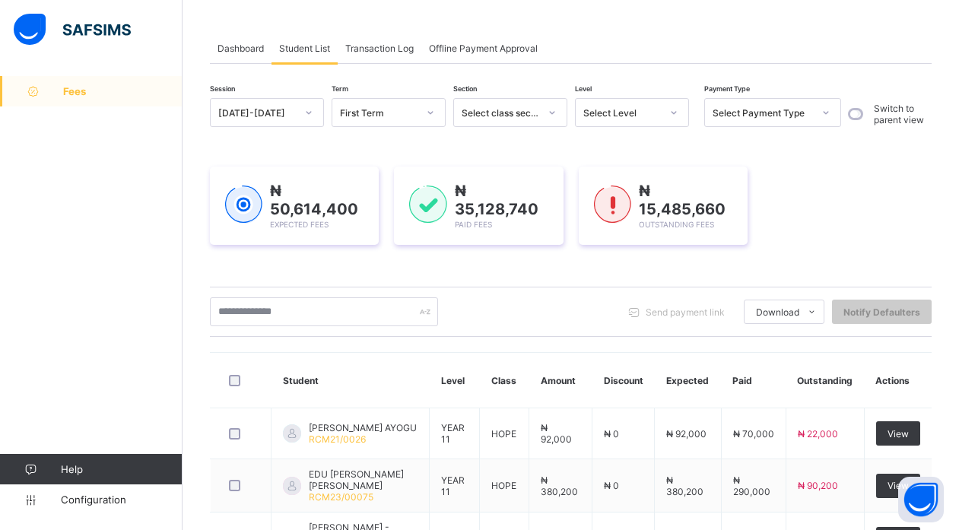
scroll to position [70, 0]
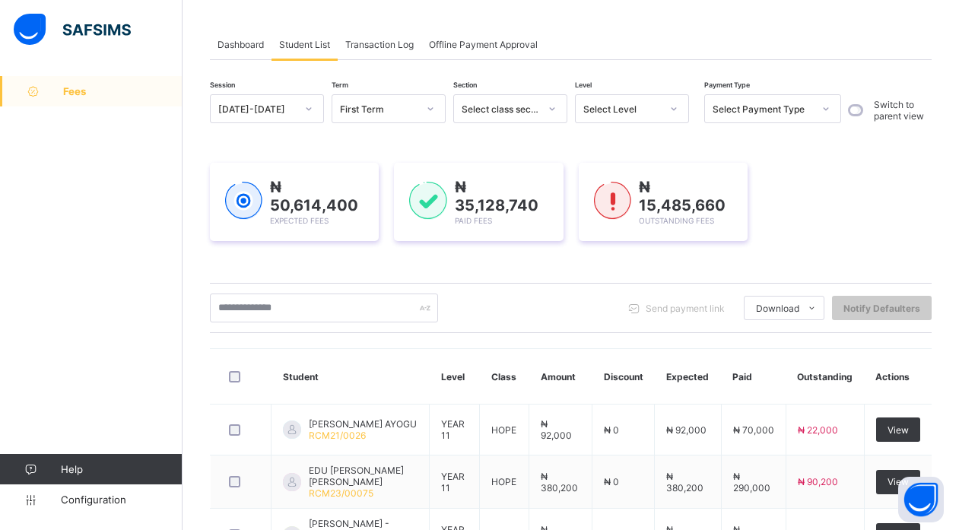
click at [634, 111] on div "Select Level" at bounding box center [622, 108] width 78 height 11
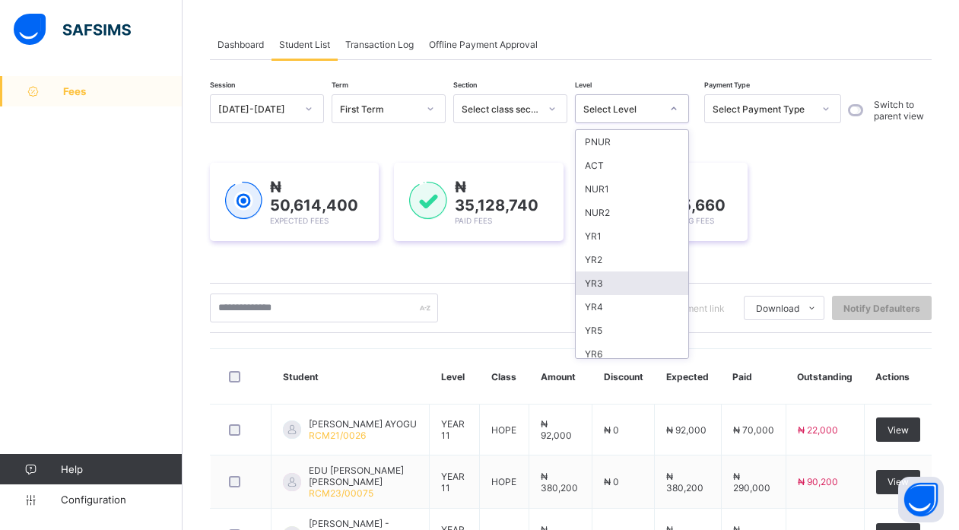
click at [601, 276] on div "YR3" at bounding box center [632, 284] width 113 height 24
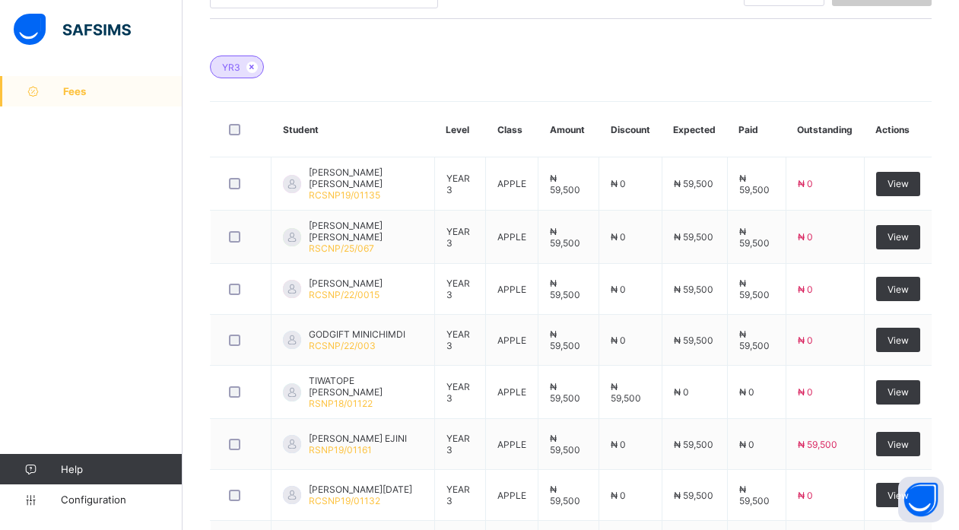
scroll to position [413, 0]
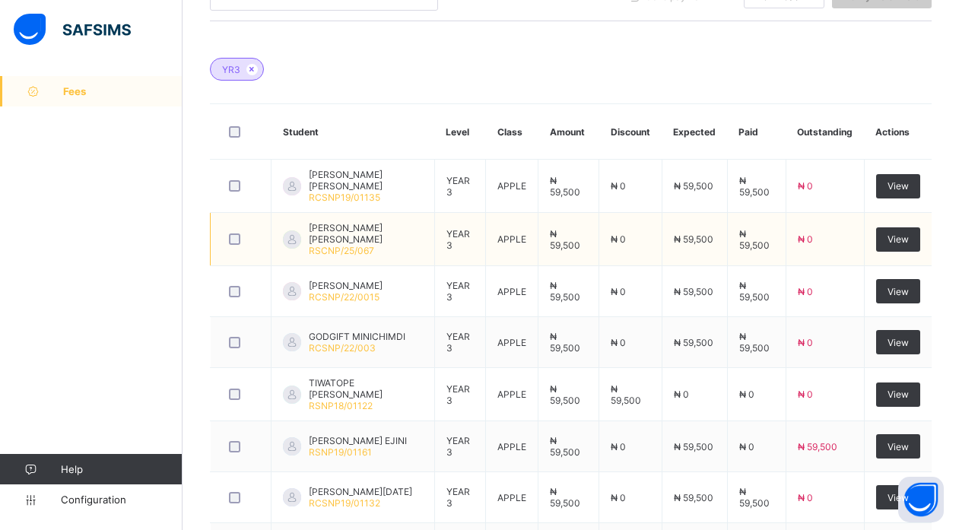
click at [753, 259] on td "₦ 59,500" at bounding box center [756, 239] width 59 height 53
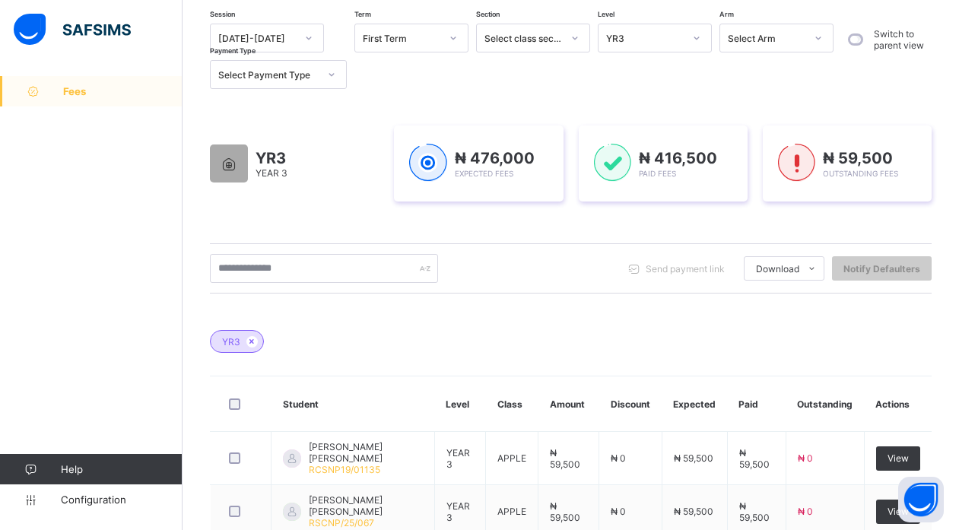
scroll to position [0, 0]
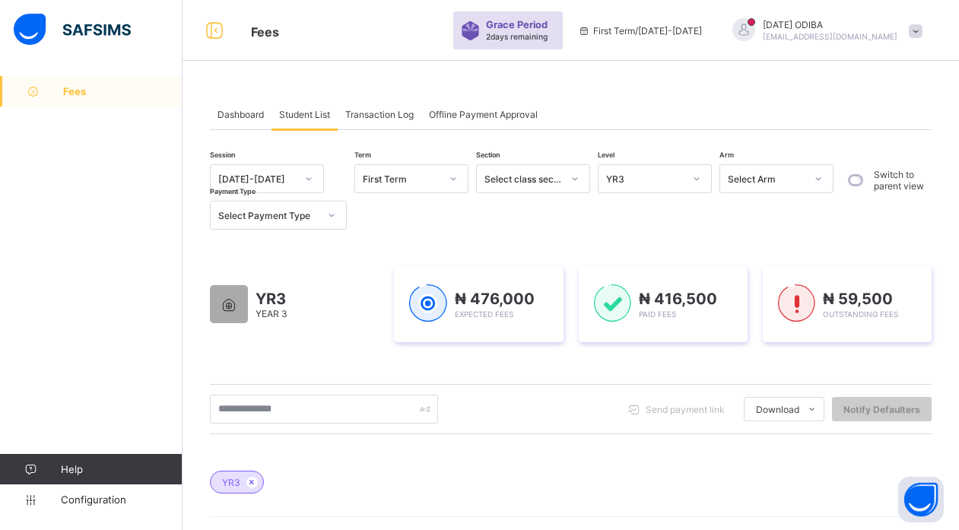
click at [646, 178] on div "YR3" at bounding box center [645, 178] width 78 height 11
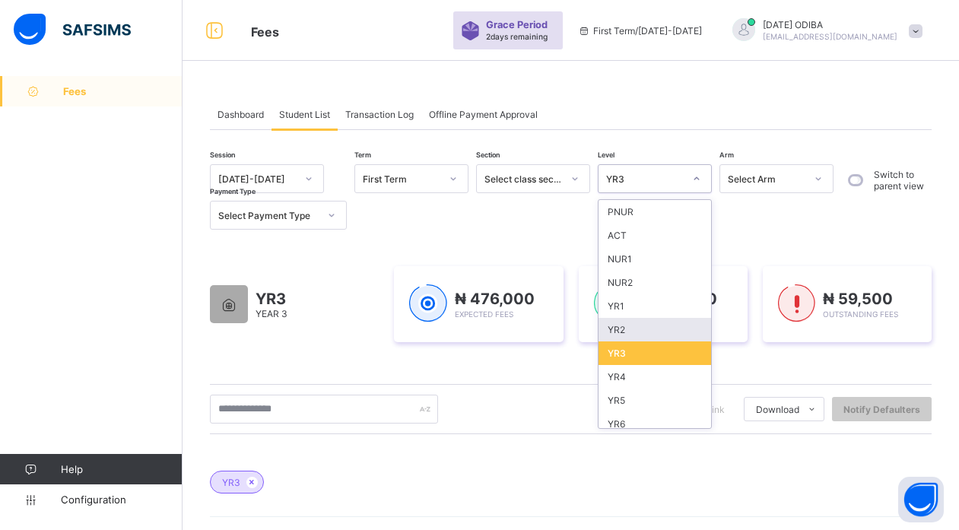
click at [617, 324] on div "YR2" at bounding box center [655, 330] width 113 height 24
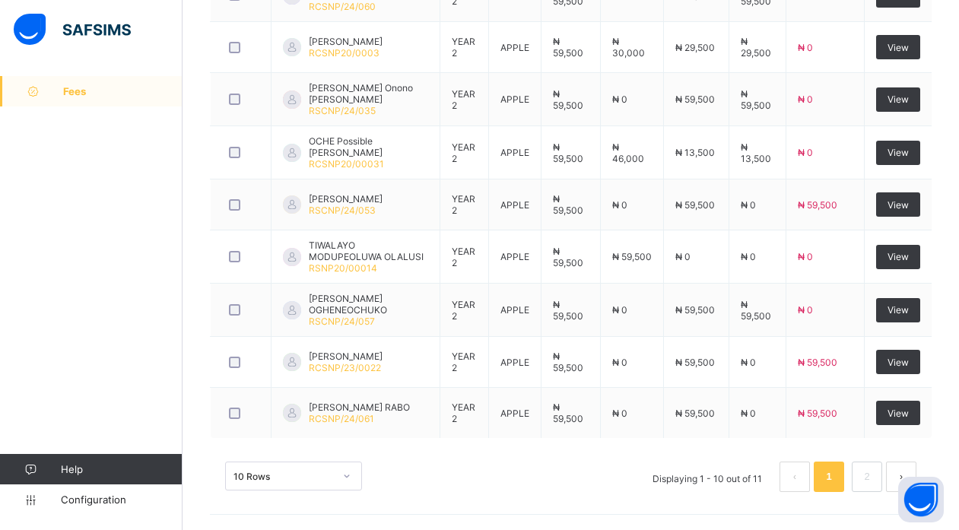
scroll to position [15, 0]
click at [874, 475] on link "2" at bounding box center [866, 477] width 14 height 20
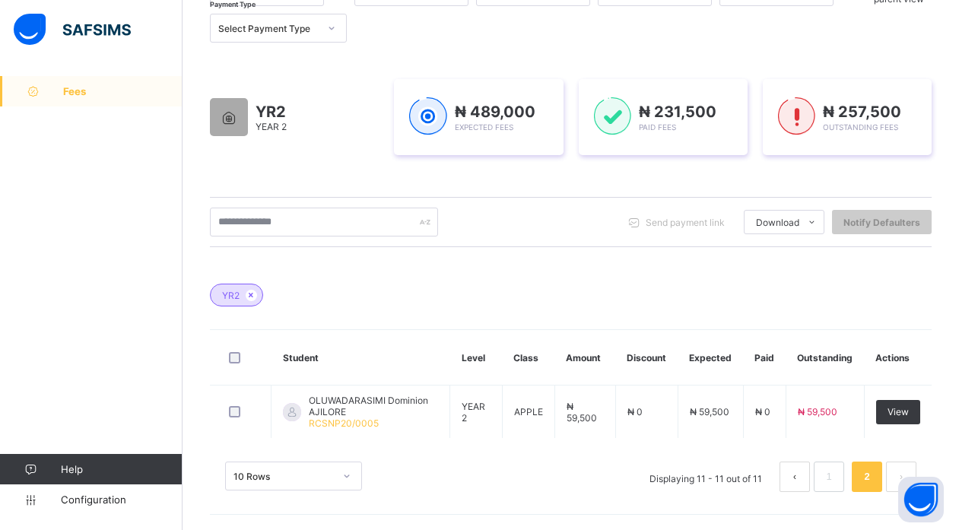
scroll to position [187, 0]
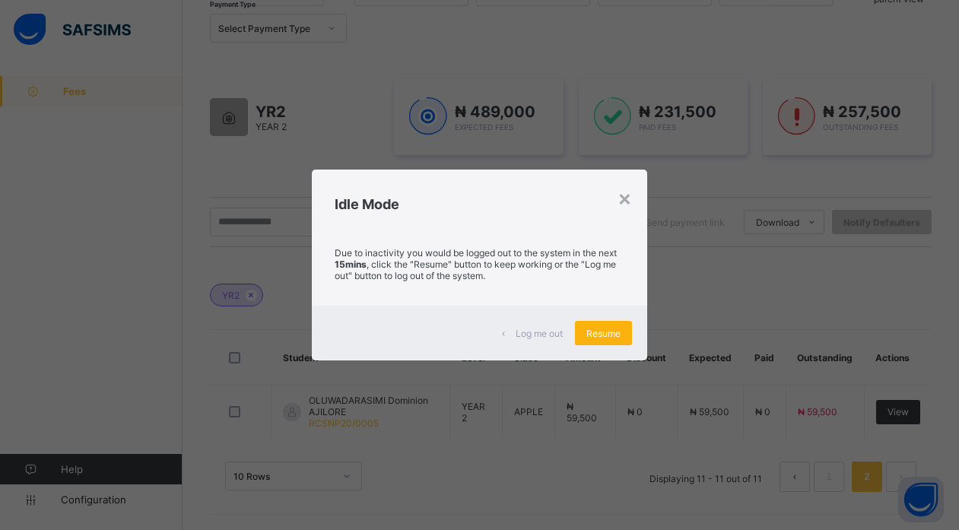
click at [596, 326] on div "Resume" at bounding box center [603, 333] width 57 height 24
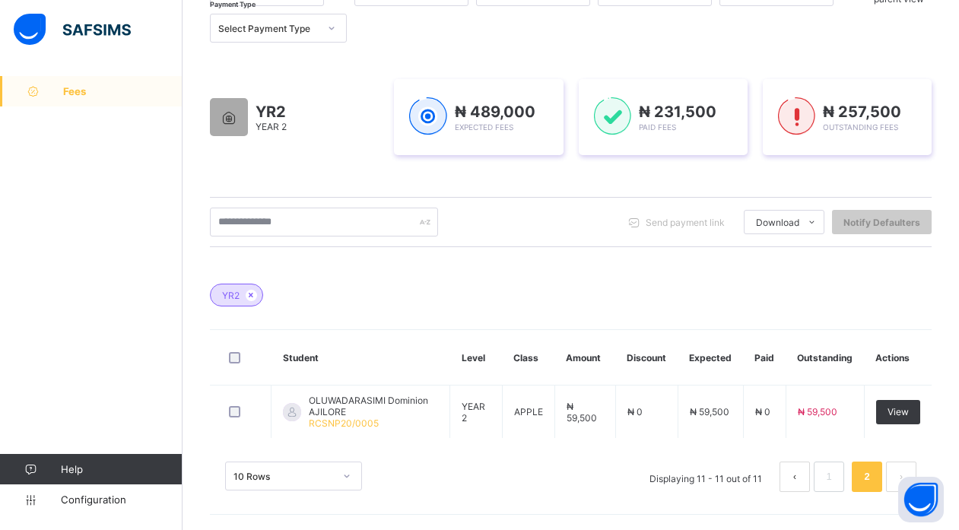
click at [820, 306] on div "YR2" at bounding box center [571, 287] width 722 height 53
click at [256, 293] on icon at bounding box center [251, 295] width 13 height 9
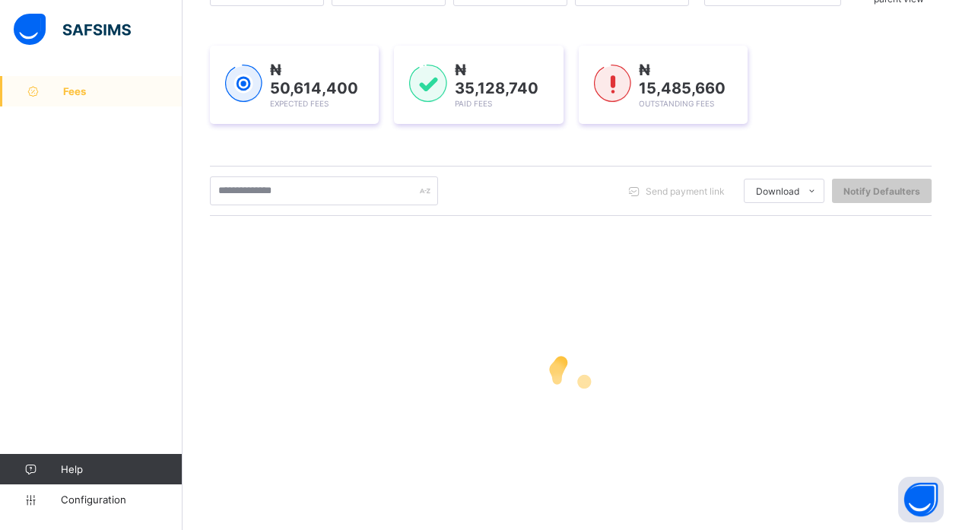
scroll to position [0, 0]
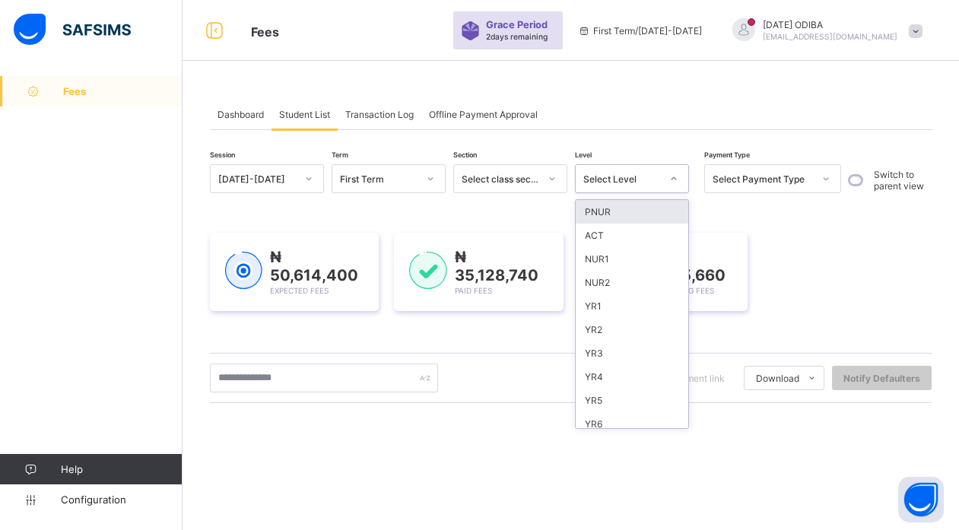
click at [614, 177] on div "Select Level" at bounding box center [622, 178] width 78 height 11
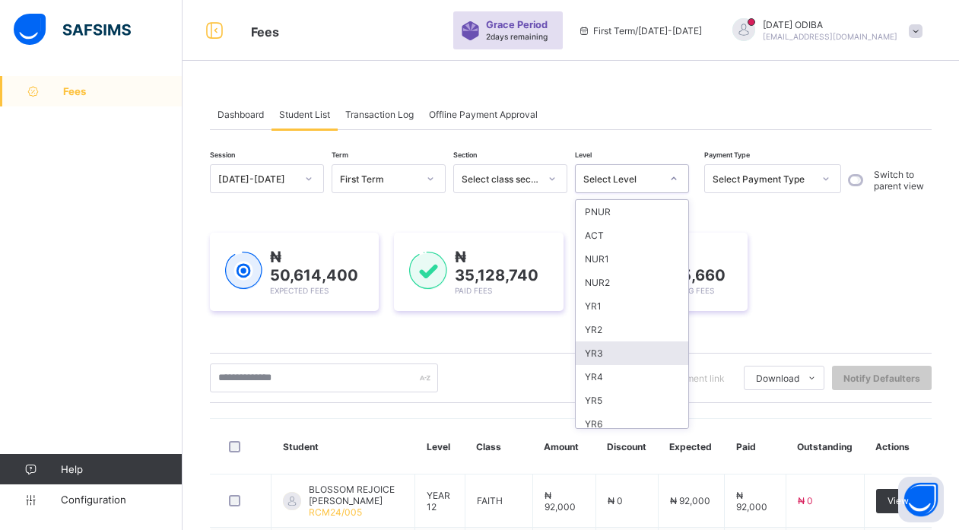
click at [612, 302] on div "YR1" at bounding box center [632, 306] width 113 height 24
click at [596, 303] on div "₦ 15,485,660 Outstanding Fees" at bounding box center [663, 272] width 169 height 78
click at [548, 296] on div "₦ 35,128,740 Paid Fees" at bounding box center [502, 272] width 94 height 48
click at [589, 302] on div "₦ 15,485,660 Outstanding Fees" at bounding box center [663, 272] width 169 height 78
click at [595, 311] on div "₦ 15,485,660 Outstanding Fees" at bounding box center [663, 272] width 169 height 78
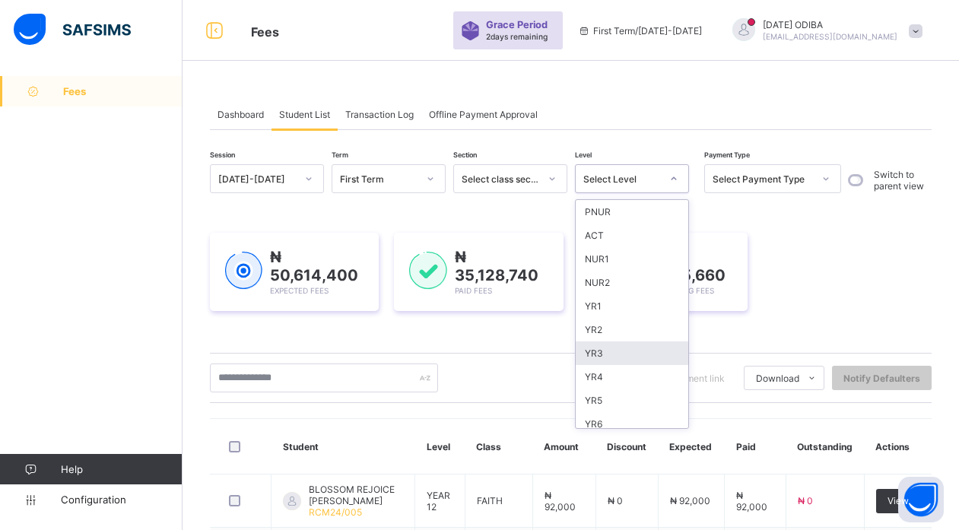
click at [595, 311] on div "₦ 15,485,660 Outstanding Fees" at bounding box center [663, 272] width 169 height 78
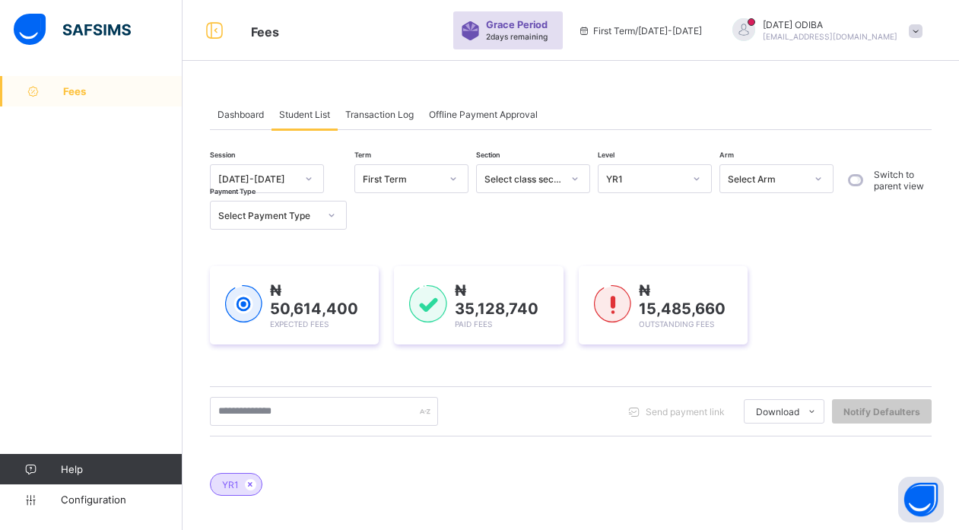
scroll to position [243, 0]
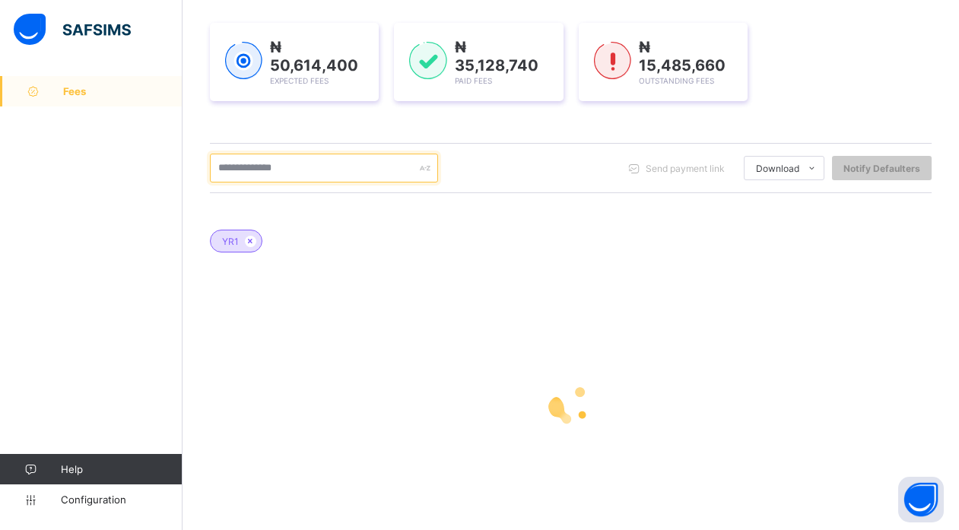
click at [414, 169] on input "text" at bounding box center [324, 168] width 228 height 29
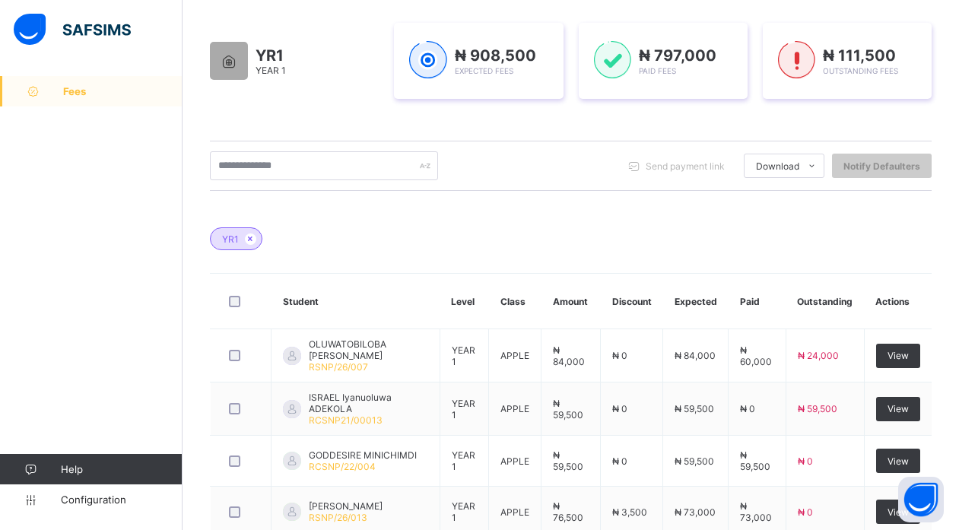
click at [487, 216] on div "YR1" at bounding box center [571, 231] width 722 height 53
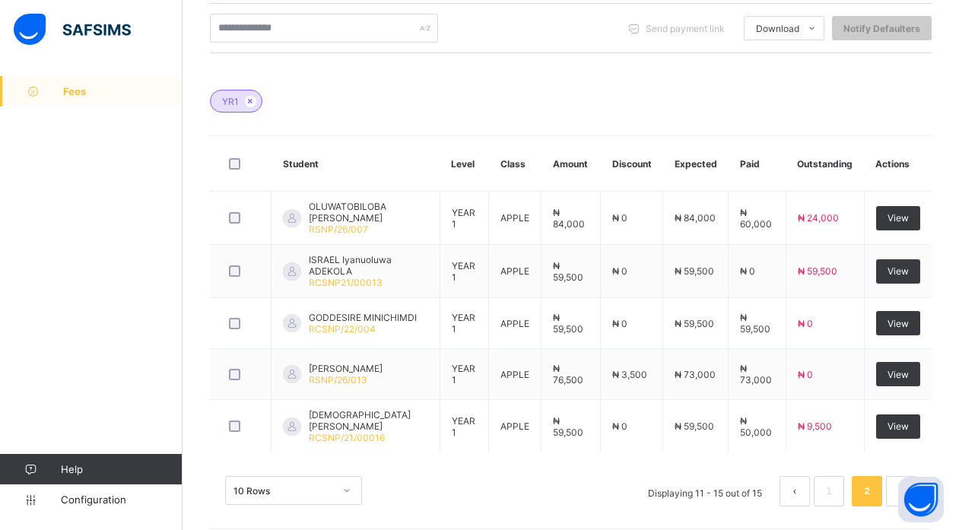
scroll to position [395, 0]
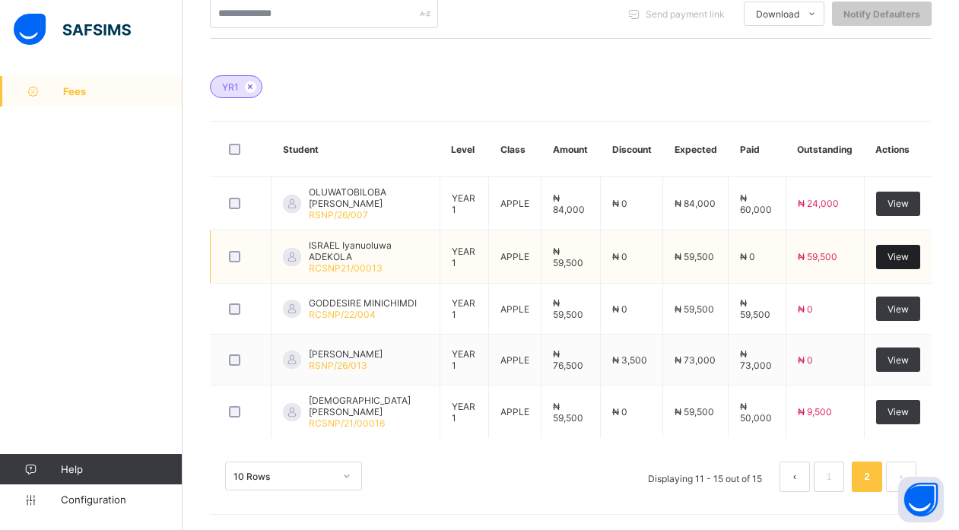
click at [906, 260] on span "View" at bounding box center [898, 256] width 21 height 11
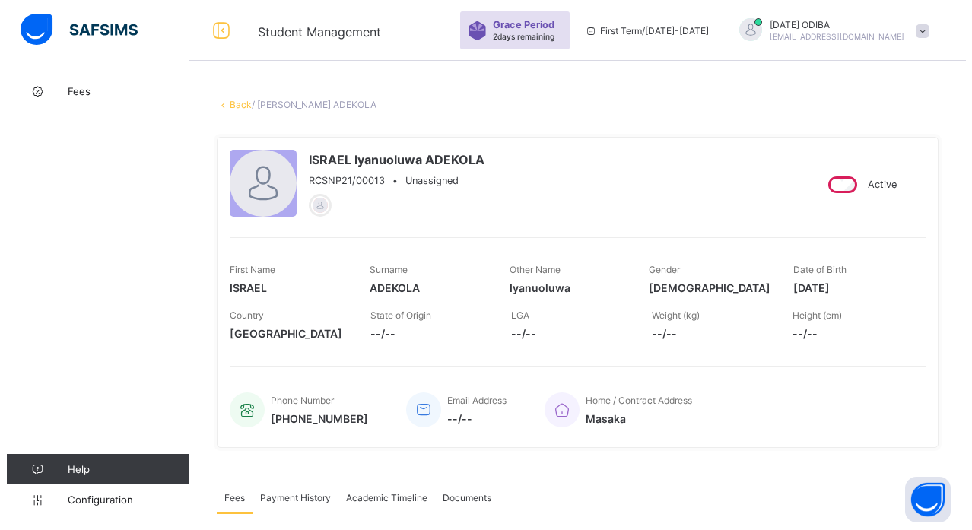
scroll to position [499, 0]
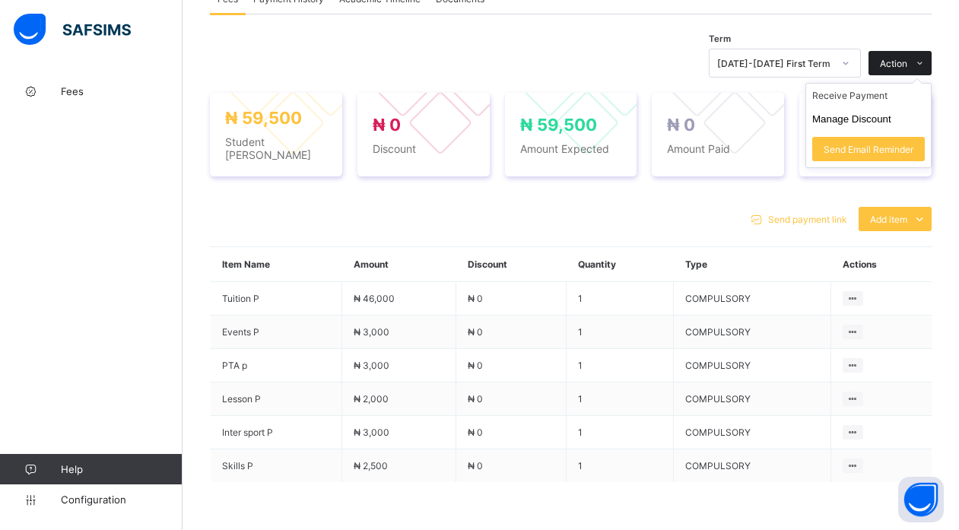
click at [907, 62] on span "Action" at bounding box center [893, 63] width 27 height 11
click at [859, 118] on button "Manage Discount" at bounding box center [851, 118] width 79 height 11
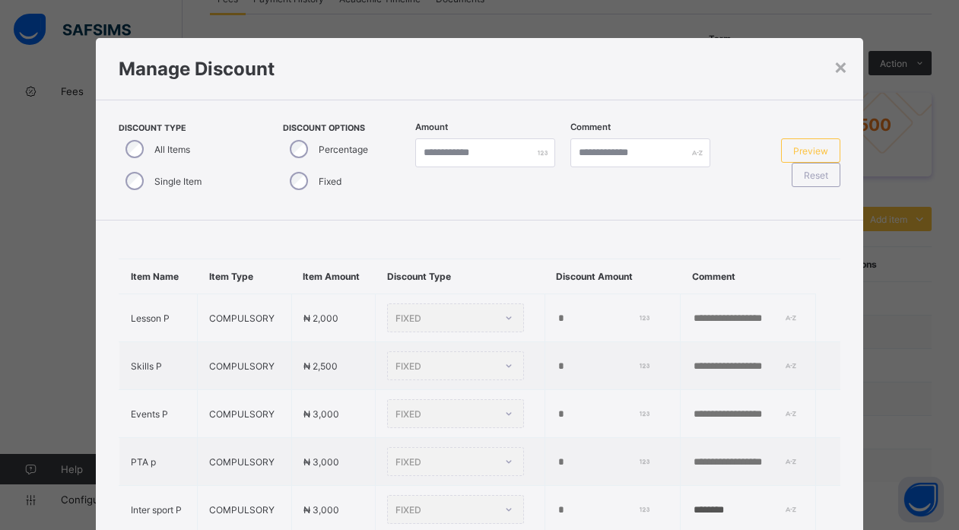
type input "*"
click at [163, 178] on label "Single Item" at bounding box center [177, 181] width 47 height 11
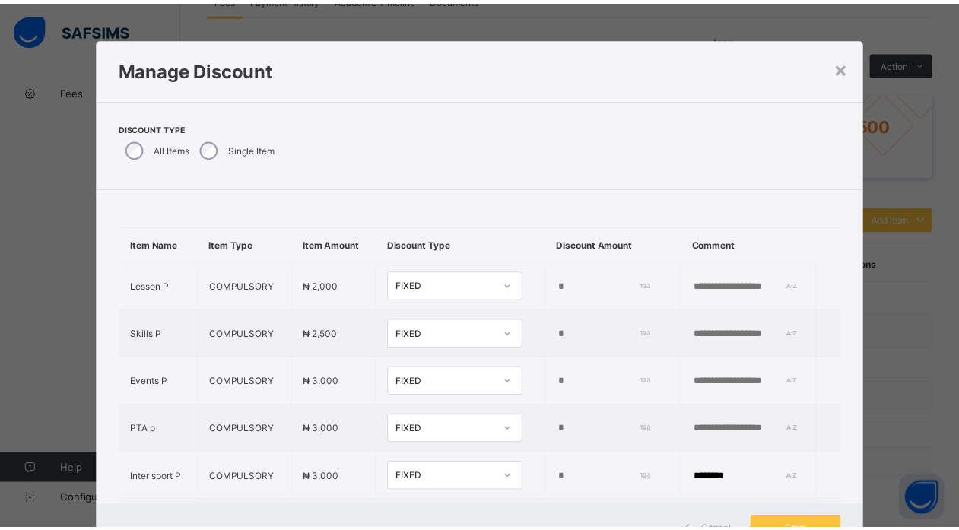
scroll to position [106, 0]
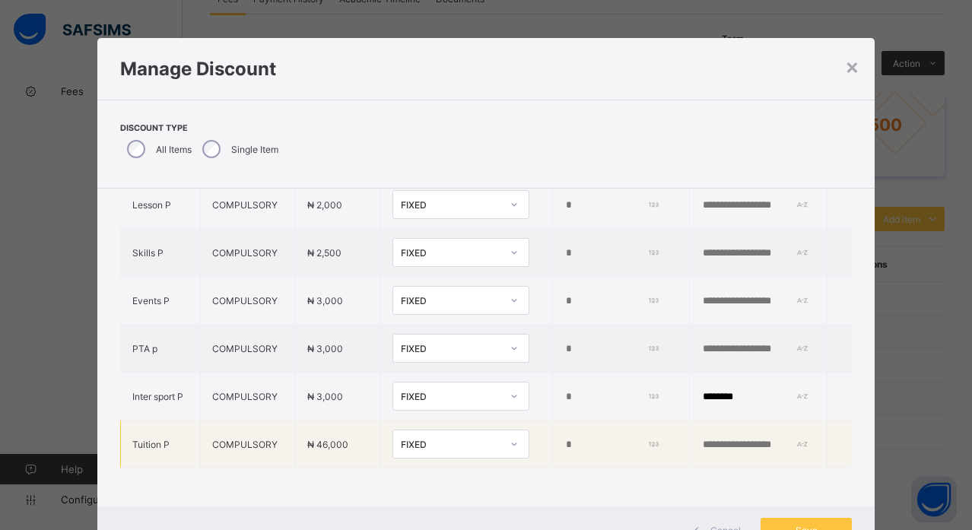
click at [564, 439] on input "*" at bounding box center [610, 445] width 92 height 12
type input "*"
click at [818, 525] on span "Save" at bounding box center [806, 530] width 68 height 11
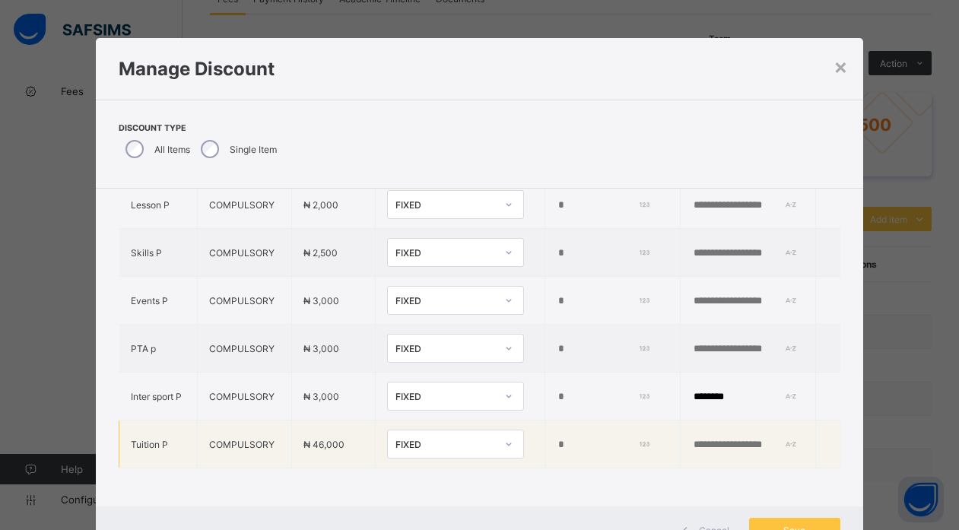
click at [705, 439] on input "text" at bounding box center [744, 445] width 105 height 12
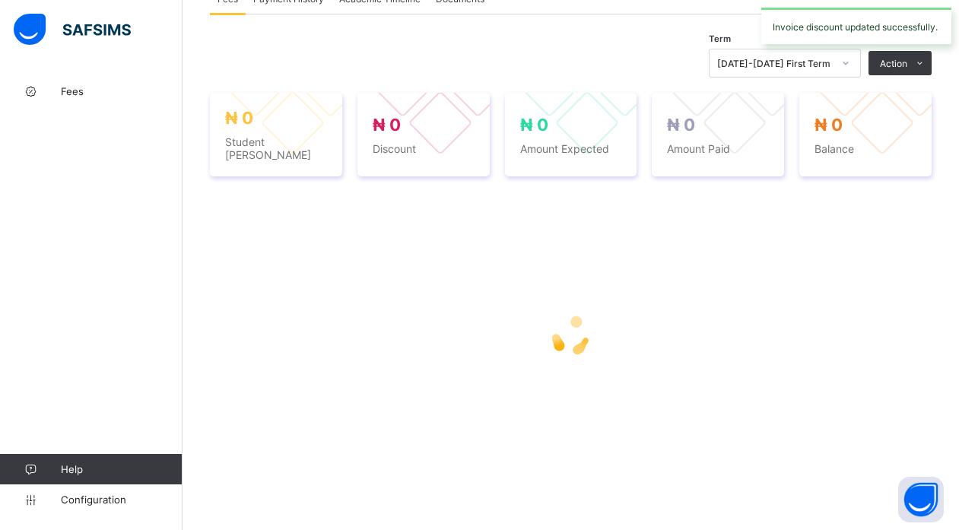
scroll to position [495, 0]
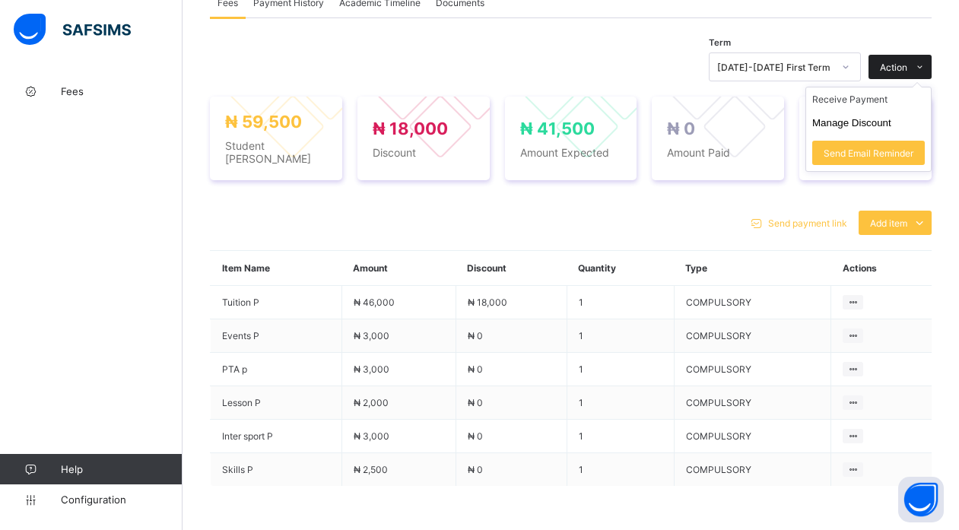
click at [902, 59] on div "Action" at bounding box center [900, 67] width 63 height 24
click at [891, 119] on button "Manage Discount" at bounding box center [851, 122] width 79 height 11
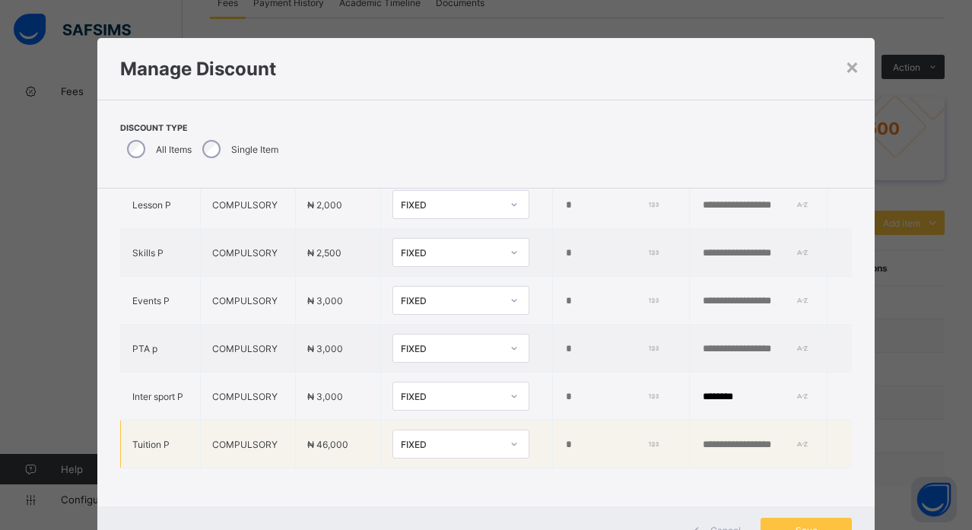
click at [564, 439] on input "*****" at bounding box center [610, 445] width 92 height 12
type input "*"
type input "*****"
click at [711, 439] on input "text" at bounding box center [753, 445] width 105 height 12
type input "*******"
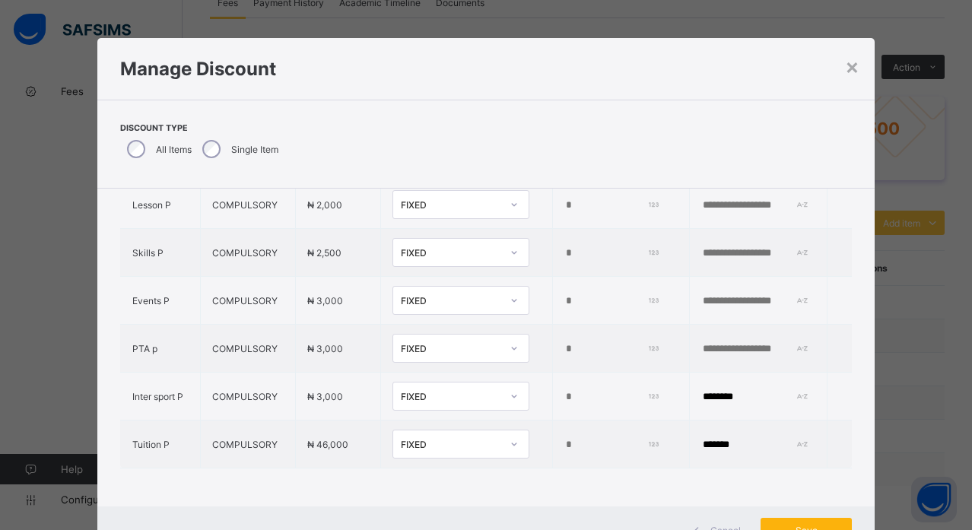
click at [789, 525] on span "Save" at bounding box center [806, 530] width 68 height 11
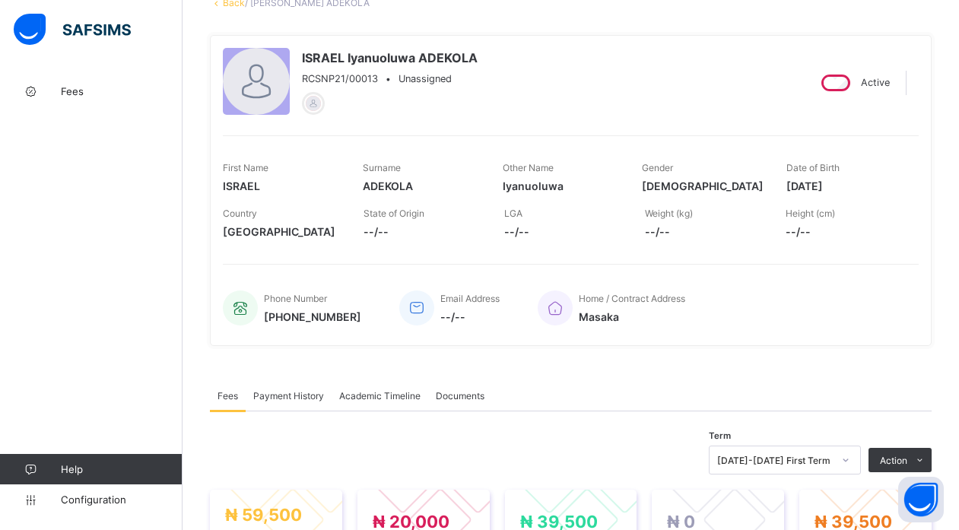
scroll to position [52, 0]
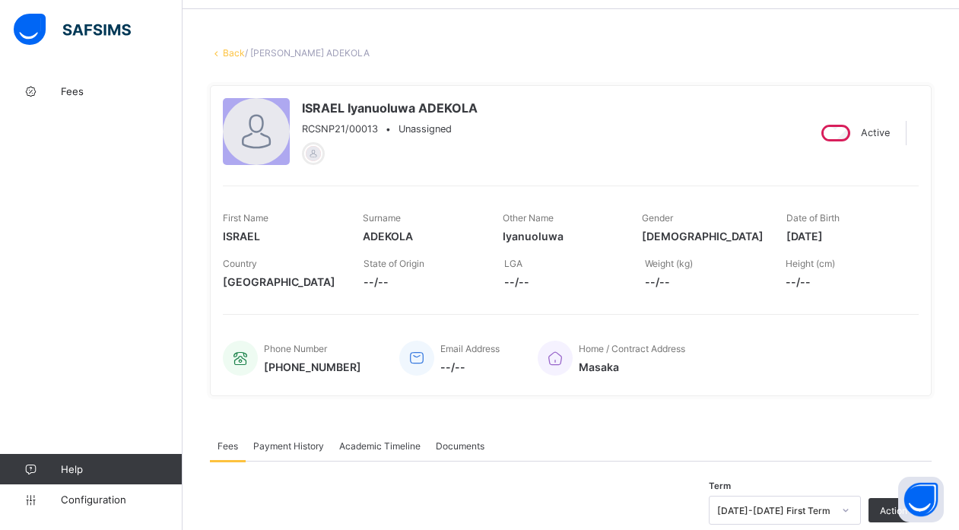
click at [235, 49] on link "Back" at bounding box center [234, 52] width 22 height 11
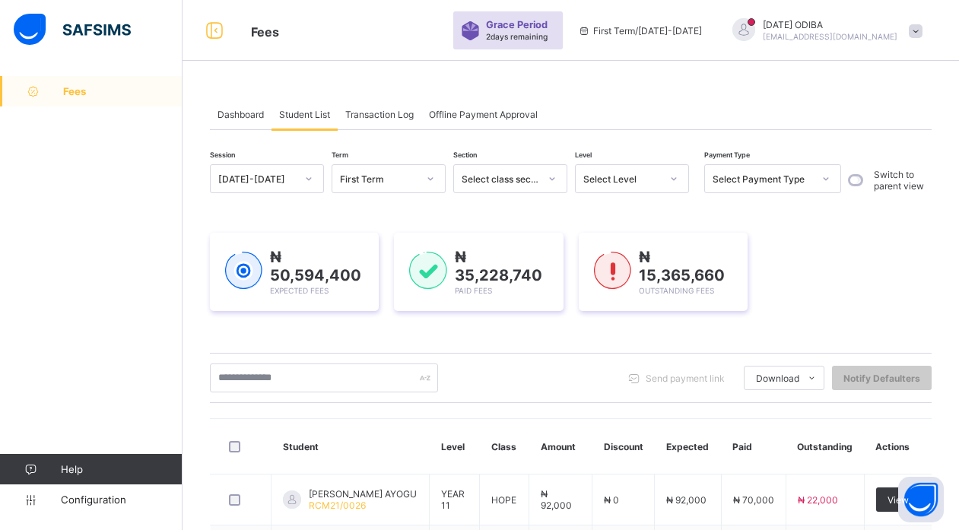
click at [620, 178] on div "Select Level" at bounding box center [622, 178] width 78 height 11
click at [529, 176] on div "Select class section" at bounding box center [501, 178] width 78 height 11
click at [605, 171] on div "Select Level" at bounding box center [618, 178] width 84 height 21
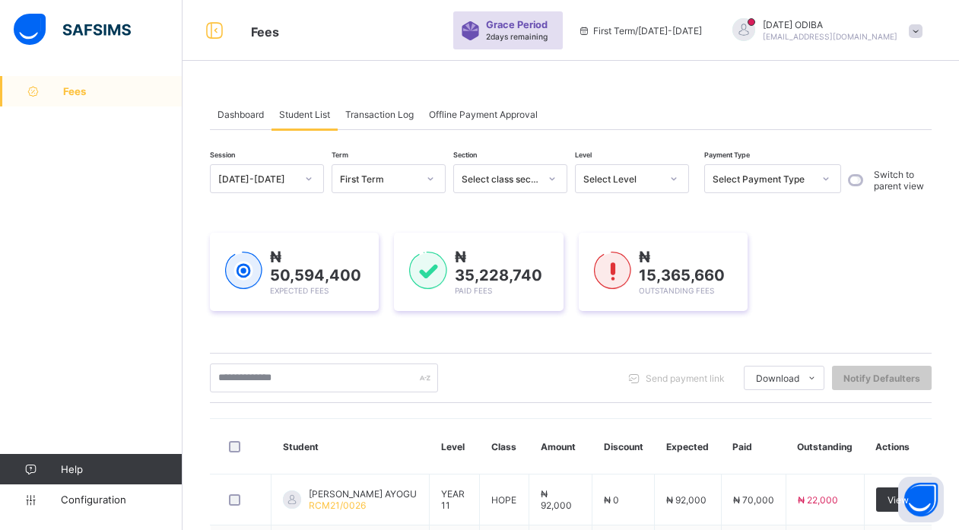
click at [655, 177] on div "Select Level" at bounding box center [622, 178] width 78 height 11
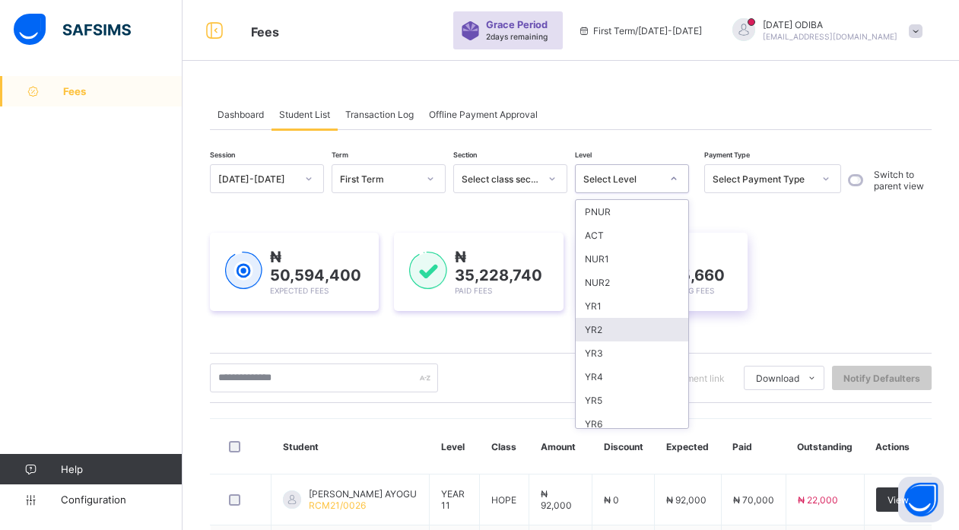
click at [602, 303] on div "YR1" at bounding box center [632, 306] width 113 height 24
click at [589, 303] on div "₦ 15,365,660 Outstanding Fees" at bounding box center [663, 272] width 169 height 78
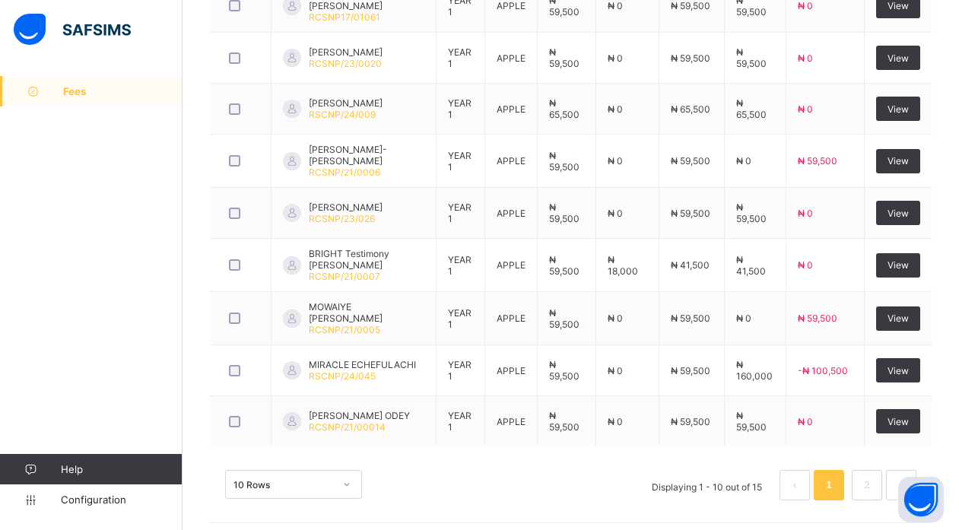
scroll to position [653, 0]
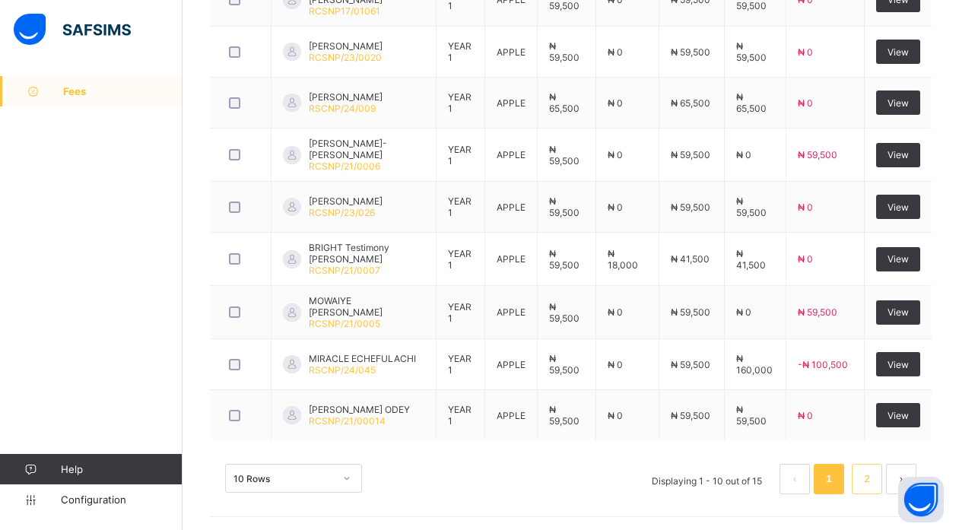
click at [874, 482] on link "2" at bounding box center [866, 479] width 14 height 20
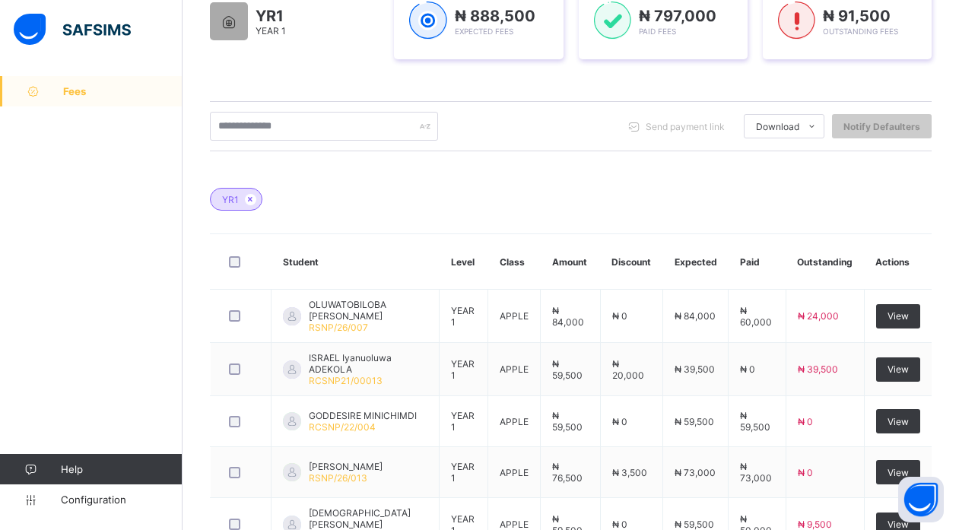
scroll to position [398, 0]
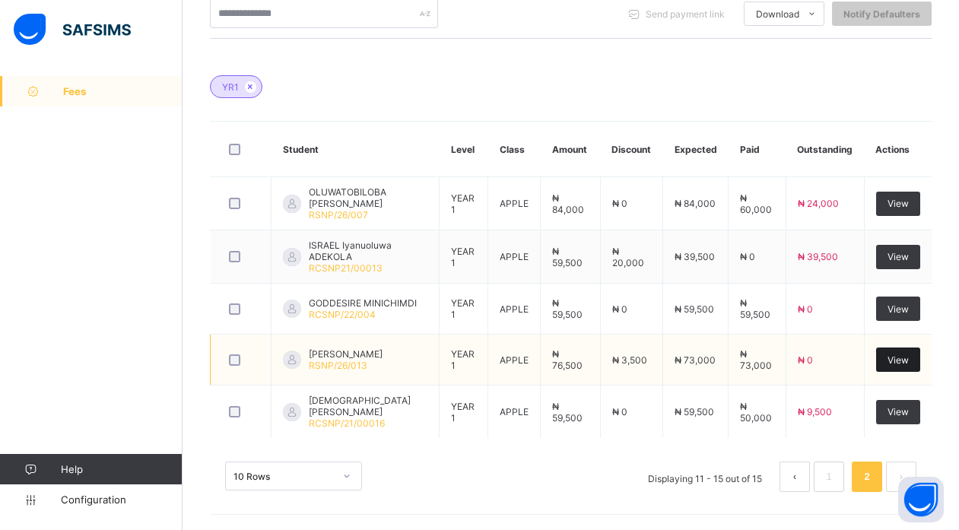
click at [897, 357] on div "View" at bounding box center [898, 360] width 44 height 24
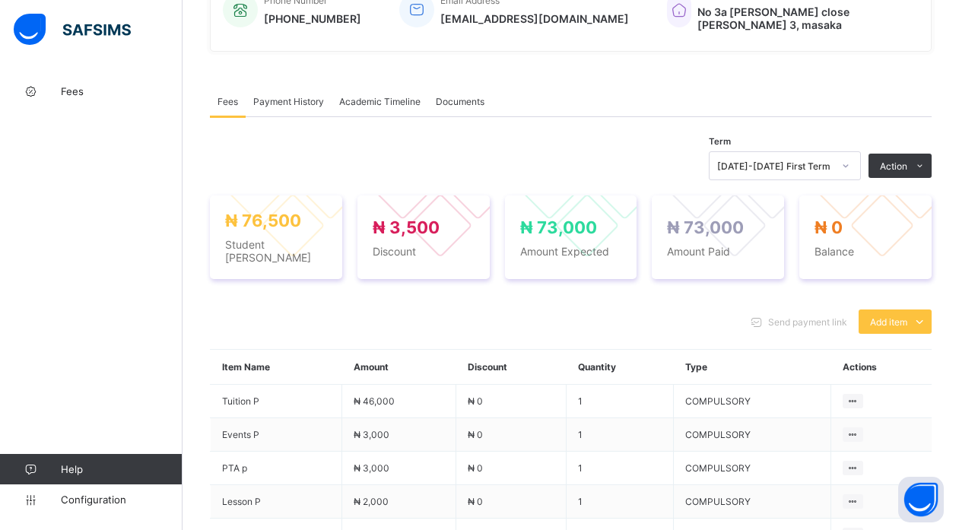
scroll to position [410, 0]
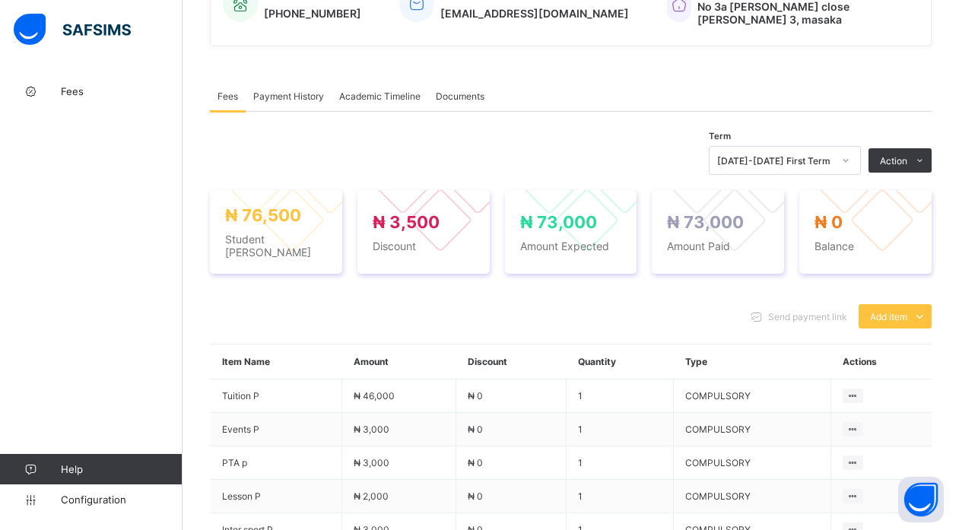
click at [272, 91] on span "Payment History" at bounding box center [288, 96] width 71 height 11
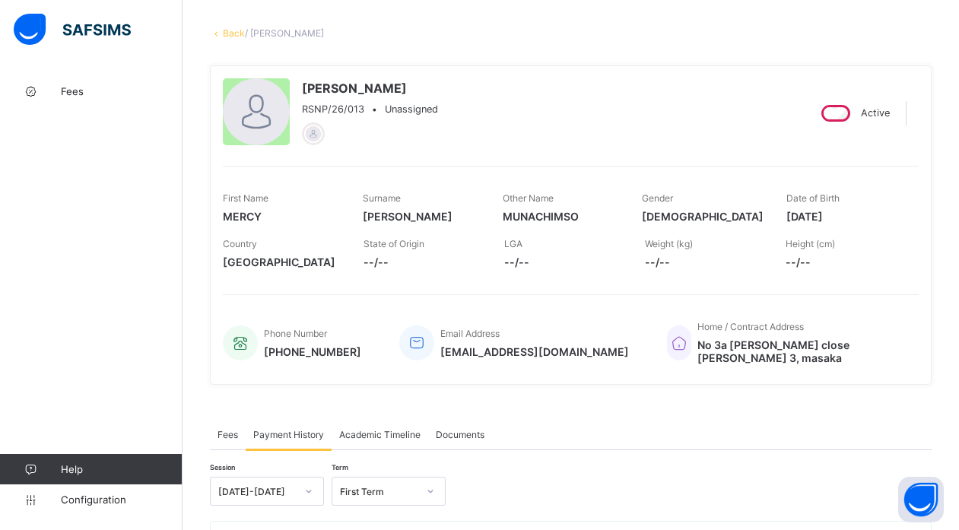
scroll to position [0, 0]
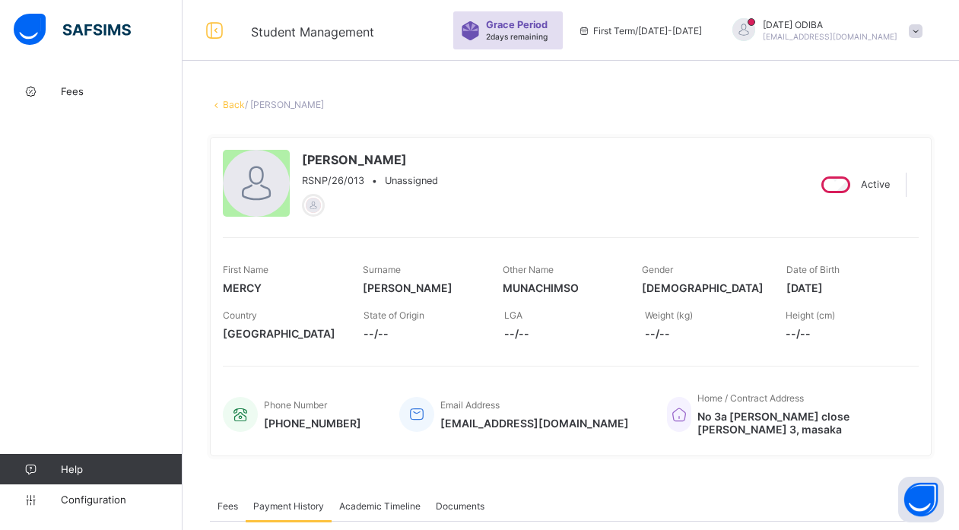
click at [227, 101] on link "Back" at bounding box center [234, 104] width 22 height 11
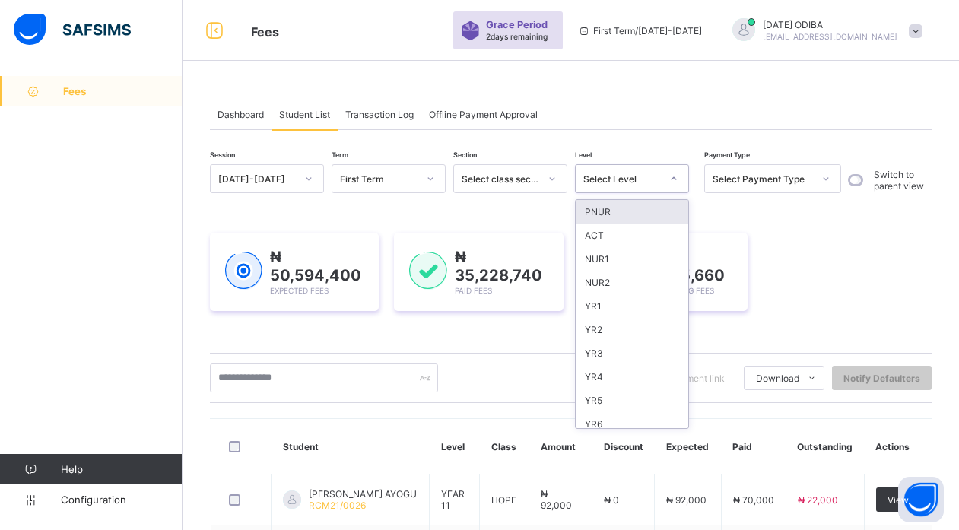
click at [618, 171] on div "Select Level" at bounding box center [618, 178] width 84 height 21
click at [612, 281] on div "NUR2" at bounding box center [632, 283] width 113 height 24
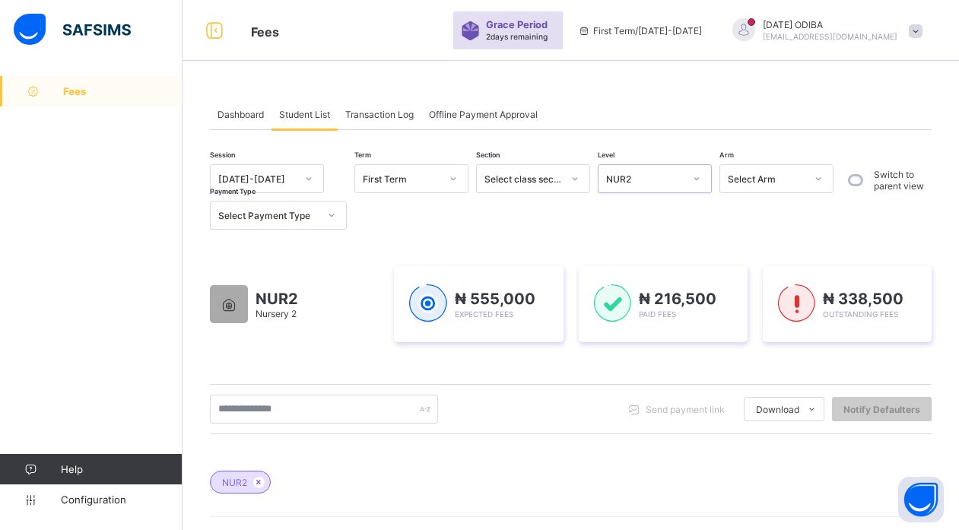
scroll to position [223, 0]
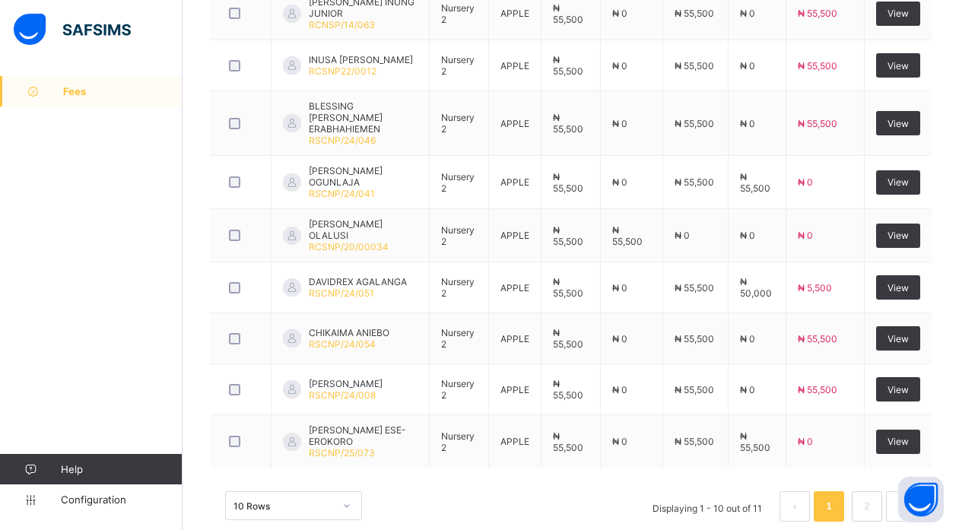
scroll to position [653, 0]
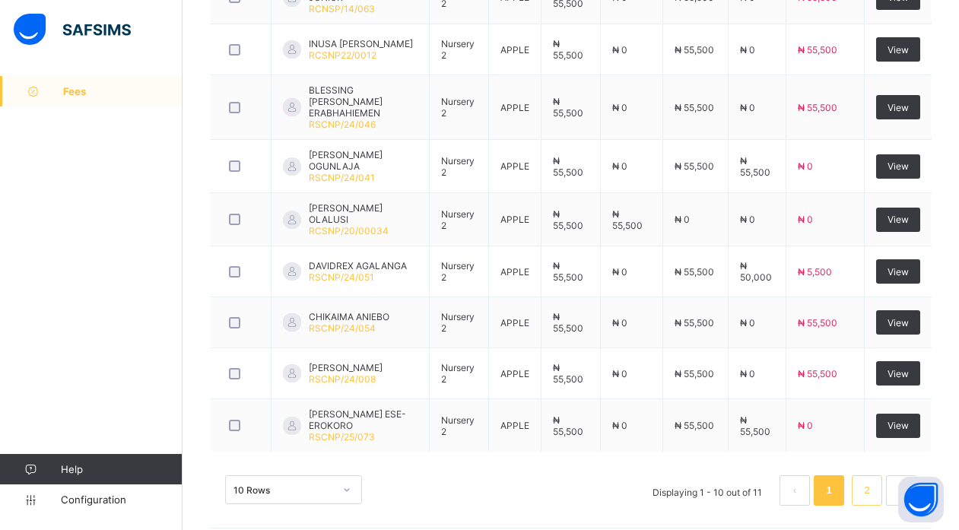
click at [874, 481] on link "2" at bounding box center [866, 491] width 14 height 20
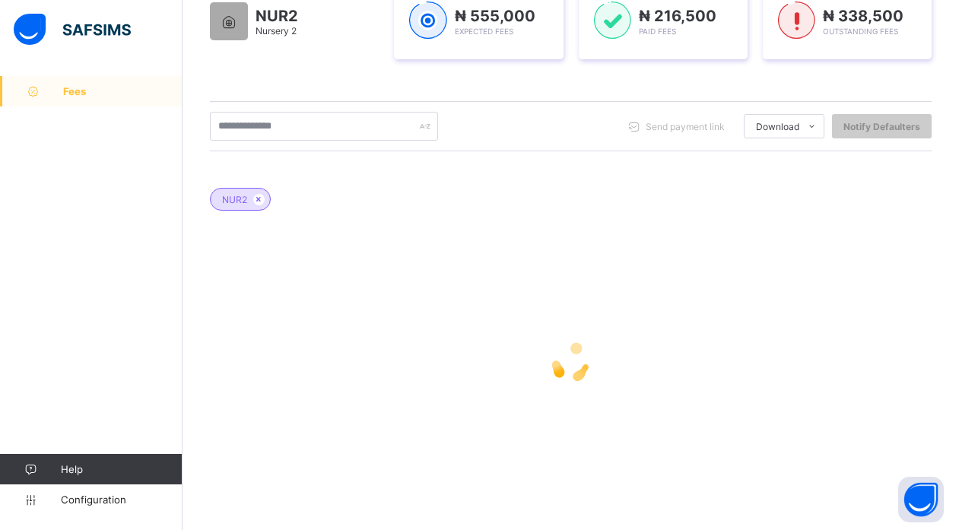
scroll to position [187, 0]
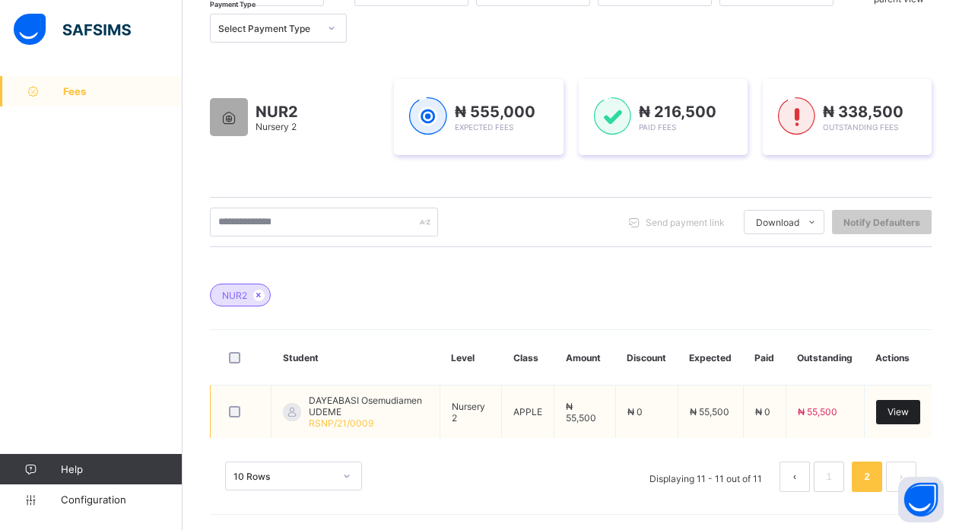
click at [909, 410] on span "View" at bounding box center [898, 411] width 21 height 11
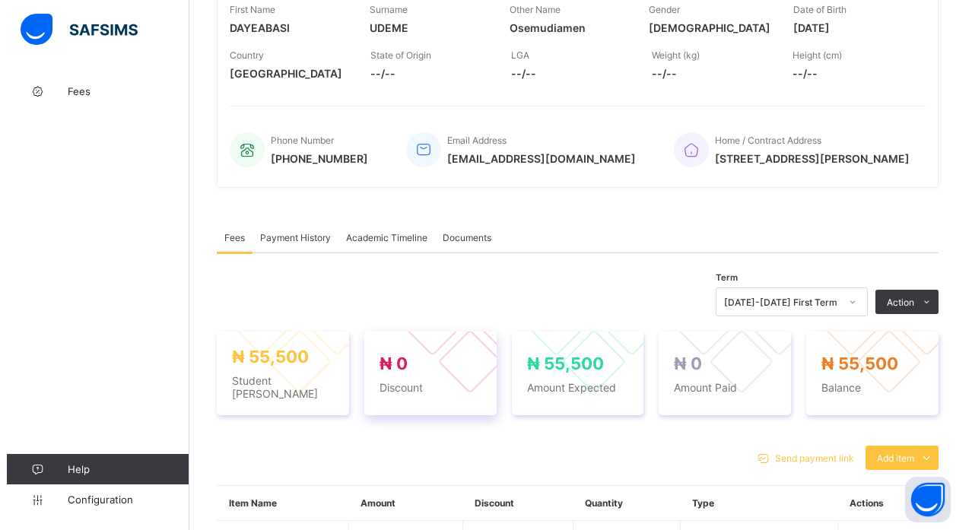
scroll to position [430, 0]
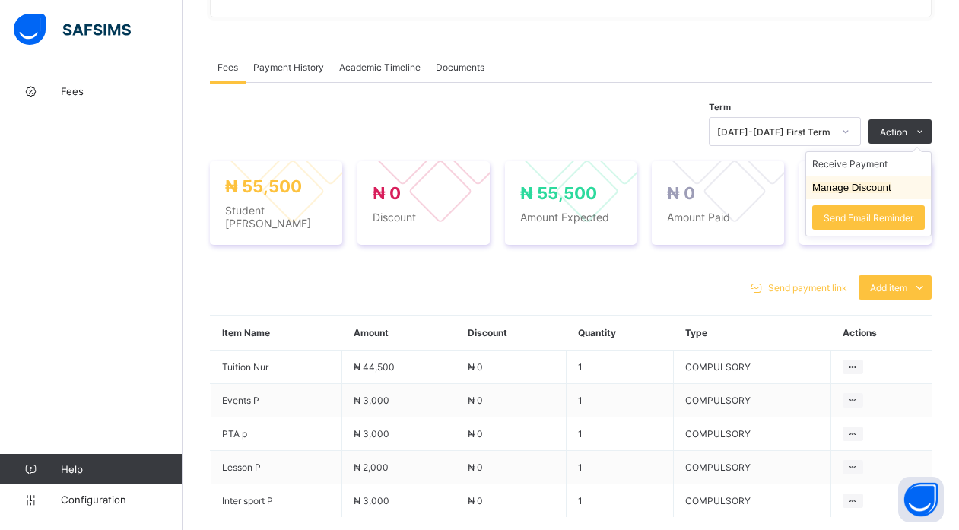
click at [876, 193] on button "Manage Discount" at bounding box center [851, 187] width 79 height 11
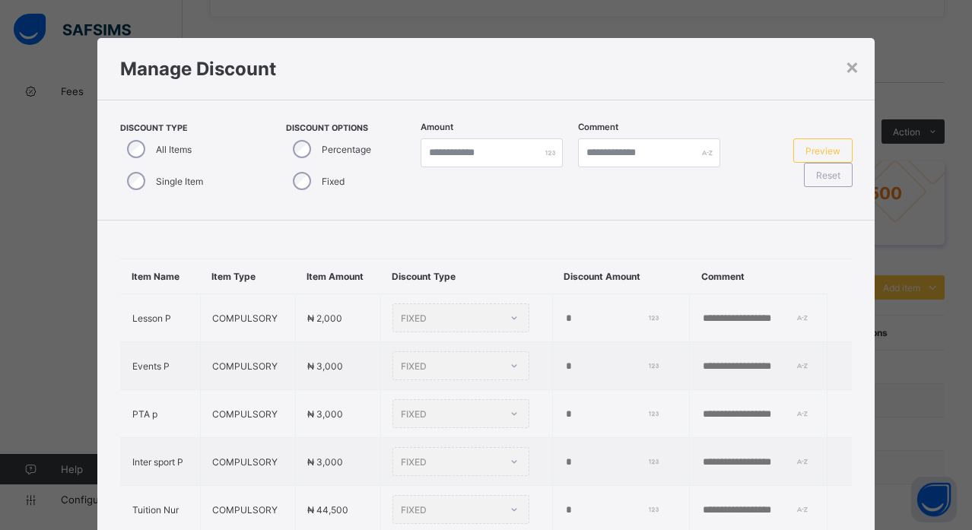
click at [156, 181] on label "Single Item" at bounding box center [179, 181] width 47 height 11
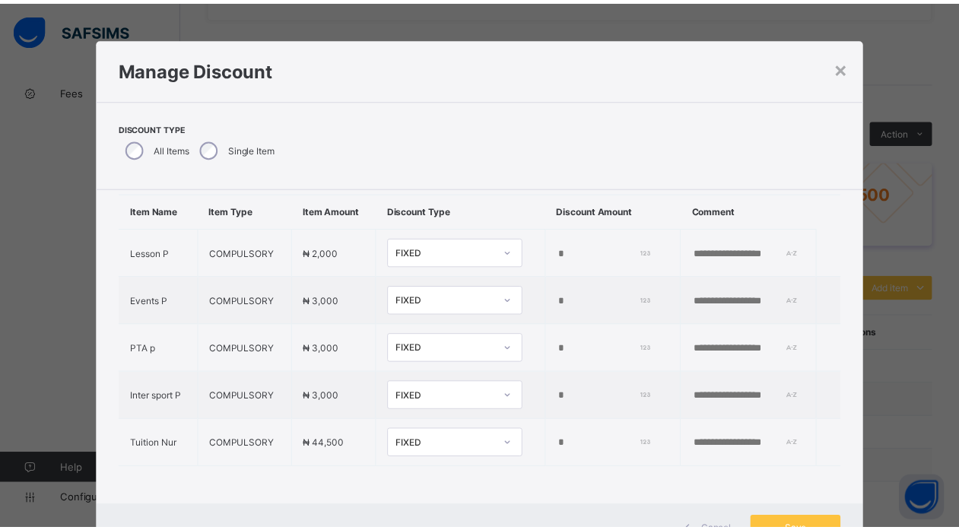
scroll to position [58, 0]
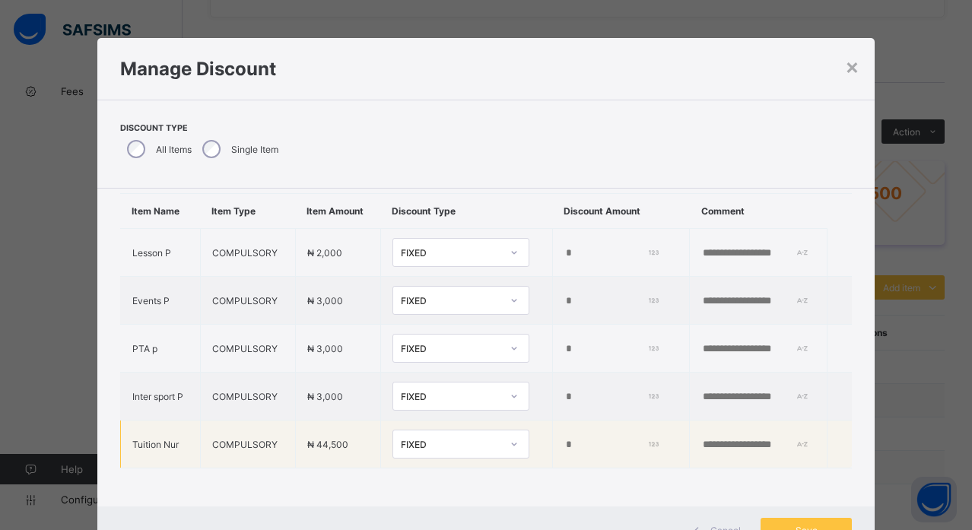
click at [618, 439] on div "*" at bounding box center [615, 445] width 103 height 12
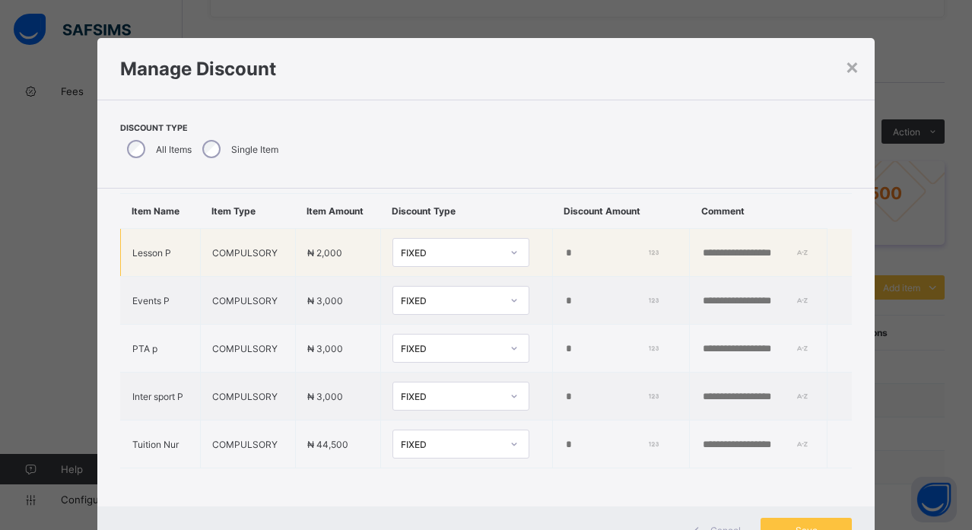
click at [564, 247] on input "*" at bounding box center [610, 253] width 92 height 12
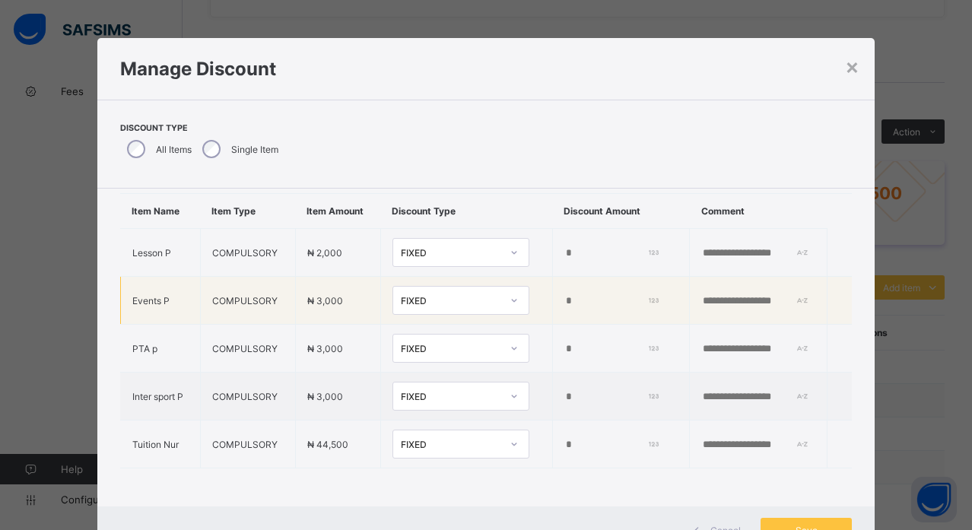
type input "****"
click at [564, 295] on input "*" at bounding box center [610, 301] width 92 height 12
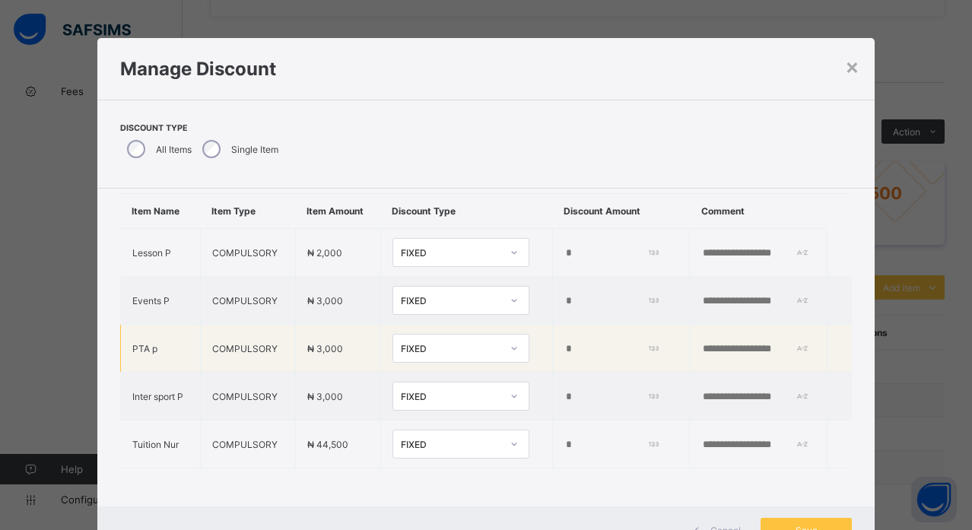
type input "****"
click at [564, 343] on input "*" at bounding box center [610, 349] width 92 height 12
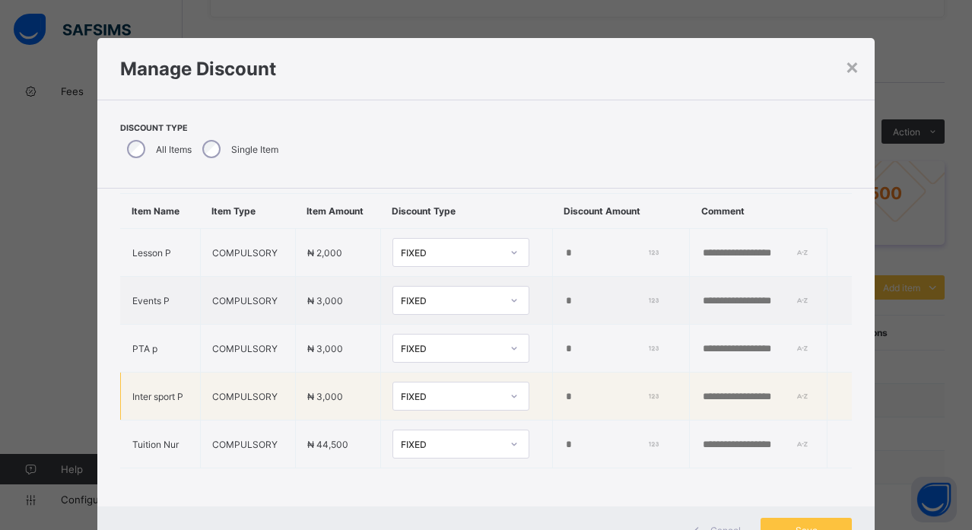
type input "****"
click at [564, 391] on input "*" at bounding box center [610, 397] width 92 height 12
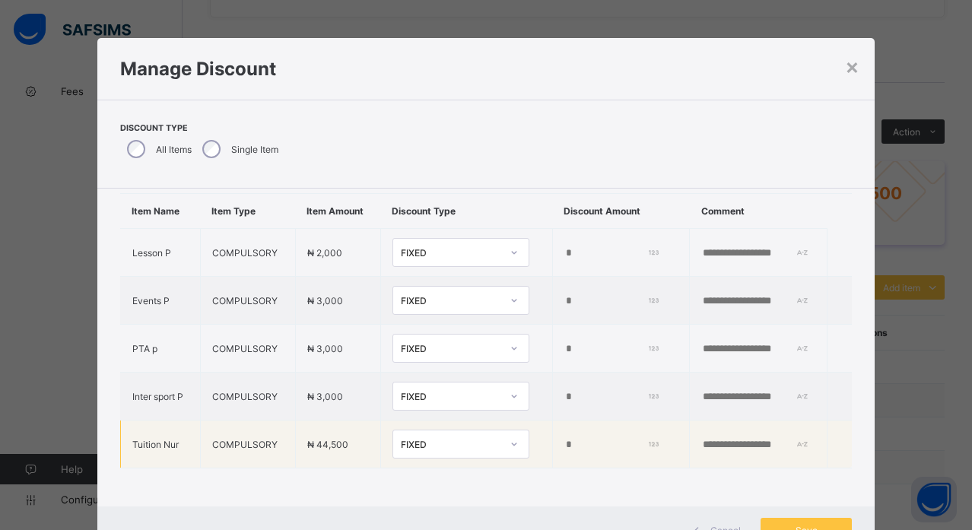
type input "****"
click at [564, 439] on input "*" at bounding box center [610, 445] width 92 height 12
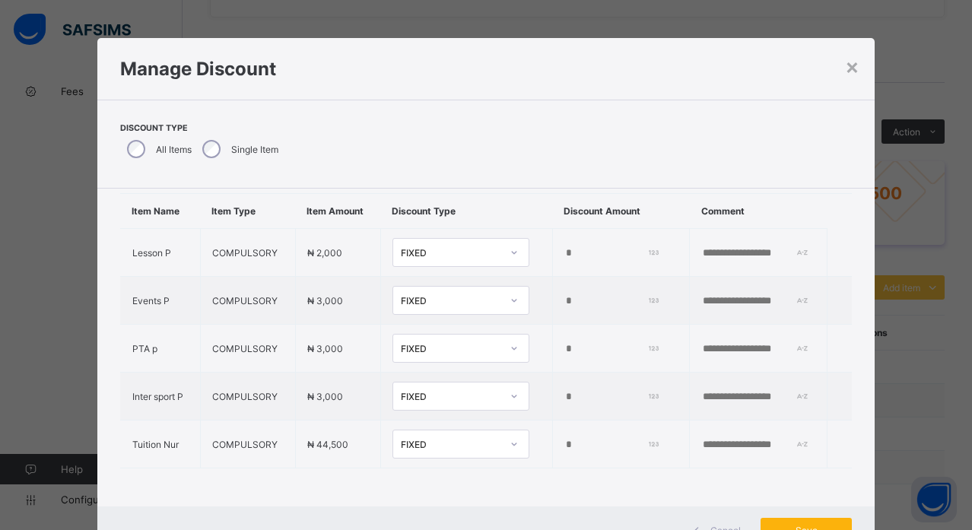
type input "*****"
click at [786, 528] on span "Save" at bounding box center [806, 530] width 68 height 11
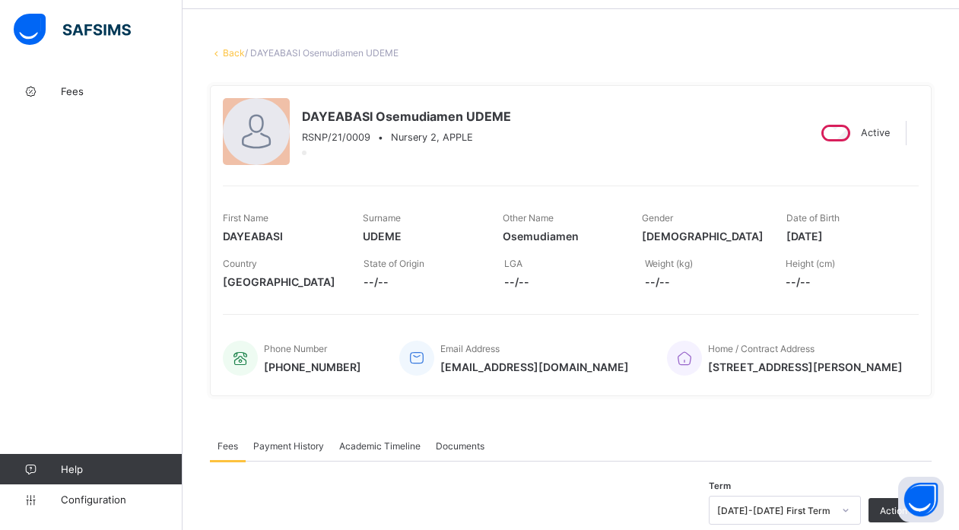
scroll to position [0, 0]
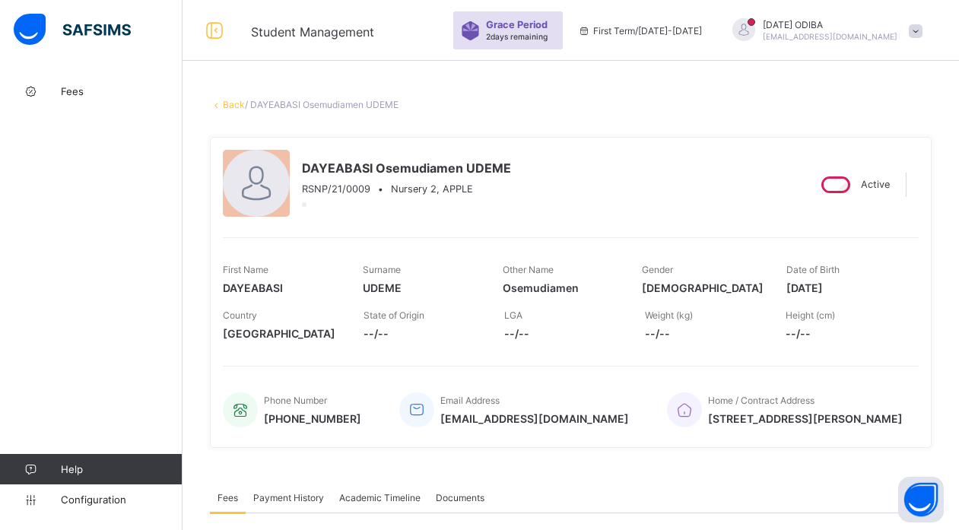
click at [233, 104] on link "Back" at bounding box center [234, 104] width 22 height 11
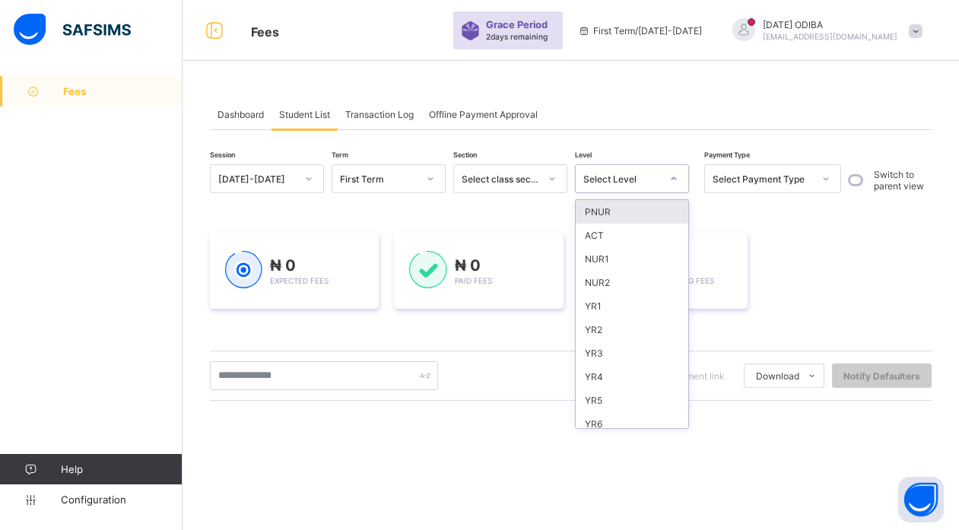
click at [627, 178] on div "Select Level" at bounding box center [622, 178] width 78 height 11
click at [613, 260] on div "NUR1" at bounding box center [632, 259] width 113 height 24
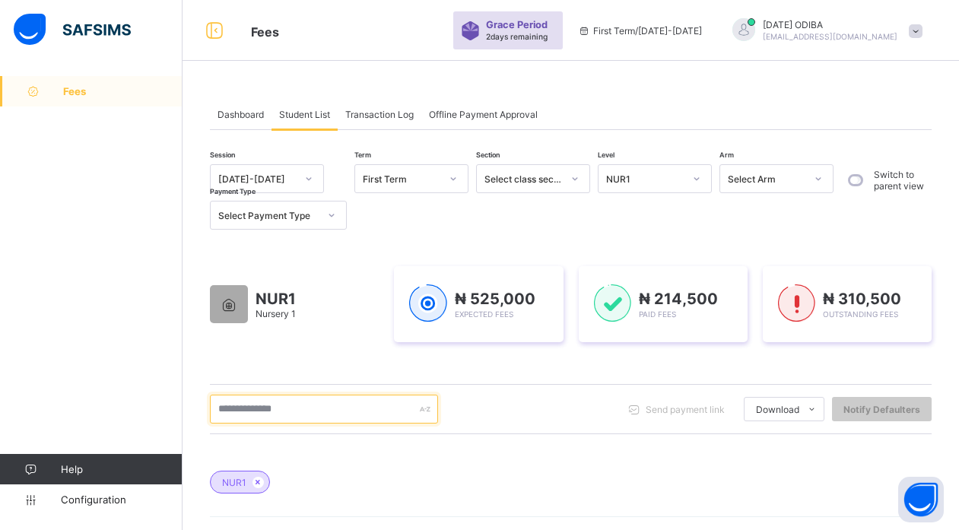
click at [310, 408] on input "text" at bounding box center [324, 409] width 228 height 29
click at [259, 482] on icon at bounding box center [258, 482] width 13 height 9
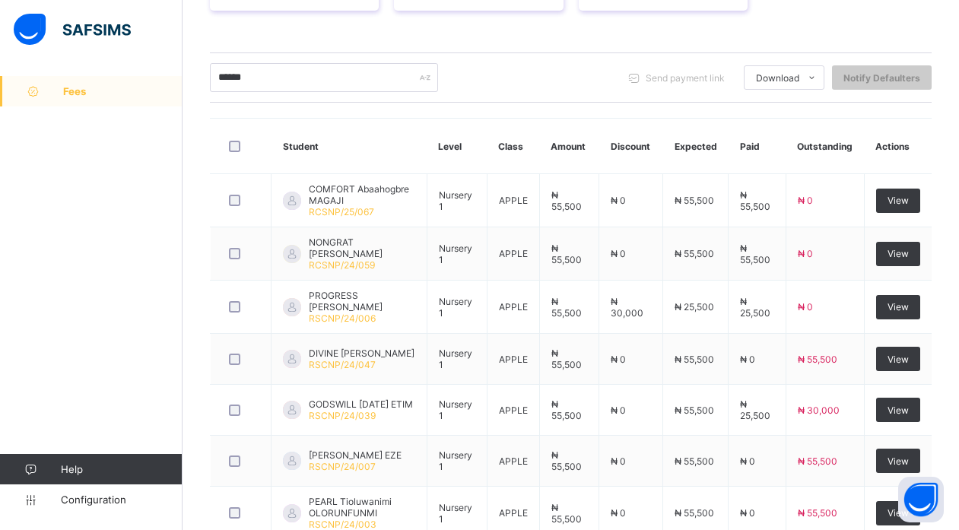
scroll to position [289, 0]
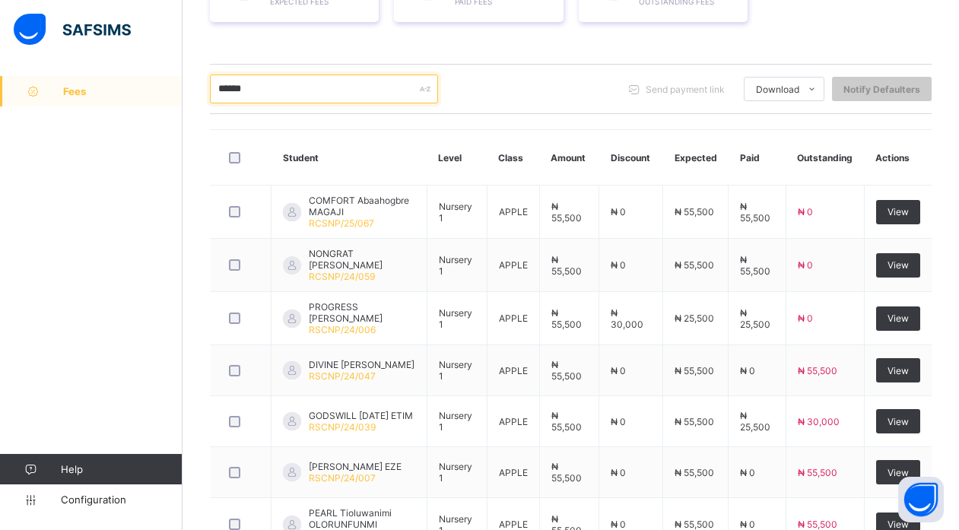
click at [286, 94] on input "******" at bounding box center [324, 89] width 228 height 29
type input "*"
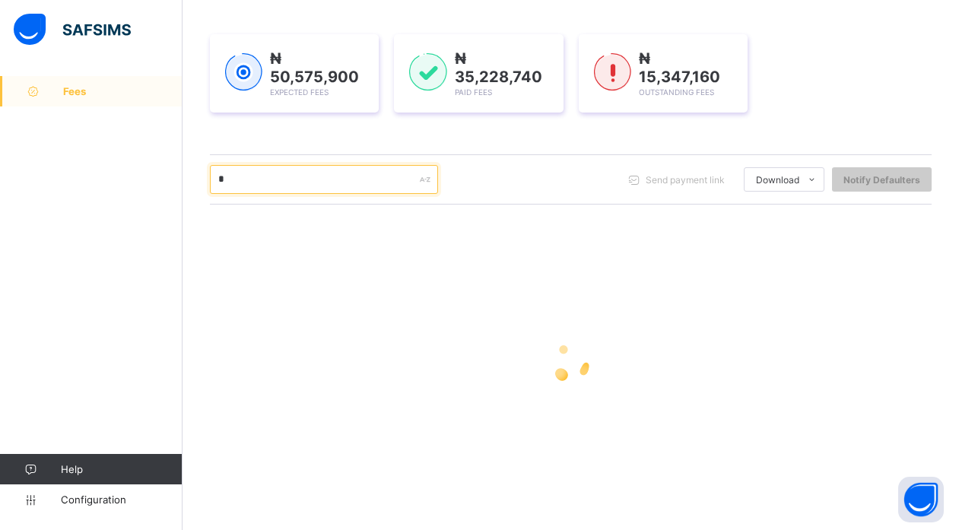
scroll to position [199, 0]
type input "*******"
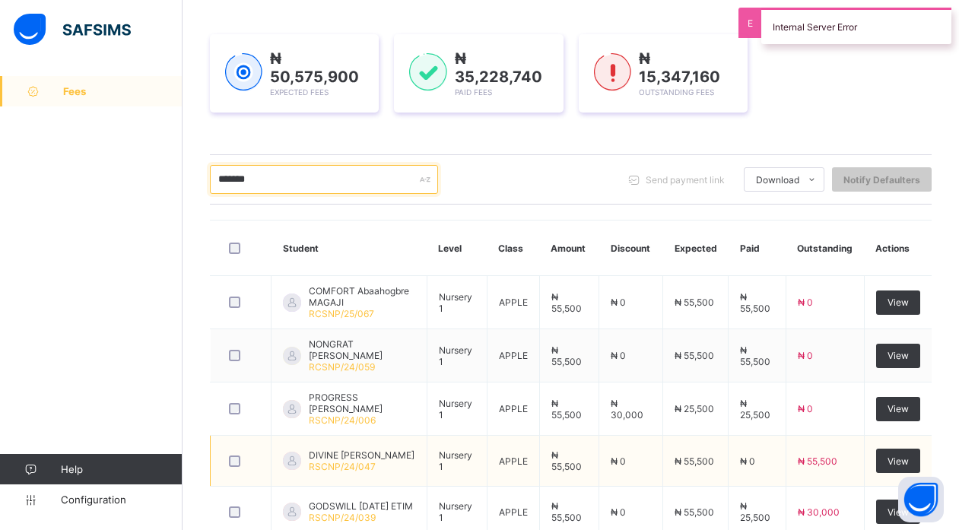
scroll to position [289, 0]
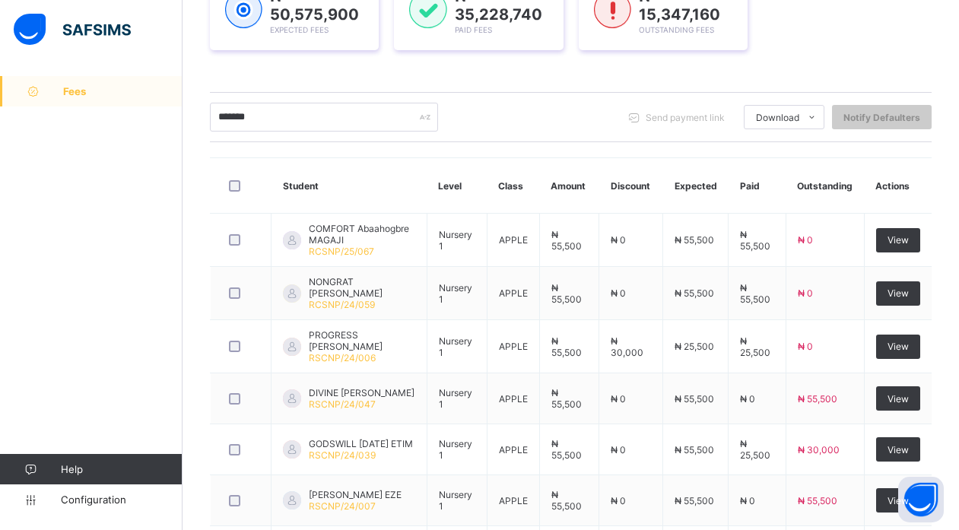
scroll to position [265, 0]
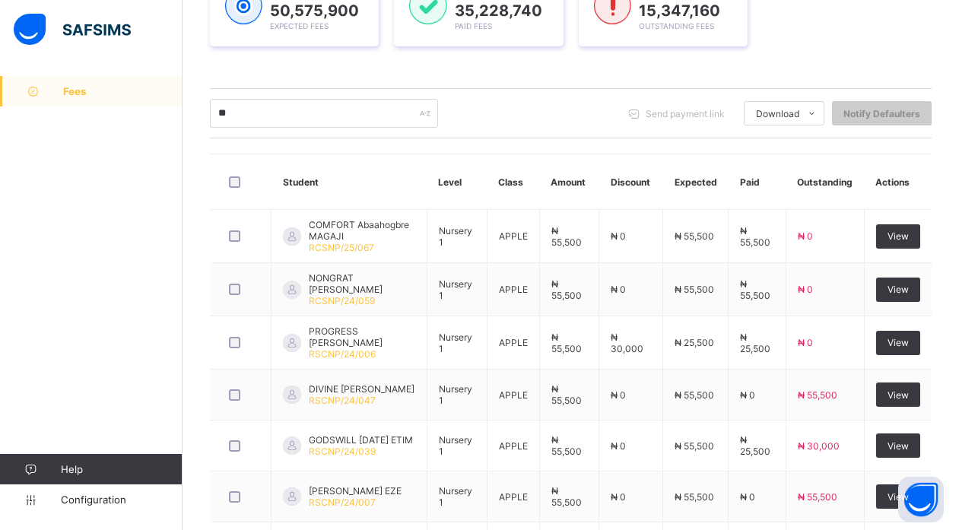
type input "*"
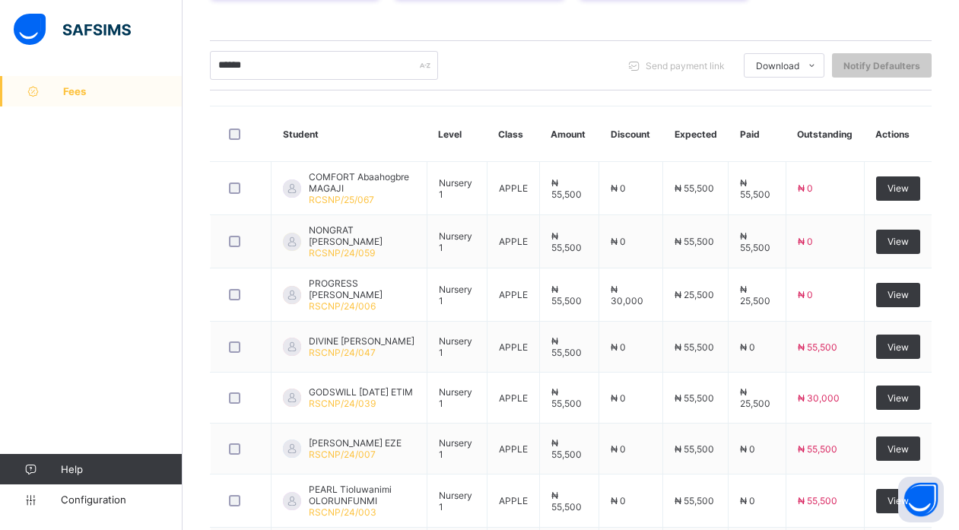
scroll to position [310, 0]
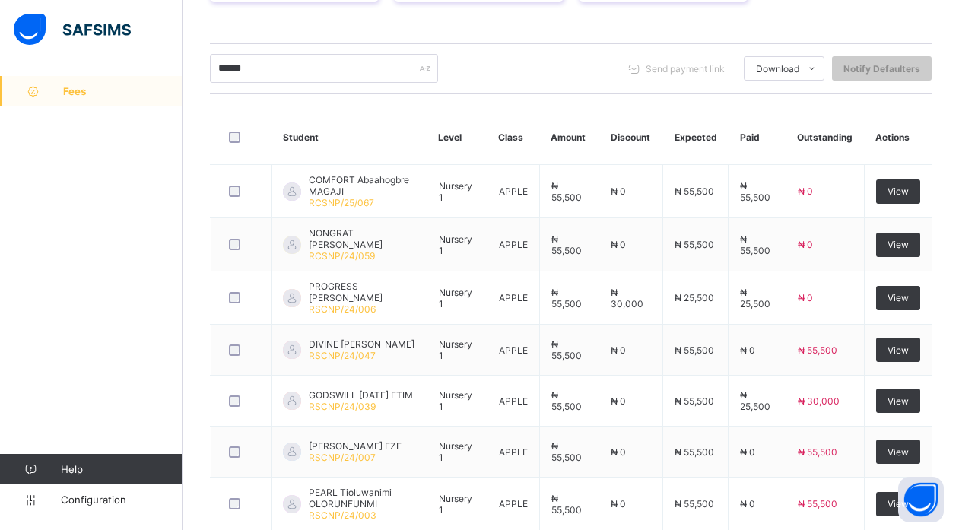
click at [402, 62] on input "******" at bounding box center [324, 68] width 228 height 29
type input "*"
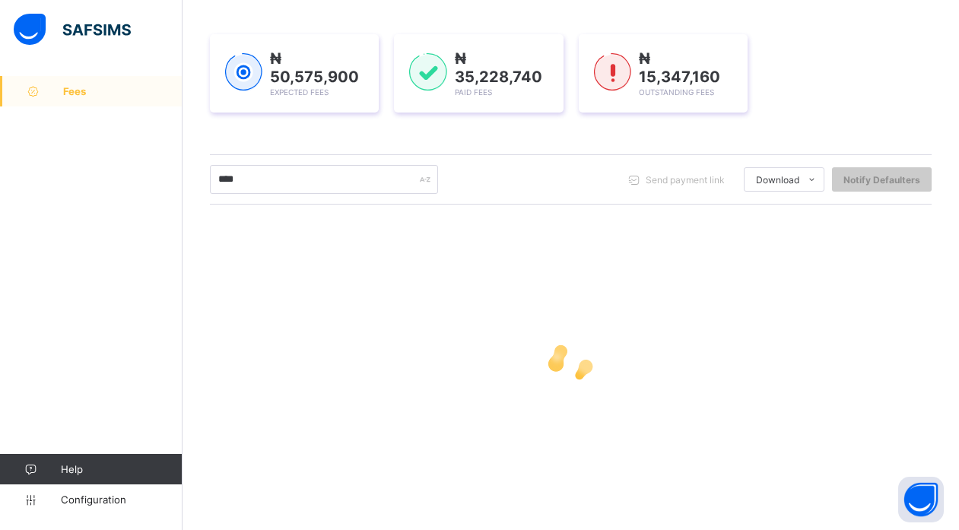
scroll to position [199, 0]
type input "******"
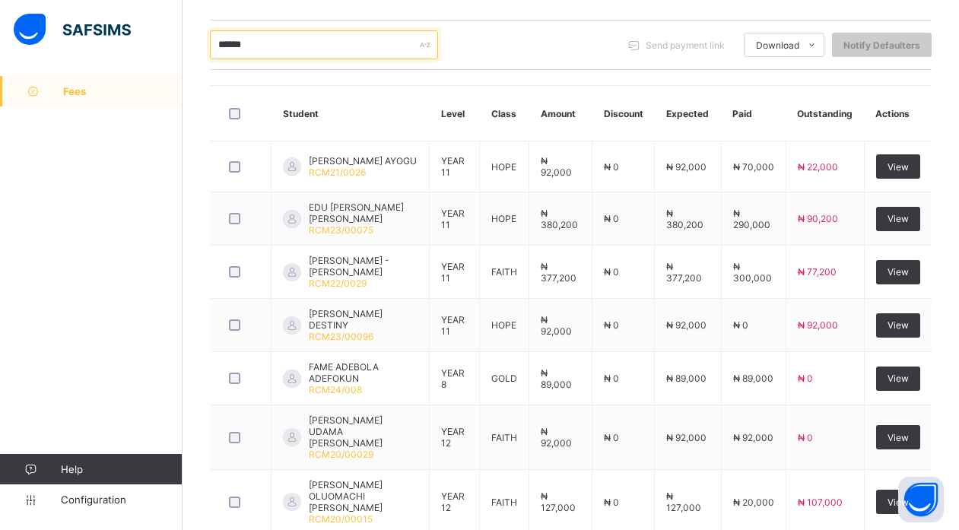
scroll to position [491, 0]
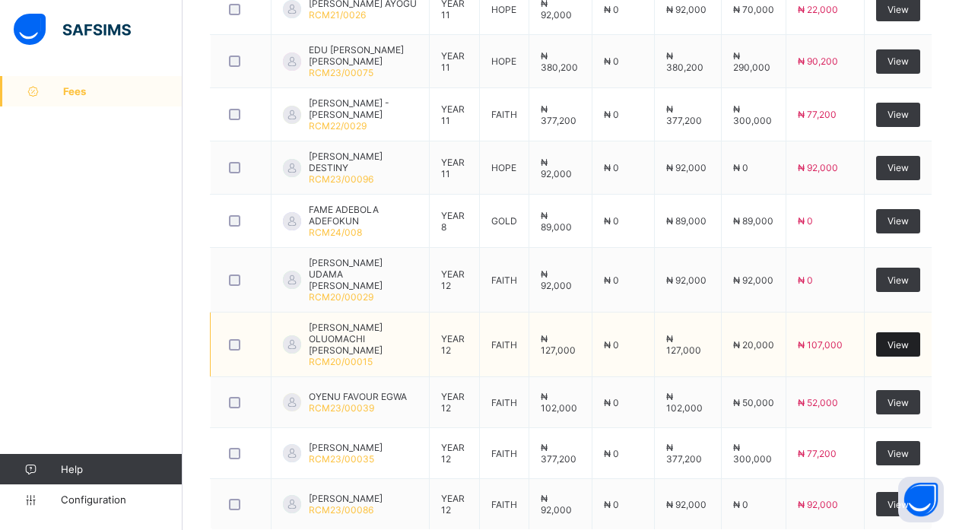
click at [908, 339] on span "View" at bounding box center [898, 344] width 21 height 11
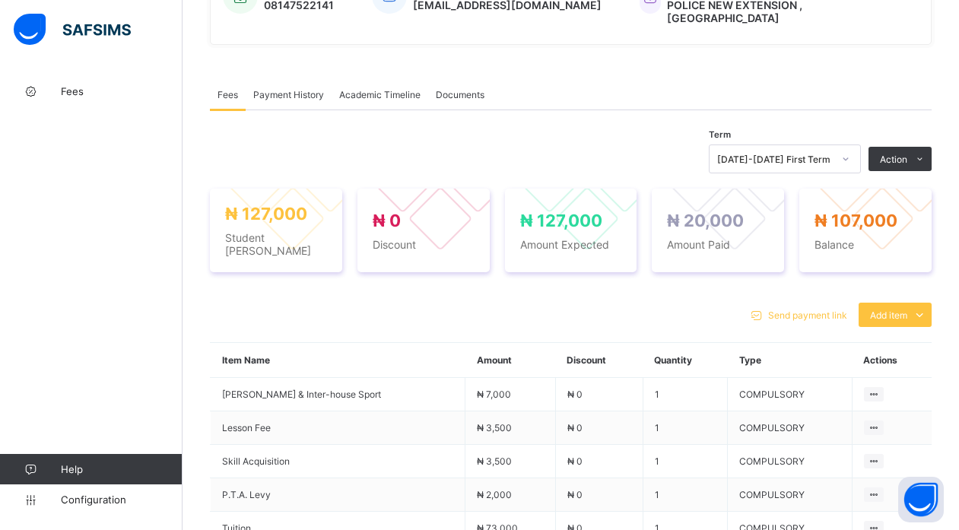
scroll to position [201, 0]
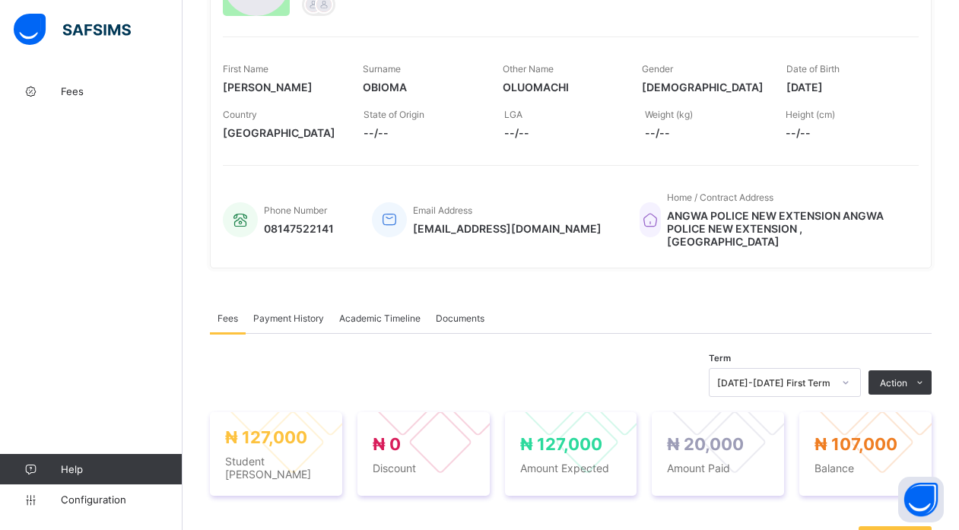
click at [280, 313] on span "Payment History" at bounding box center [288, 318] width 71 height 11
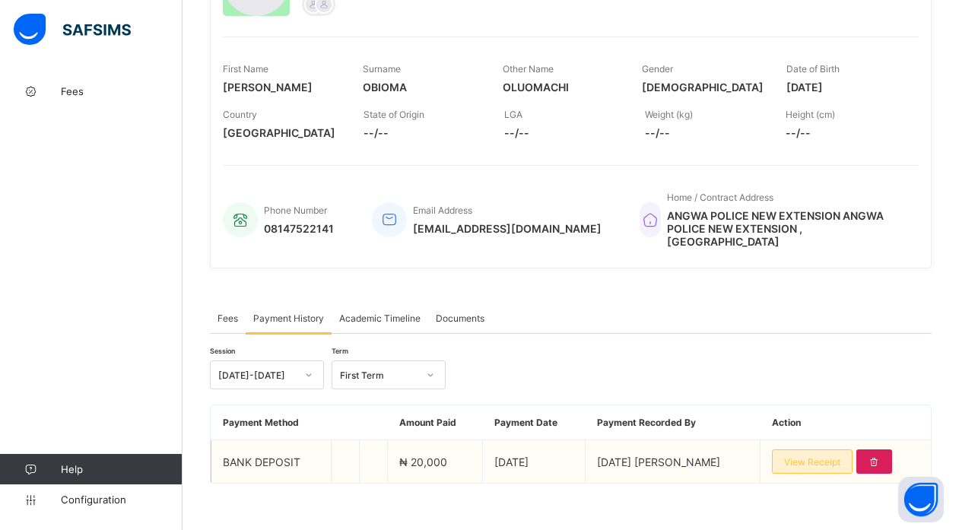
click at [815, 456] on span "View Receipt" at bounding box center [812, 461] width 56 height 11
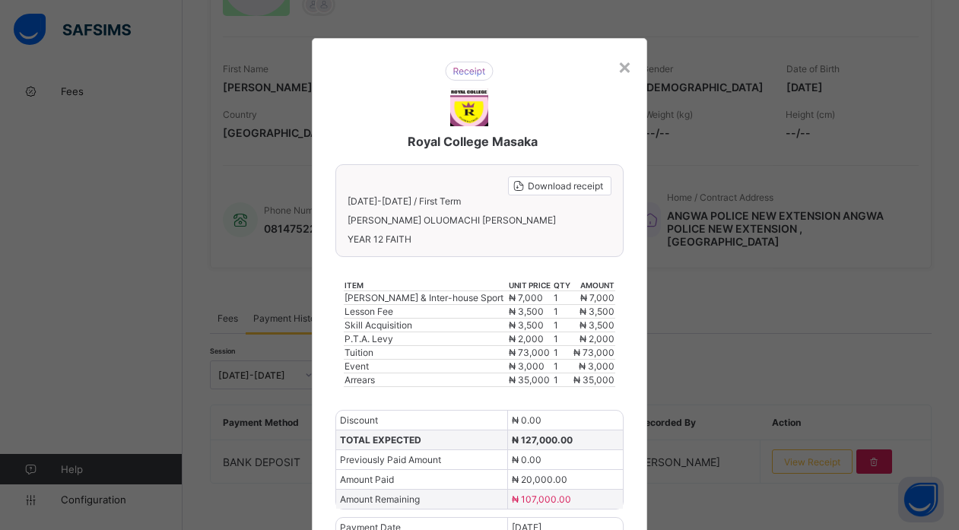
scroll to position [202, 0]
click at [588, 8] on div "× Royal College Masaka Download receipt [DATE]-[DATE] / First Term [PERSON_NAME…" at bounding box center [479, 265] width 959 height 530
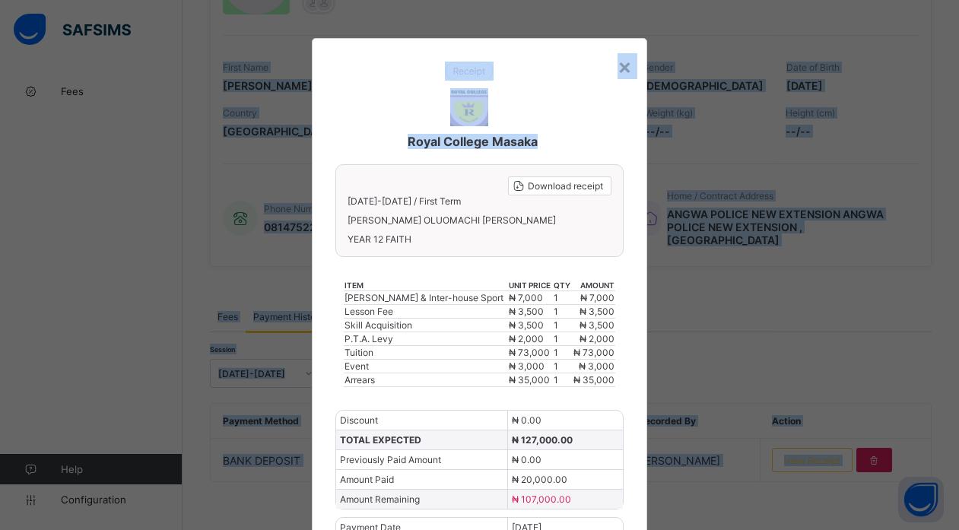
drag, startPoint x: 556, startPoint y: 96, endPoint x: 611, endPoint y: -36, distance: 142.5
click at [611, 0] on html "Student Management Grace Period 2 days remaining First Term / [DATE]-[DATE] [DA…" at bounding box center [479, 170] width 959 height 745
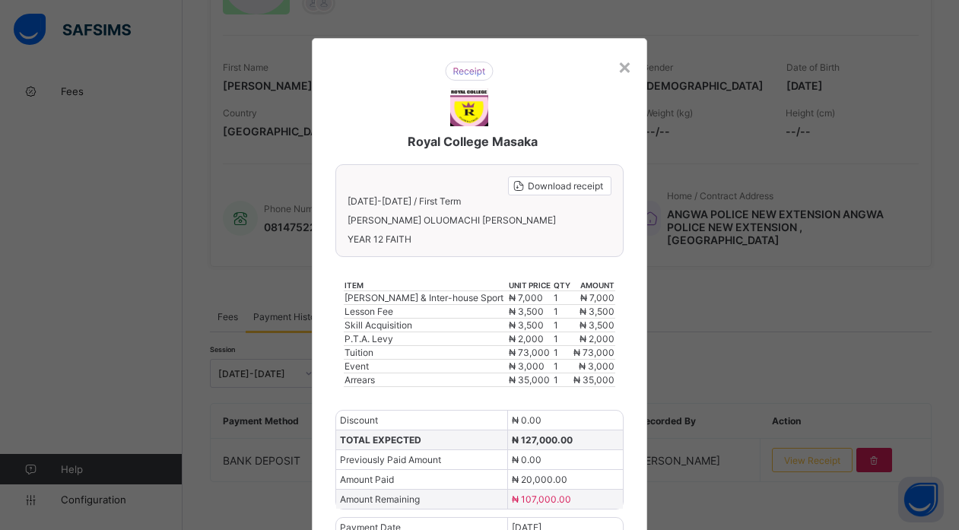
click at [630, 484] on div "Royal College Masaka Download receipt [DATE]-[DATE] / First Term [PERSON_NAME] …" at bounding box center [479, 312] width 335 height 548
click at [630, 476] on div "Royal College Masaka Download receipt [DATE]-[DATE] / First Term [PERSON_NAME] …" at bounding box center [479, 312] width 335 height 548
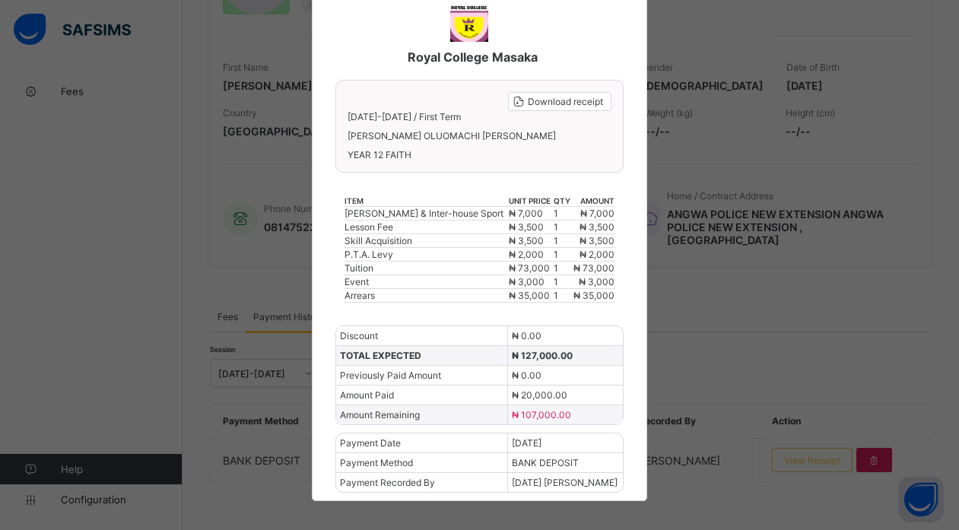
scroll to position [94, 0]
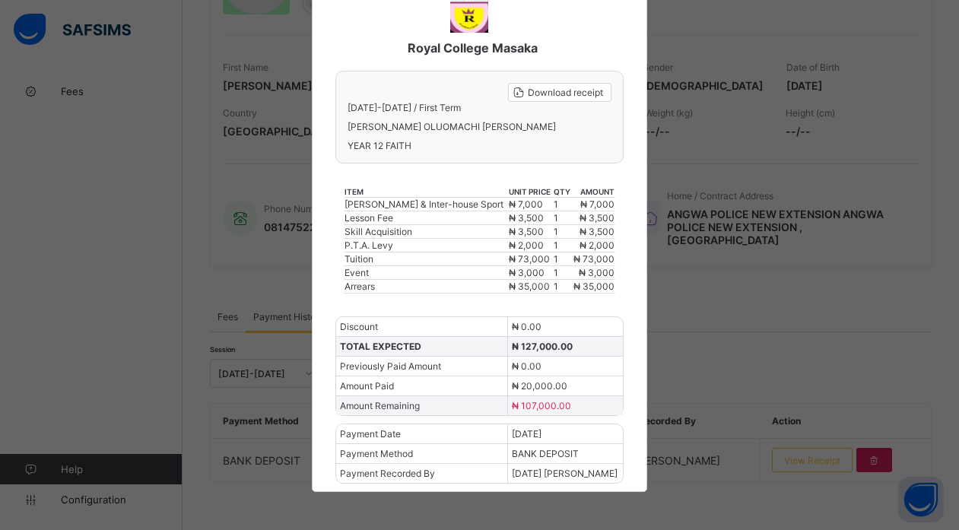
click at [629, 50] on div "Royal College Masaka Download receipt [DATE]-[DATE] / First Term [PERSON_NAME] …" at bounding box center [479, 218] width 335 height 548
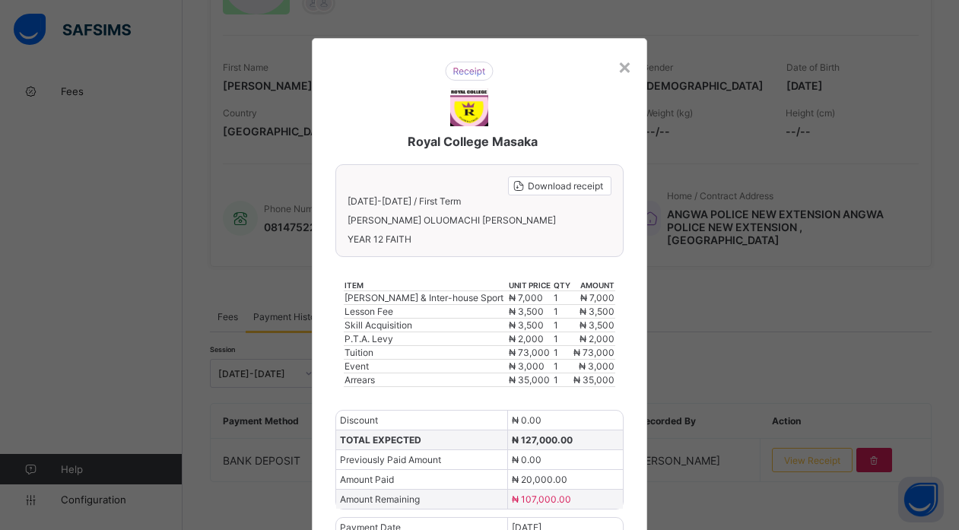
scroll to position [0, 0]
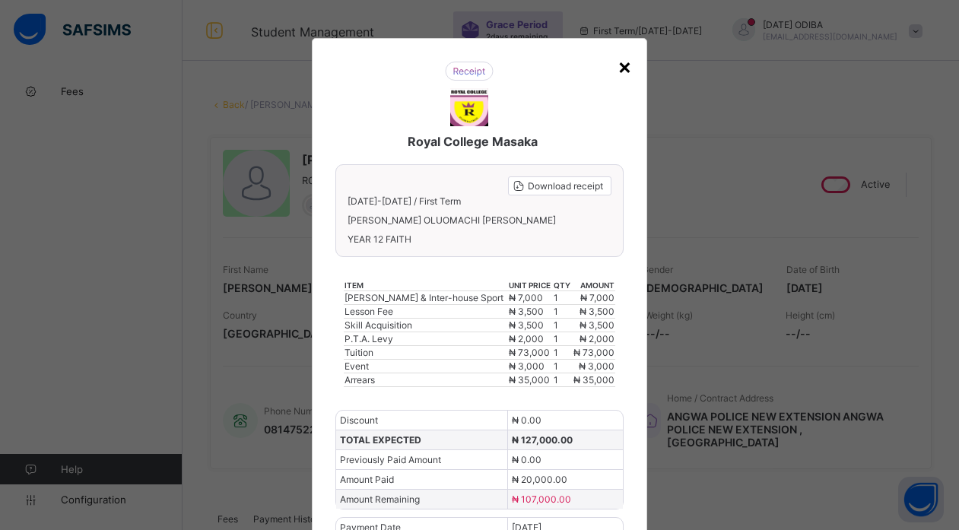
click at [621, 69] on div "×" at bounding box center [625, 66] width 14 height 26
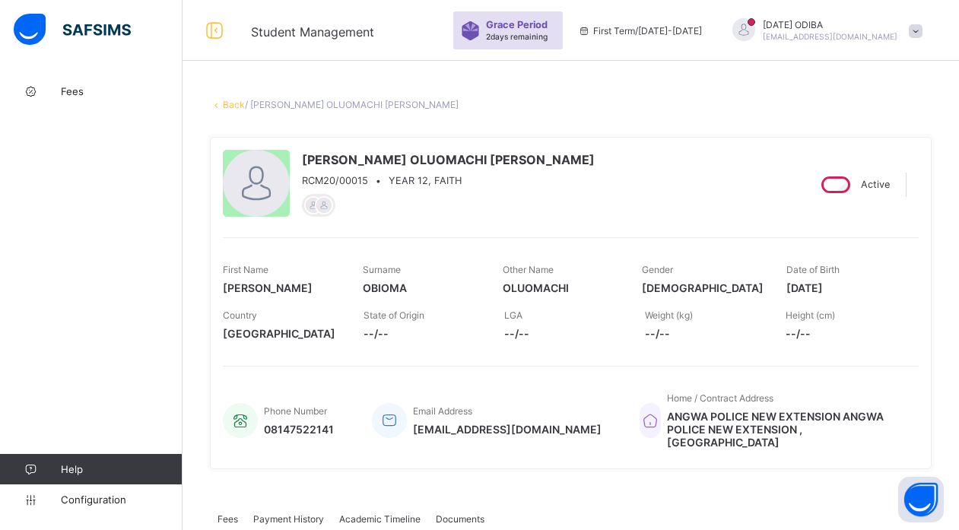
click at [227, 104] on link "Back" at bounding box center [234, 104] width 22 height 11
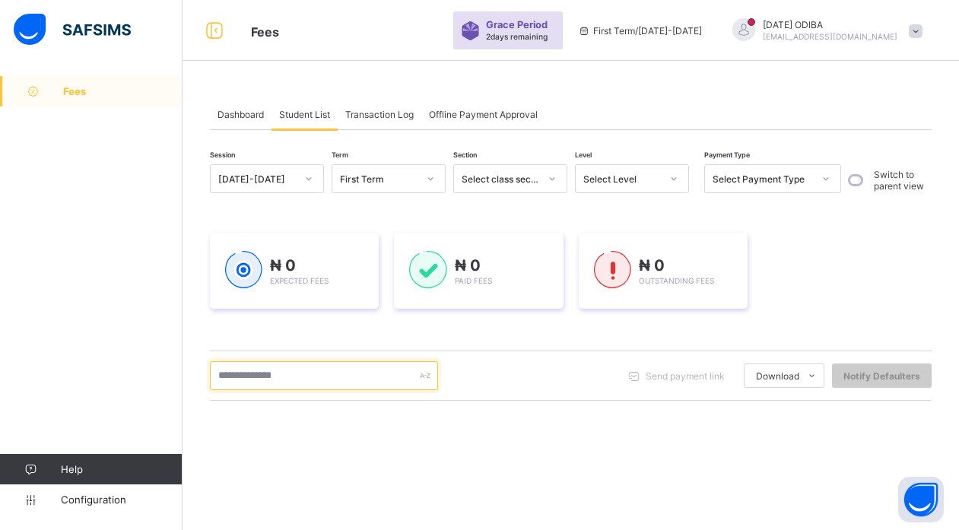
click at [294, 376] on input "text" at bounding box center [324, 375] width 228 height 29
type input "*"
type input "********"
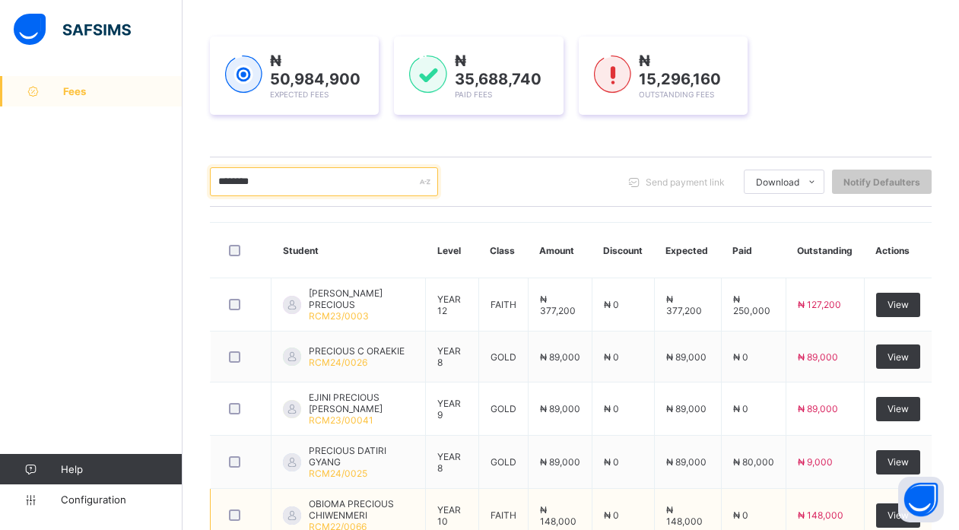
scroll to position [297, 0]
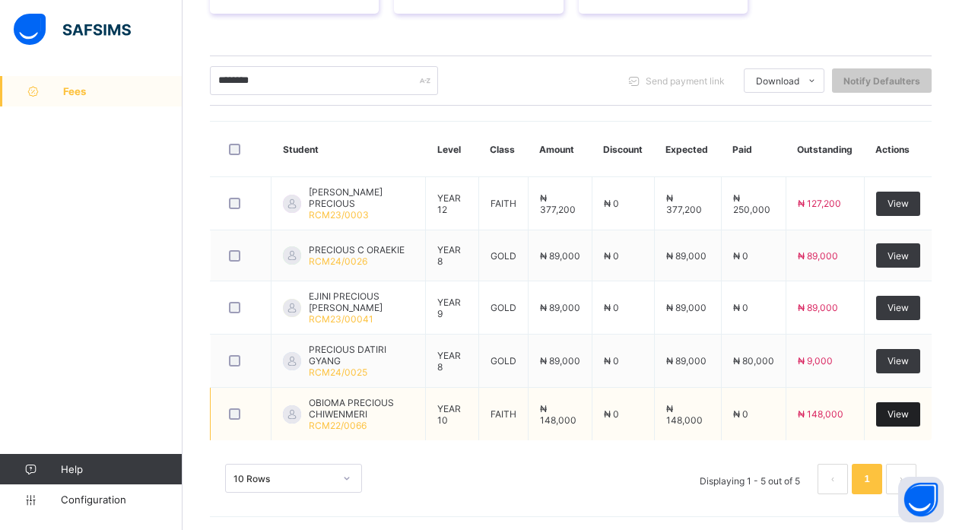
click at [904, 413] on span "View" at bounding box center [898, 413] width 21 height 11
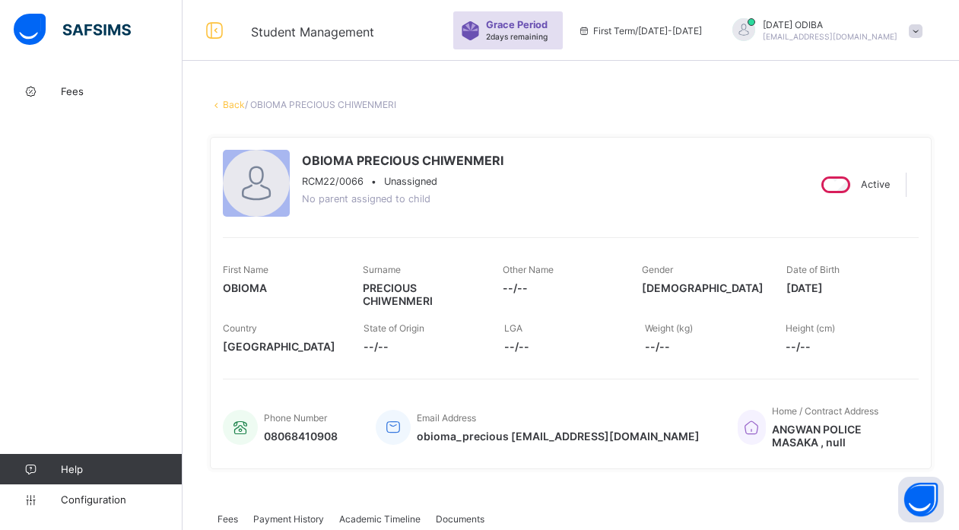
click at [227, 101] on link "Back" at bounding box center [234, 104] width 22 height 11
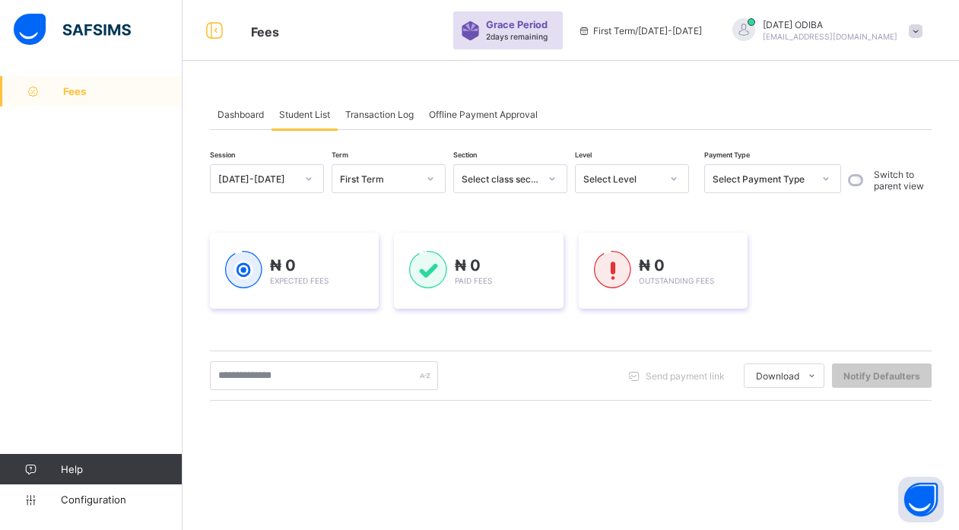
click at [538, 173] on div at bounding box center [552, 178] width 29 height 27
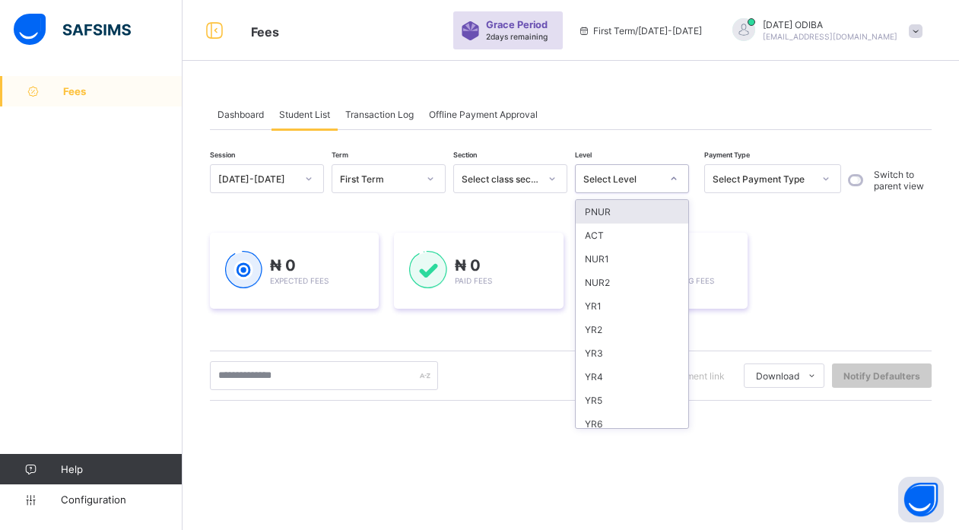
click at [621, 173] on div "Select Level" at bounding box center [622, 178] width 78 height 11
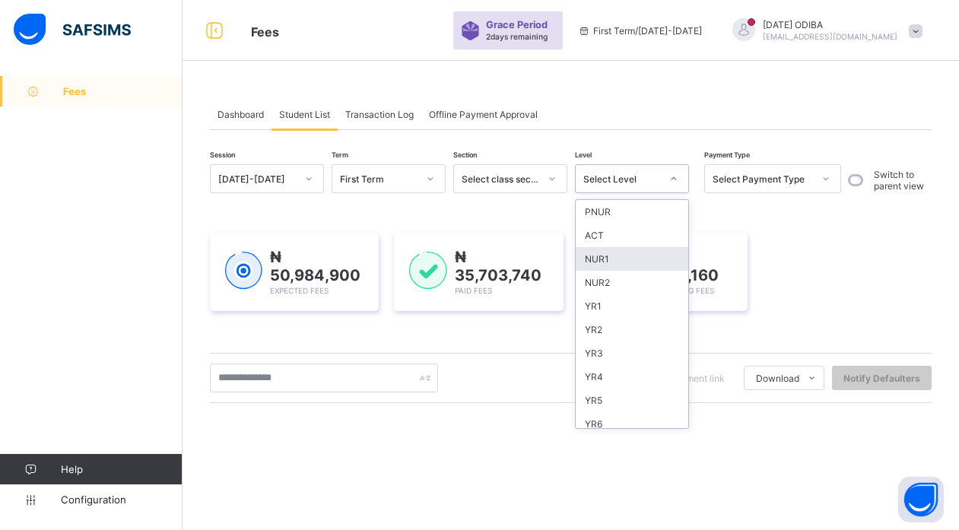
click at [621, 259] on div "NUR1" at bounding box center [632, 259] width 113 height 24
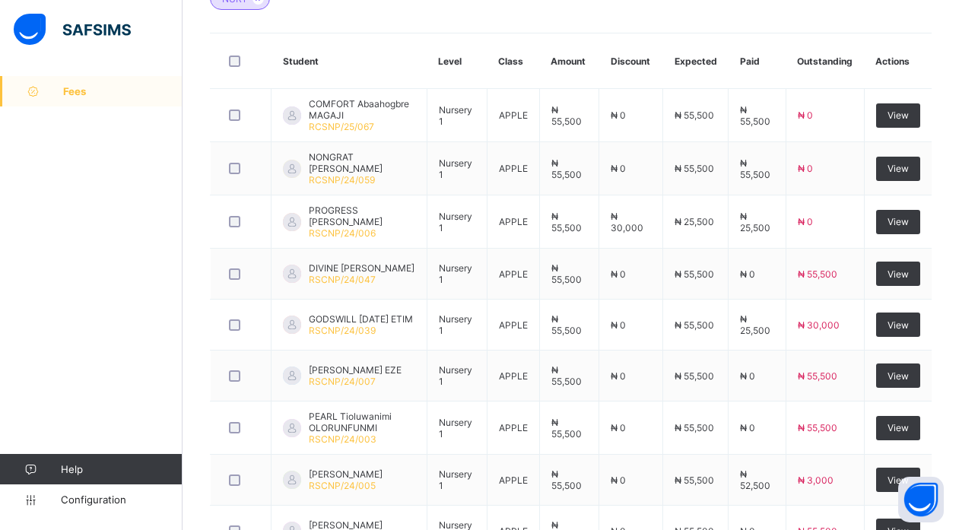
scroll to position [15, 0]
click at [189, 280] on div "Dashboard Student List Transaction Log Offline Payment Approval Student List Mo…" at bounding box center [571, 145] width 777 height 1111
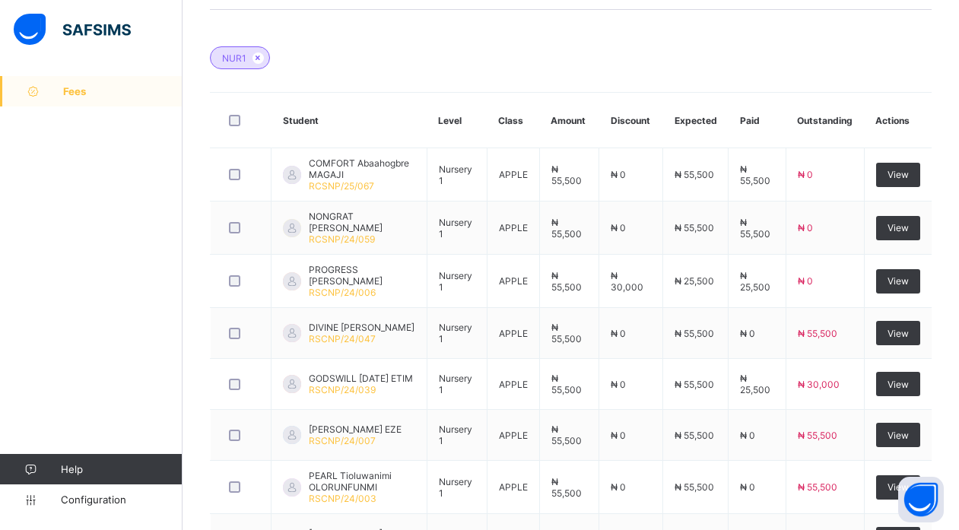
scroll to position [423, 0]
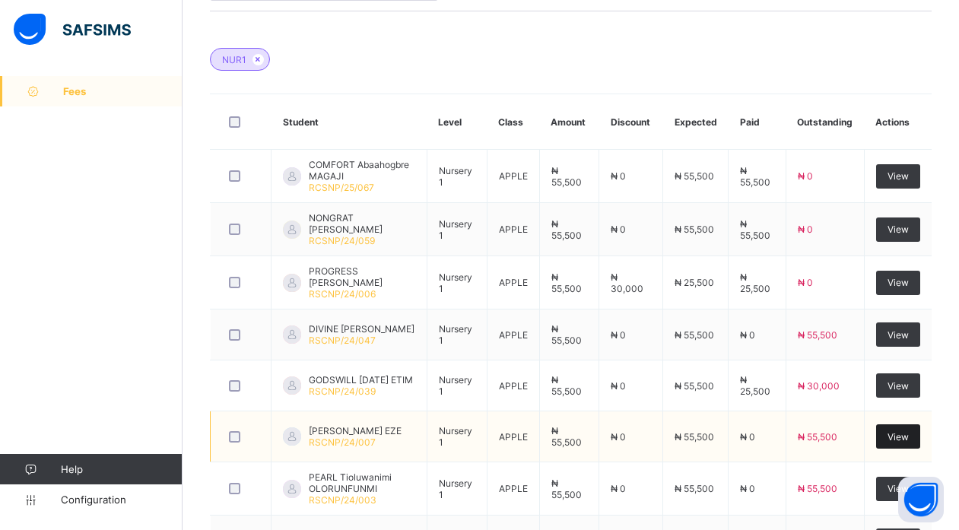
click at [905, 437] on span "View" at bounding box center [898, 436] width 21 height 11
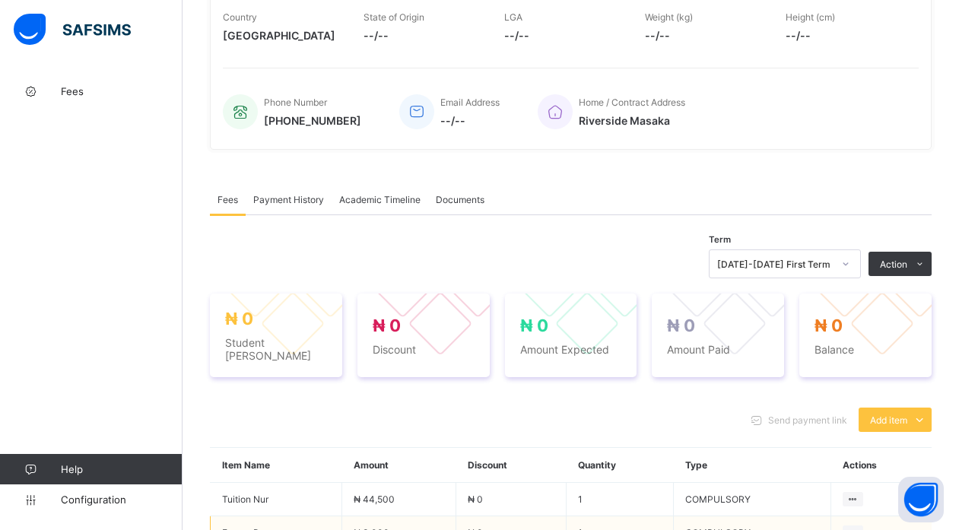
scroll to position [423, 0]
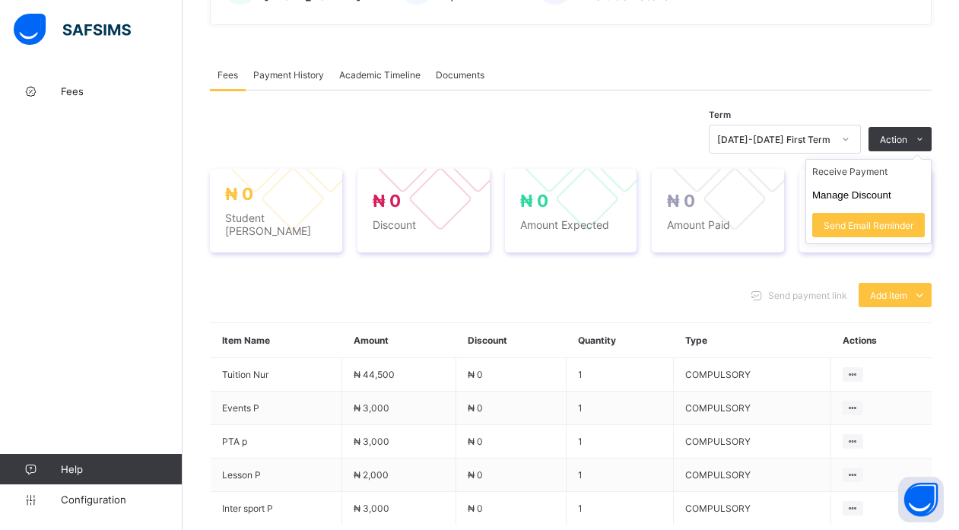
click at [912, 159] on ul "Receive Payment Manage Discount Send Email Reminder" at bounding box center [868, 201] width 126 height 85
click at [872, 197] on button "Manage Discount" at bounding box center [851, 194] width 79 height 11
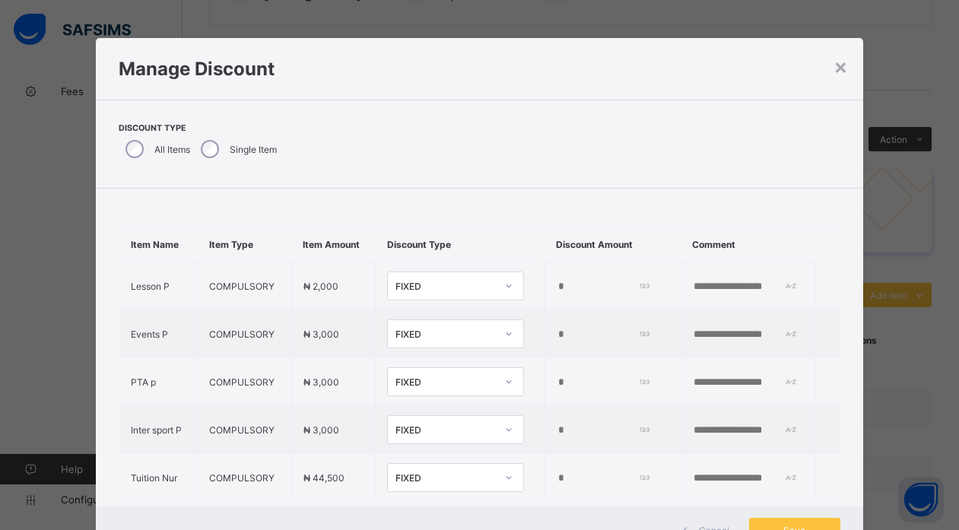
type input "*"
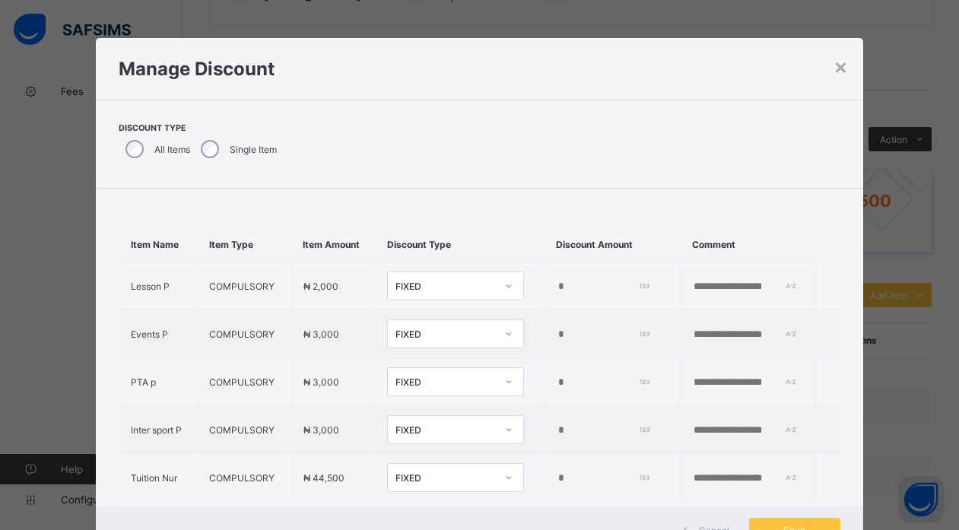
scroll to position [58, 0]
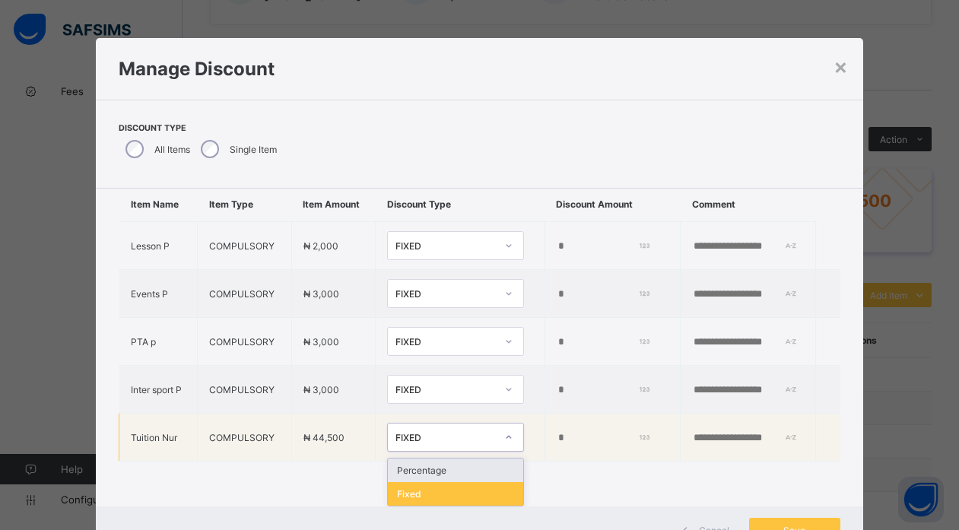
click at [446, 432] on div "FIXED" at bounding box center [445, 437] width 100 height 11
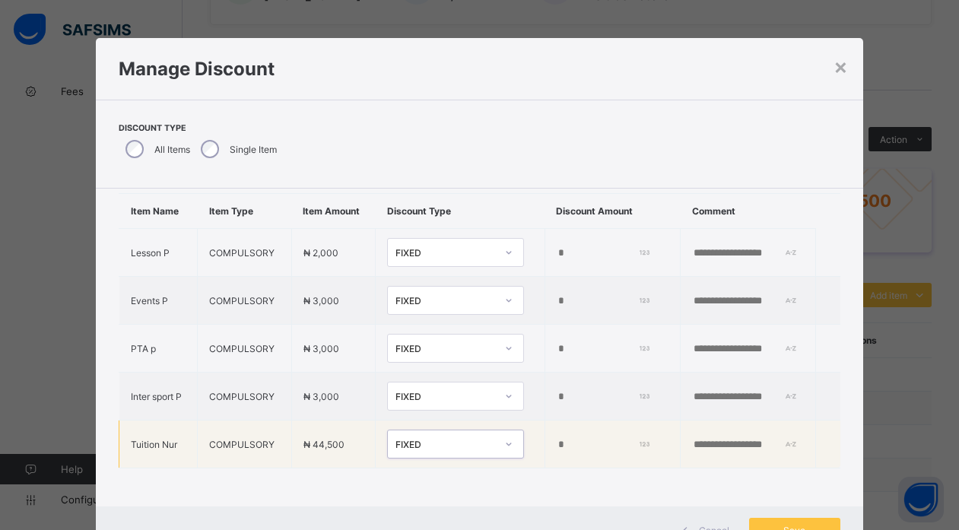
click at [557, 439] on input "*" at bounding box center [602, 445] width 91 height 12
type input "*****"
click at [713, 439] on input "text" at bounding box center [744, 445] width 105 height 12
click at [694, 439] on input "**********" at bounding box center [744, 445] width 105 height 12
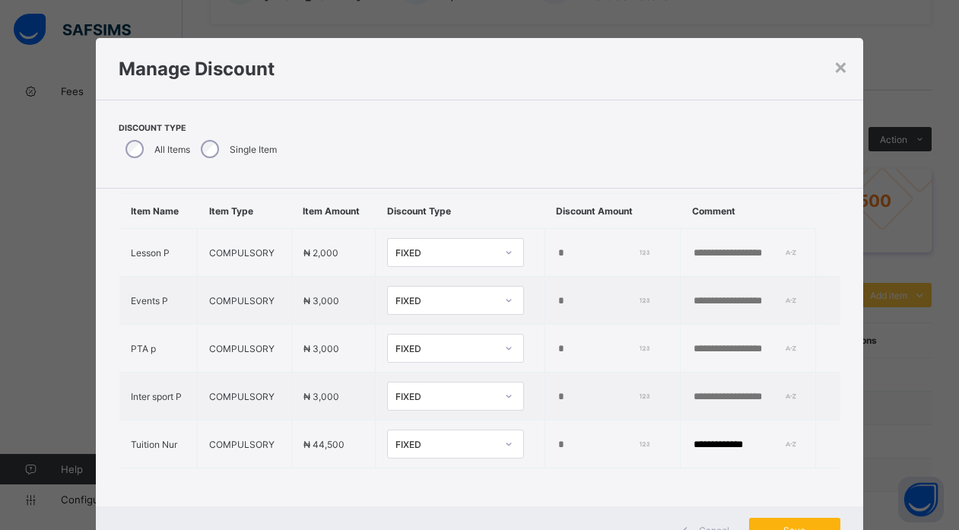
type input "**********"
click at [788, 527] on span "Save" at bounding box center [795, 530] width 68 height 11
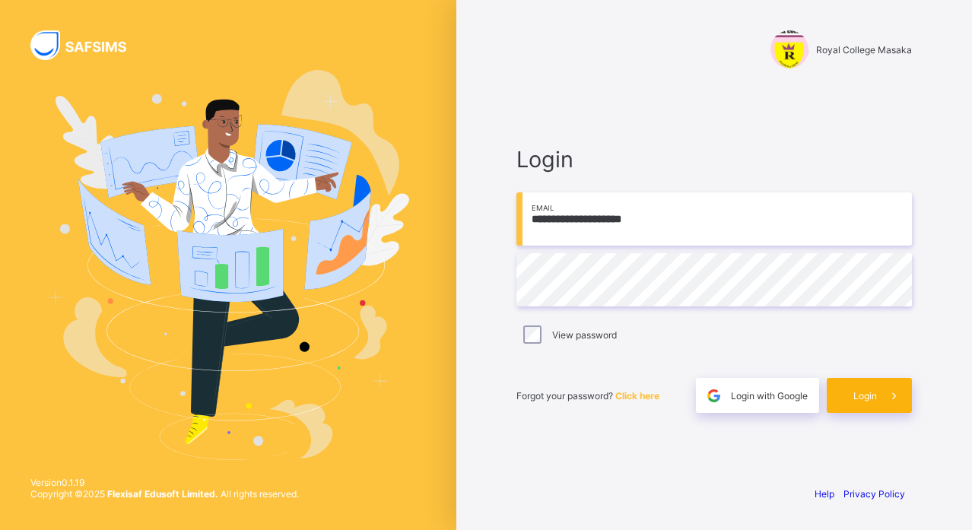
click at [853, 393] on span "Login" at bounding box center [865, 395] width 24 height 11
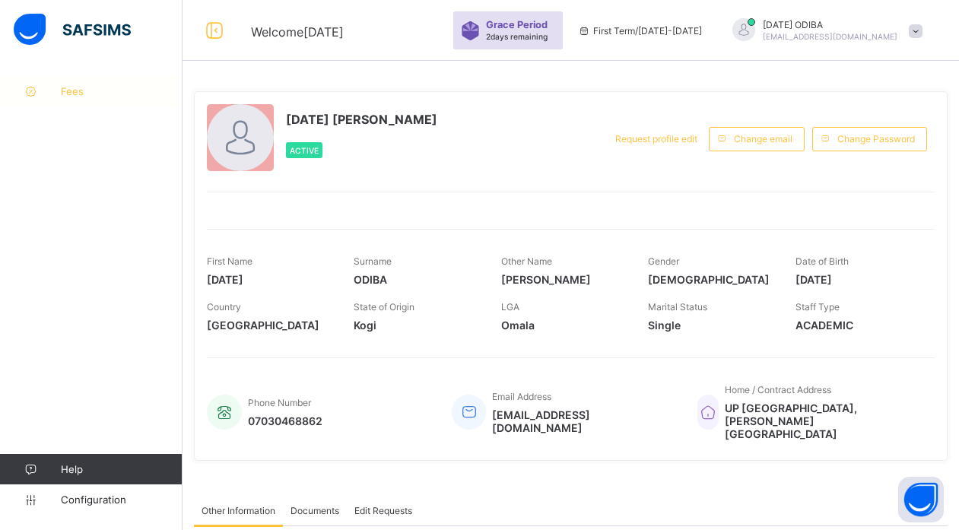
click at [79, 95] on span "Fees" at bounding box center [122, 91] width 122 height 12
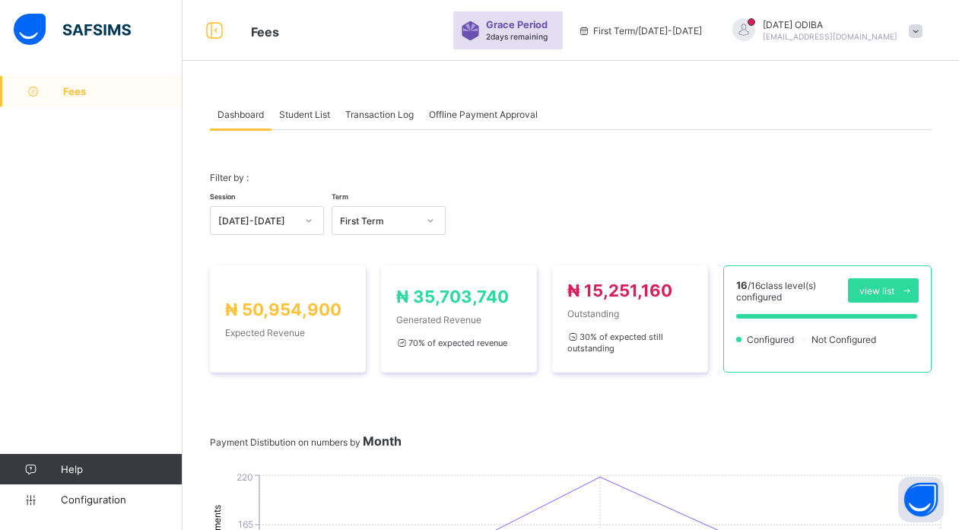
click at [301, 111] on span "Student List" at bounding box center [304, 114] width 51 height 11
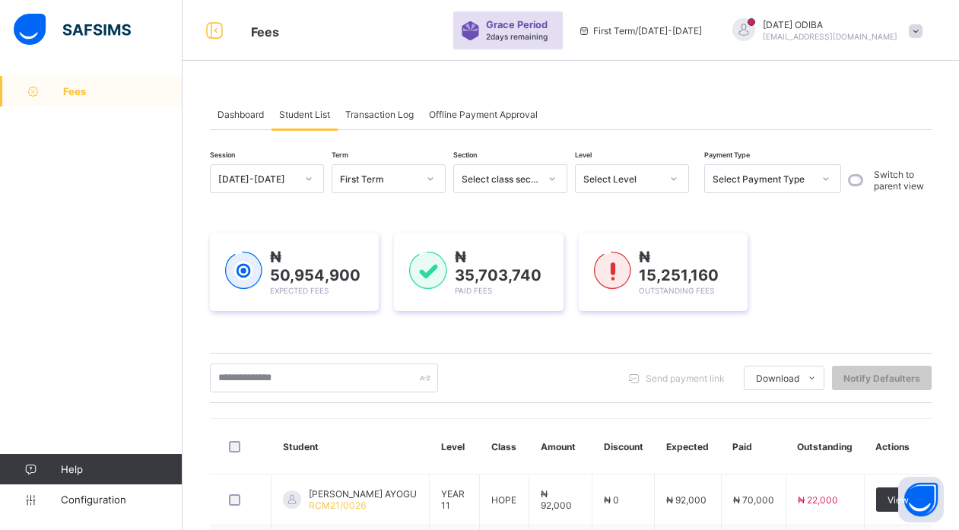
click at [243, 116] on span "Dashboard" at bounding box center [241, 114] width 46 height 11
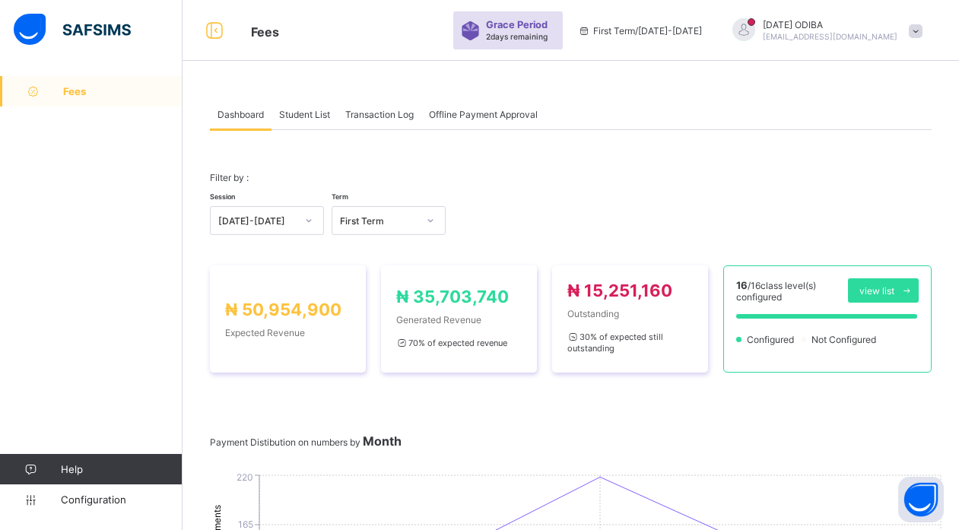
click at [293, 115] on span "Student List" at bounding box center [304, 114] width 51 height 11
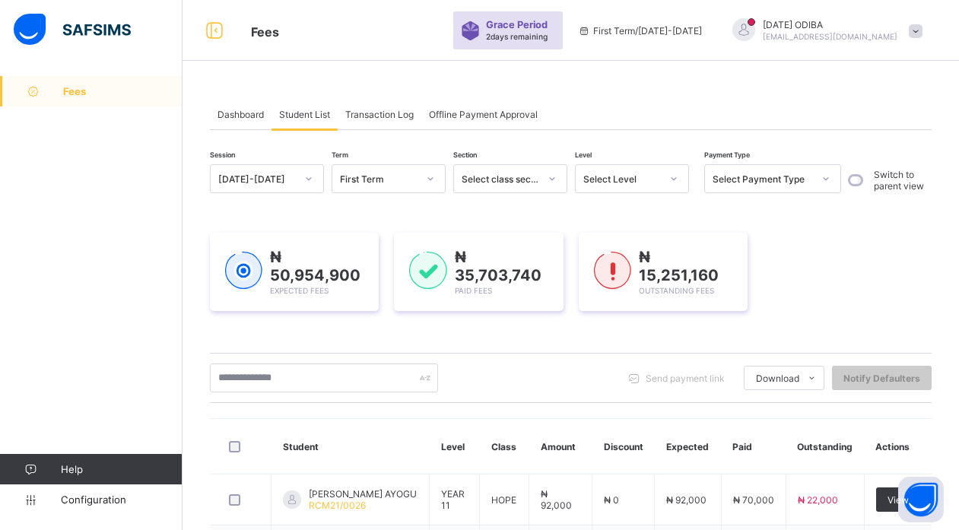
click at [596, 179] on div "Select Level" at bounding box center [622, 178] width 78 height 11
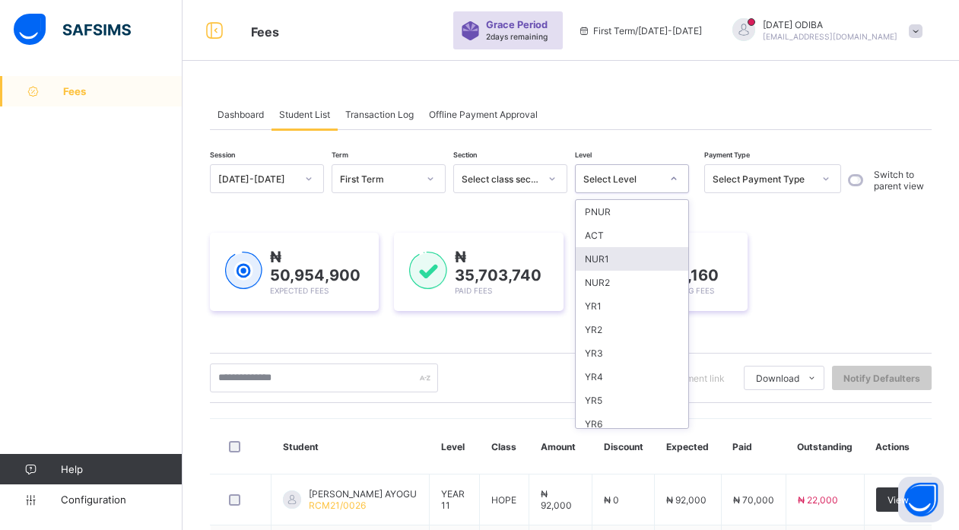
click at [583, 261] on div "NUR1" at bounding box center [632, 259] width 113 height 24
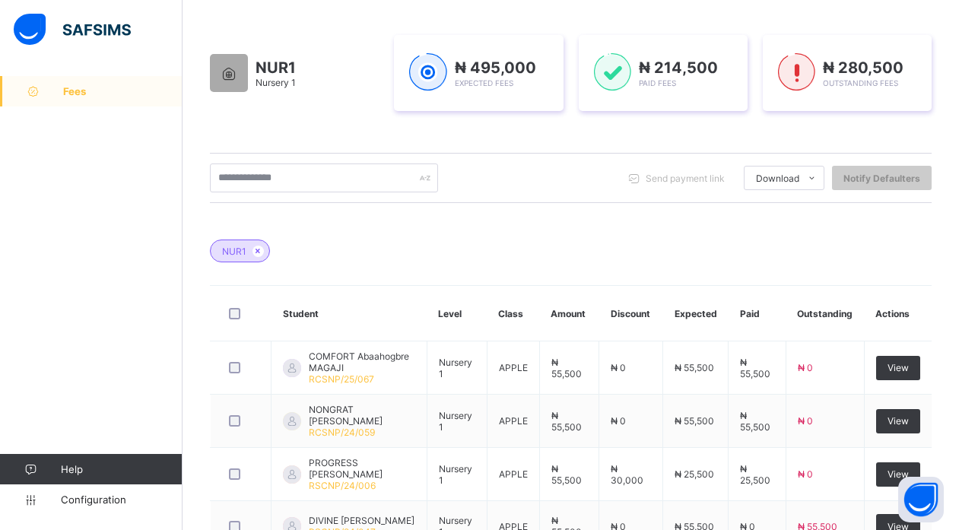
scroll to position [233, 0]
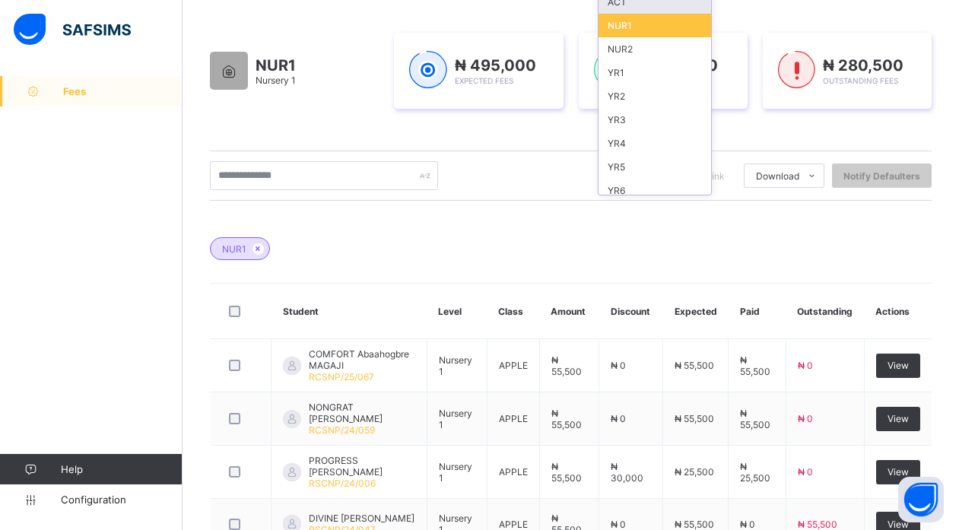
click at [821, 263] on div "NUR1" at bounding box center [571, 240] width 722 height 53
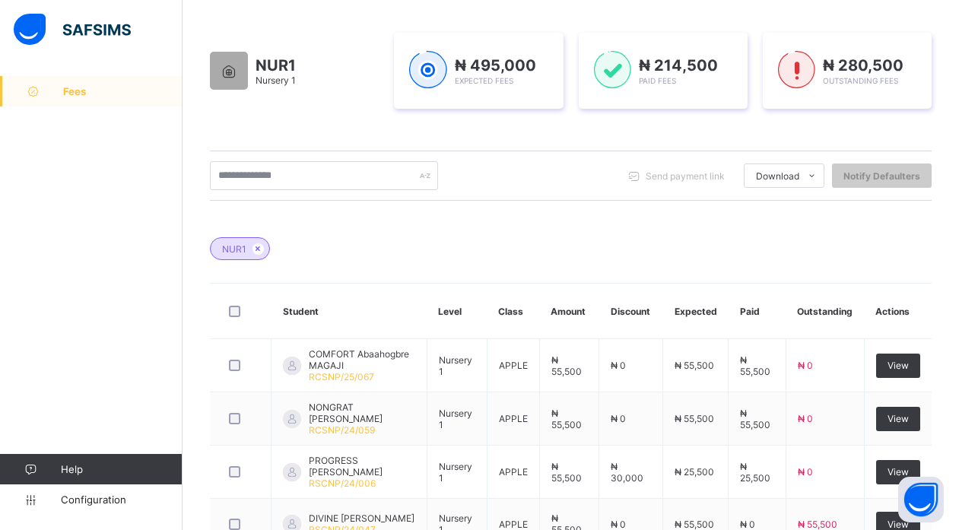
click at [821, 263] on div "NUR1" at bounding box center [571, 240] width 722 height 53
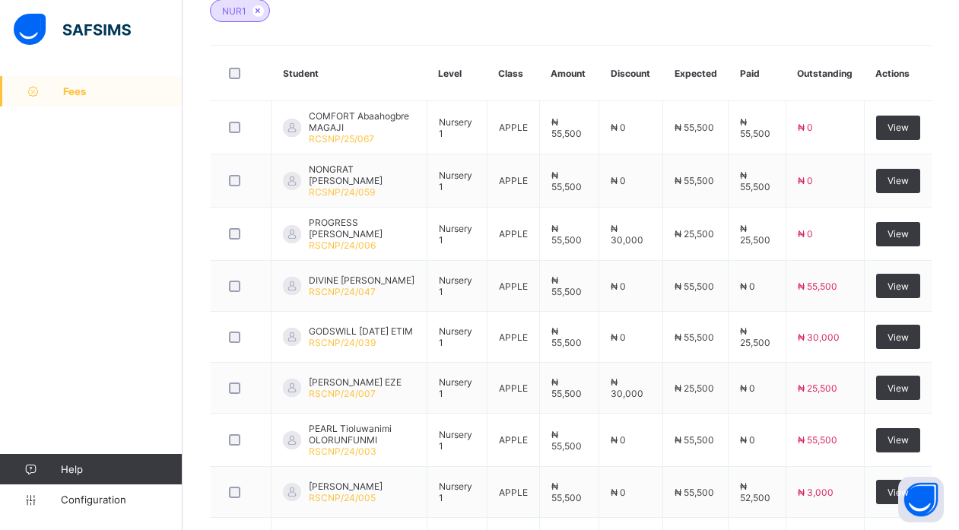
scroll to position [477, 0]
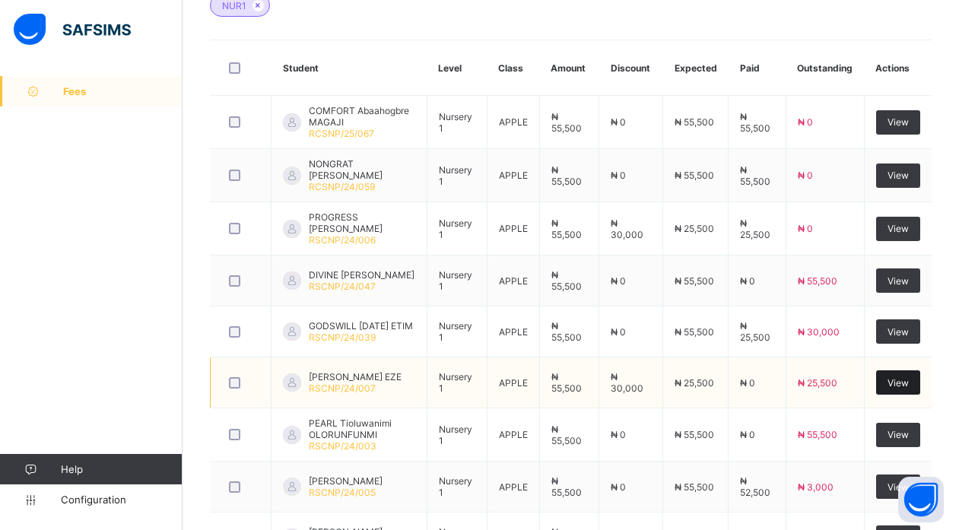
click at [909, 385] on span "View" at bounding box center [898, 382] width 21 height 11
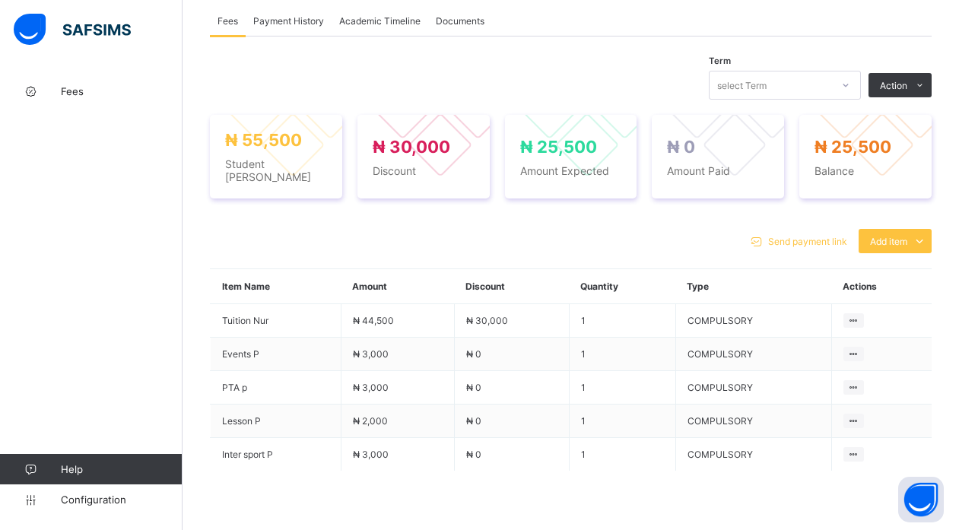
scroll to position [13, 0]
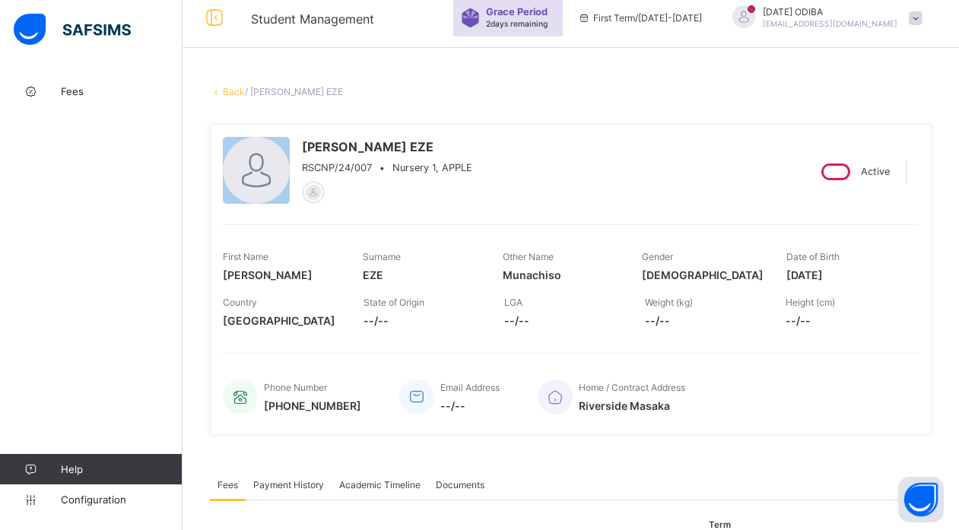
click at [228, 86] on link "Back" at bounding box center [234, 91] width 22 height 11
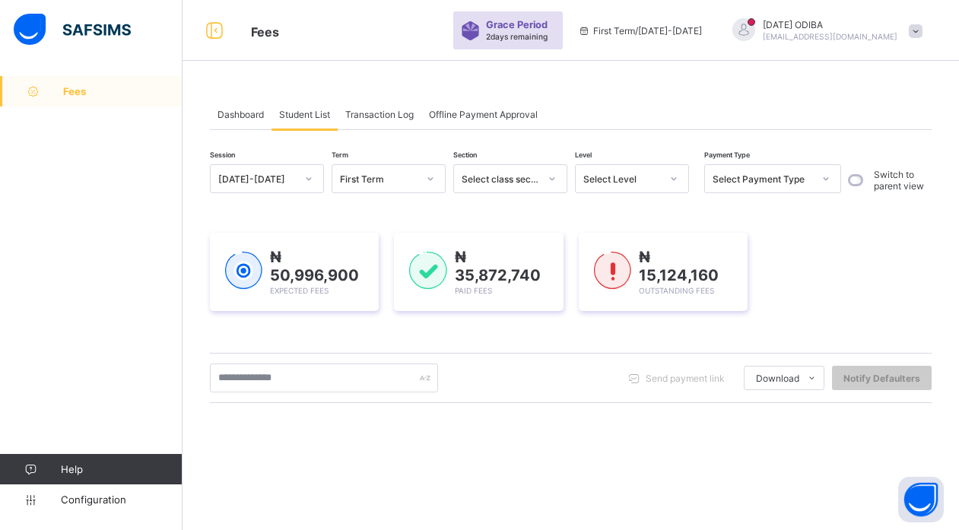
click at [651, 173] on div "Select Level" at bounding box center [622, 178] width 78 height 11
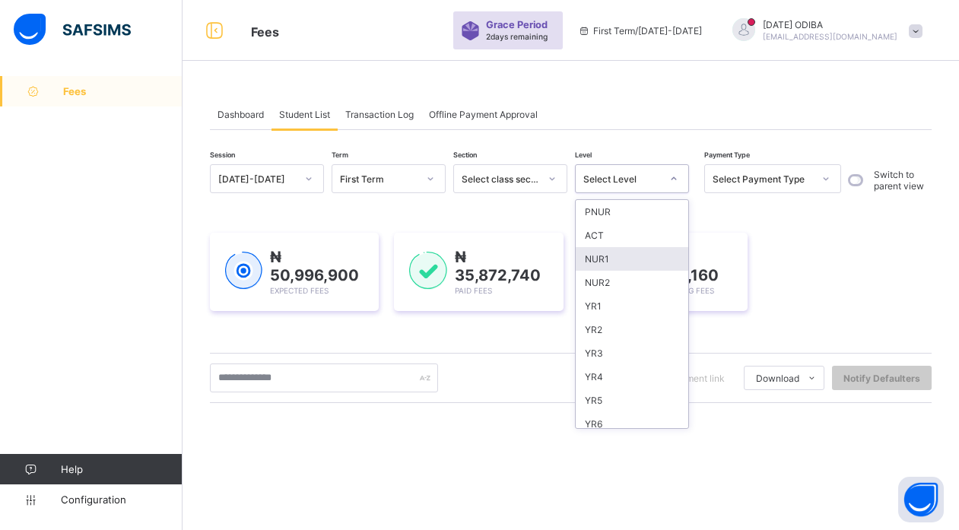
click at [604, 253] on div "NUR1" at bounding box center [632, 259] width 113 height 24
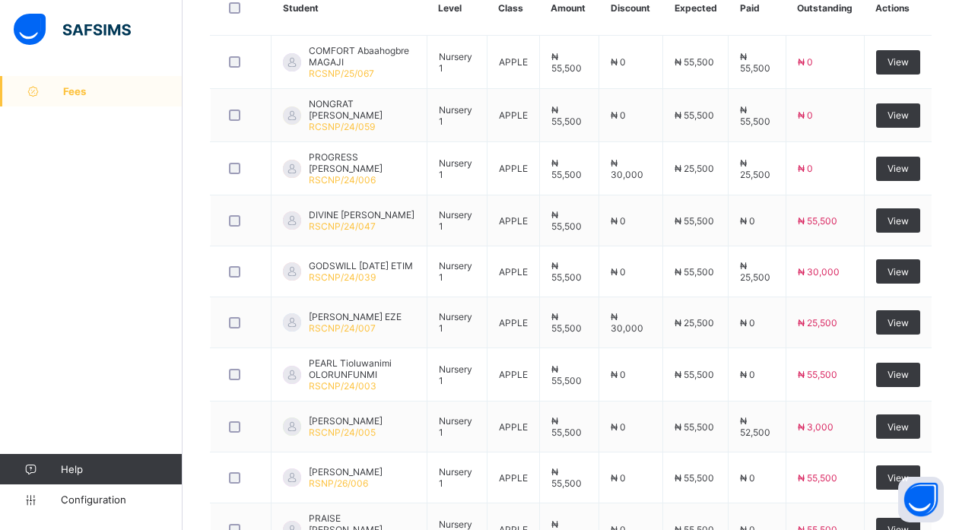
scroll to position [549, 0]
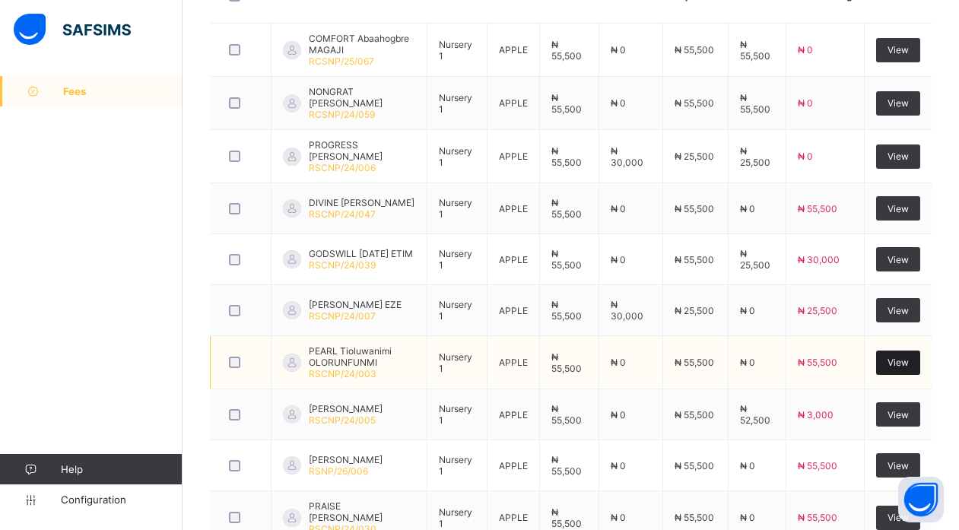
click at [916, 354] on div "View" at bounding box center [898, 363] width 44 height 24
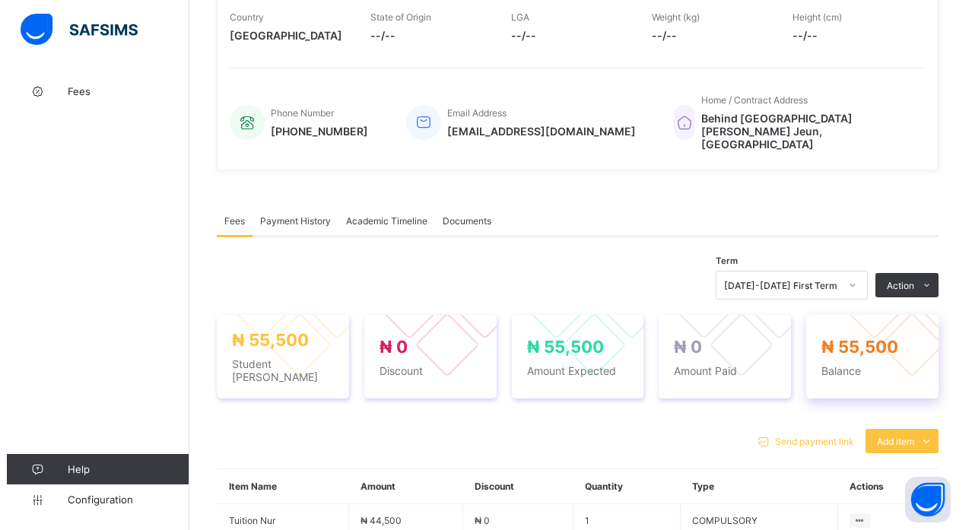
scroll to position [549, 0]
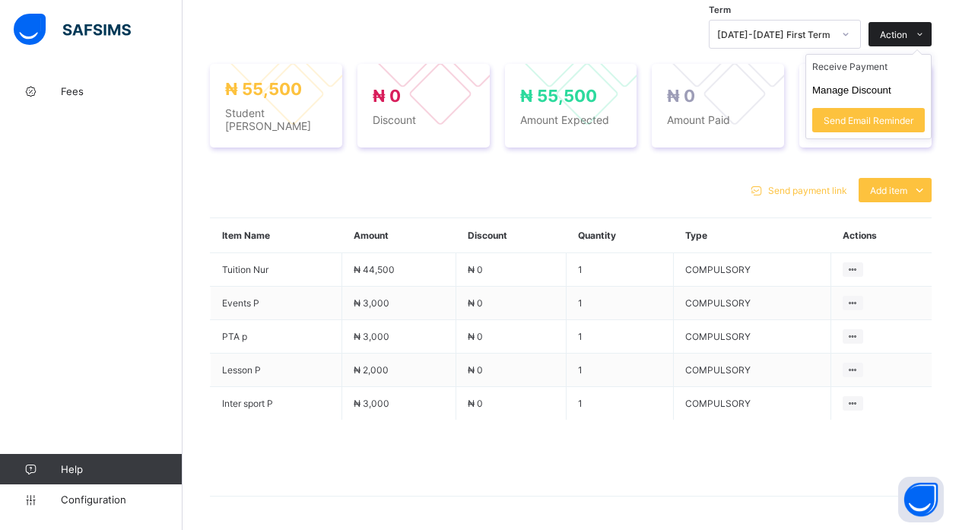
click at [907, 29] on span "Action" at bounding box center [893, 34] width 27 height 11
click at [887, 84] on button "Manage Discount" at bounding box center [851, 89] width 79 height 11
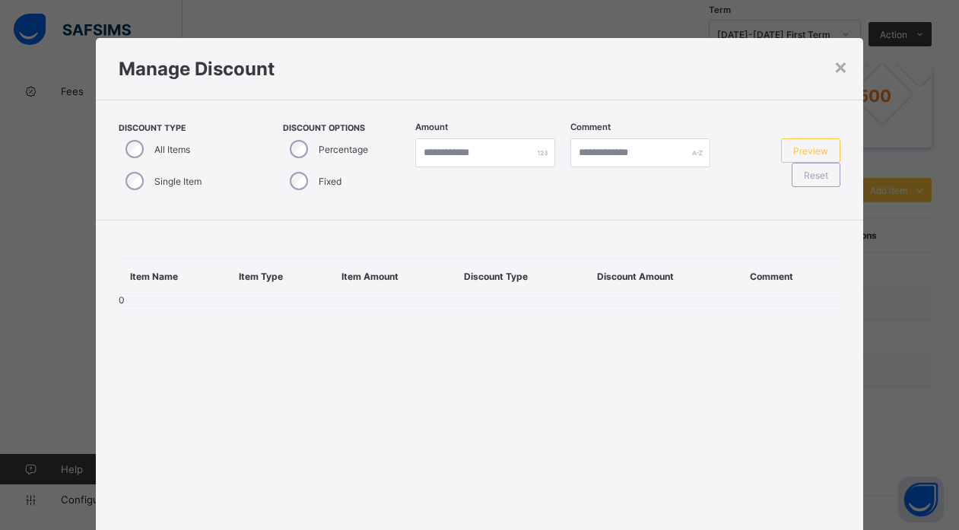
click at [154, 177] on label "Single Item" at bounding box center [177, 181] width 47 height 11
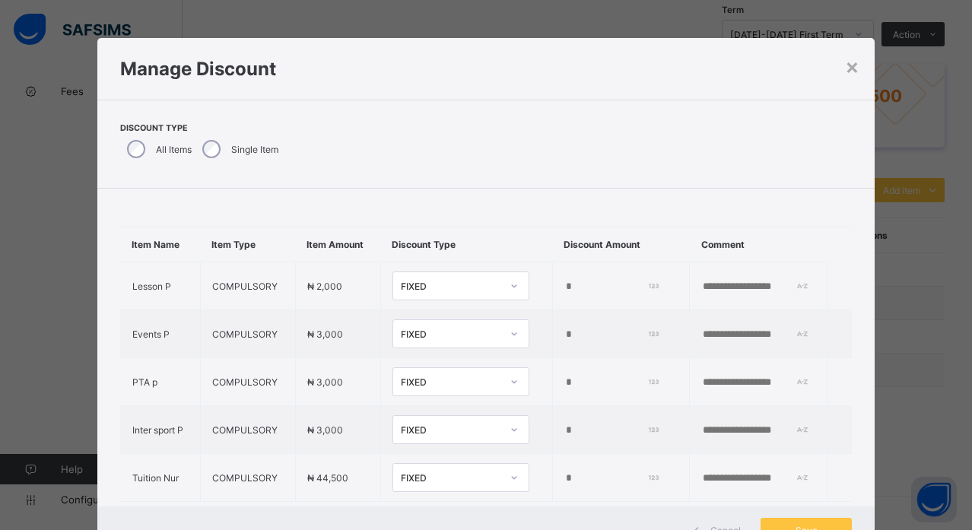
scroll to position [58, 0]
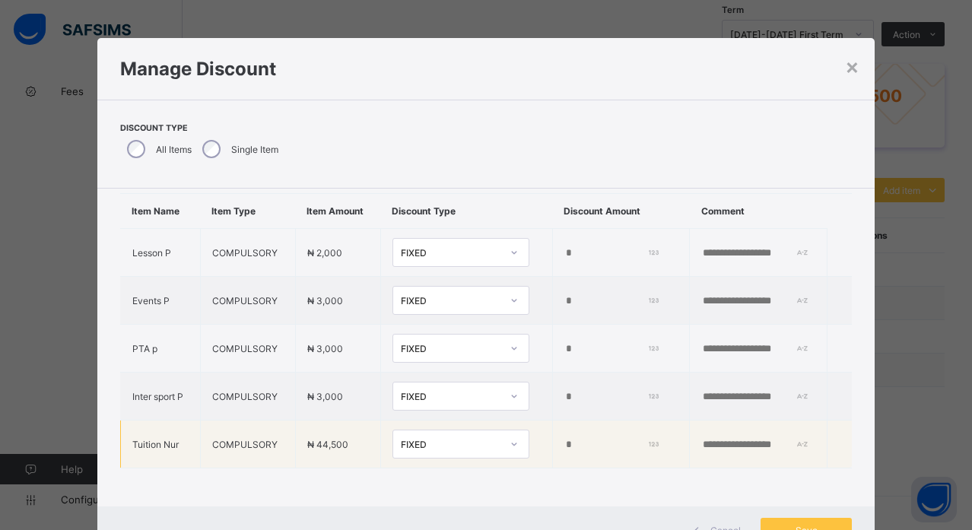
click at [564, 439] on input "*" at bounding box center [610, 445] width 92 height 12
type input "*****"
click at [725, 439] on input "text" at bounding box center [753, 445] width 105 height 12
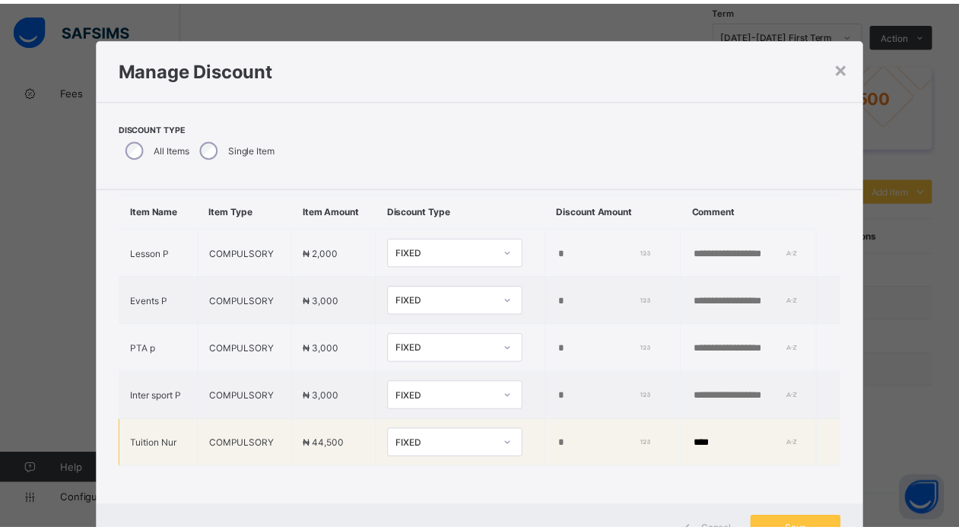
scroll to position [62, 0]
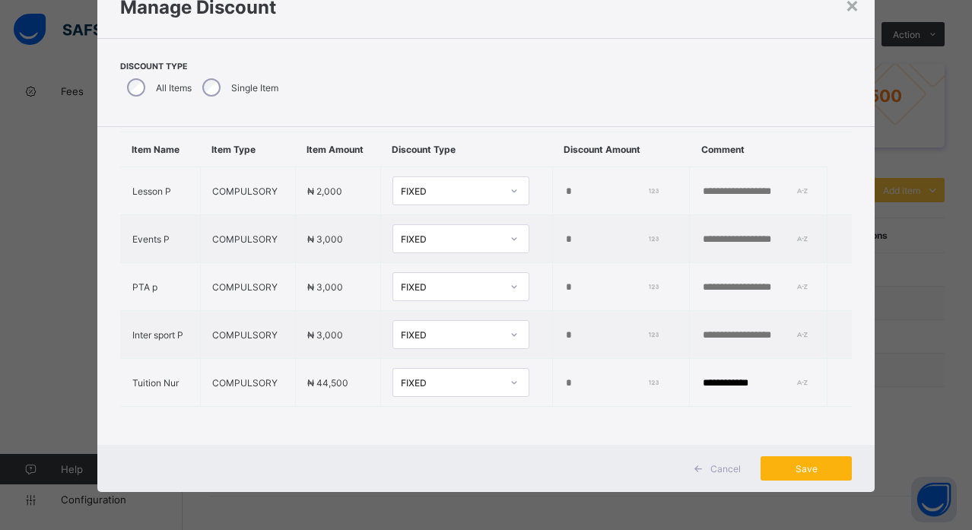
type input "**********"
click at [794, 473] on span "Save" at bounding box center [806, 468] width 68 height 11
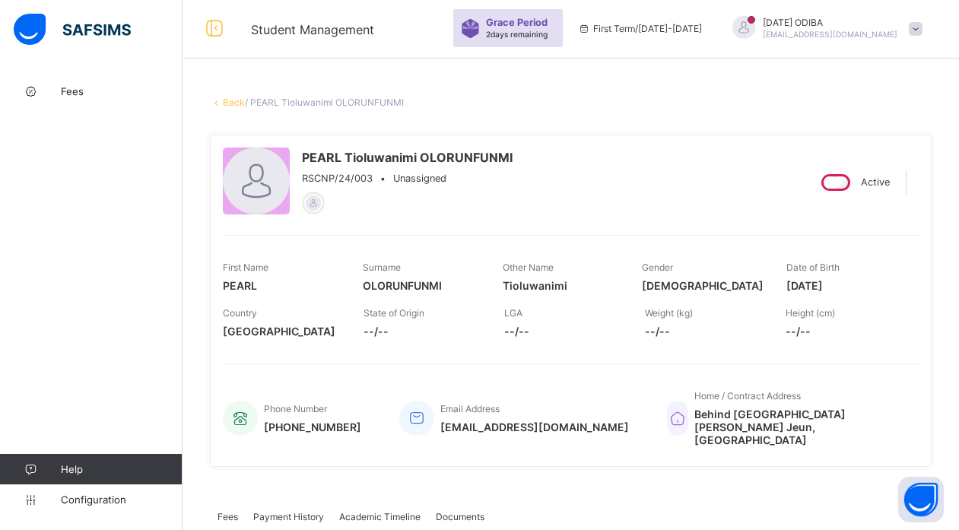
scroll to position [0, 0]
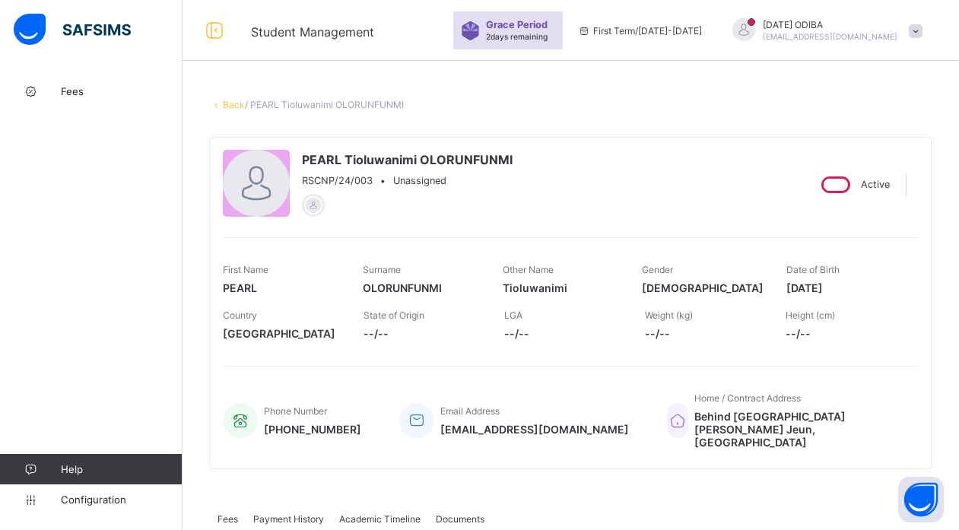
click at [234, 106] on link "Back" at bounding box center [234, 104] width 22 height 11
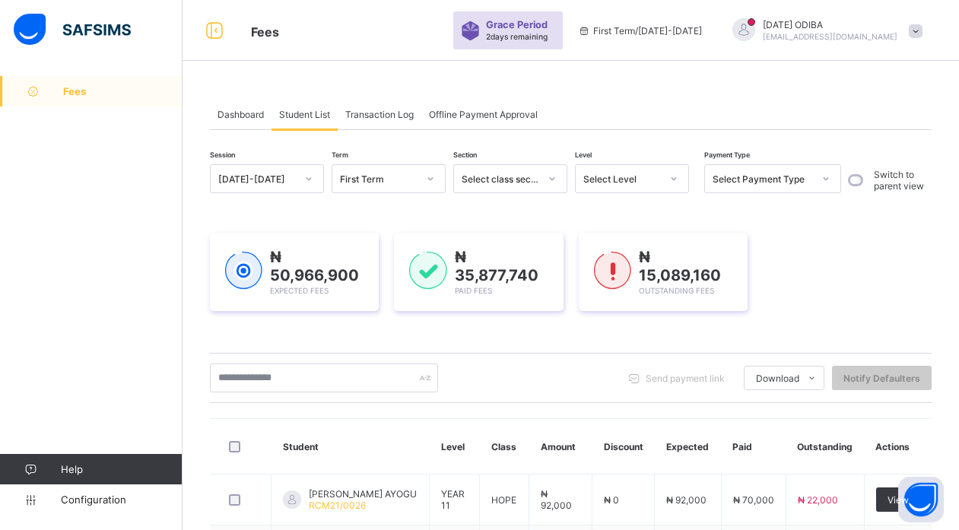
click at [241, 112] on span "Dashboard" at bounding box center [241, 114] width 46 height 11
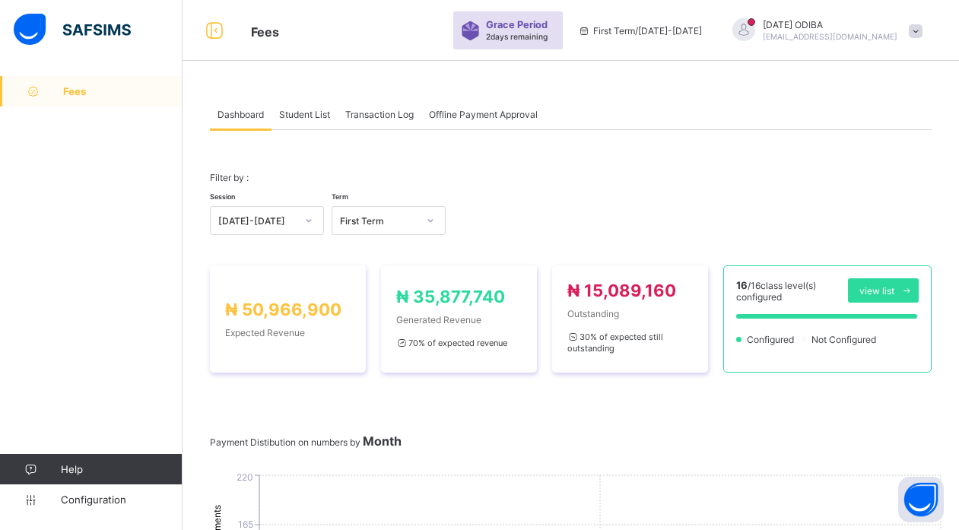
click at [303, 112] on span "Student List" at bounding box center [304, 114] width 51 height 11
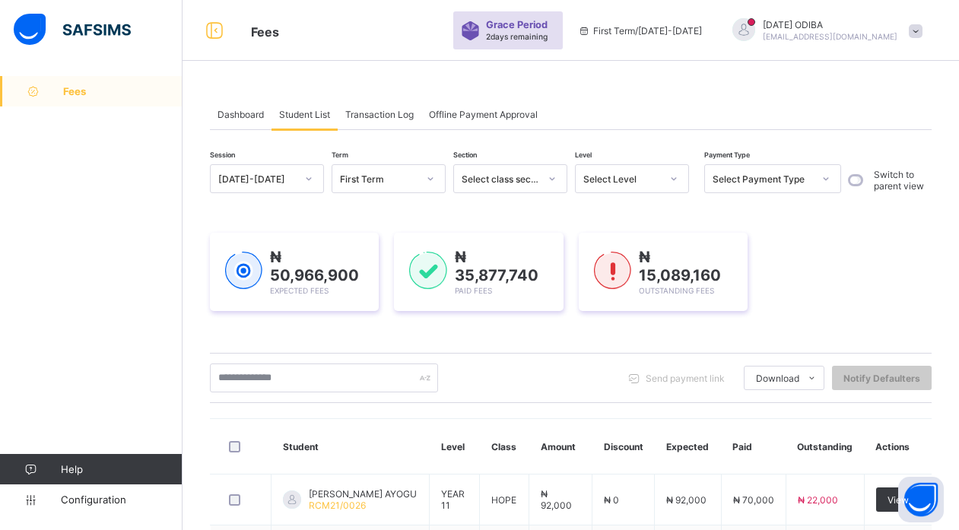
click at [655, 175] on div "Select Level" at bounding box center [622, 178] width 78 height 11
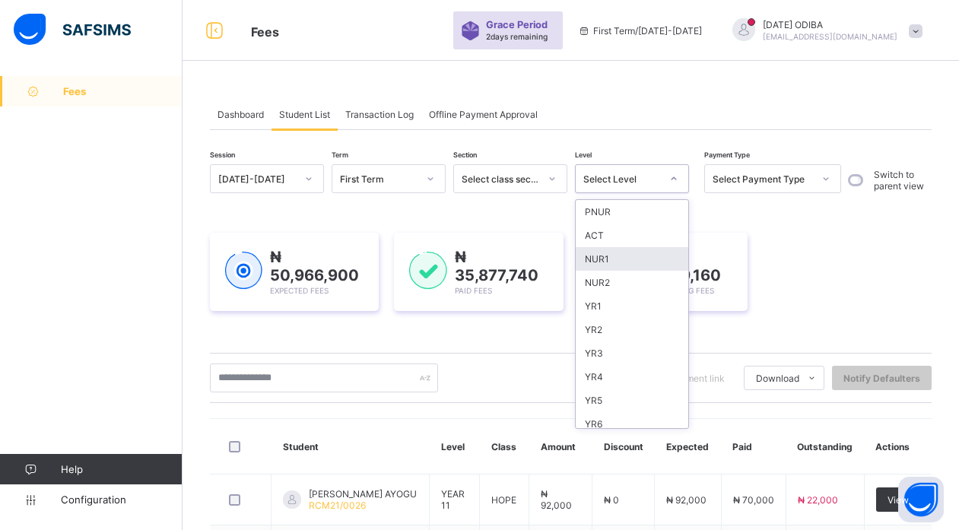
click at [613, 256] on div "NUR1" at bounding box center [632, 259] width 113 height 24
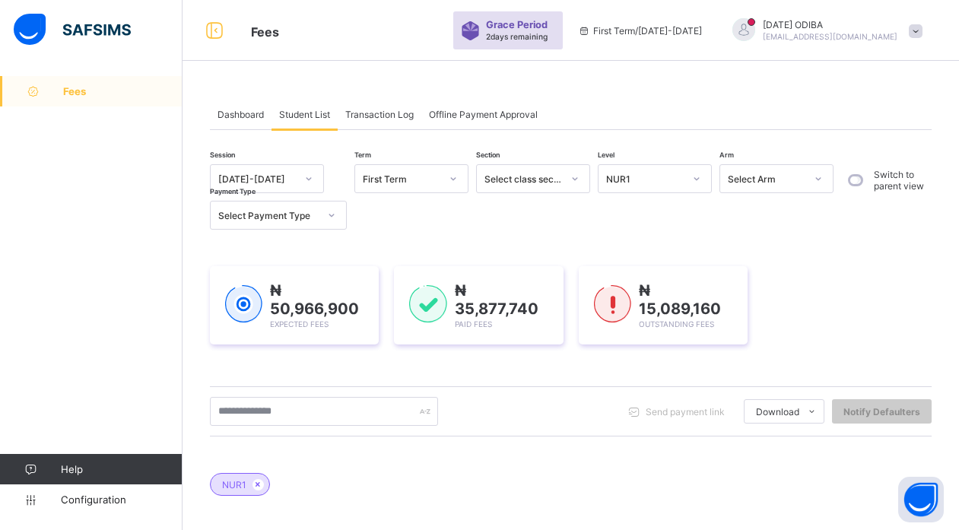
click at [613, 256] on div "₦ 50,966,900 Expected Fees ₦ 35,877,740 Paid Fees ₦ 15,089,160 Outstanding Fees" at bounding box center [571, 305] width 722 height 124
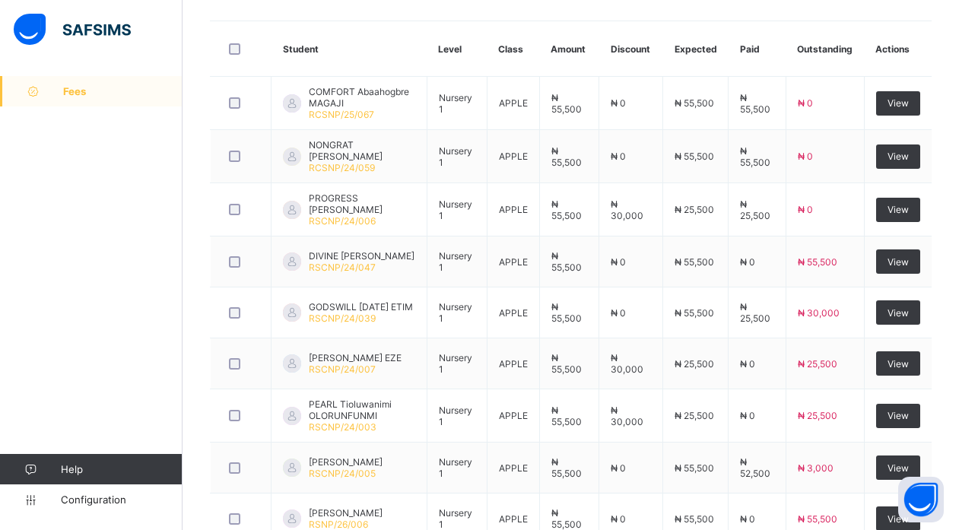
scroll to position [494, 0]
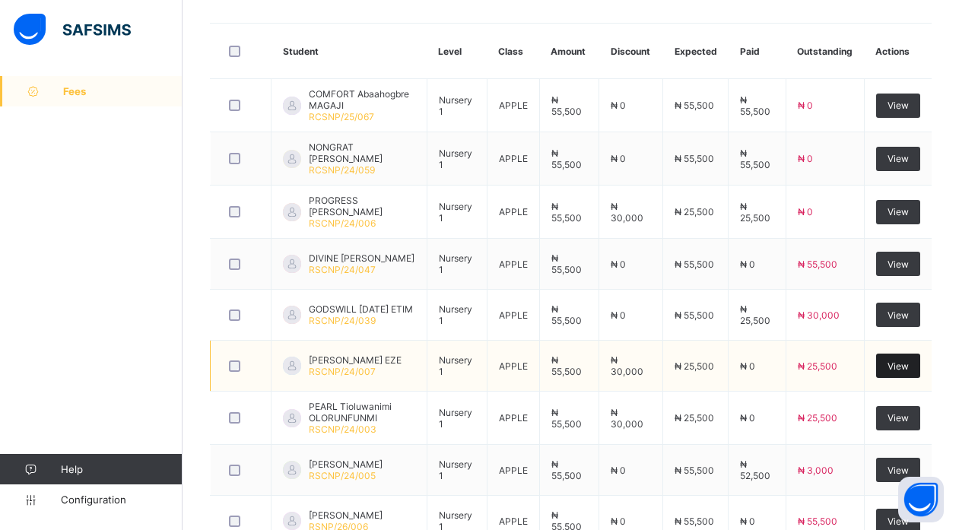
click at [896, 364] on div "View" at bounding box center [898, 366] width 44 height 24
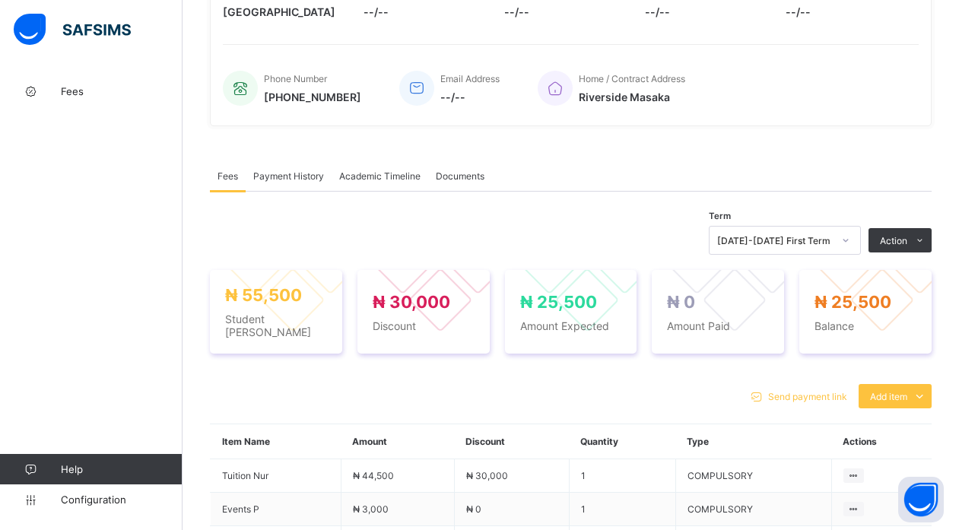
scroll to position [414, 0]
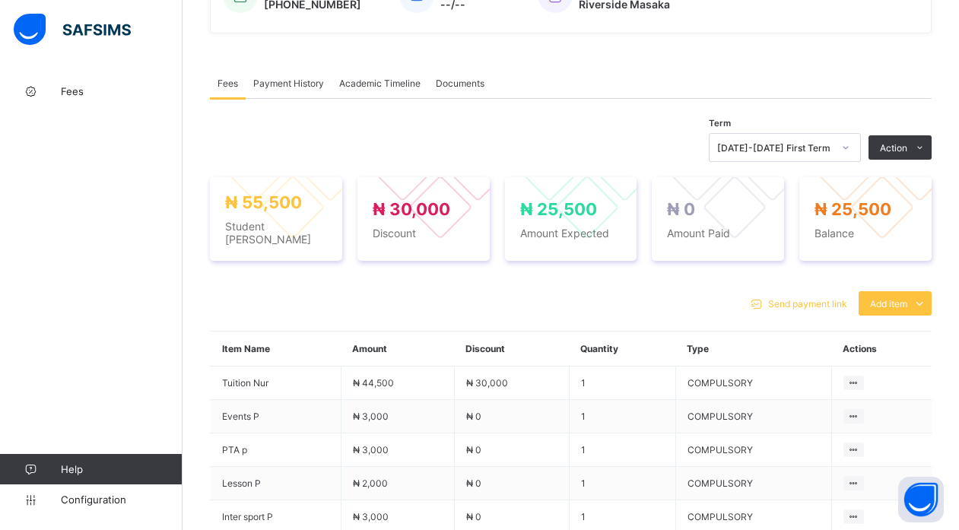
click at [956, 242] on div "× Delete Document This action would delete the document with name: from the sys…" at bounding box center [571, 178] width 777 height 1032
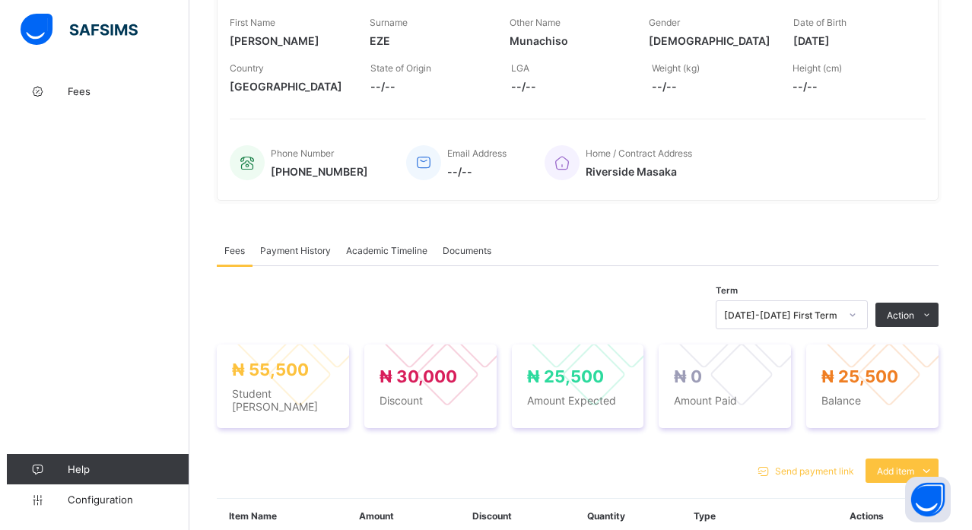
scroll to position [275, 0]
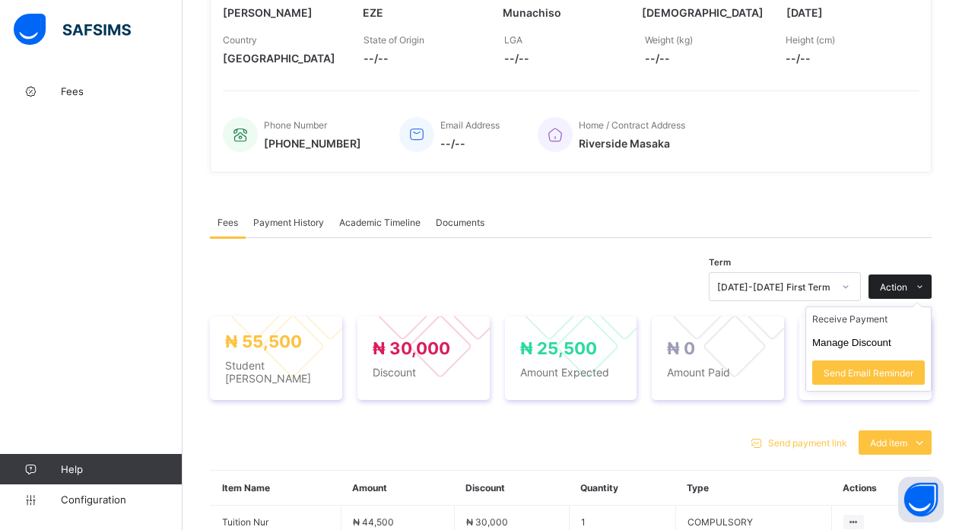
click at [916, 280] on div "Action" at bounding box center [900, 287] width 63 height 24
click at [861, 319] on li "Receive Payment" at bounding box center [868, 319] width 125 height 24
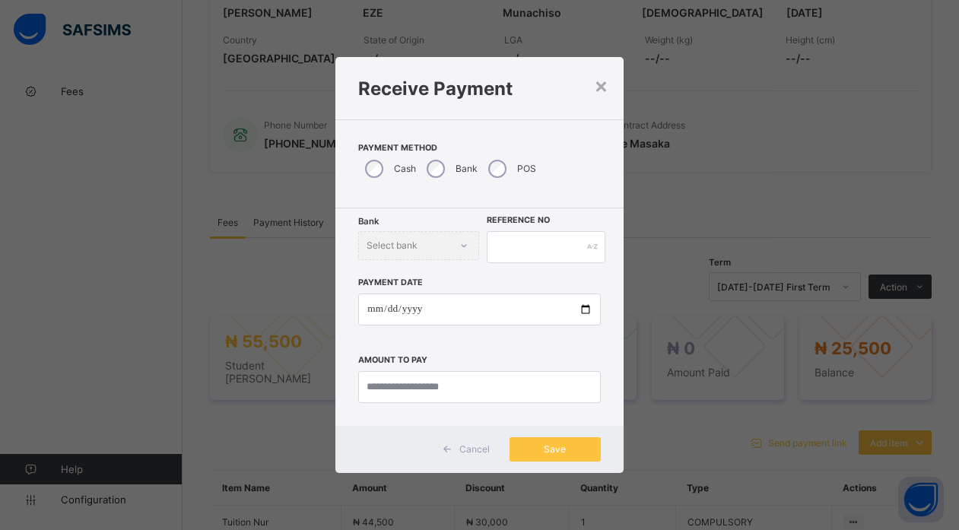
click at [441, 176] on div "Bank" at bounding box center [451, 169] width 62 height 32
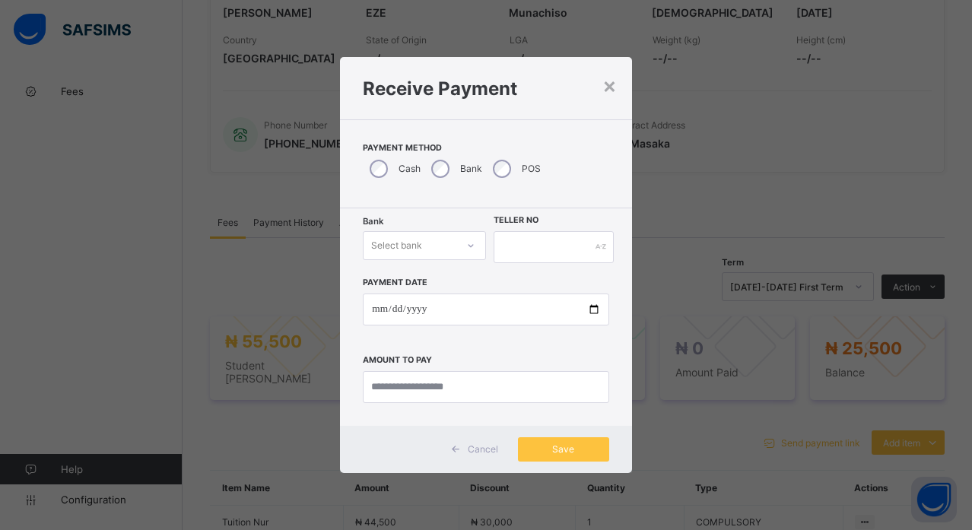
click at [437, 243] on div "Select bank" at bounding box center [410, 245] width 93 height 21
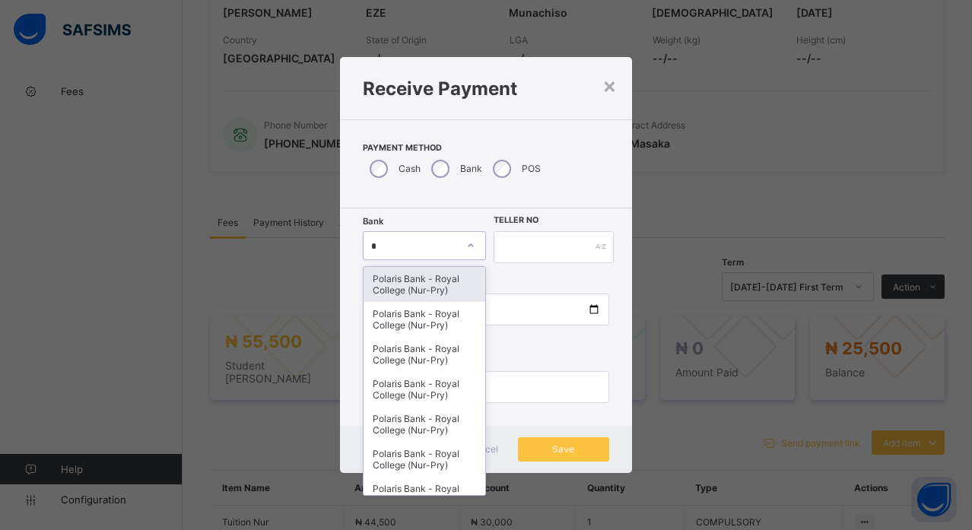
type input "**"
click at [425, 277] on div "Polaris Bank - Royal College (Nur-Pry)" at bounding box center [425, 284] width 122 height 35
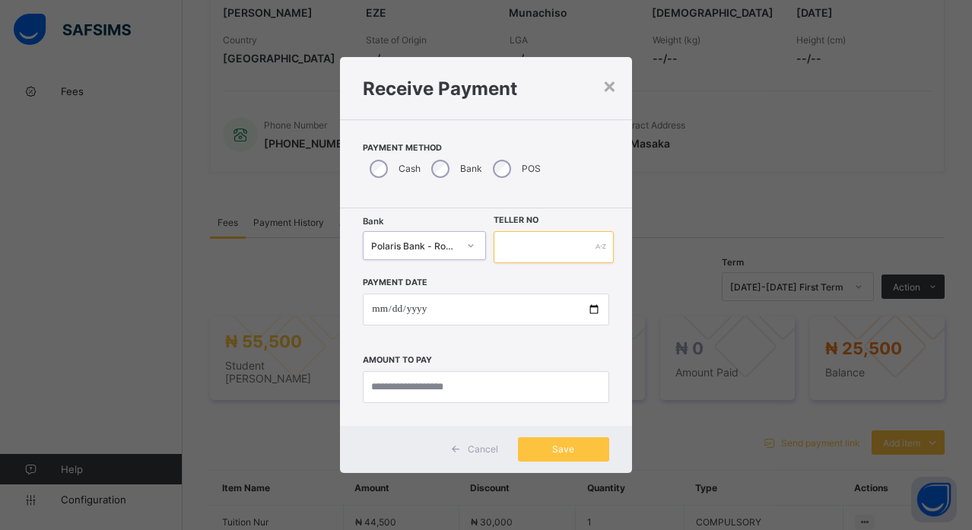
click at [543, 243] on input "text" at bounding box center [554, 247] width 120 height 32
type input "*"
type input "*******"
click at [496, 317] on input "date" at bounding box center [486, 310] width 246 height 32
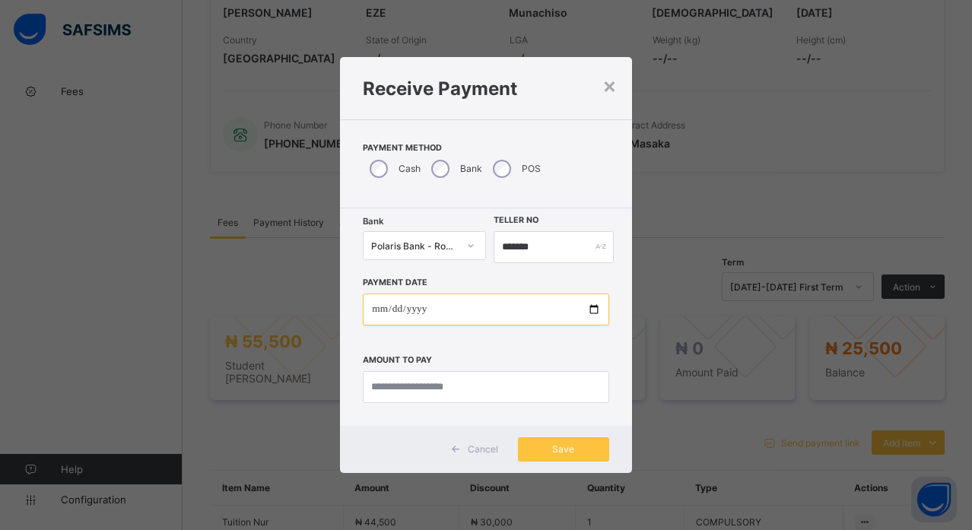
click at [590, 305] on input "date" at bounding box center [486, 310] width 246 height 32
type input "**********"
click at [478, 392] on input "currency" at bounding box center [486, 387] width 246 height 32
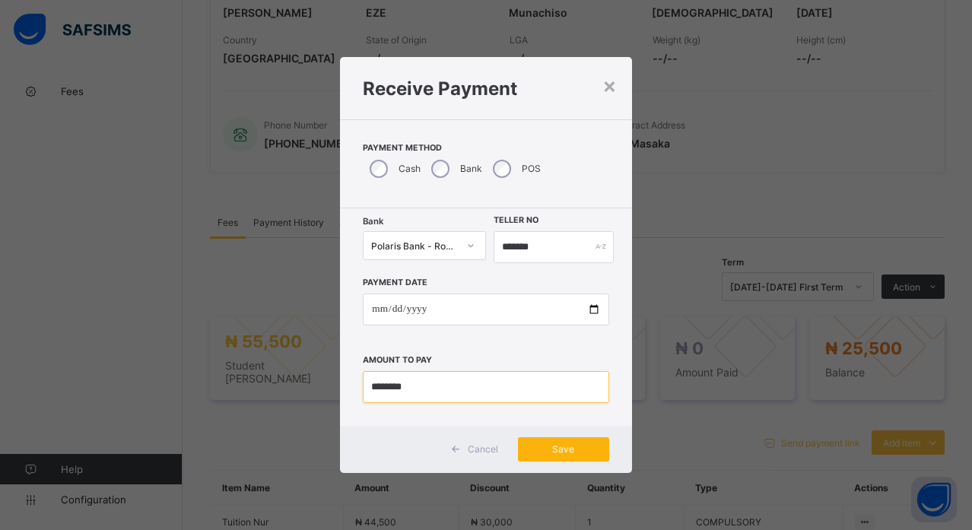
type input "********"
click at [557, 458] on div "Save" at bounding box center [563, 449] width 91 height 24
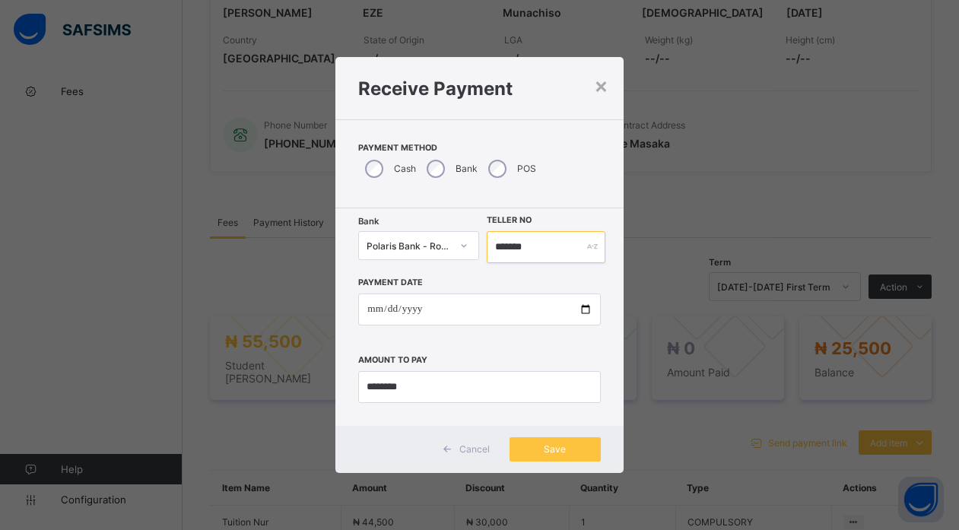
click at [557, 249] on input "*******" at bounding box center [546, 247] width 119 height 32
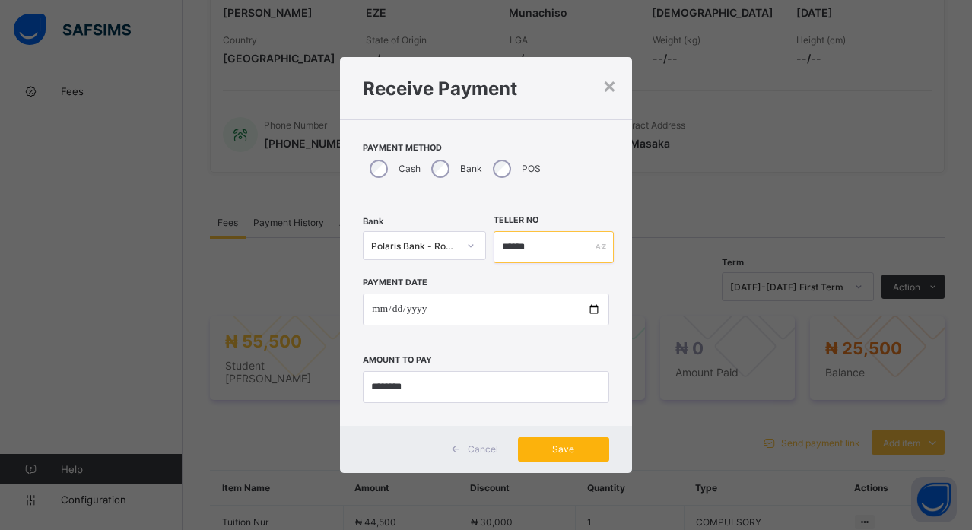
type input "******"
click at [554, 448] on span "Save" at bounding box center [563, 448] width 68 height 11
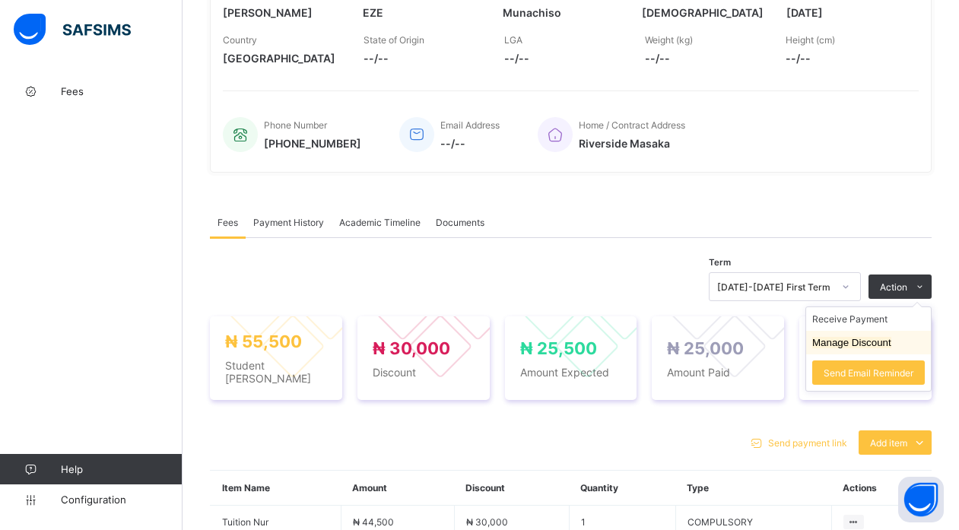
click at [869, 353] on li "Manage Discount" at bounding box center [868, 343] width 125 height 24
click at [862, 341] on button "Manage Discount" at bounding box center [851, 342] width 79 height 11
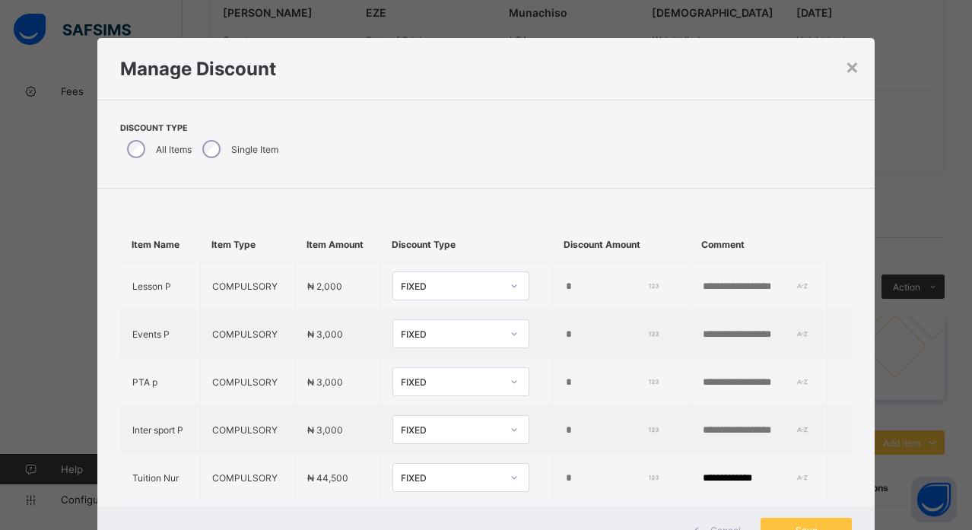
type input "**********"
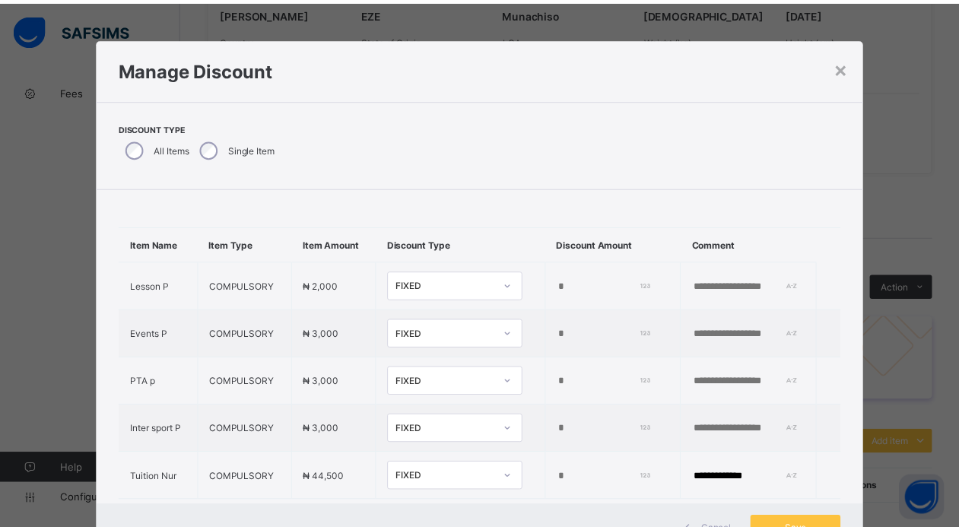
scroll to position [58, 0]
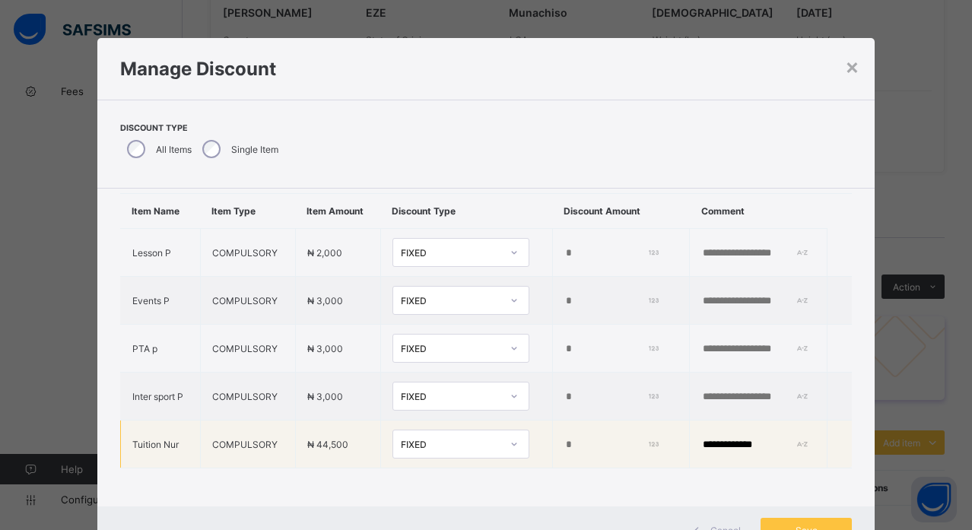
click at [564, 439] on input "*****" at bounding box center [610, 445] width 92 height 12
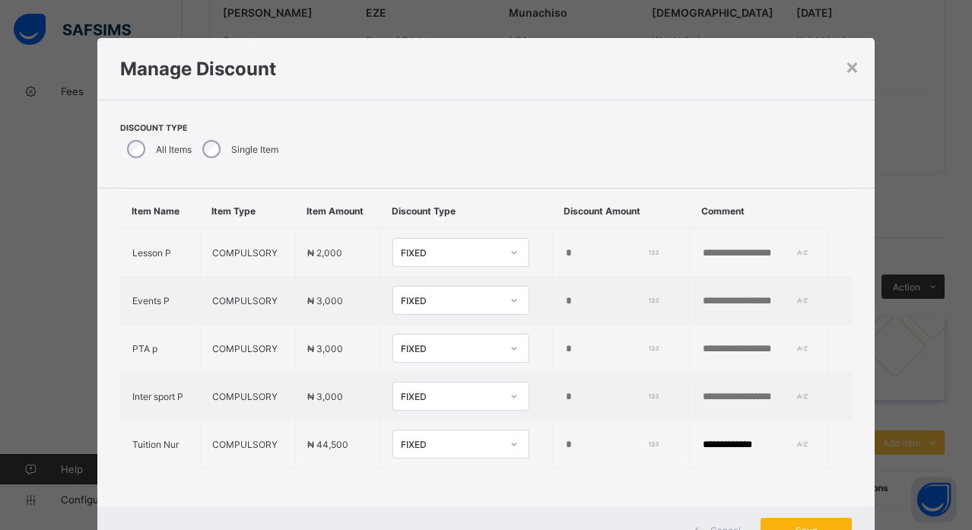
type input "*****"
click at [783, 525] on span "Save" at bounding box center [806, 530] width 68 height 11
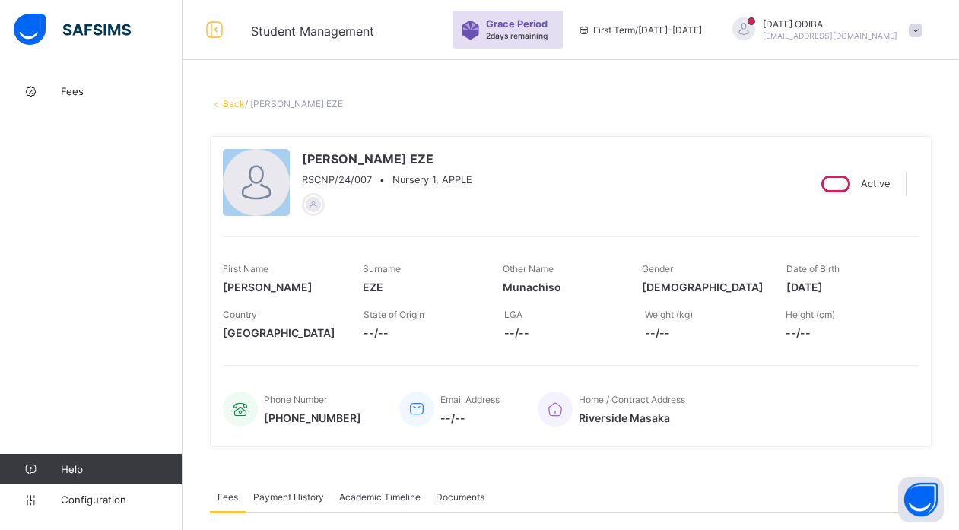
scroll to position [0, 0]
click at [220, 105] on icon at bounding box center [216, 104] width 13 height 11
click at [233, 105] on link "Back" at bounding box center [234, 104] width 22 height 11
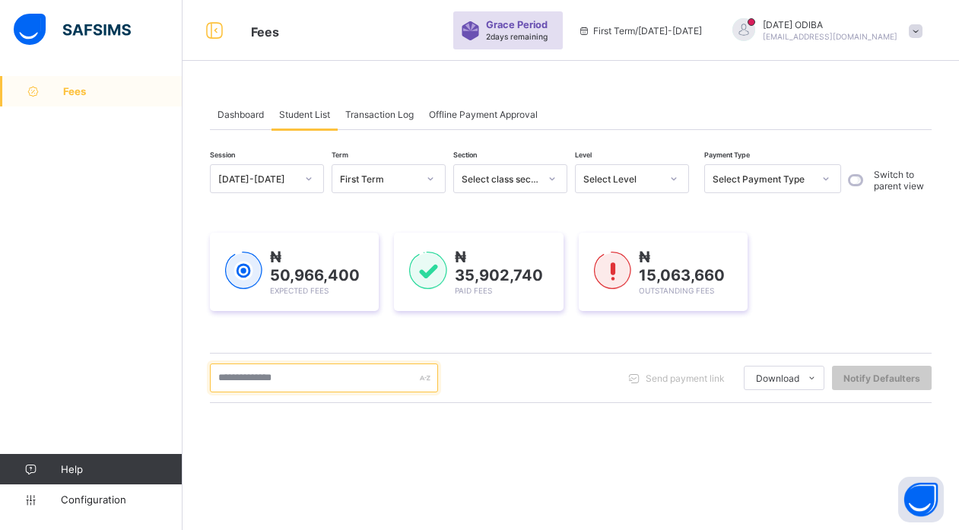
click at [385, 385] on input "text" at bounding box center [324, 378] width 228 height 29
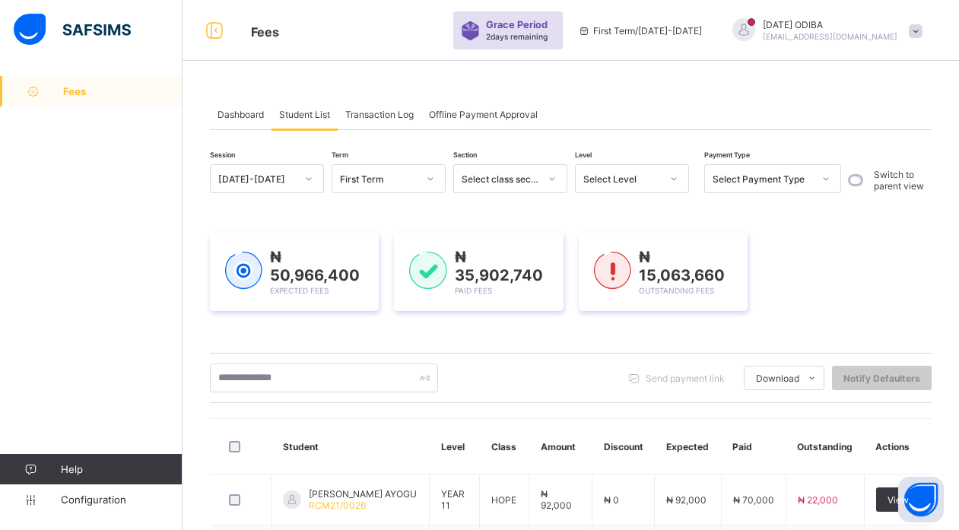
click at [638, 183] on div "Select Level" at bounding box center [622, 178] width 78 height 11
click at [694, 18] on div "First Term / [DATE]-[DATE]" at bounding box center [639, 30] width 139 height 61
click at [634, 176] on div "Select Level" at bounding box center [622, 178] width 78 height 11
click at [477, 378] on div "Send payment link Download Students Payment Students Payment Status Student Ite…" at bounding box center [571, 378] width 722 height 29
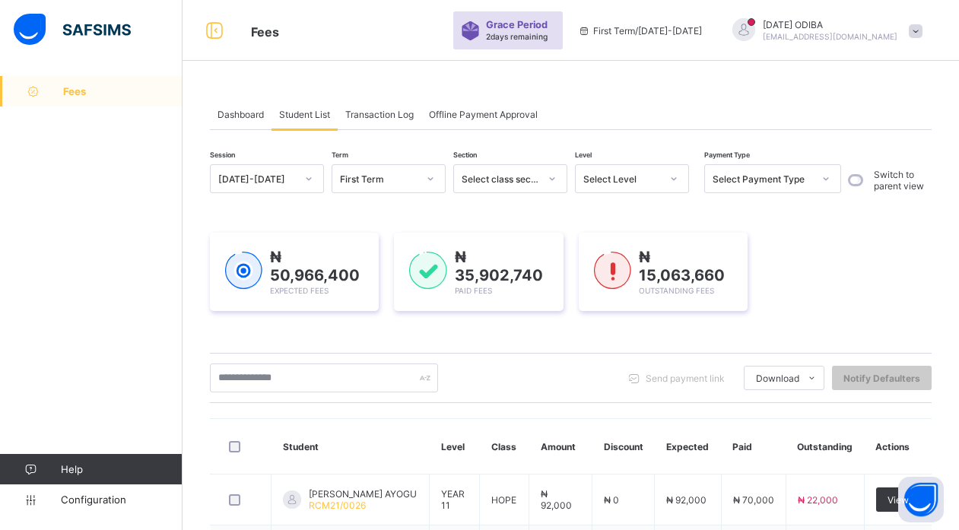
click at [89, 96] on span "Fees" at bounding box center [122, 91] width 119 height 12
click at [627, 179] on div "Select Level" at bounding box center [622, 178] width 78 height 11
click at [70, 91] on span "Fees" at bounding box center [122, 91] width 119 height 12
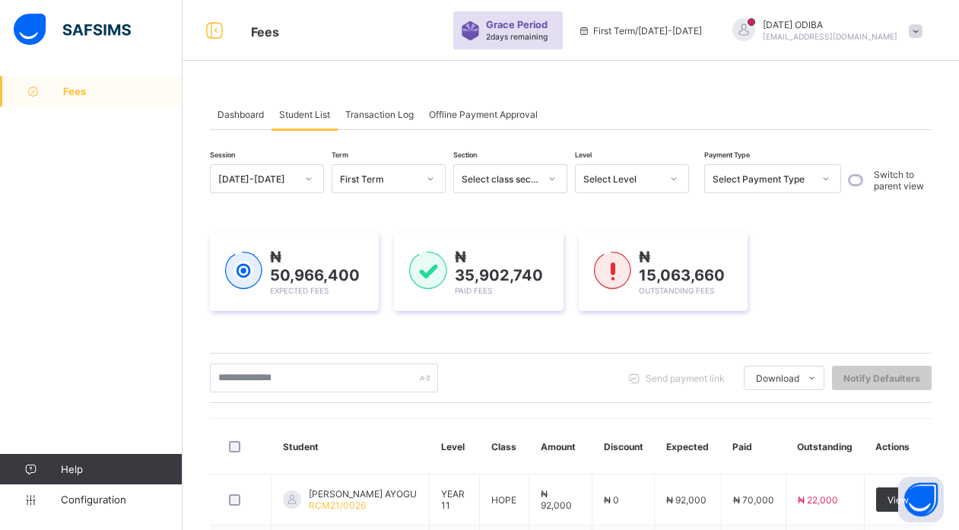
click at [70, 91] on span "Fees" at bounding box center [122, 91] width 119 height 12
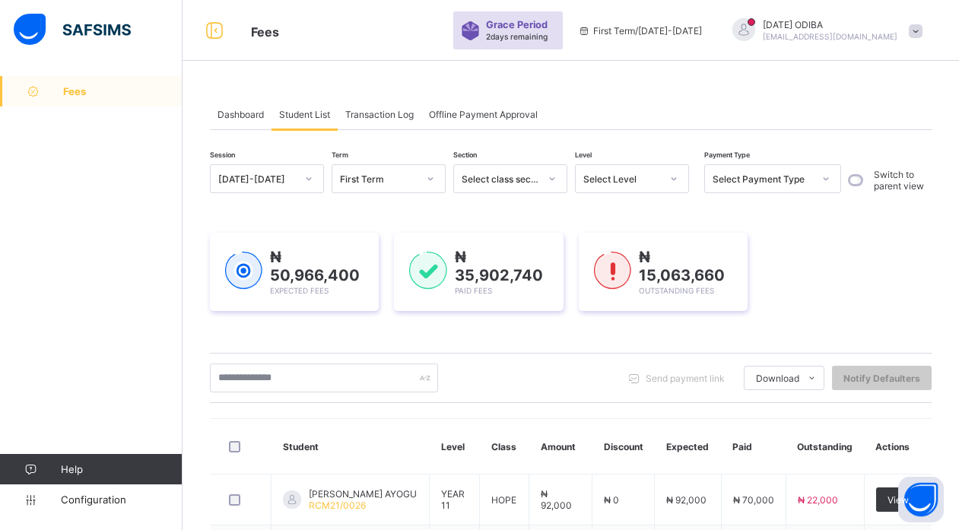
click at [70, 91] on span "Fees" at bounding box center [122, 91] width 119 height 12
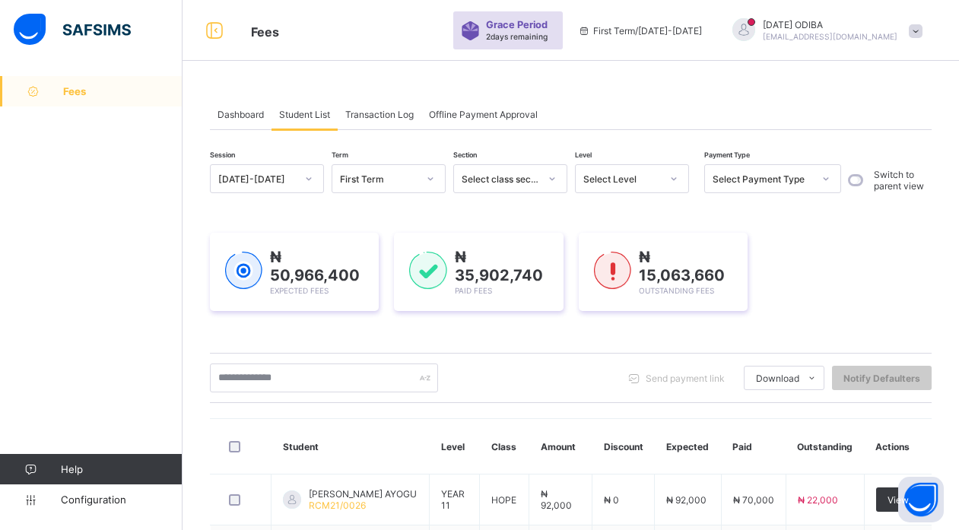
click at [70, 91] on span "Fees" at bounding box center [122, 91] width 119 height 12
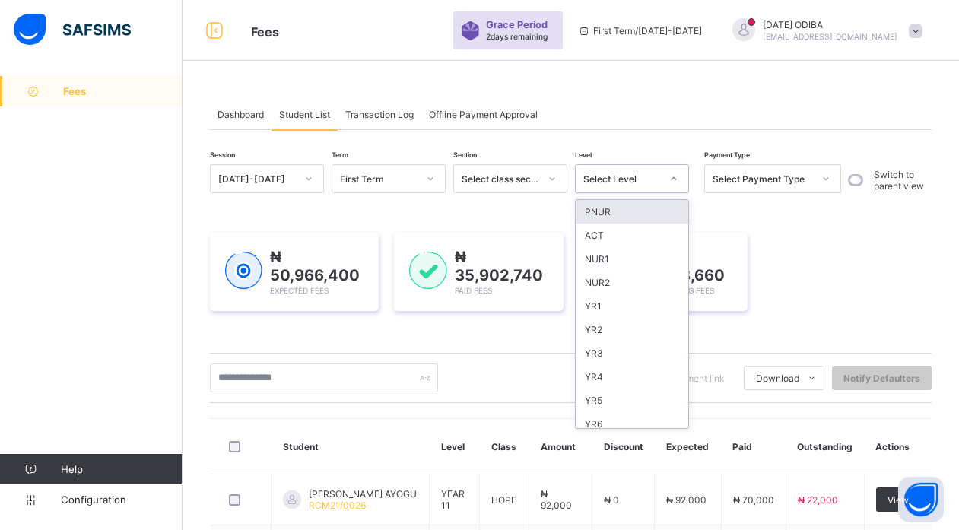
click at [637, 176] on div "Select Level" at bounding box center [622, 178] width 78 height 11
click at [602, 256] on div "NUR1" at bounding box center [632, 259] width 113 height 24
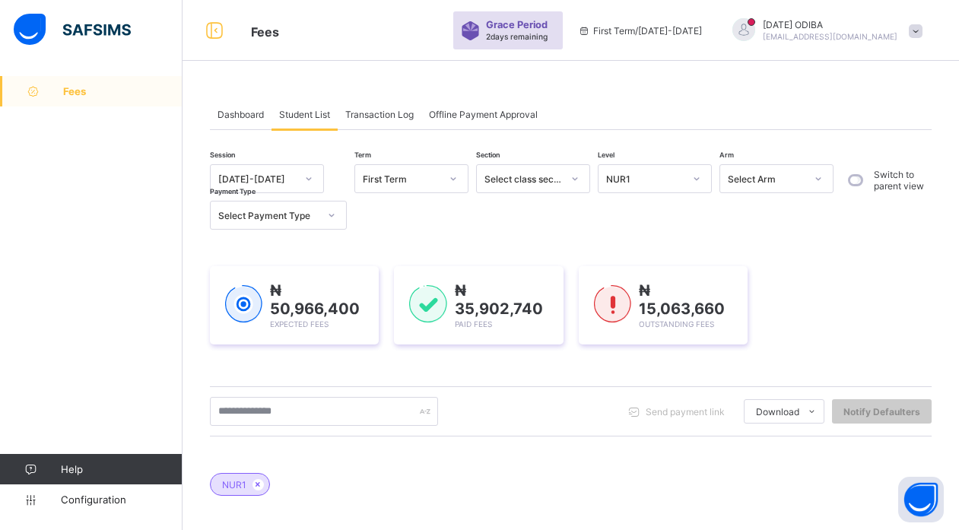
click at [602, 256] on div "₦ 50,966,400 Expected Fees ₦ 35,902,740 Paid Fees ₦ 15,063,660 Outstanding Fees" at bounding box center [571, 305] width 722 height 124
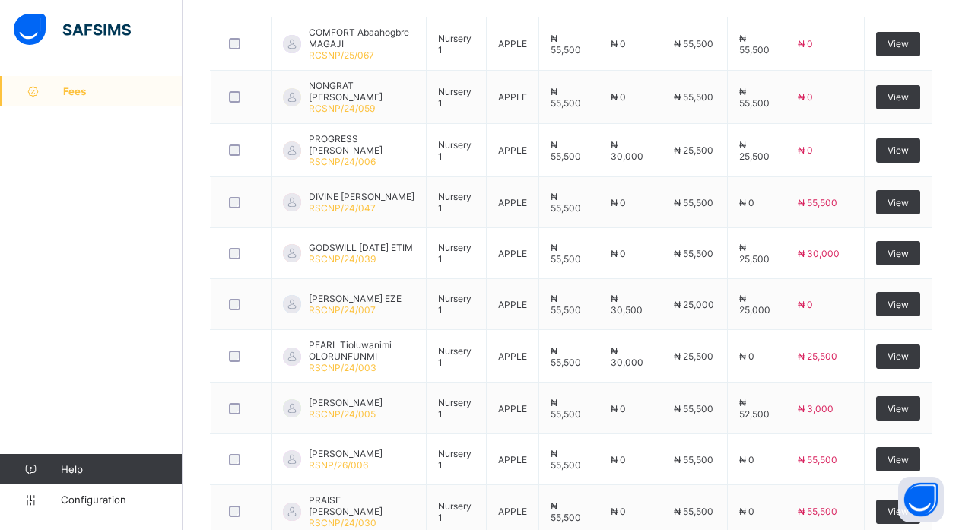
scroll to position [557, 0]
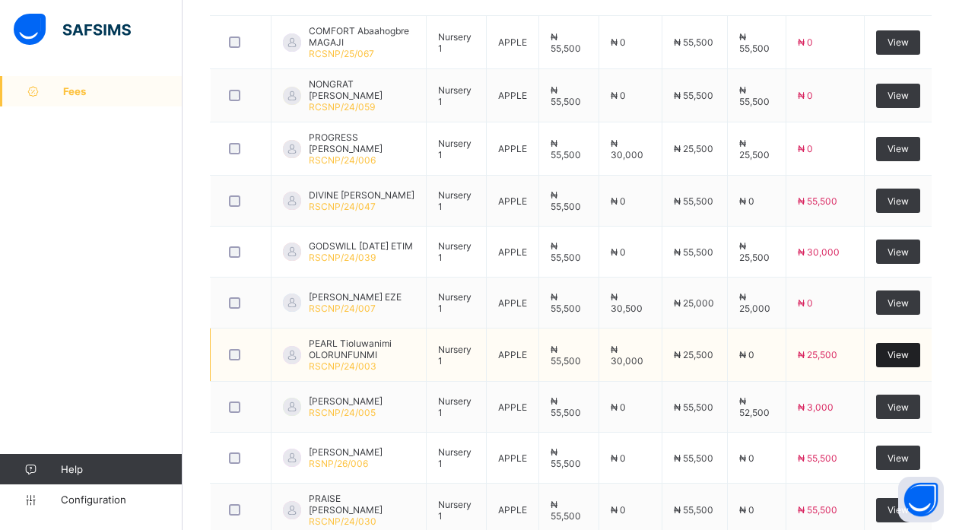
click at [902, 354] on span "View" at bounding box center [898, 354] width 21 height 11
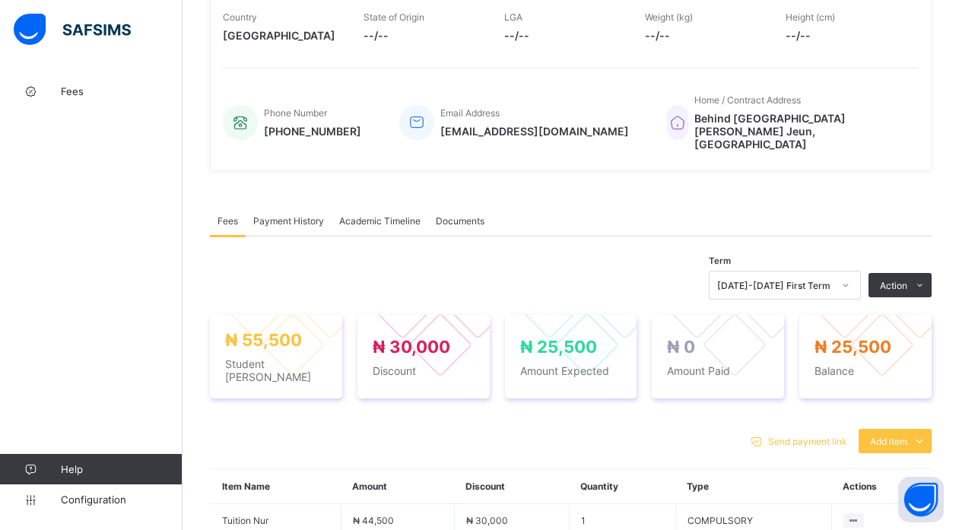
scroll to position [557, 0]
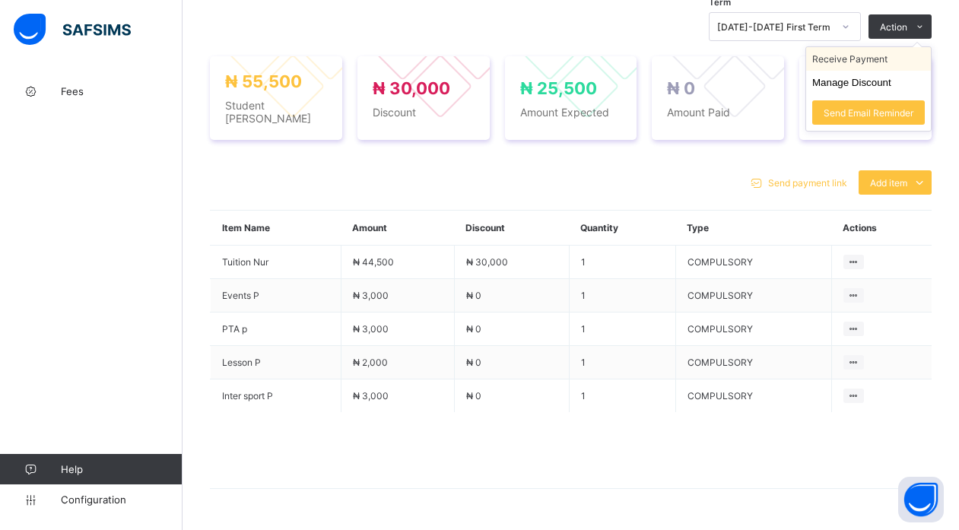
click at [876, 47] on li "Receive Payment" at bounding box center [868, 59] width 125 height 24
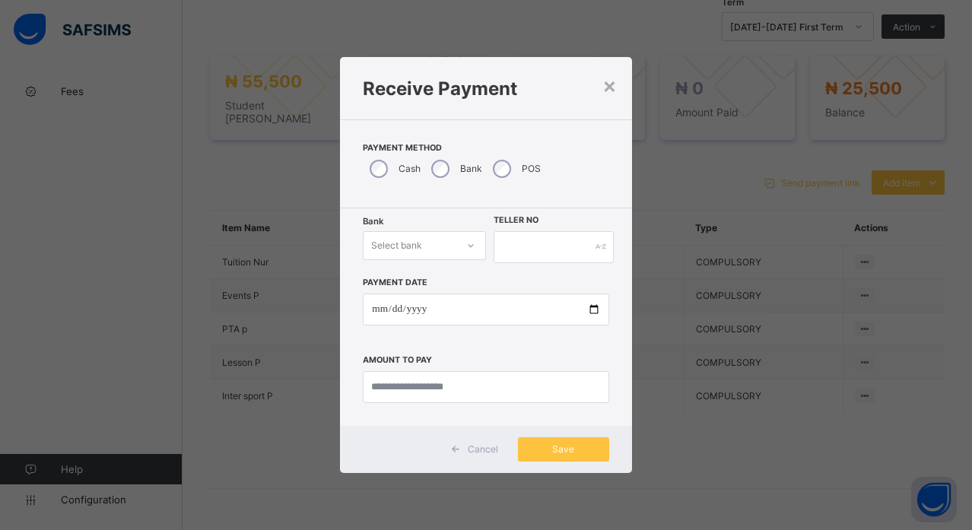
click at [450, 246] on div "Select bank" at bounding box center [410, 245] width 93 height 21
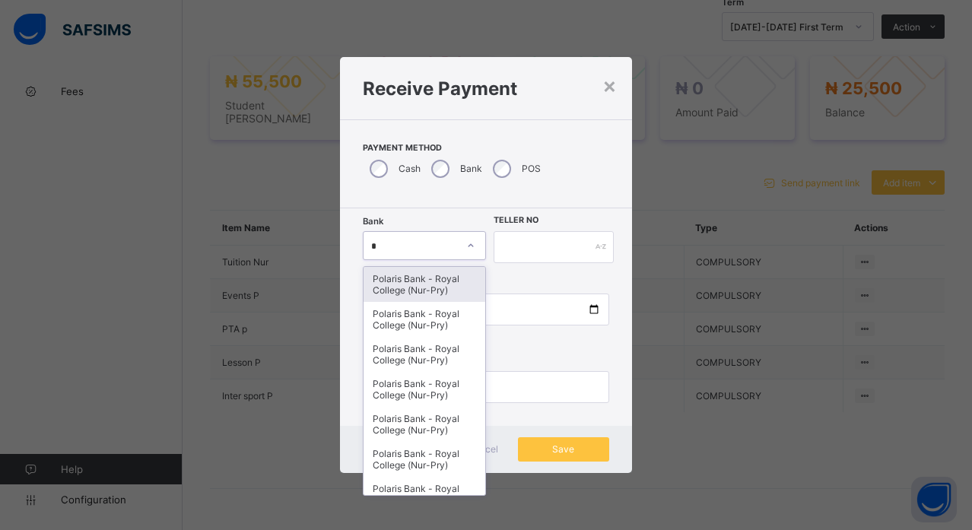
type input "**"
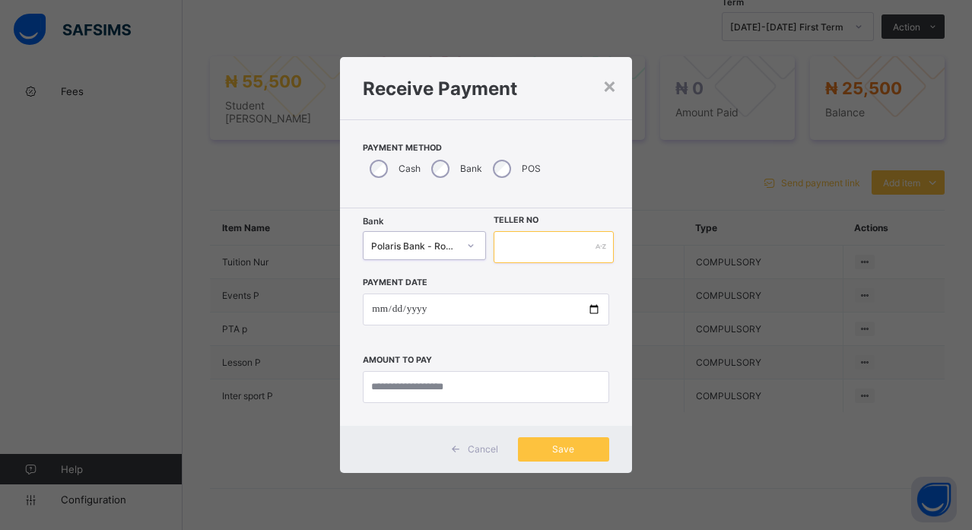
click at [527, 250] on input "text" at bounding box center [554, 247] width 120 height 32
type input "********"
click at [597, 312] on input "date" at bounding box center [486, 310] width 246 height 32
type input "**********"
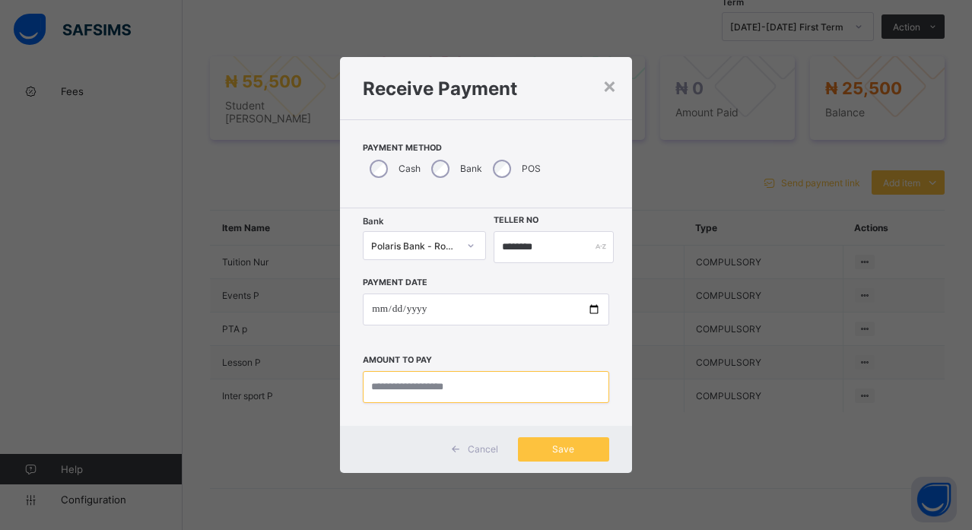
click at [438, 388] on input "currency" at bounding box center [486, 387] width 246 height 32
type input "********"
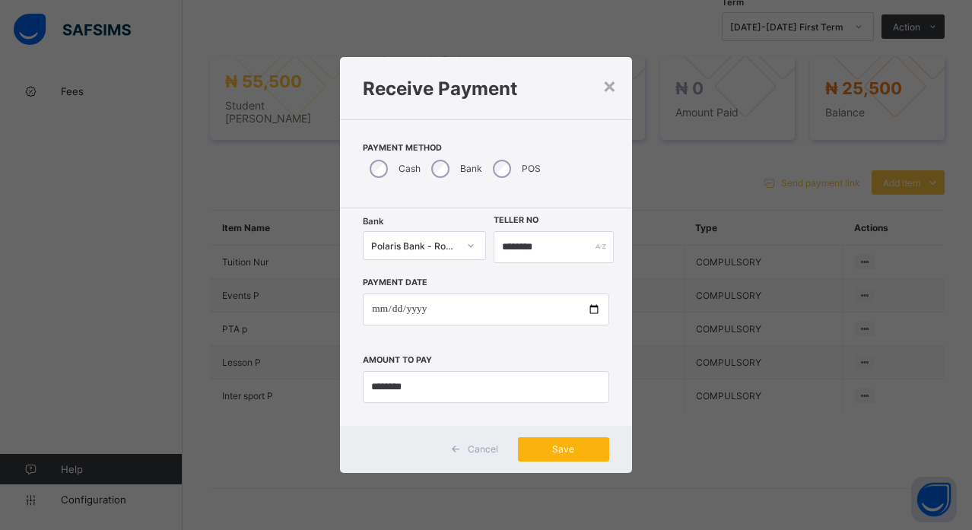
click at [566, 456] on div "Save" at bounding box center [563, 449] width 91 height 24
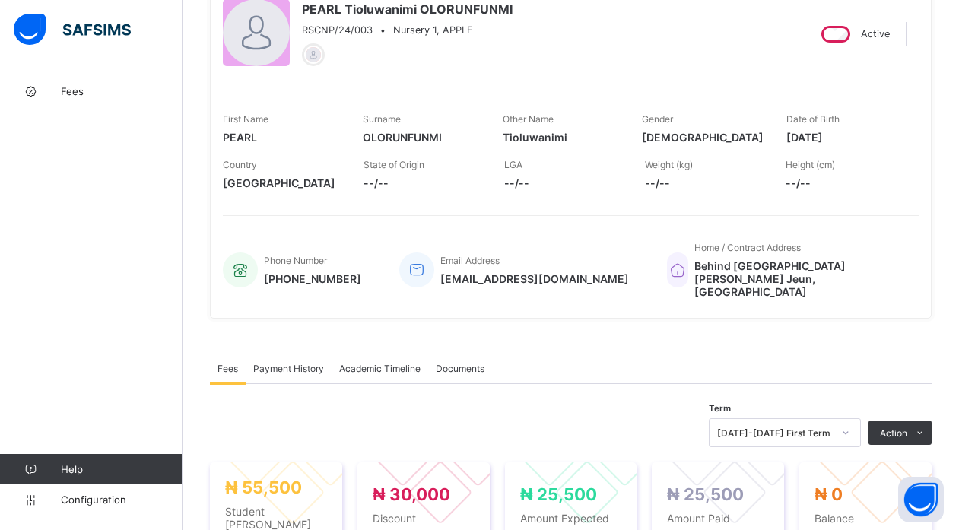
scroll to position [0, 0]
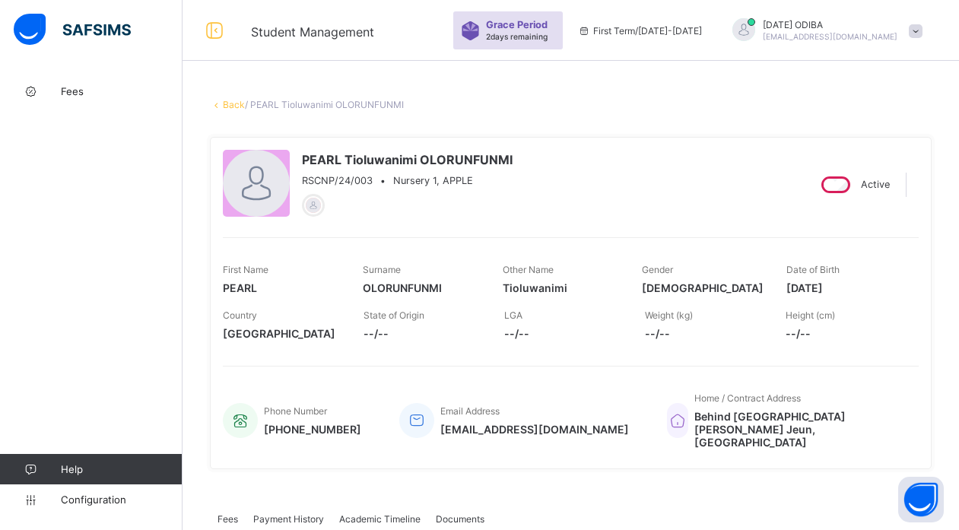
click at [233, 103] on link "Back" at bounding box center [234, 104] width 22 height 11
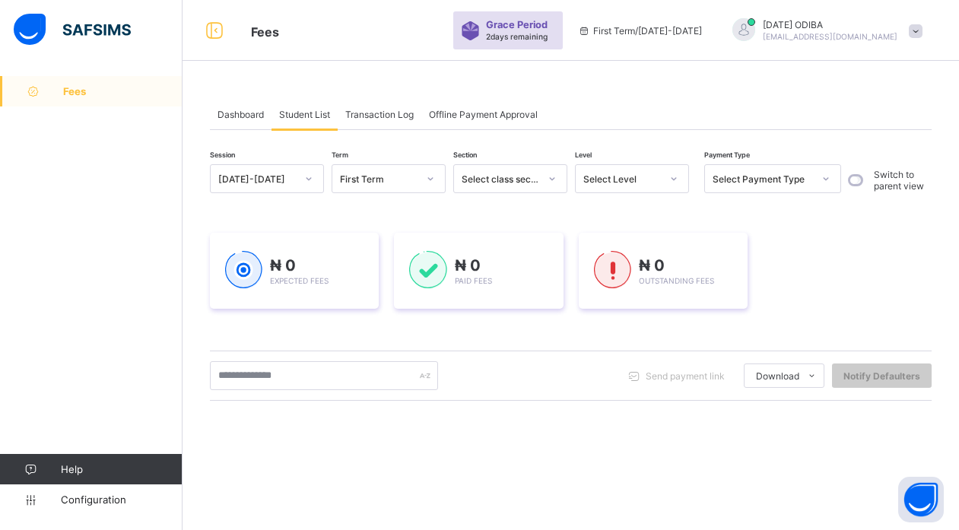
click at [641, 176] on div "Select Level" at bounding box center [622, 178] width 78 height 11
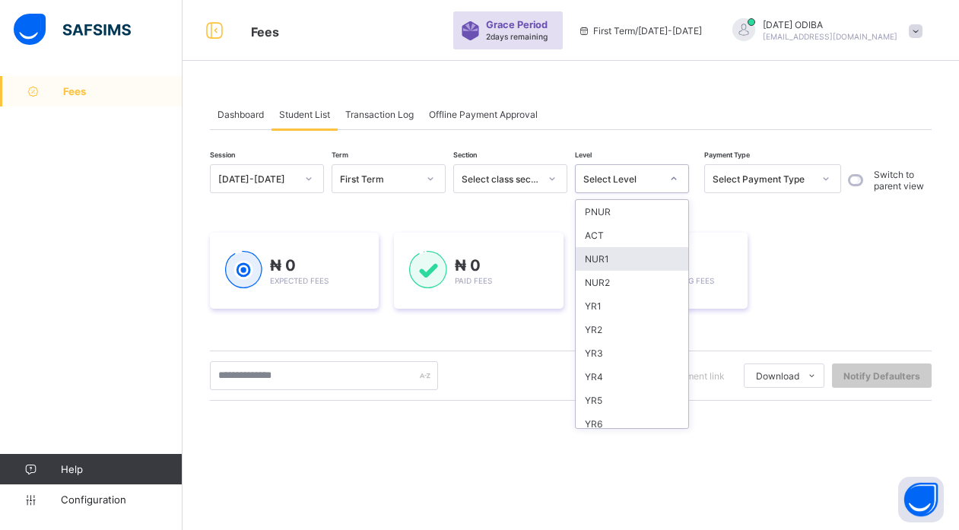
click at [606, 259] on div "NUR1" at bounding box center [632, 259] width 113 height 24
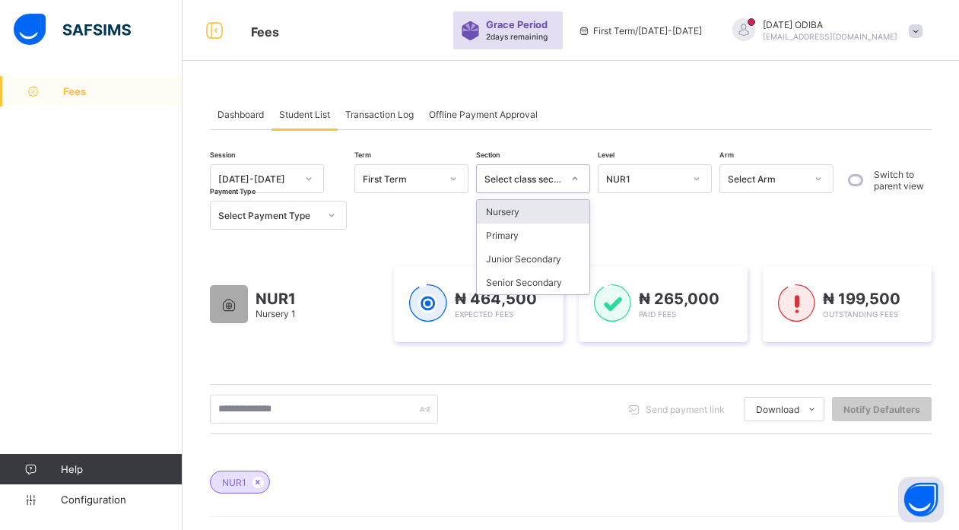
click at [564, 176] on div at bounding box center [575, 179] width 26 height 24
click at [516, 218] on div "Nursery" at bounding box center [533, 212] width 113 height 24
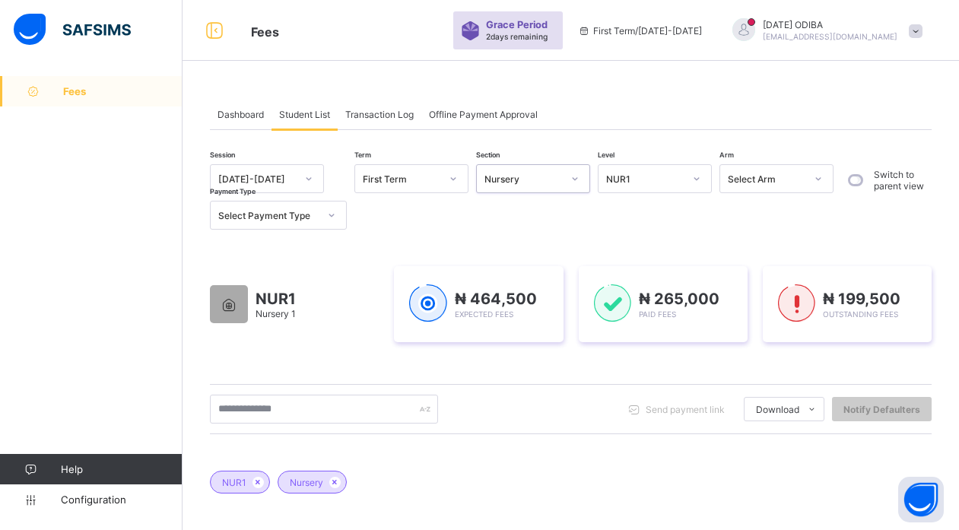
click at [642, 176] on div "NUR1" at bounding box center [645, 178] width 78 height 11
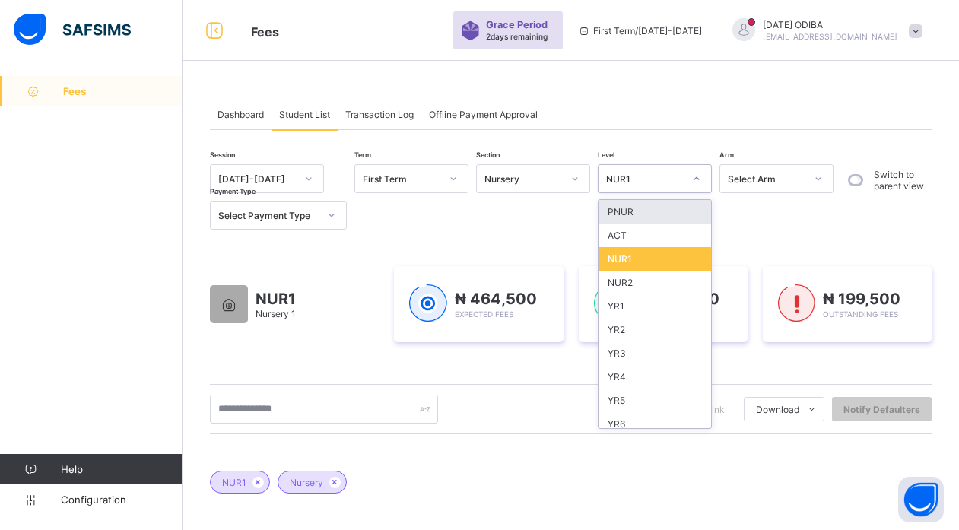
click at [626, 211] on div "PNUR" at bounding box center [655, 212] width 113 height 24
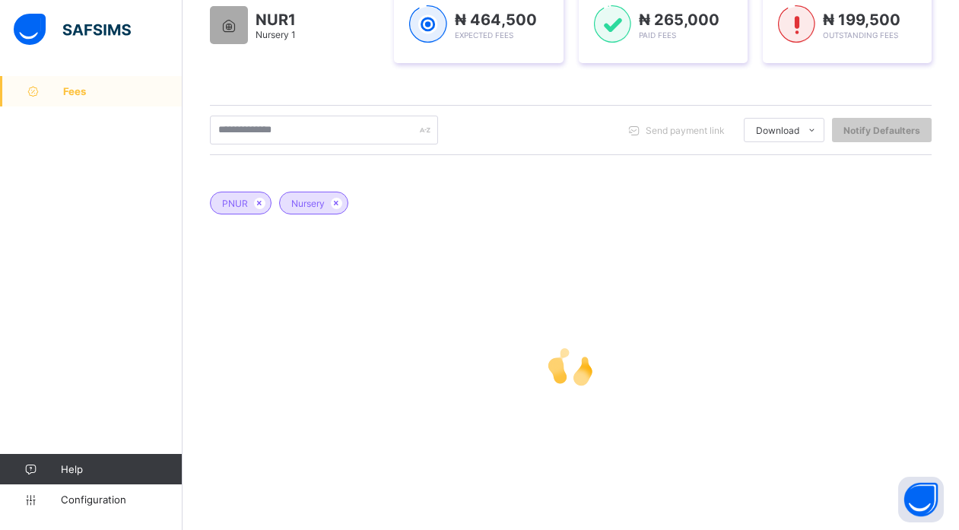
scroll to position [281, 0]
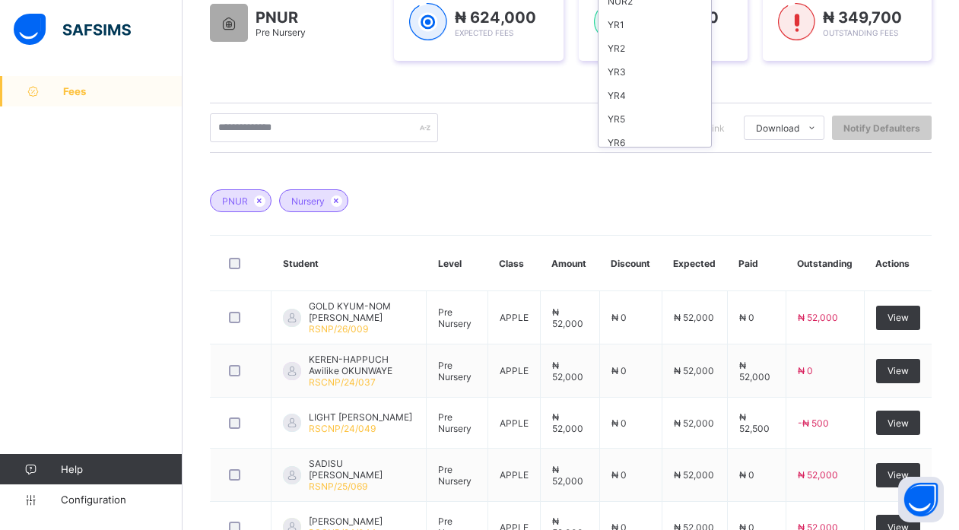
click at [701, 203] on div "PNUR Nursery" at bounding box center [571, 193] width 722 height 53
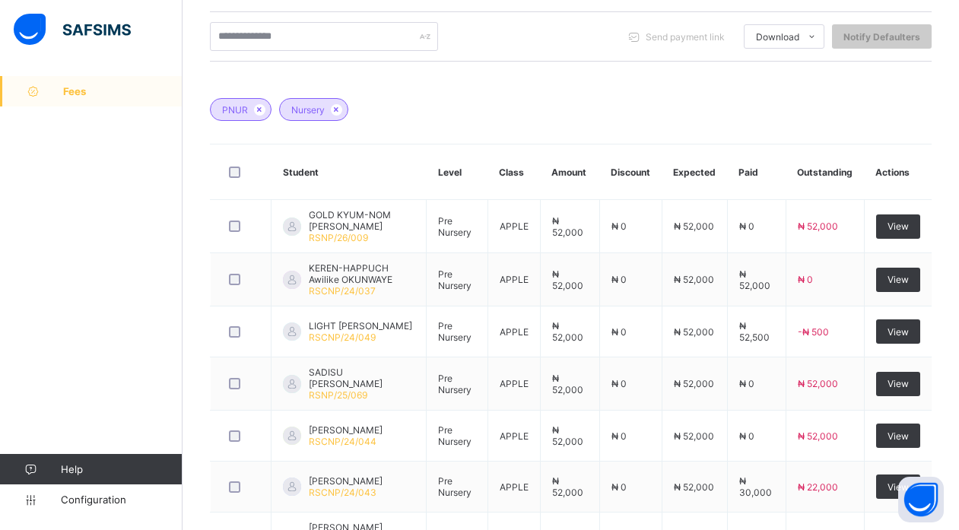
scroll to position [403, 0]
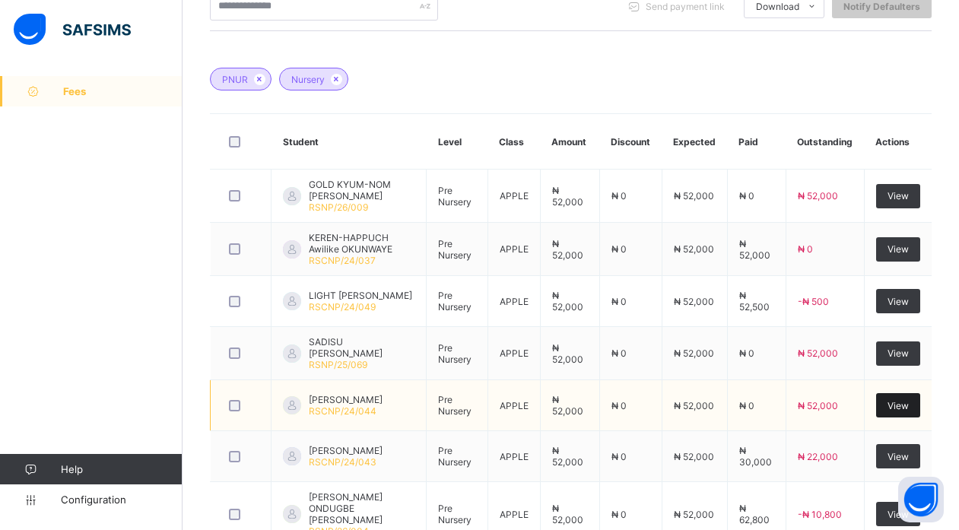
click at [909, 404] on span "View" at bounding box center [898, 405] width 21 height 11
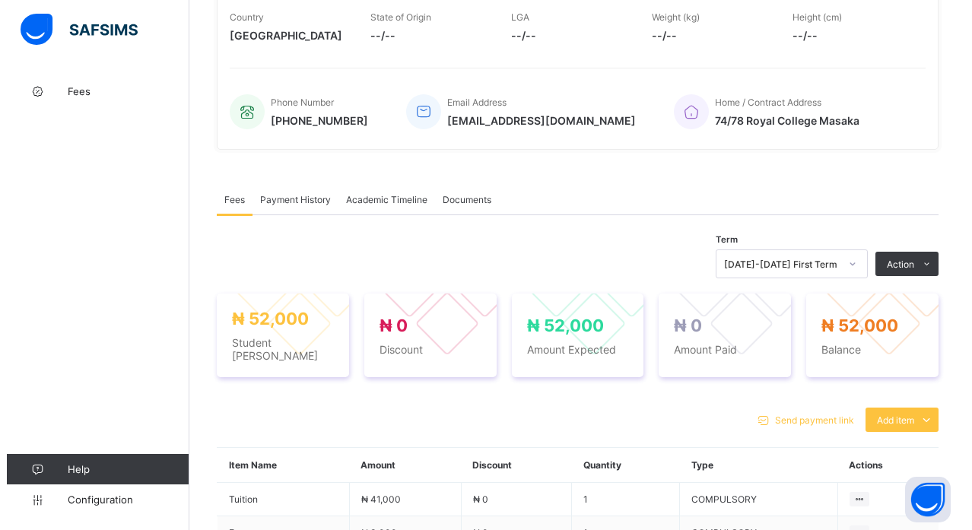
scroll to position [403, 0]
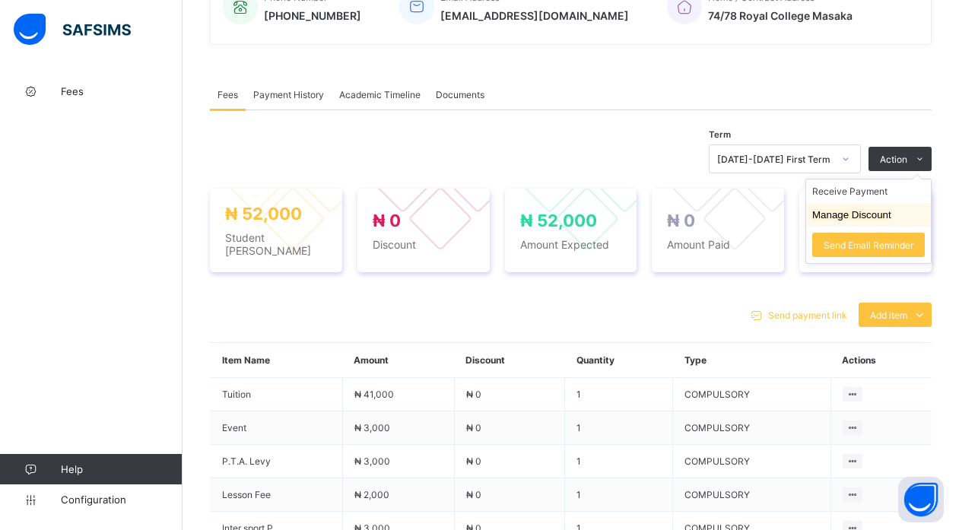
click at [867, 221] on li "Manage Discount" at bounding box center [868, 215] width 125 height 24
click at [867, 218] on button "Manage Discount" at bounding box center [851, 214] width 79 height 11
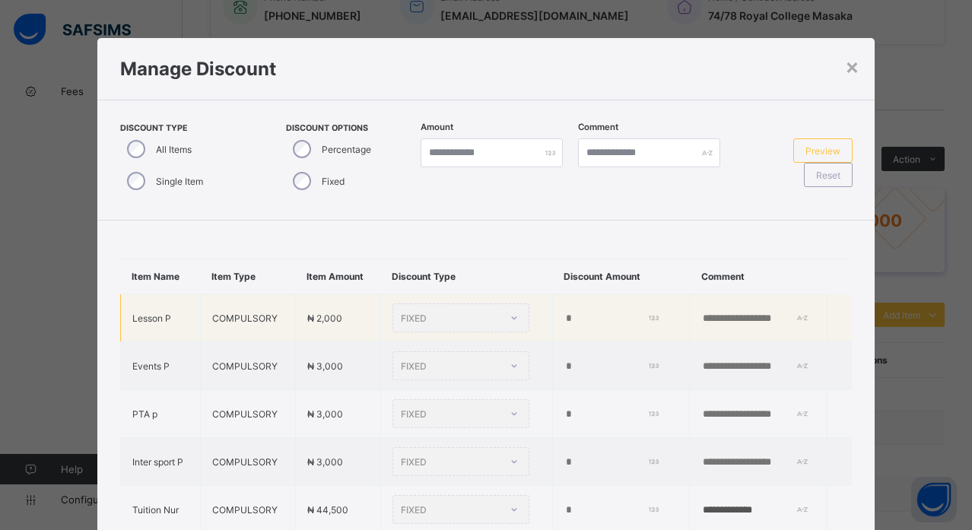
type input "*"
click at [564, 325] on input "*" at bounding box center [610, 319] width 92 height 12
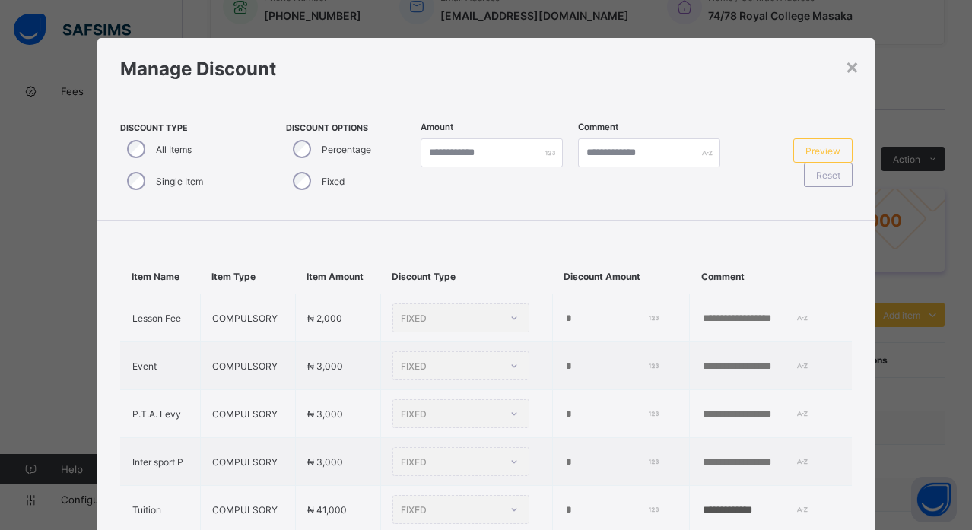
click at [150, 179] on div "Single Item" at bounding box center [163, 181] width 87 height 32
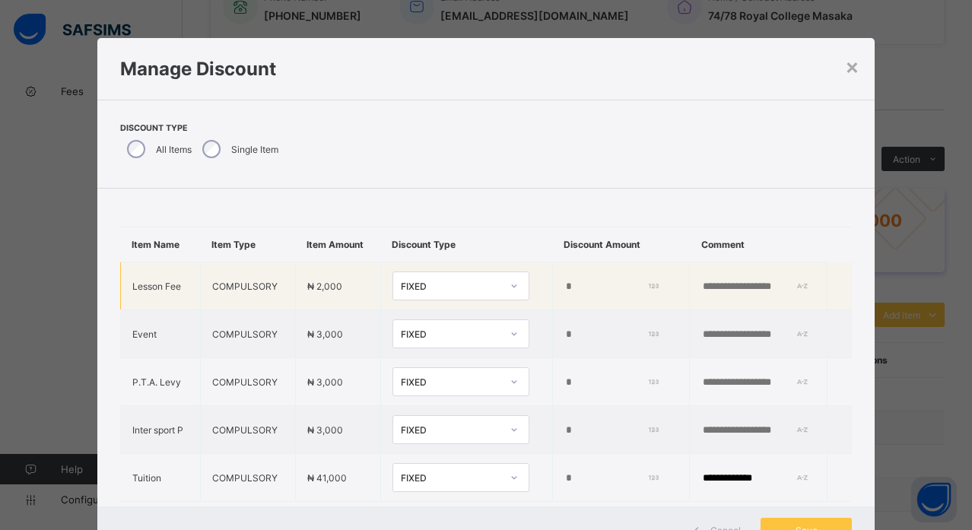
click at [564, 293] on input "*" at bounding box center [610, 287] width 92 height 12
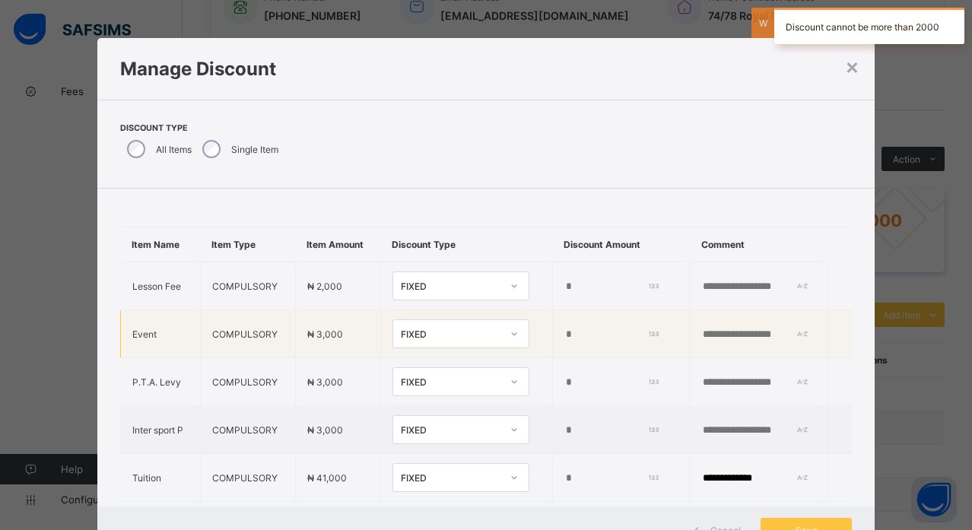
type input "****"
click at [564, 341] on input "*" at bounding box center [610, 335] width 92 height 12
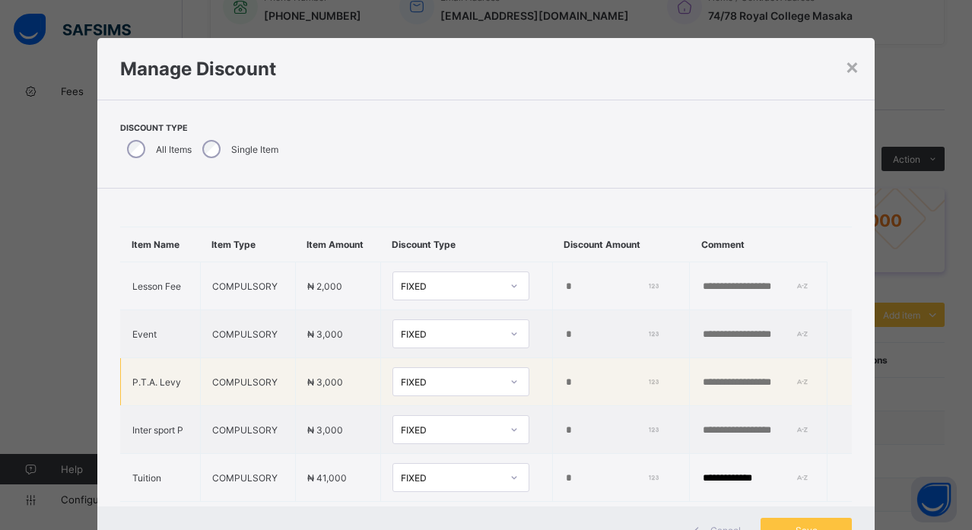
type input "****"
click at [564, 389] on input "*" at bounding box center [610, 382] width 92 height 12
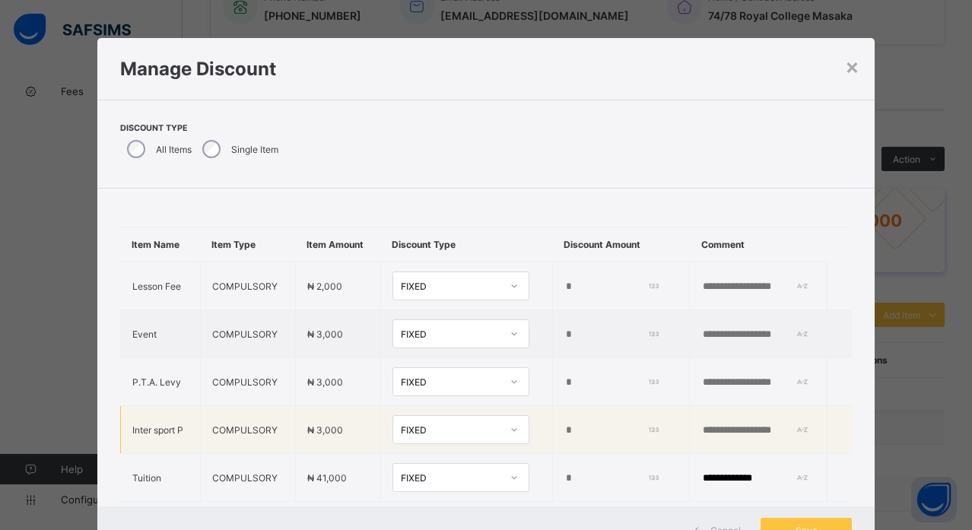
type input "****"
click at [564, 435] on input "*" at bounding box center [610, 430] width 92 height 12
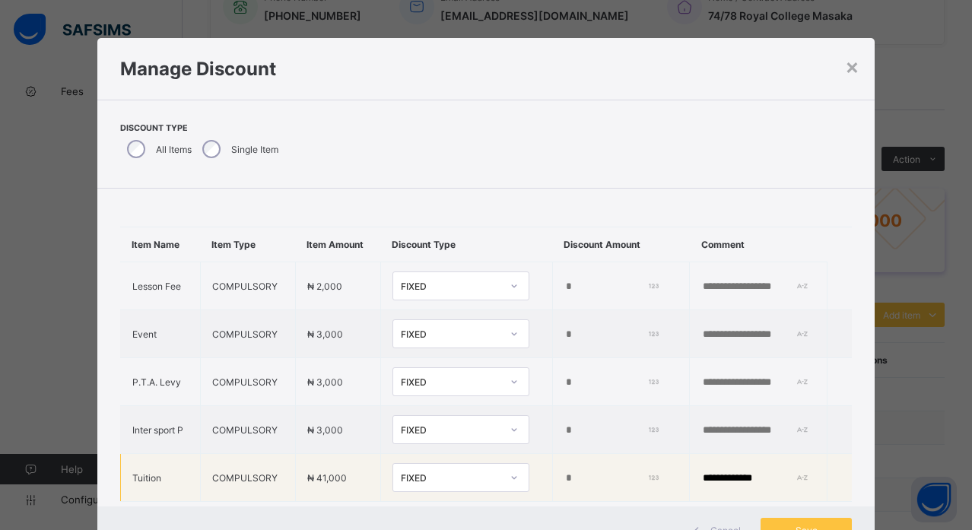
type input "****"
click at [564, 484] on input "*" at bounding box center [610, 478] width 92 height 12
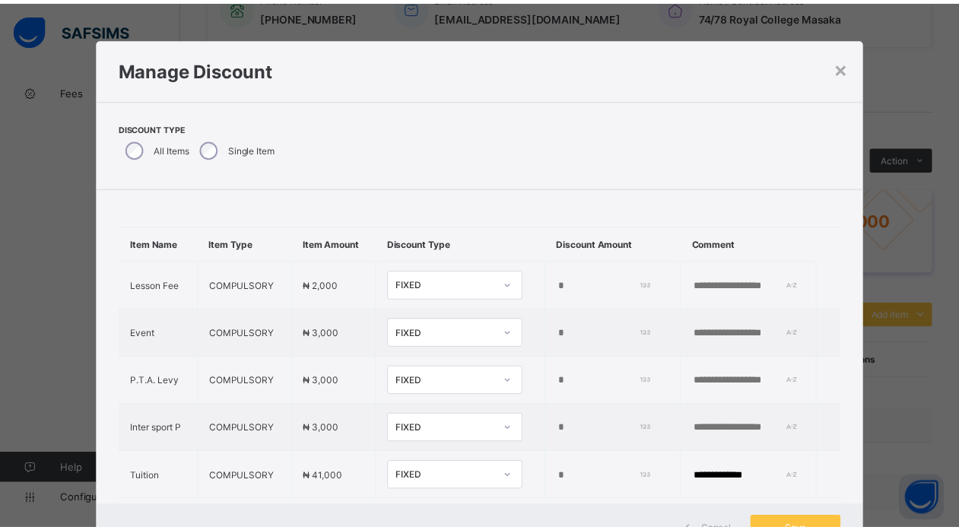
scroll to position [58, 0]
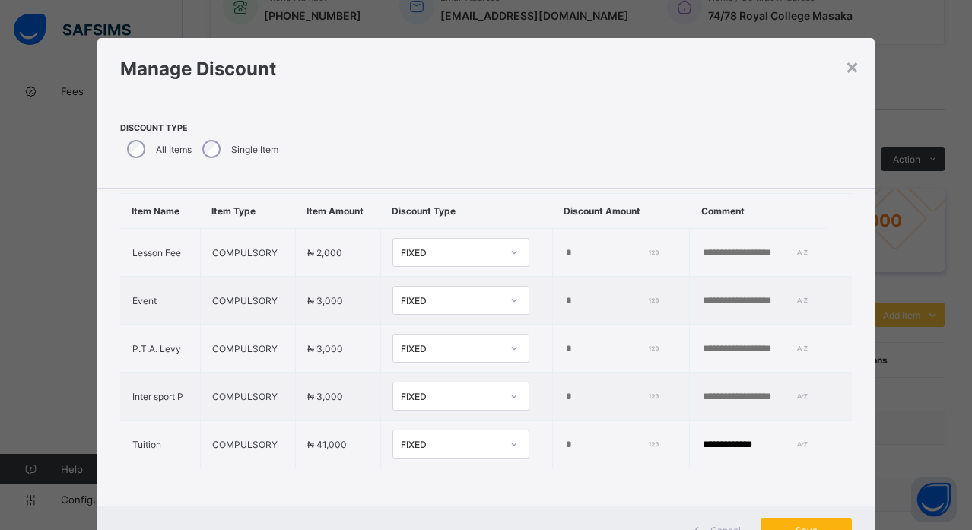
type input "*****"
click at [801, 529] on span "Save" at bounding box center [806, 530] width 68 height 11
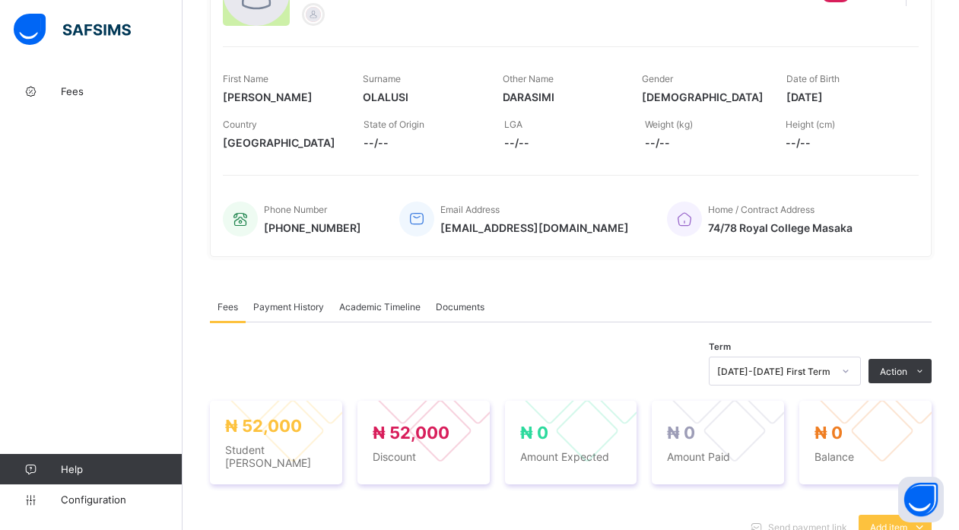
scroll to position [0, 0]
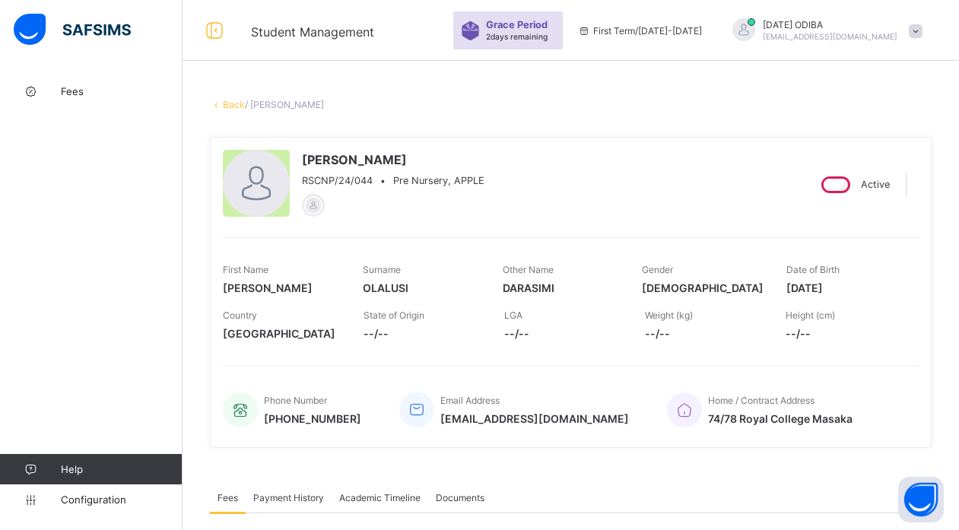
click at [230, 104] on link "Back" at bounding box center [234, 104] width 22 height 11
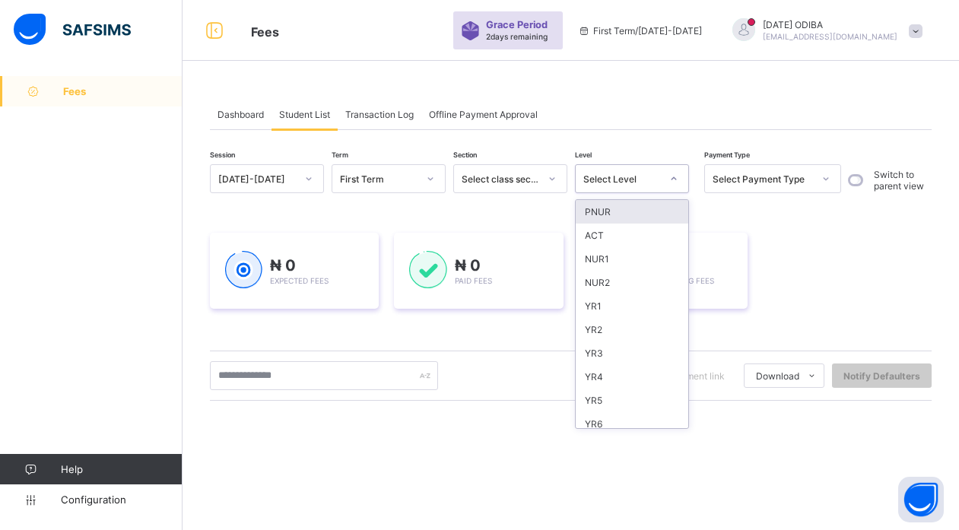
click at [602, 172] on div "Select Level" at bounding box center [618, 178] width 84 height 21
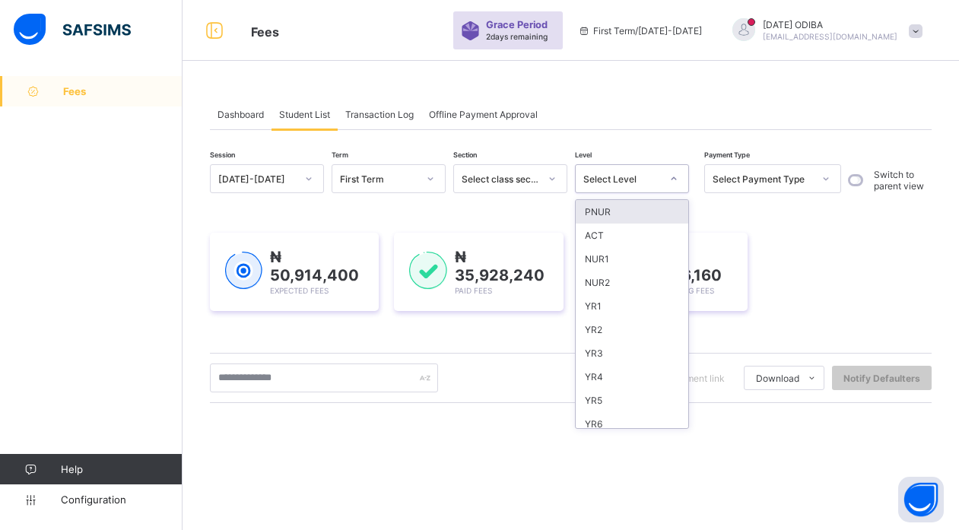
click at [605, 211] on div "PNUR" at bounding box center [632, 212] width 113 height 24
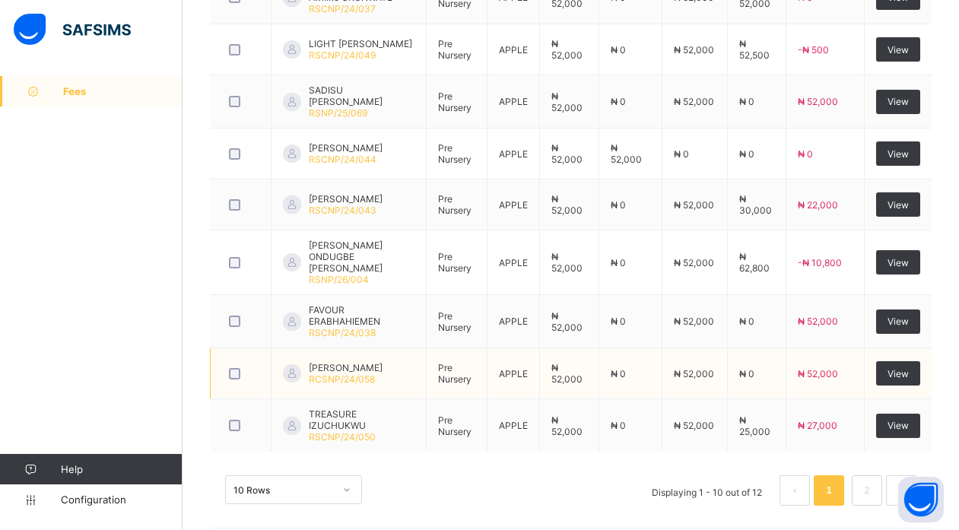
scroll to position [149, 0]
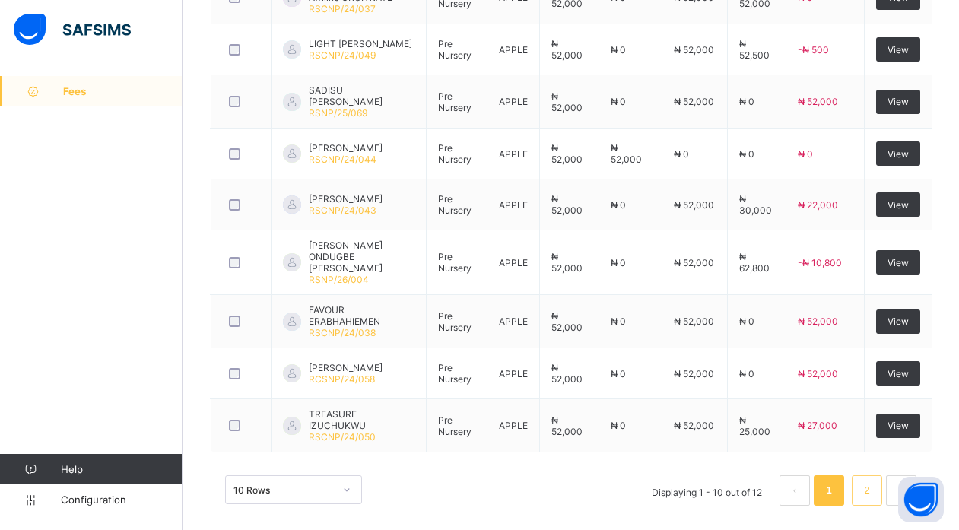
click at [874, 481] on link "2" at bounding box center [866, 491] width 14 height 20
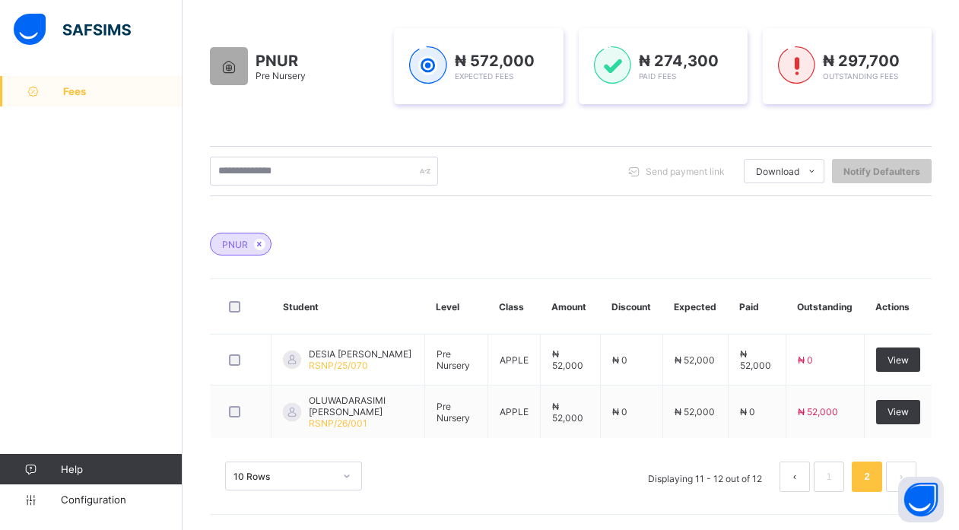
scroll to position [238, 0]
click at [836, 473] on link "1" at bounding box center [828, 477] width 14 height 20
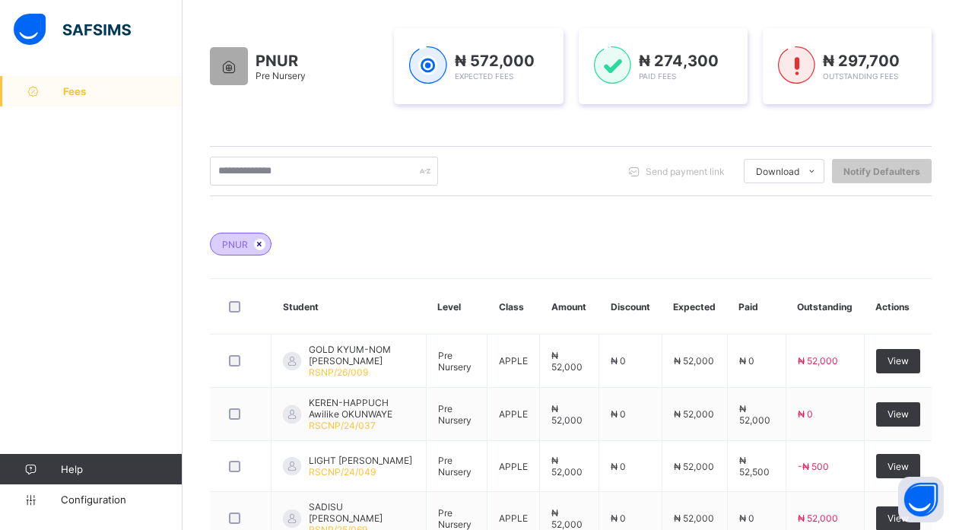
click at [258, 246] on icon at bounding box center [259, 244] width 13 height 9
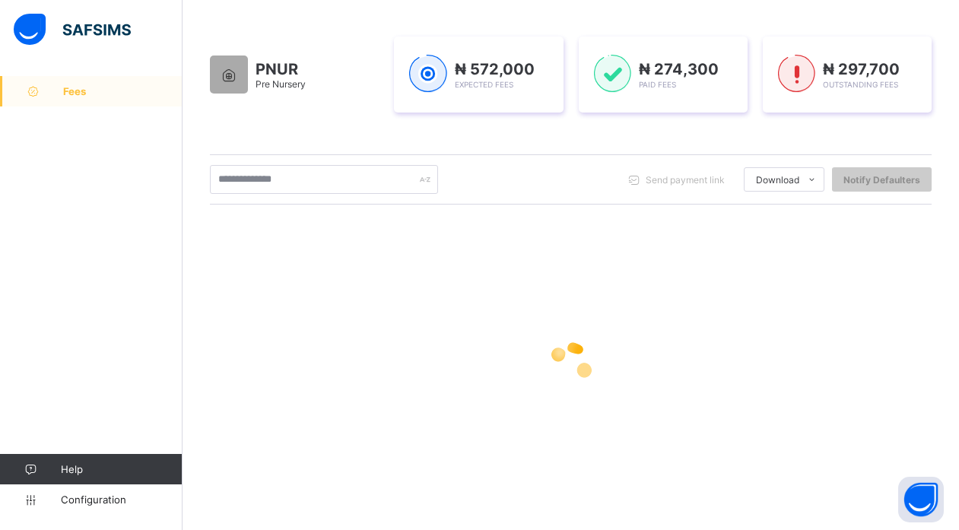
click at [258, 246] on div at bounding box center [571, 362] width 722 height 289
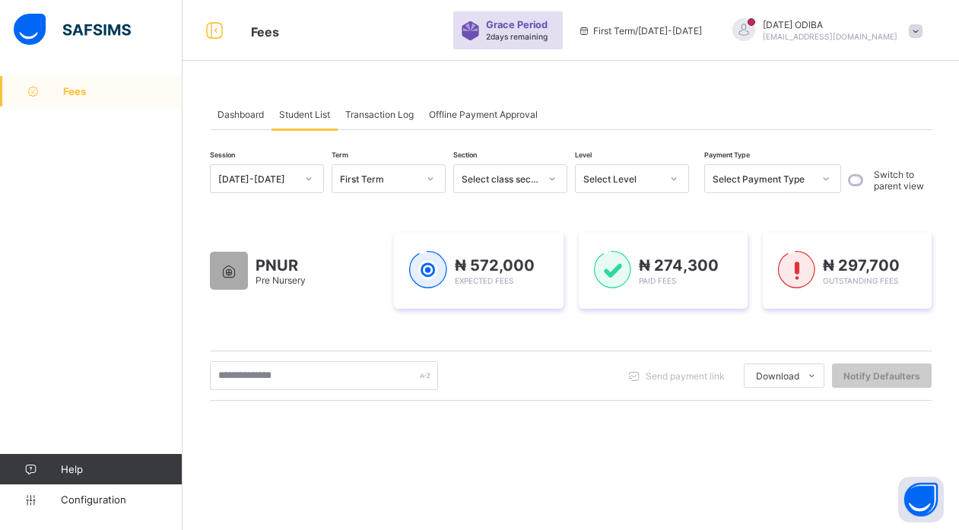
click at [627, 172] on div "Select Level" at bounding box center [618, 178] width 84 height 21
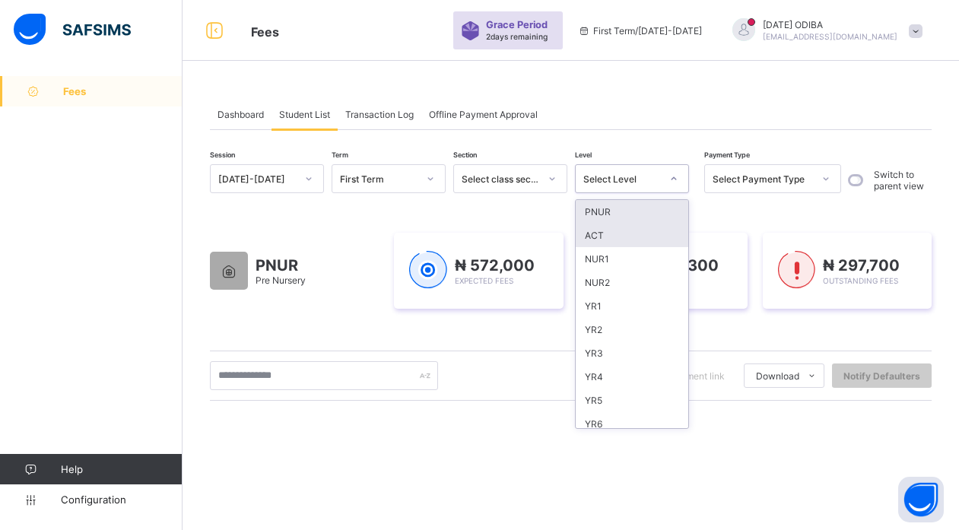
click at [598, 230] on div "ACT" at bounding box center [632, 236] width 113 height 24
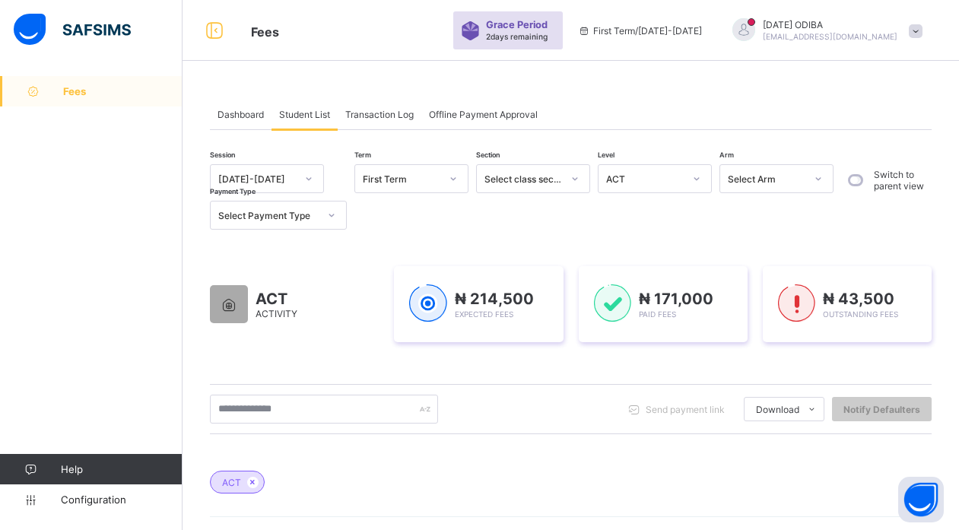
click at [549, 122] on div "Dashboard Student List Transaction Log Offline Payment Approval" at bounding box center [571, 114] width 722 height 31
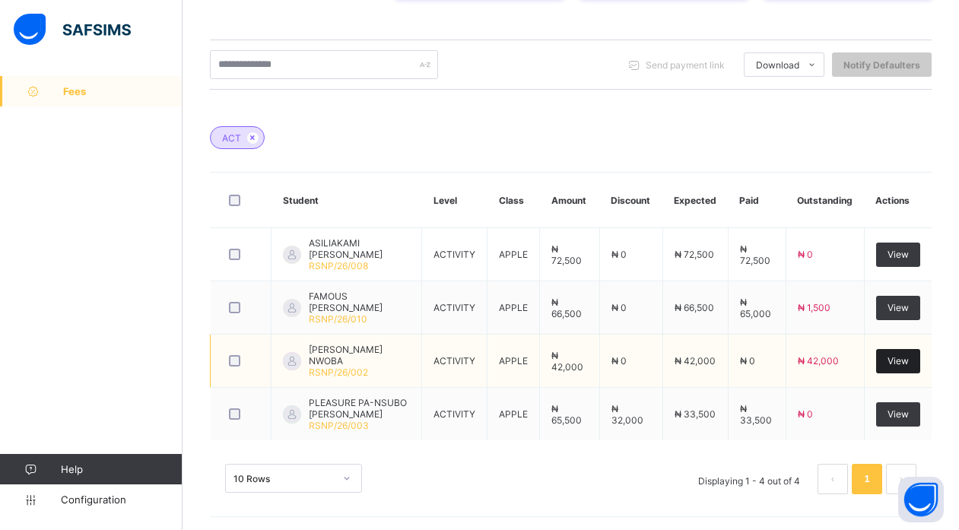
click at [909, 364] on span "View" at bounding box center [898, 360] width 21 height 11
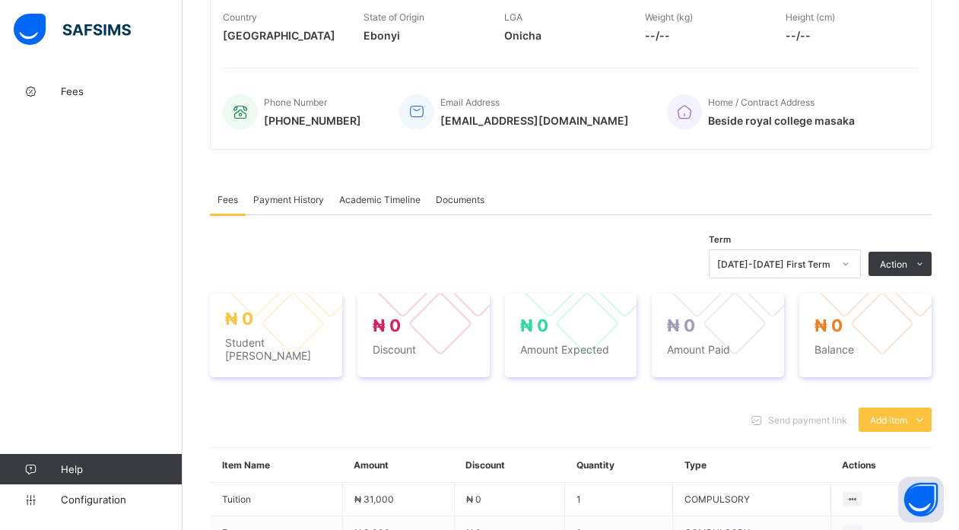
scroll to position [345, 0]
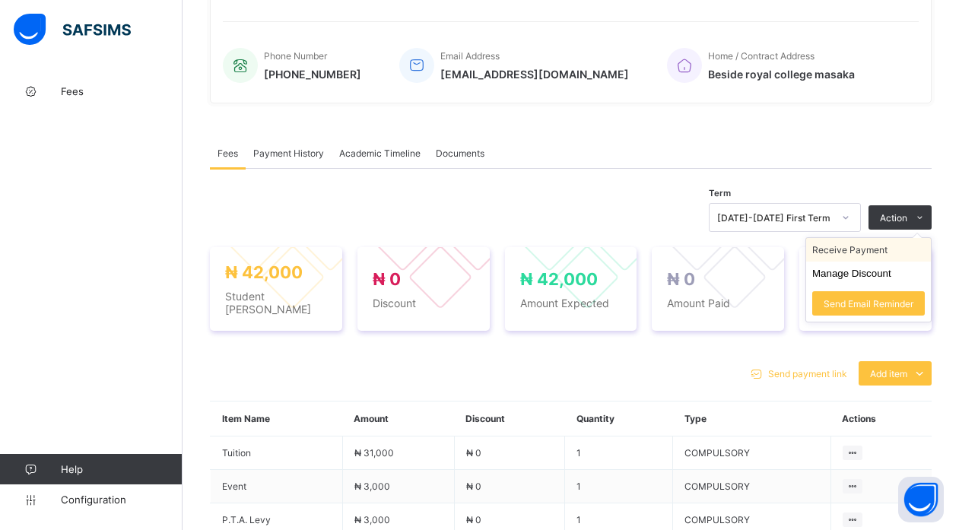
click at [868, 253] on li "Receive Payment" at bounding box center [868, 250] width 125 height 24
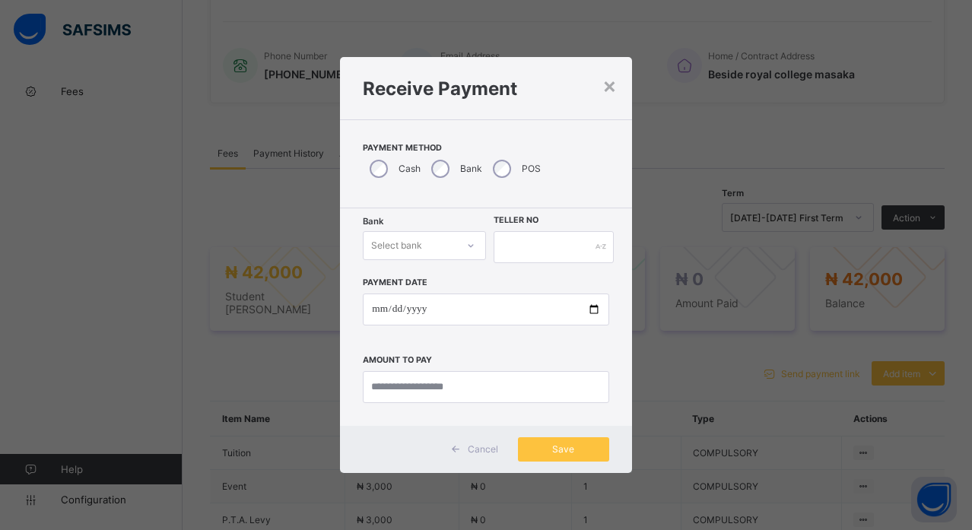
click at [435, 249] on div "Select bank" at bounding box center [410, 245] width 93 height 21
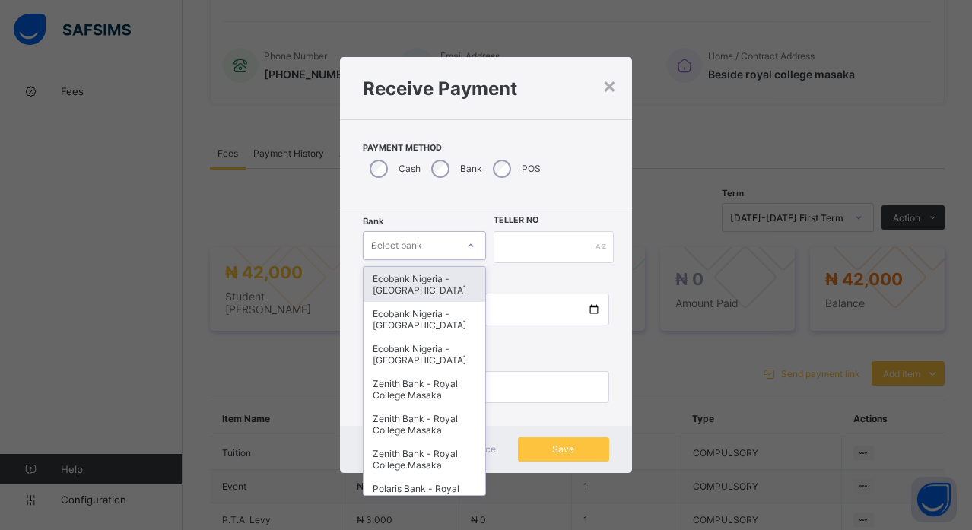
type input "***"
click at [431, 300] on div "Polaris Bank - Royal College (Nur-Pry)" at bounding box center [425, 284] width 122 height 35
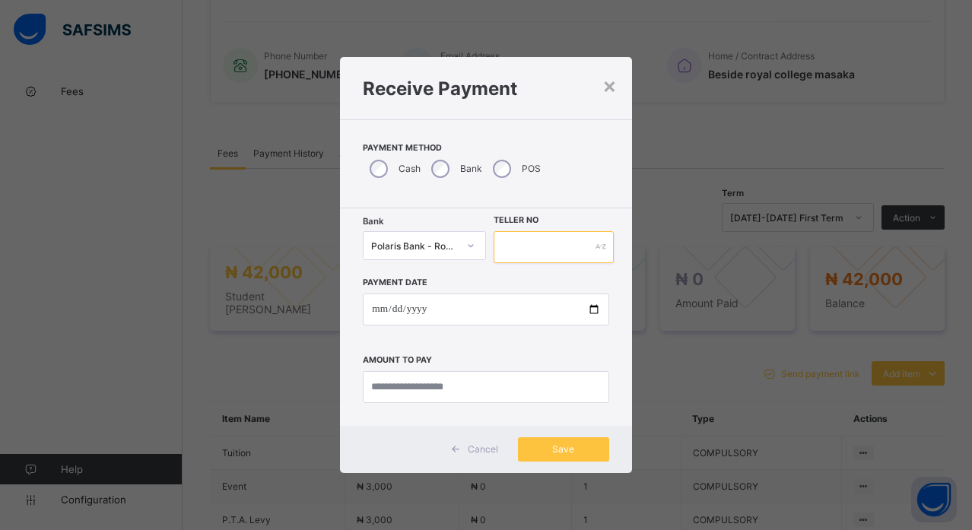
click at [549, 250] on input "text" at bounding box center [554, 247] width 120 height 32
type input "******"
click at [592, 307] on input "date" at bounding box center [486, 310] width 246 height 32
type input "**********"
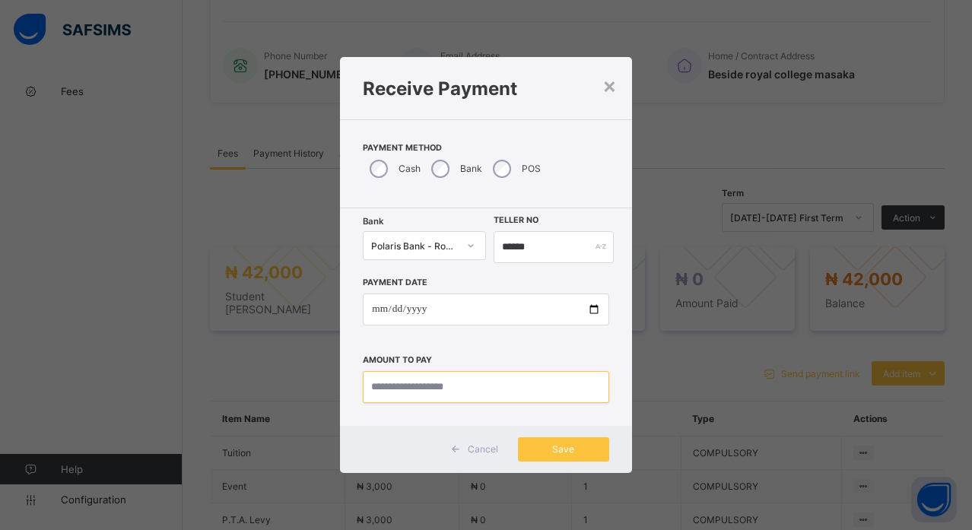
click at [447, 388] on input "currency" at bounding box center [486, 387] width 246 height 32
type input "********"
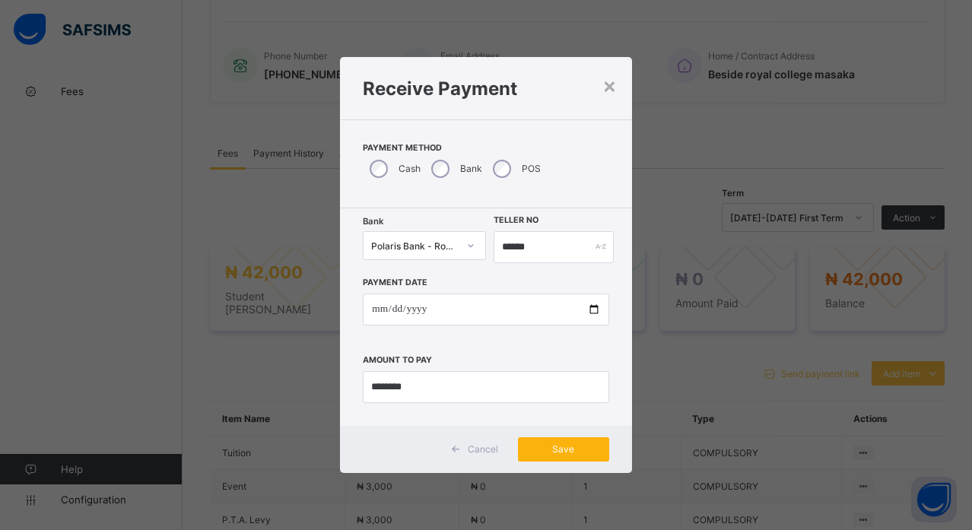
click at [542, 452] on span "Save" at bounding box center [563, 448] width 68 height 11
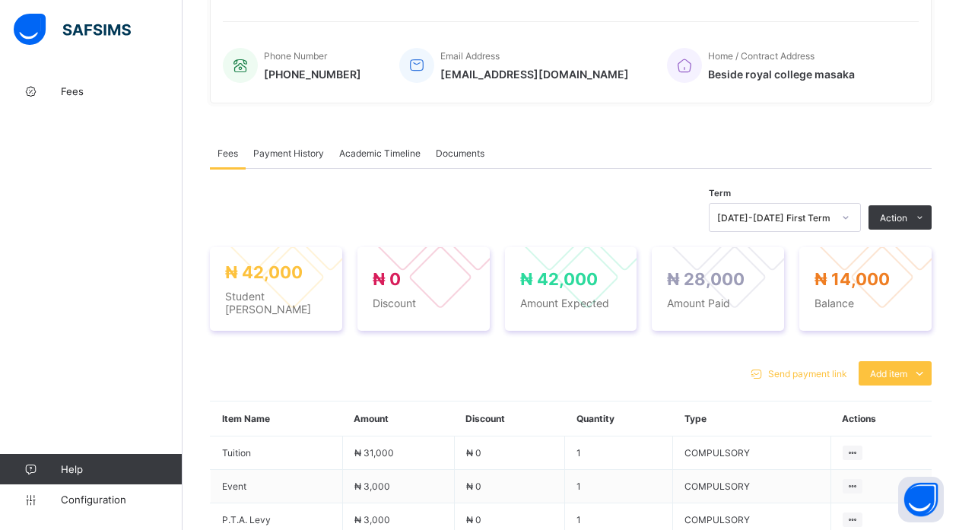
scroll to position [0, 0]
